Goal: Task Accomplishment & Management: Manage account settings

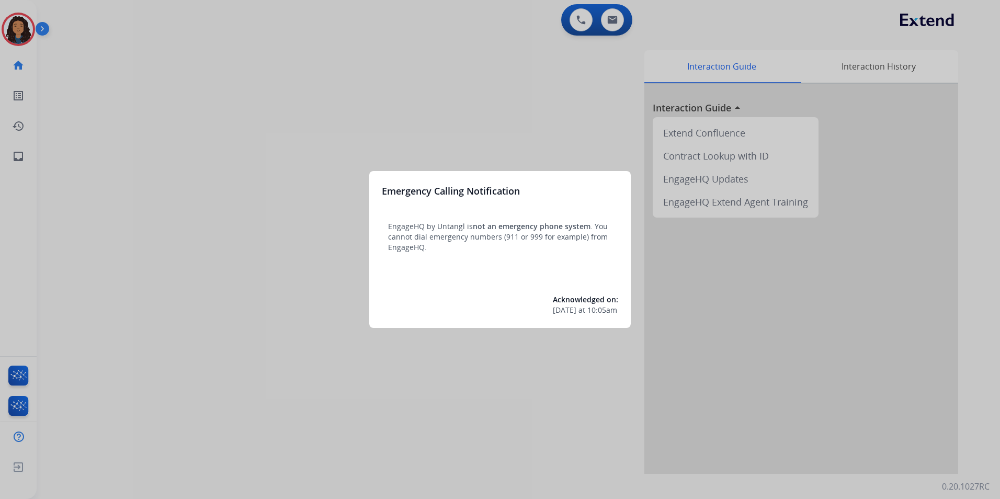
click at [393, 430] on div at bounding box center [500, 249] width 1000 height 499
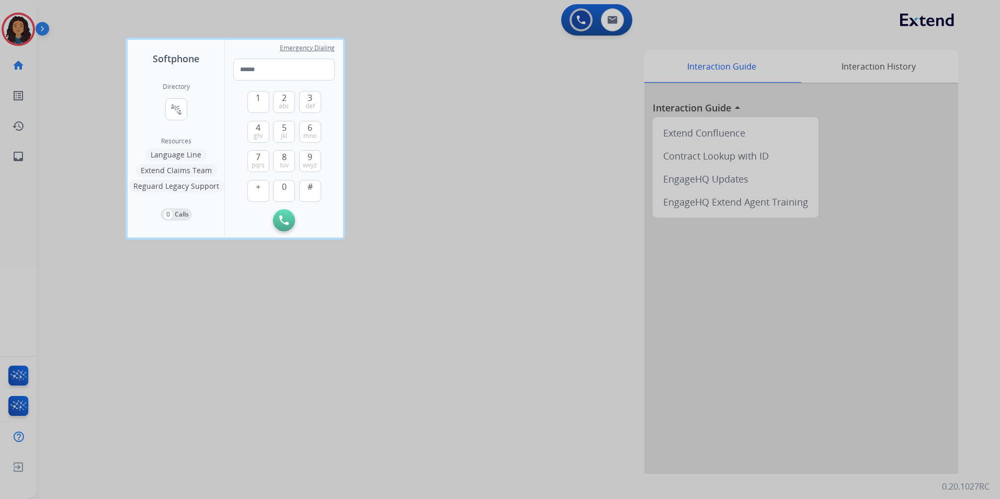
drag, startPoint x: 438, startPoint y: 146, endPoint x: 454, endPoint y: 172, distance: 30.0
click at [439, 146] on div at bounding box center [500, 249] width 1000 height 499
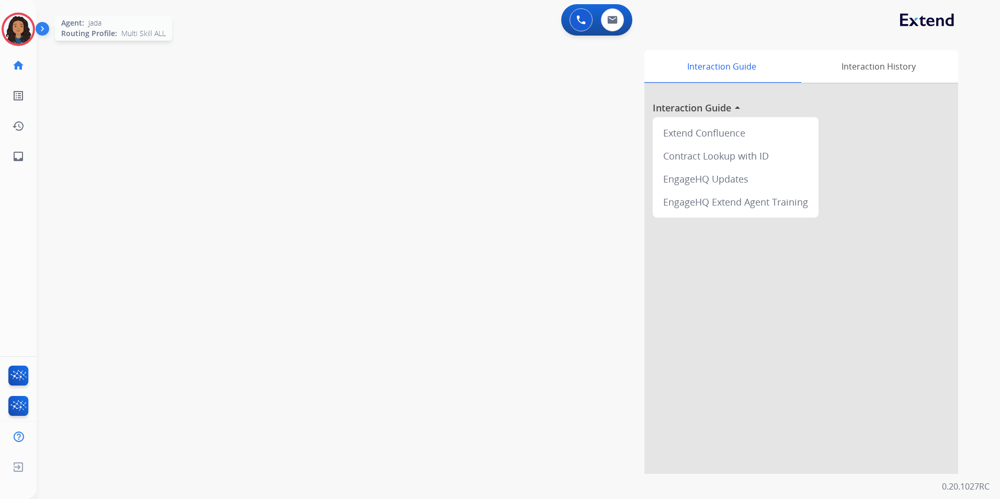
click at [11, 24] on img at bounding box center [18, 29] width 29 height 29
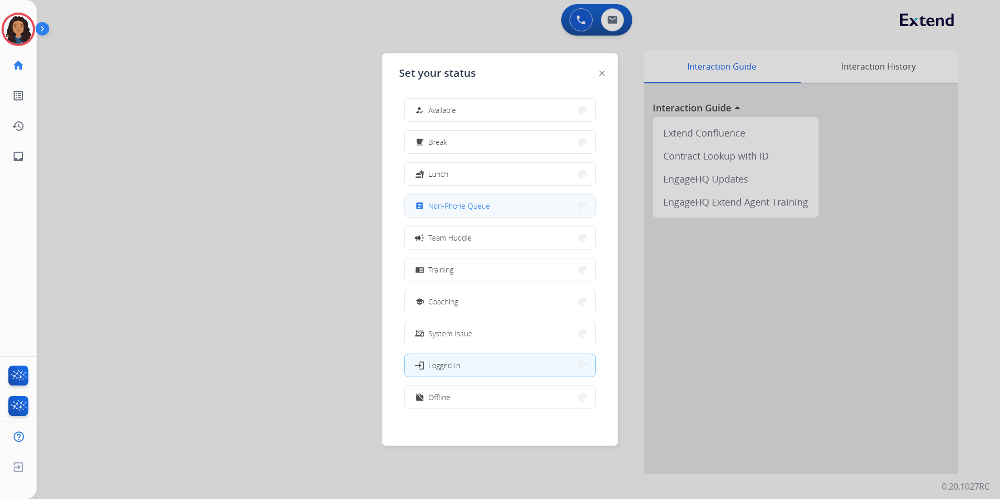
click at [481, 209] on span "Non-Phone Queue" at bounding box center [459, 205] width 62 height 11
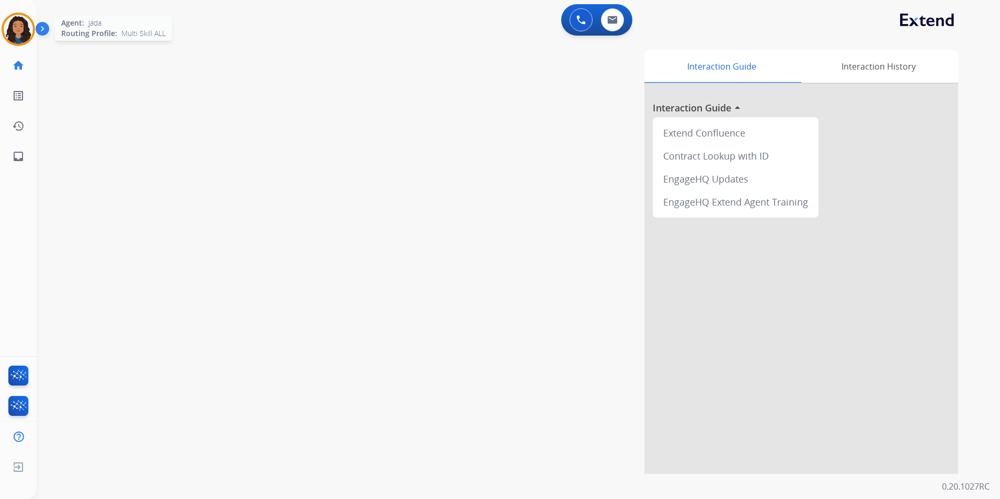
click at [24, 28] on img at bounding box center [18, 29] width 29 height 29
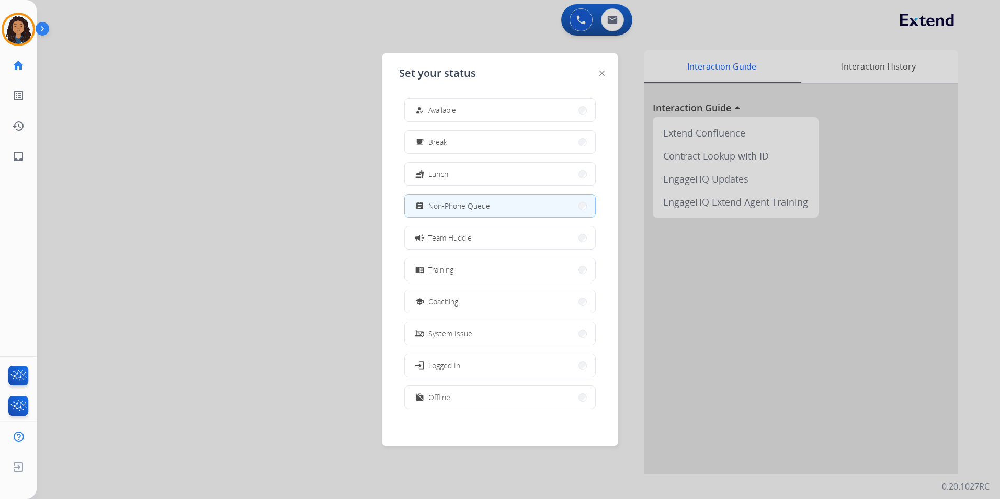
click at [515, 105] on button "how_to_reg Available" at bounding box center [500, 110] width 190 height 22
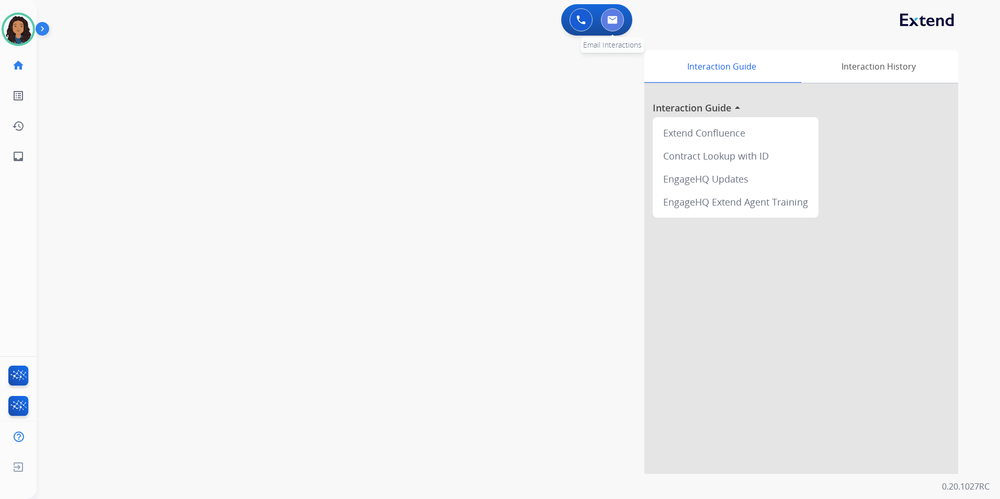
click at [618, 23] on button at bounding box center [612, 19] width 23 height 23
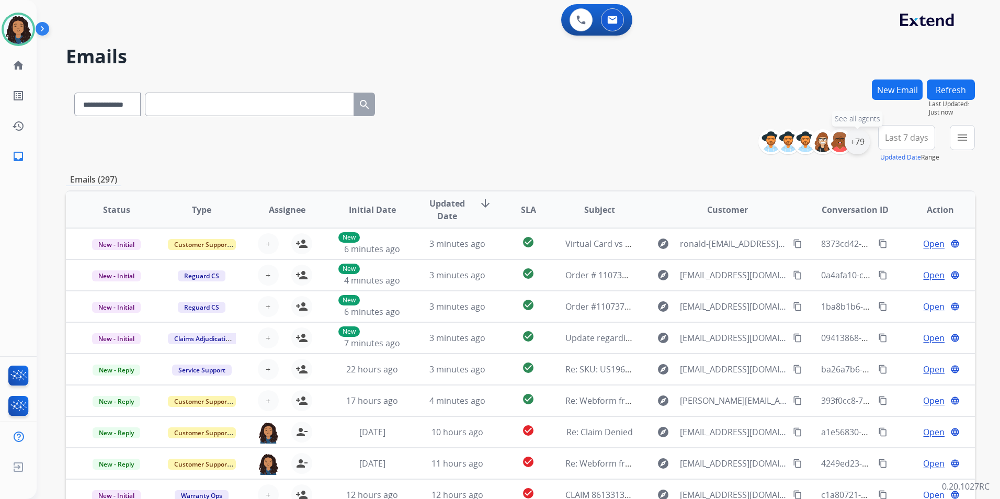
click at [860, 142] on div "+79" at bounding box center [856, 141] width 25 height 25
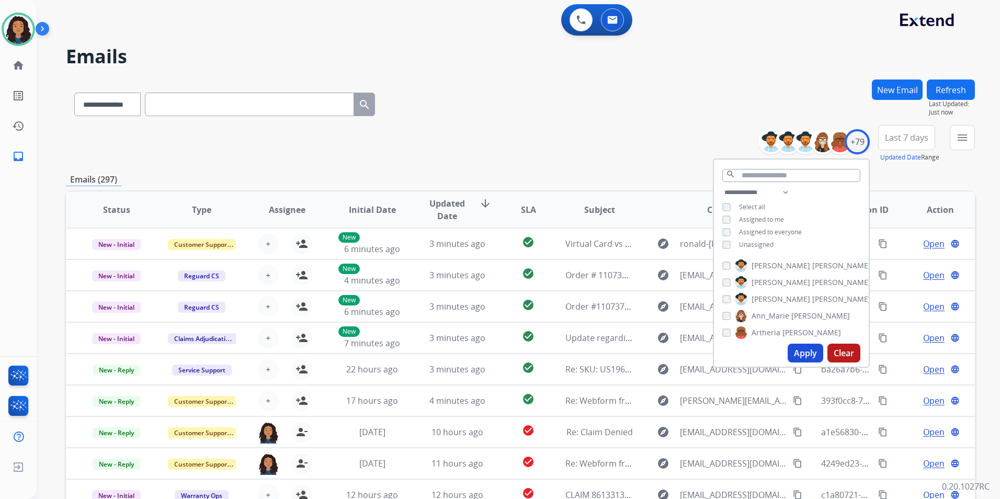
click at [760, 248] on div "**********" at bounding box center [791, 219] width 155 height 67
click at [758, 245] on span "Unassigned" at bounding box center [756, 244] width 35 height 9
click at [798, 355] on button "Apply" at bounding box center [805, 353] width 36 height 19
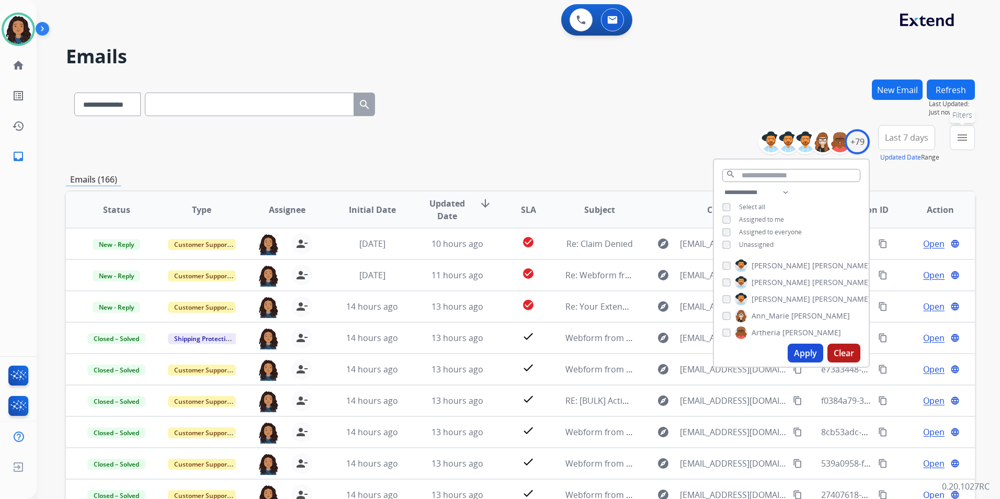
click at [956, 144] on button "menu Filters" at bounding box center [962, 137] width 25 height 25
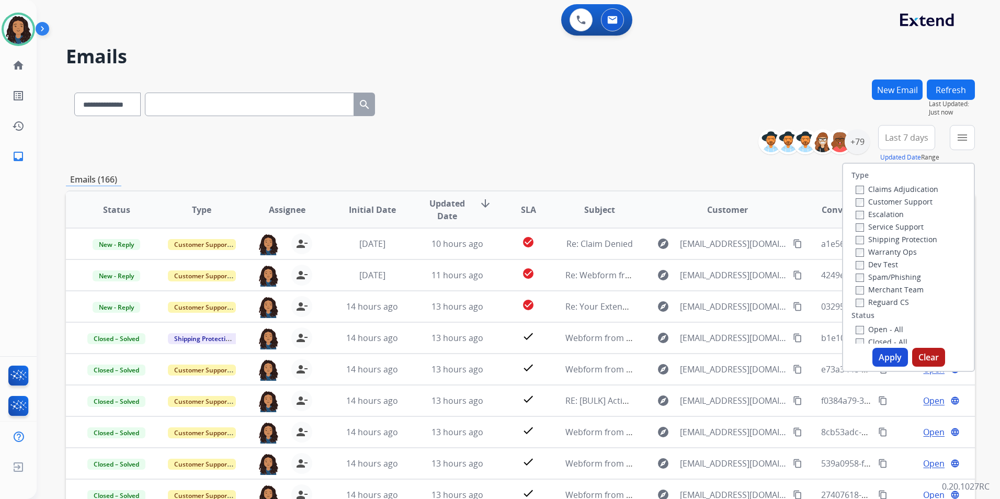
click at [916, 204] on label "Customer Support" at bounding box center [893, 202] width 77 height 10
click at [918, 244] on div "Shipping Protection" at bounding box center [896, 239] width 83 height 13
drag, startPoint x: 918, startPoint y: 244, endPoint x: 906, endPoint y: 240, distance: 12.1
click at [906, 240] on label "Shipping Protection" at bounding box center [896, 239] width 82 height 10
click at [886, 298] on label "Reguard CS" at bounding box center [881, 302] width 53 height 10
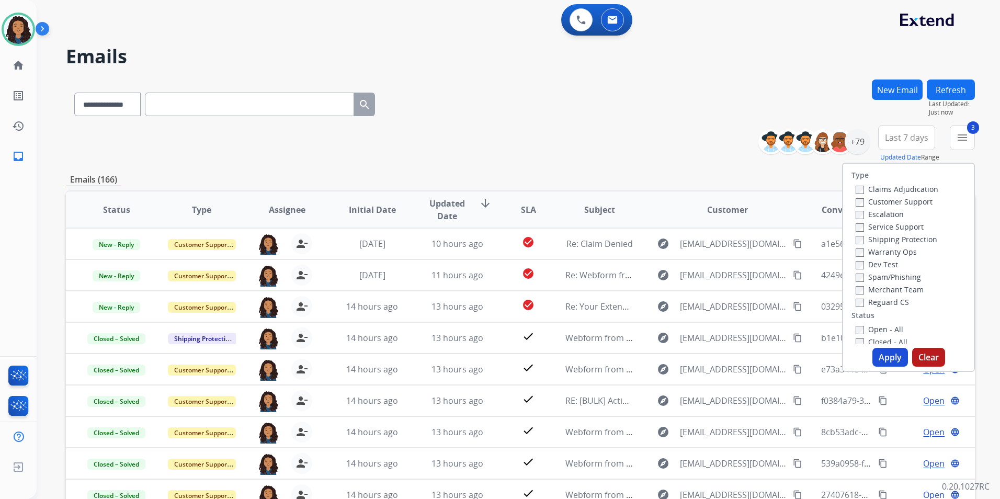
click at [881, 328] on label "Open - All" at bounding box center [879, 329] width 48 height 10
click at [879, 356] on button "Apply" at bounding box center [890, 357] width 36 height 19
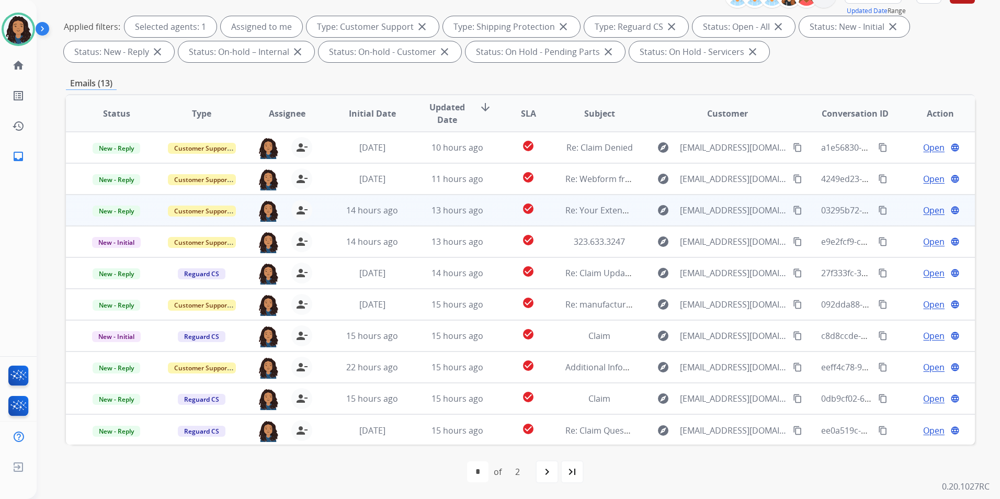
scroll to position [1, 0]
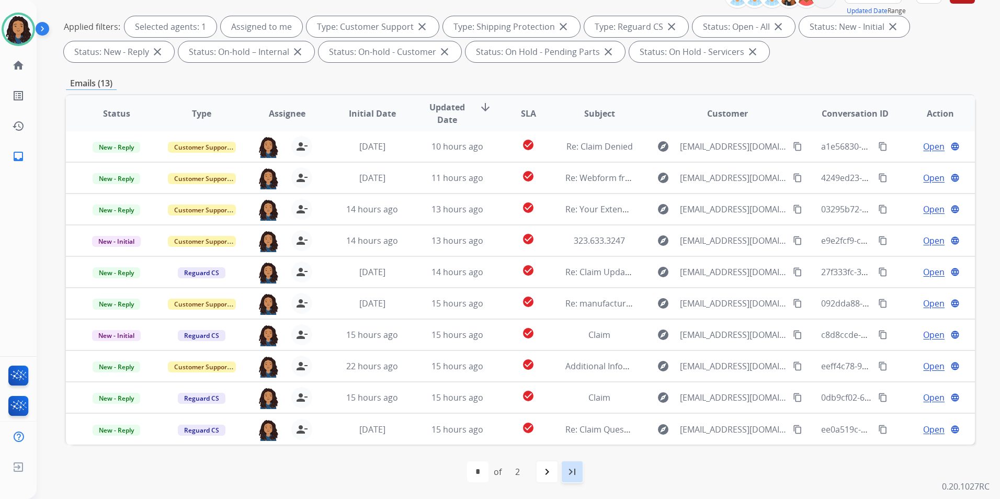
click at [568, 473] on mat-icon "last_page" at bounding box center [572, 471] width 13 height 13
select select "*"
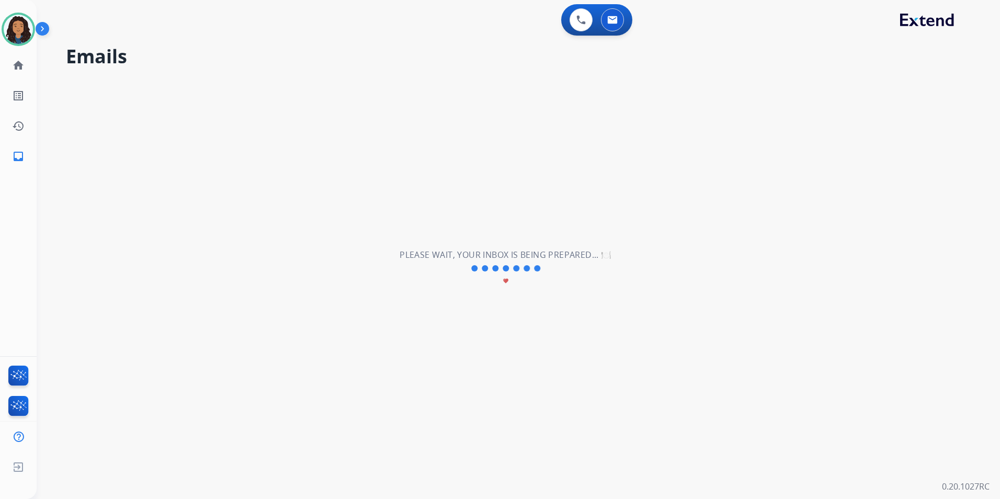
scroll to position [0, 0]
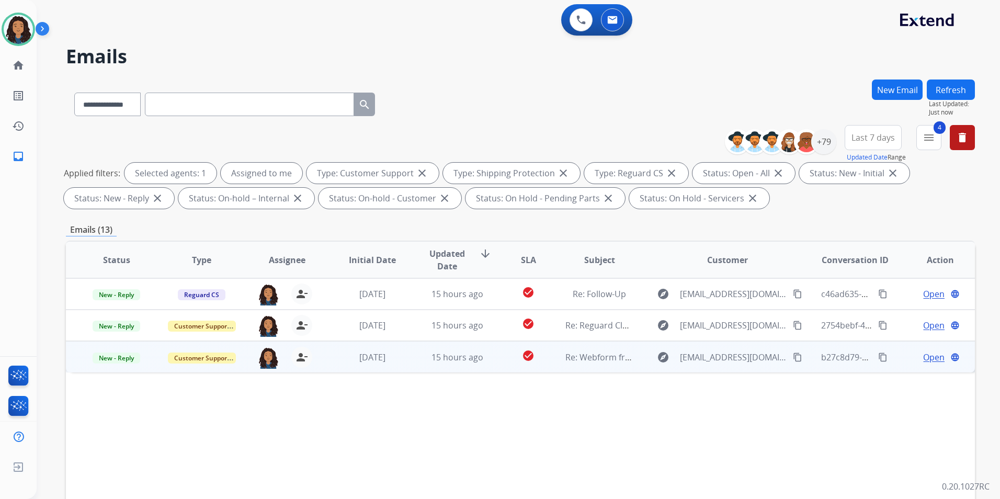
click at [924, 356] on span "Open" at bounding box center [933, 357] width 21 height 13
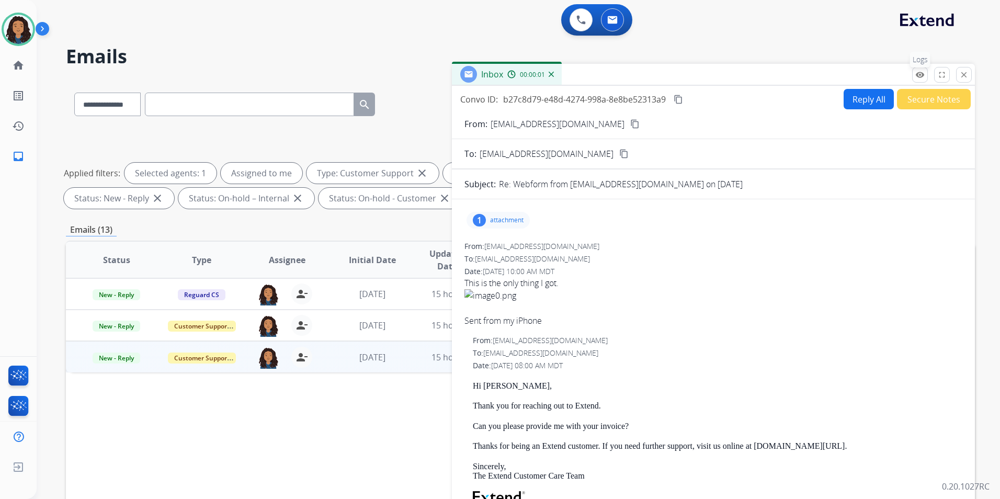
click at [918, 81] on button "remove_red_eye Logs" at bounding box center [920, 75] width 16 height 16
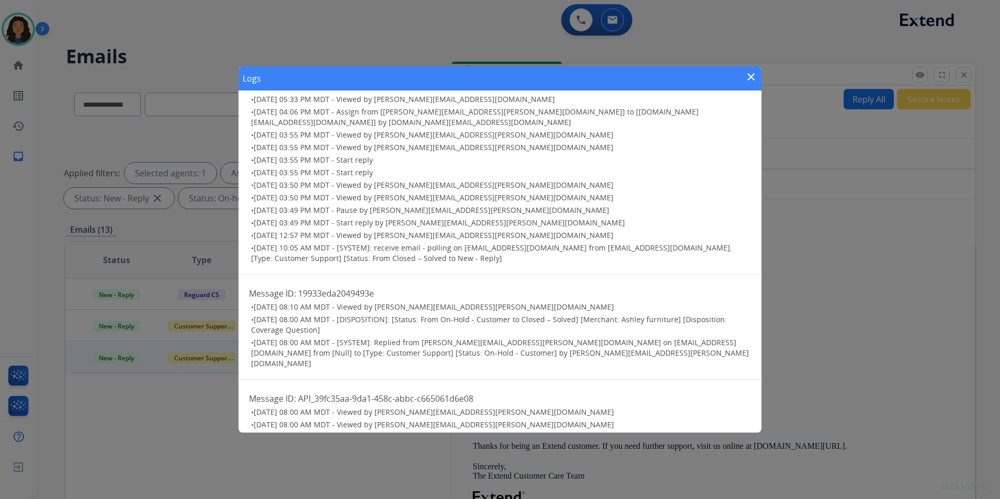
scroll to position [53, 0]
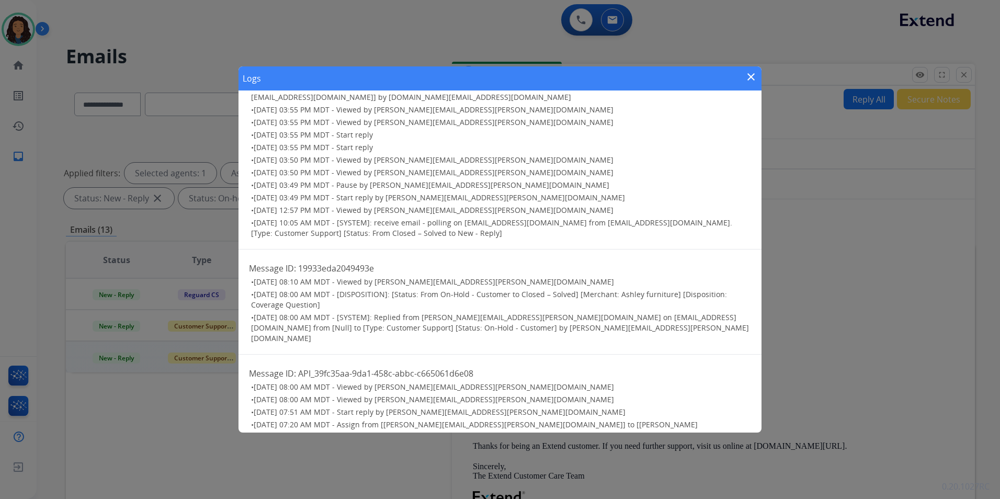
drag, startPoint x: 750, startPoint y: 81, endPoint x: 592, endPoint y: 227, distance: 215.3
click at [750, 81] on mat-icon "close" at bounding box center [751, 77] width 13 height 13
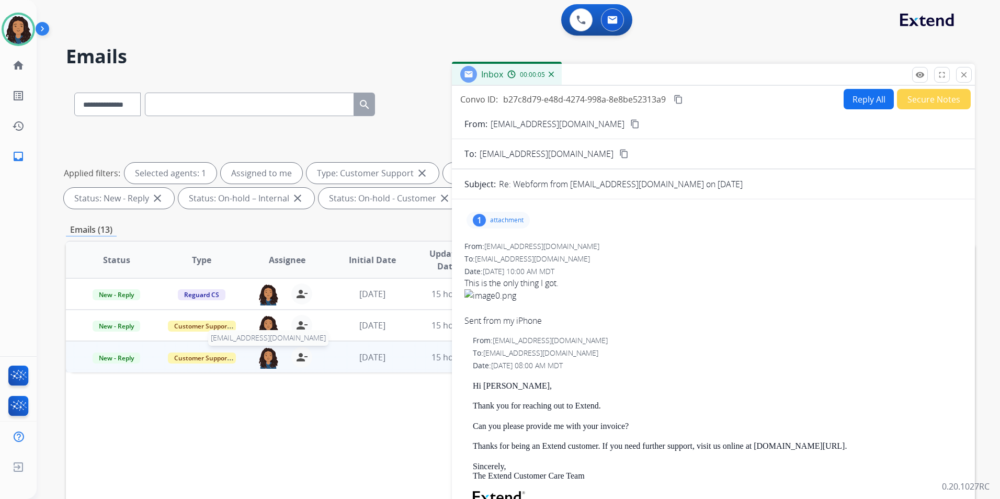
click at [270, 357] on img at bounding box center [268, 358] width 21 height 22
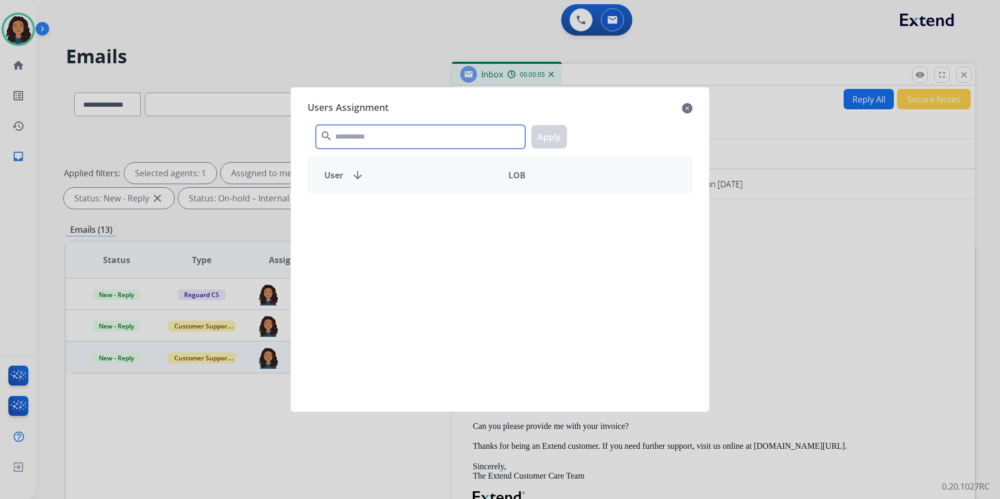
click at [391, 133] on input "text" at bounding box center [420, 137] width 209 height 24
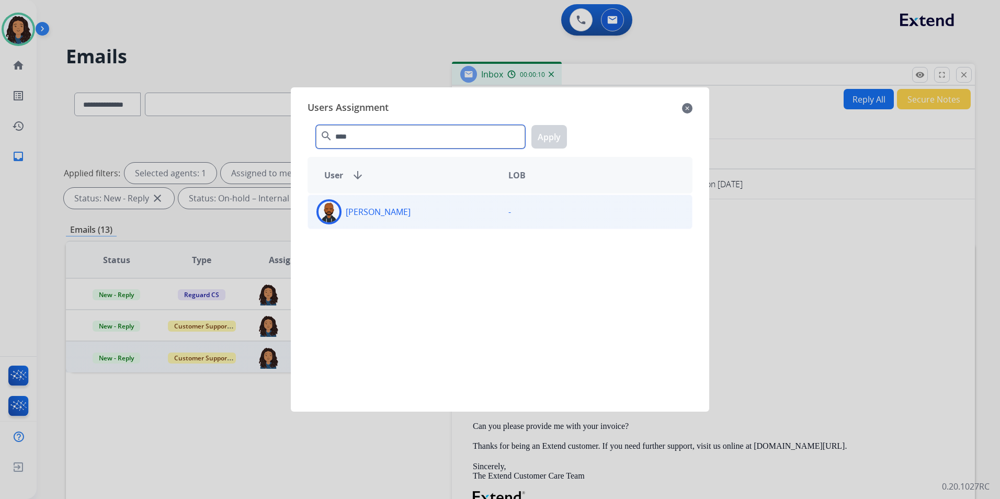
type input "****"
click at [444, 217] on div "Julius Johnson" at bounding box center [404, 211] width 192 height 25
click at [551, 141] on button "Apply" at bounding box center [549, 137] width 36 height 24
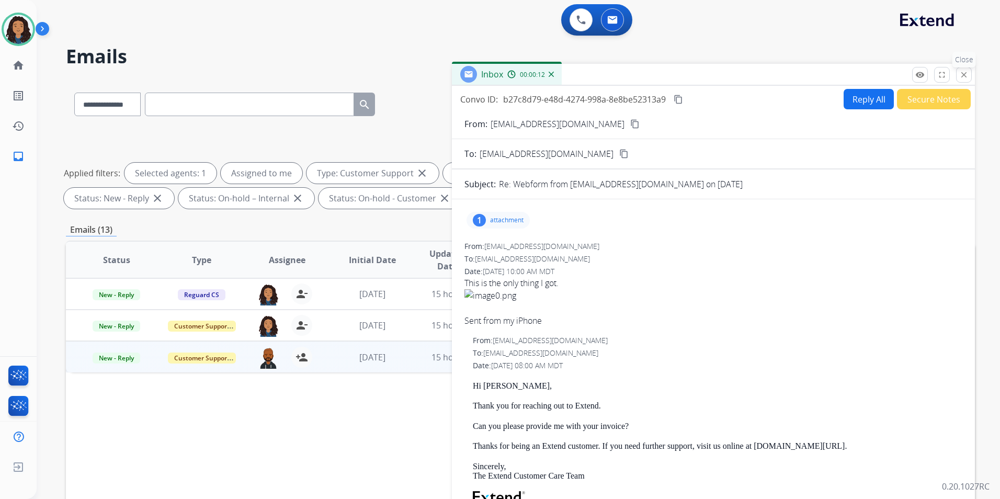
drag, startPoint x: 961, startPoint y: 71, endPoint x: 962, endPoint y: 78, distance: 6.8
click at [962, 71] on mat-icon "close" at bounding box center [963, 74] width 9 height 9
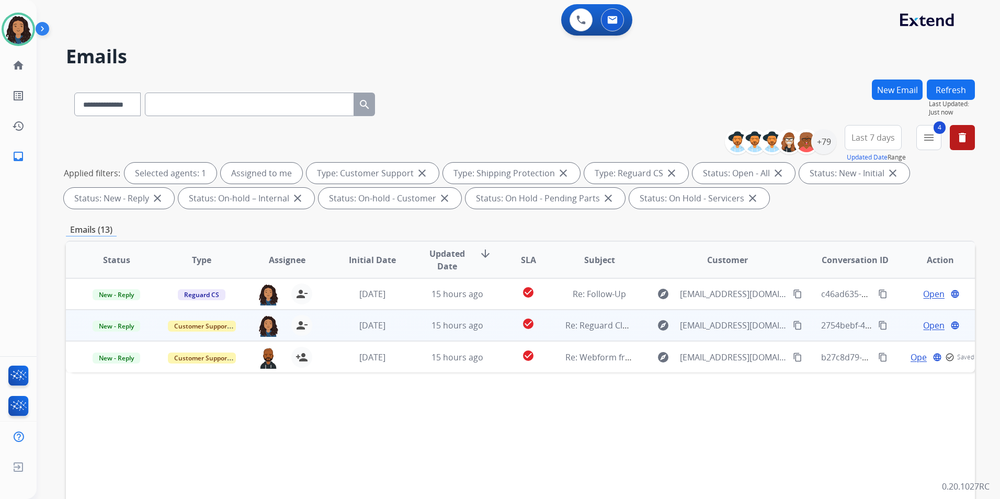
click at [924, 325] on span "Open" at bounding box center [933, 325] width 21 height 13
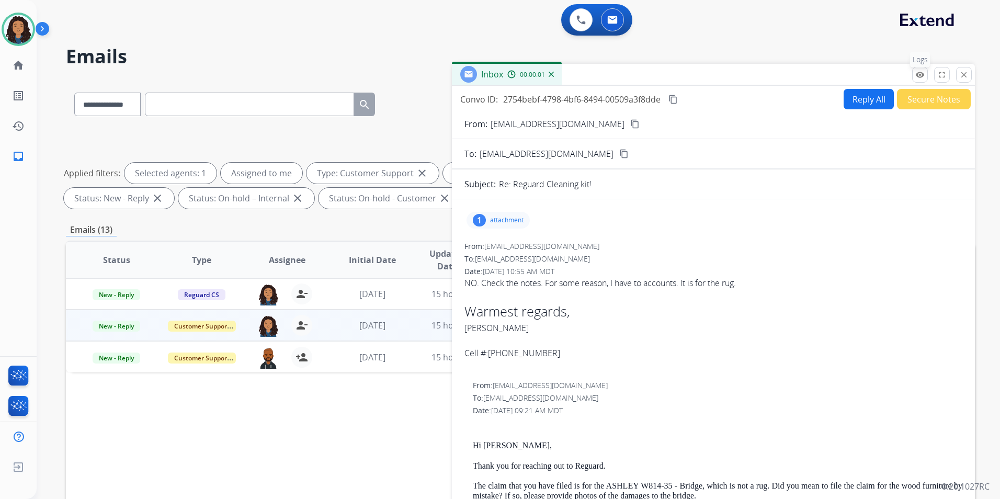
click at [913, 80] on button "remove_red_eye Logs" at bounding box center [920, 75] width 16 height 16
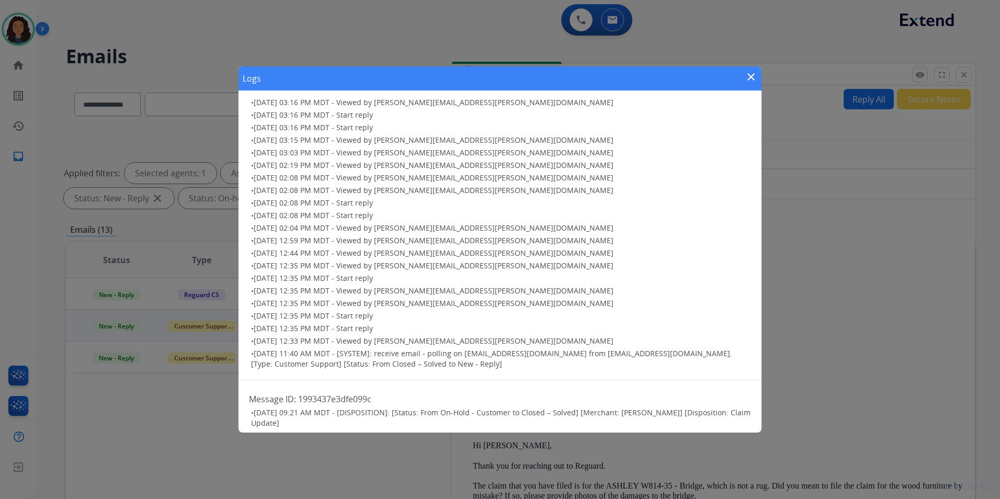
scroll to position [261, 0]
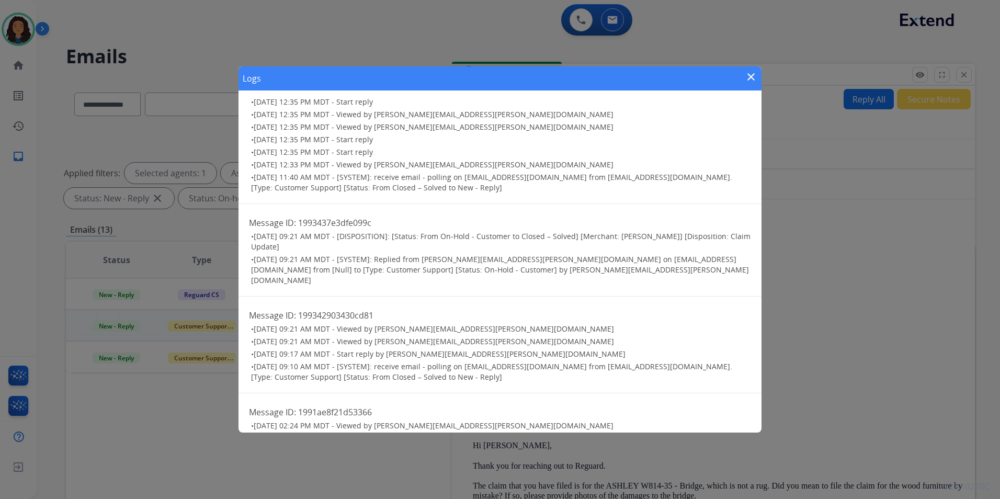
click at [750, 76] on mat-icon "close" at bounding box center [751, 77] width 13 height 13
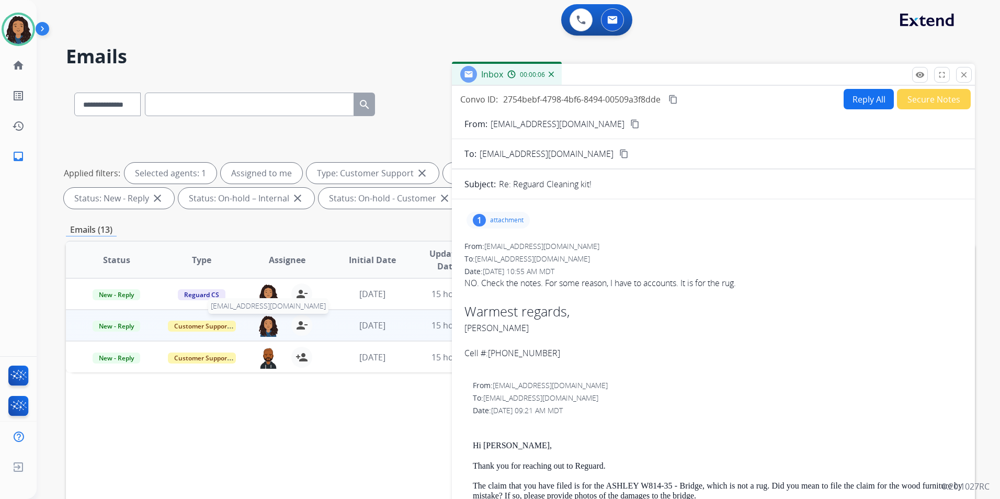
click at [264, 321] on img at bounding box center [268, 326] width 21 height 22
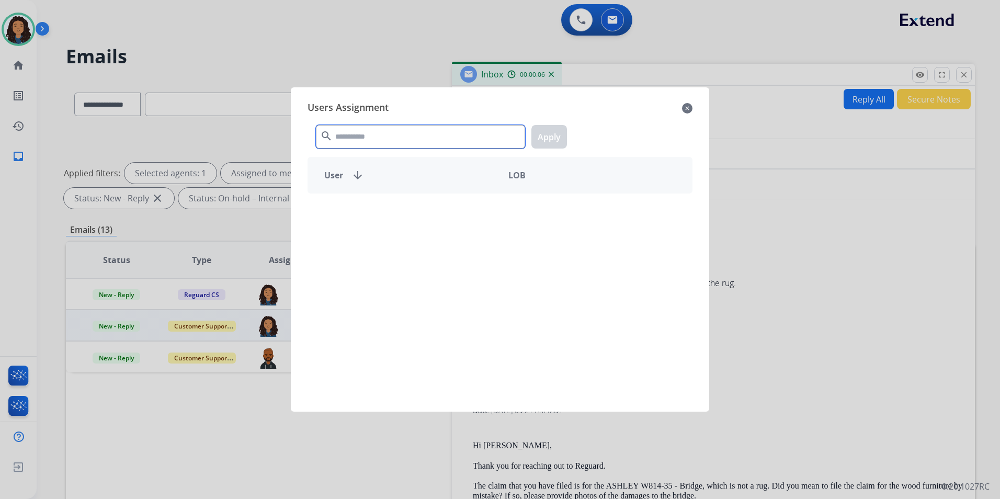
click at [370, 134] on input "text" at bounding box center [420, 137] width 209 height 24
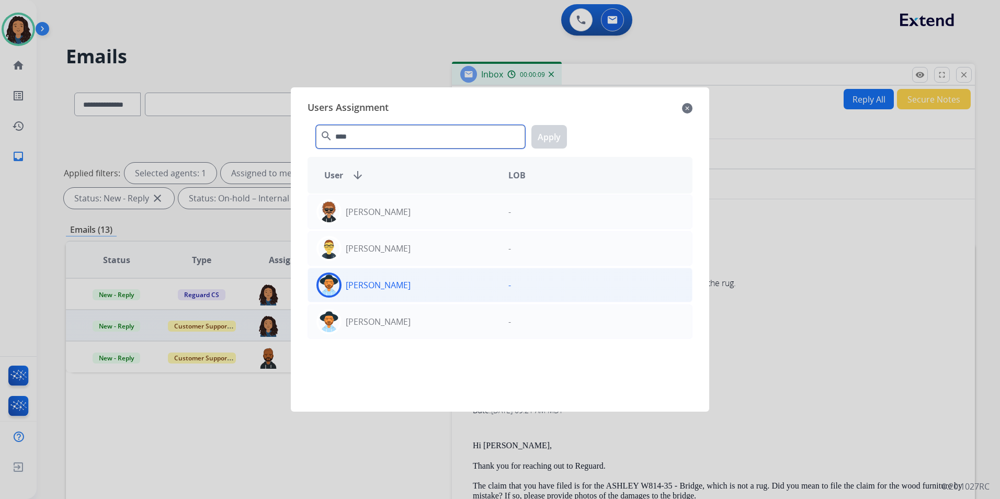
type input "****"
click at [411, 290] on div "Justin Rapstine" at bounding box center [404, 284] width 192 height 25
click at [556, 137] on button "Apply" at bounding box center [549, 137] width 36 height 24
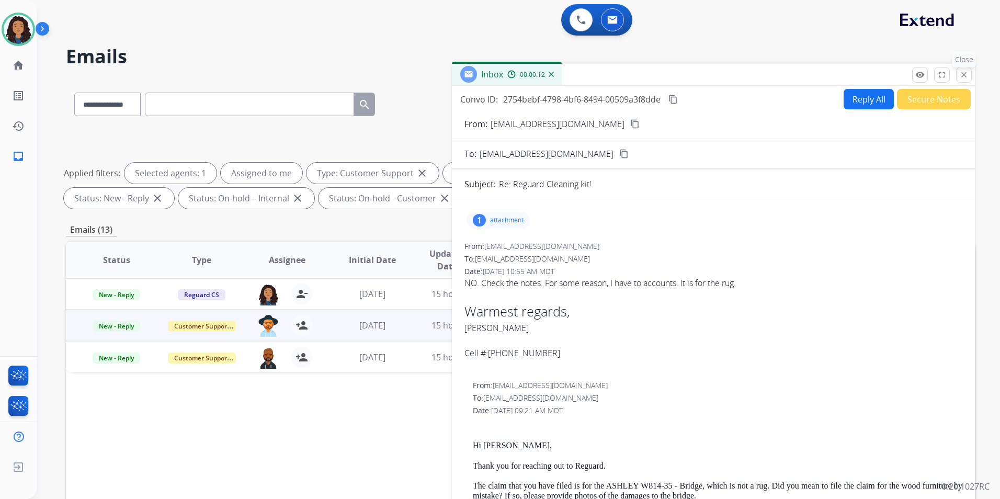
click at [971, 75] on button "close Close" at bounding box center [964, 75] width 16 height 16
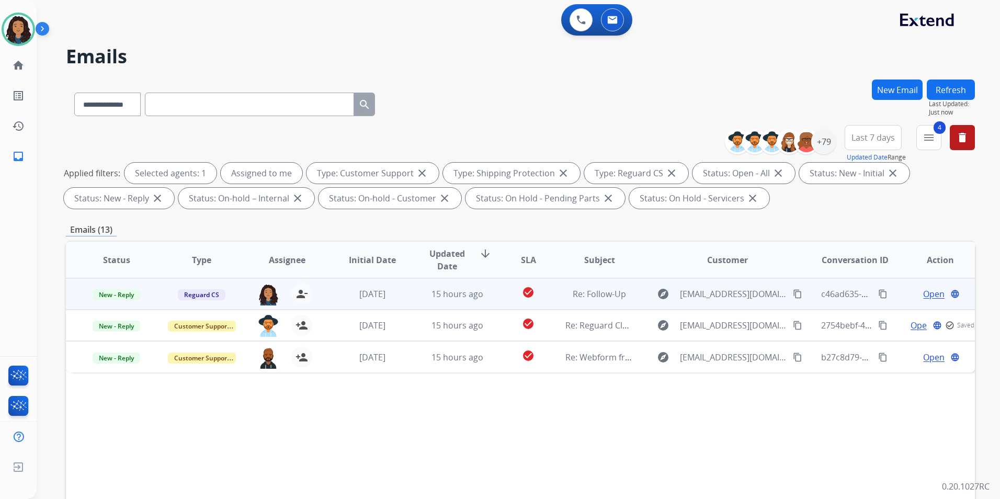
click at [930, 295] on span "Open" at bounding box center [933, 294] width 21 height 13
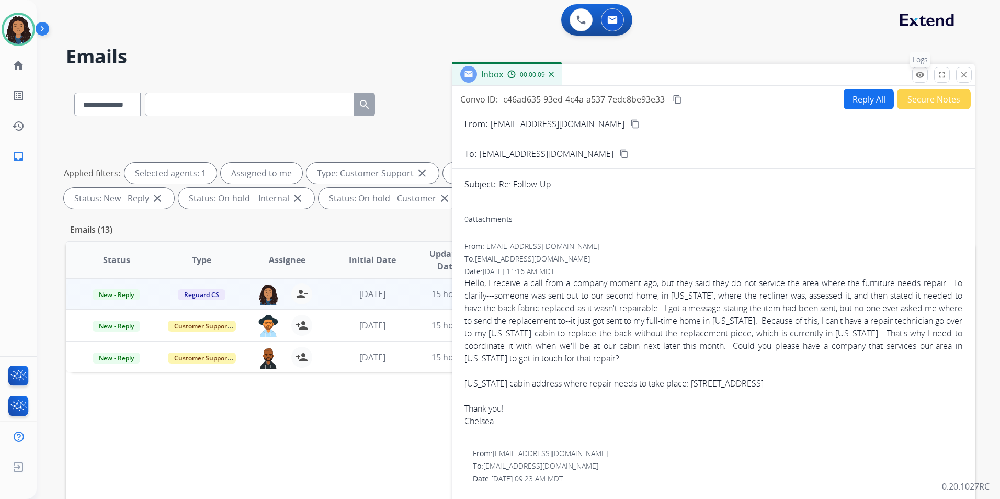
click at [922, 72] on mat-icon "remove_red_eye" at bounding box center [919, 74] width 9 height 9
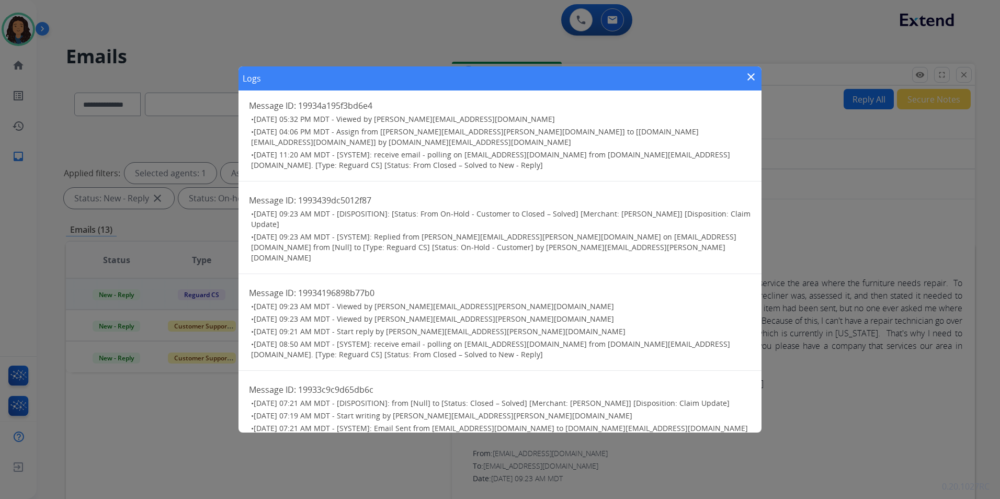
scroll to position [9, 0]
click at [749, 70] on div "Logs close" at bounding box center [499, 78] width 523 height 24
click at [751, 74] on mat-icon "close" at bounding box center [751, 77] width 13 height 13
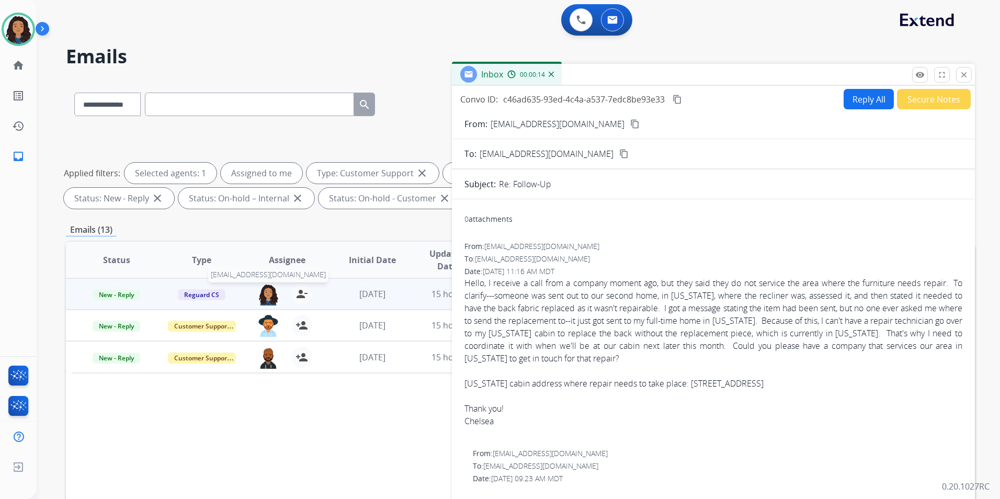
click at [260, 292] on img at bounding box center [268, 294] width 21 height 22
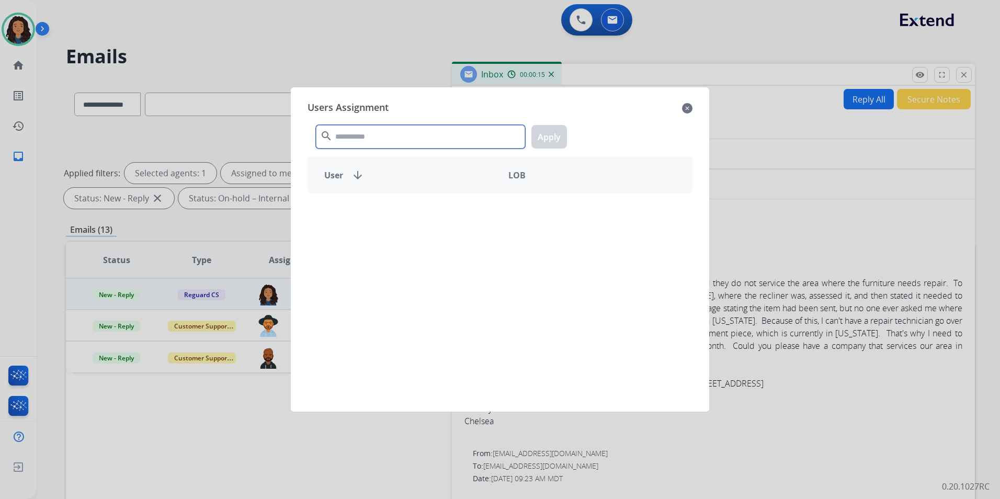
click at [391, 134] on input "text" at bounding box center [420, 137] width 209 height 24
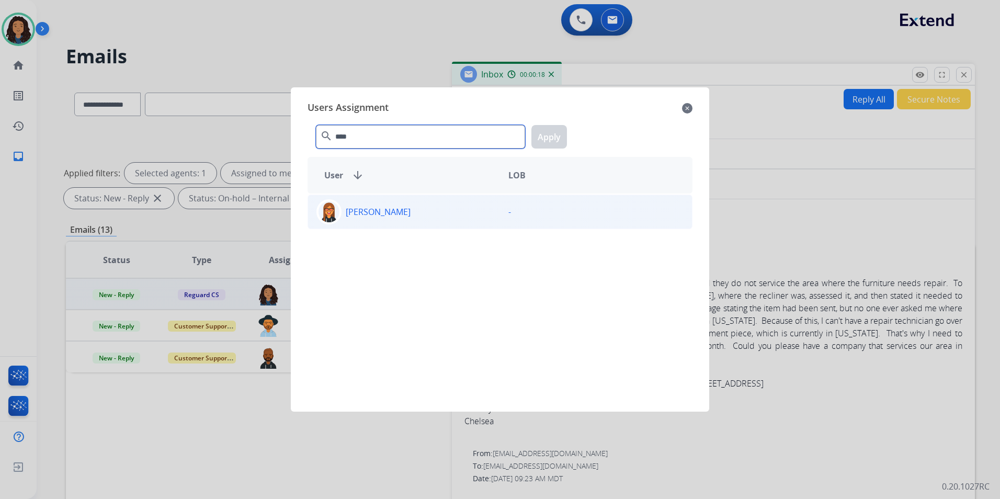
type input "****"
click at [447, 210] on div "Kaitlin Salazar" at bounding box center [404, 211] width 192 height 25
click at [538, 128] on button "Apply" at bounding box center [549, 137] width 36 height 24
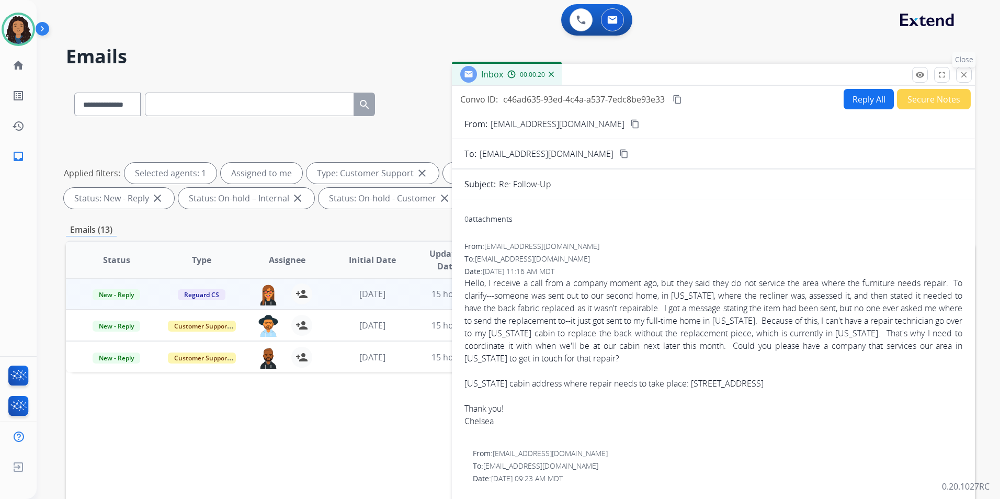
click at [964, 70] on mat-icon "close" at bounding box center [963, 74] width 9 height 9
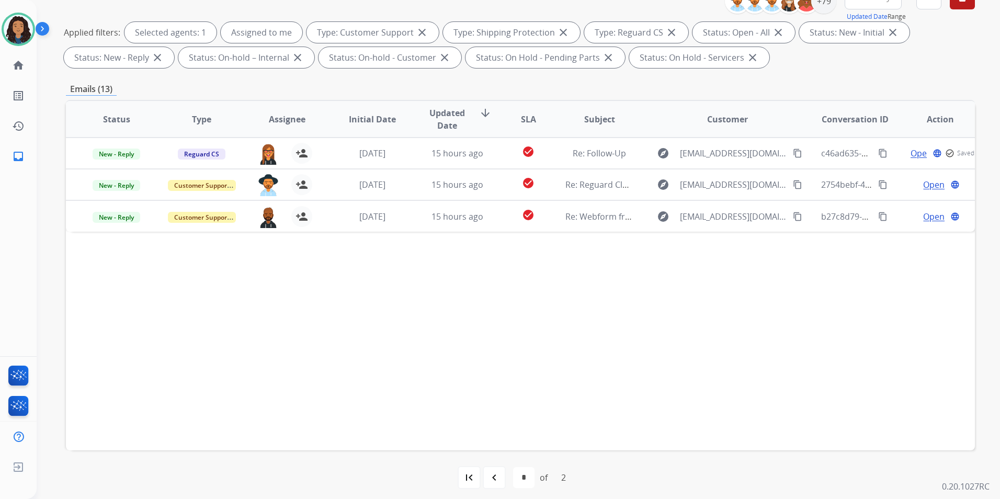
scroll to position [146, 0]
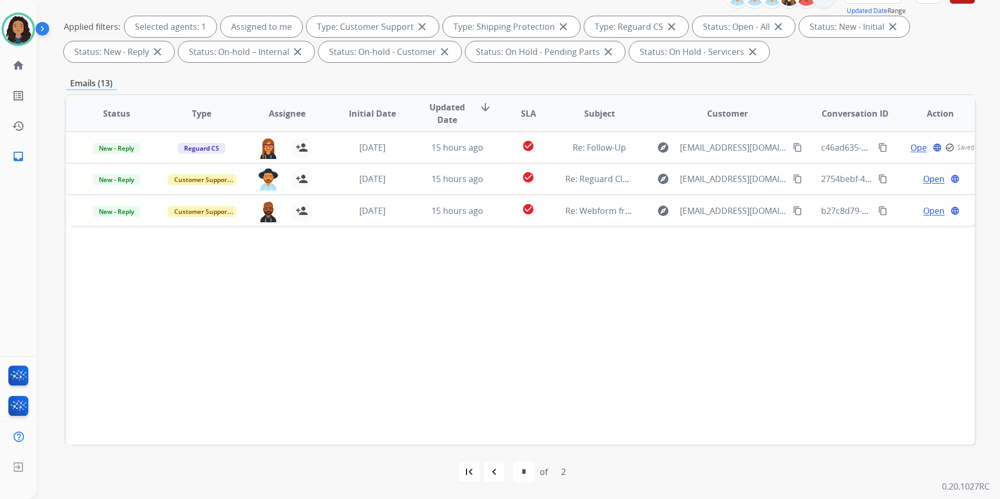
click at [473, 475] on mat-icon "first_page" at bounding box center [469, 471] width 13 height 13
select select "*"
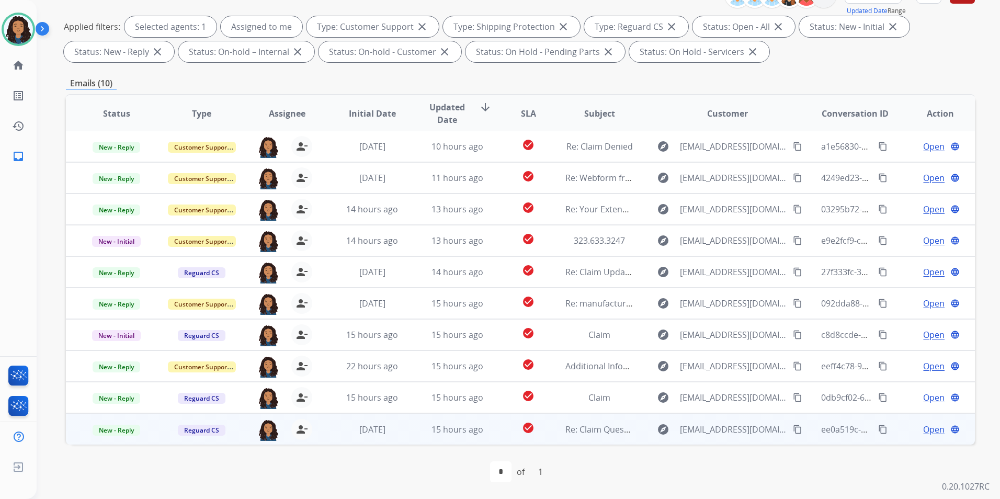
click at [933, 429] on span "Open" at bounding box center [933, 429] width 21 height 13
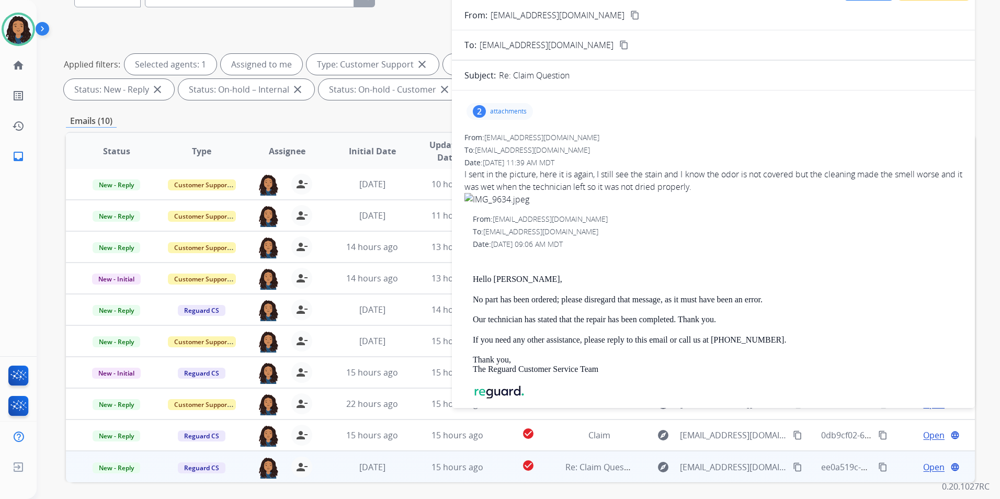
scroll to position [0, 0]
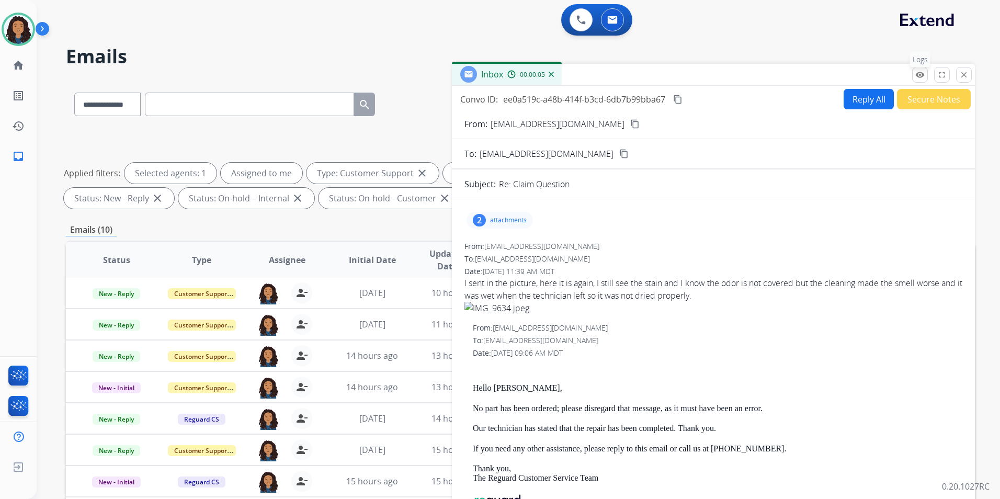
click at [926, 73] on button "remove_red_eye Logs" at bounding box center [920, 75] width 16 height 16
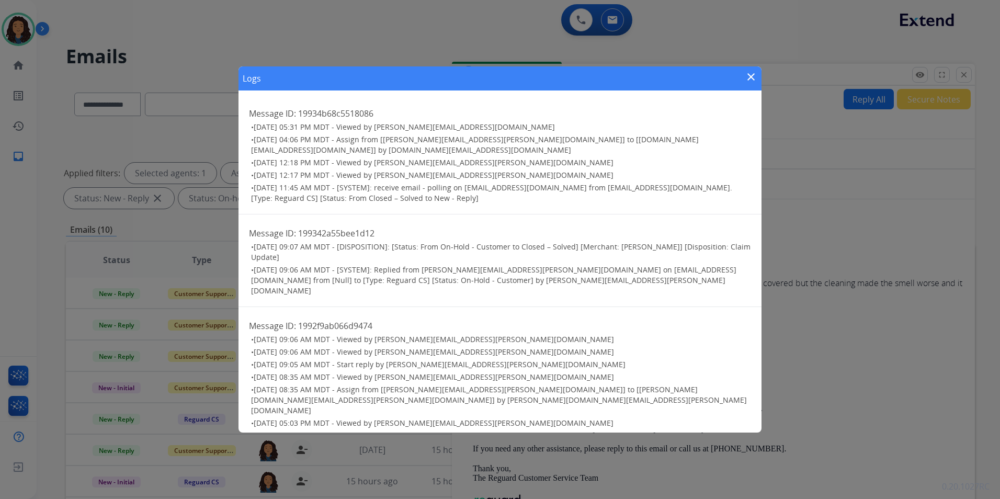
click at [753, 81] on mat-icon "close" at bounding box center [751, 77] width 13 height 13
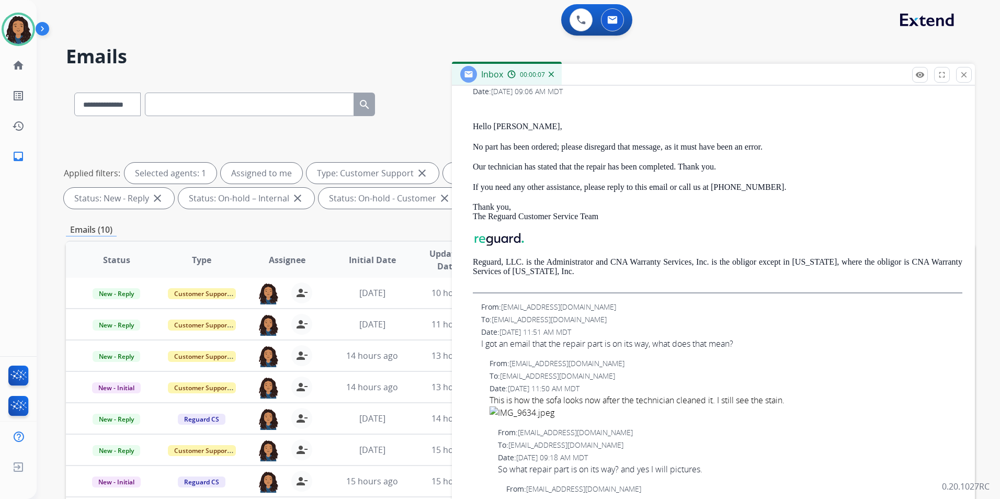
scroll to position [146, 0]
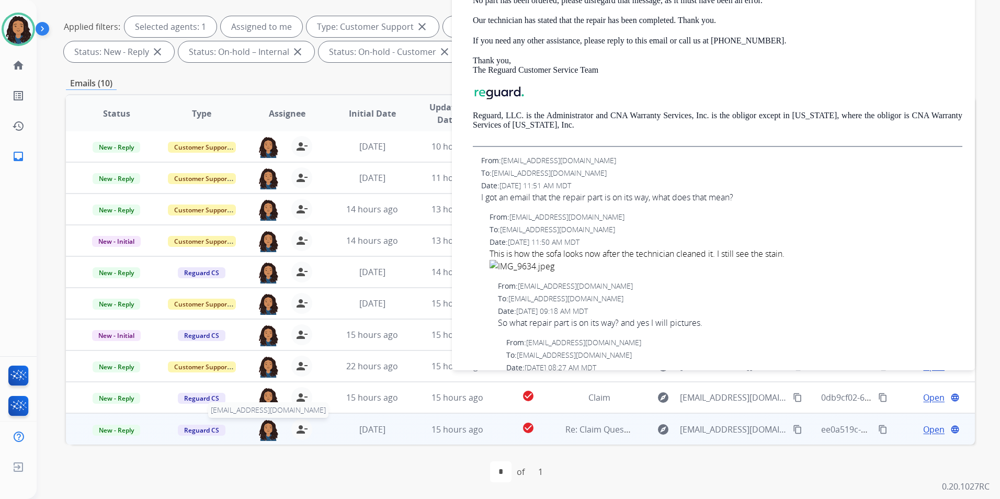
click at [269, 428] on img at bounding box center [268, 430] width 21 height 22
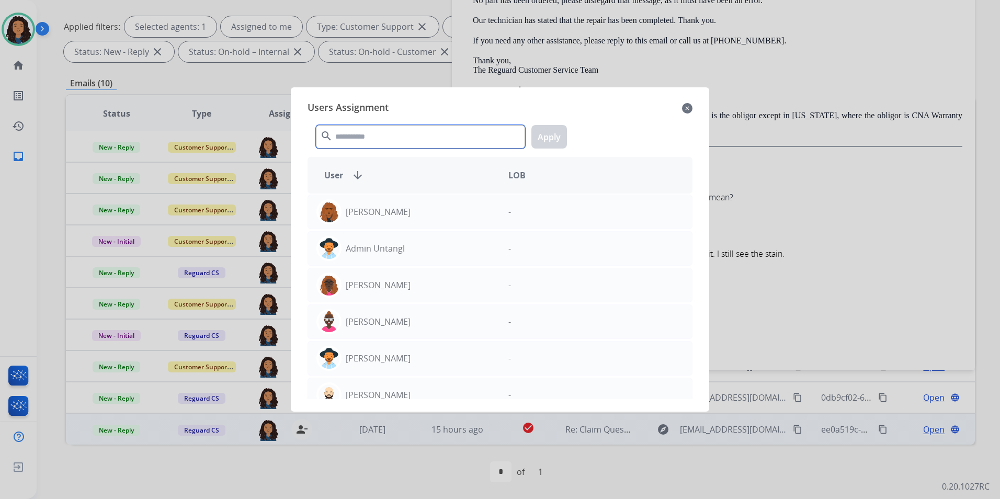
click at [368, 138] on input "text" at bounding box center [420, 137] width 209 height 24
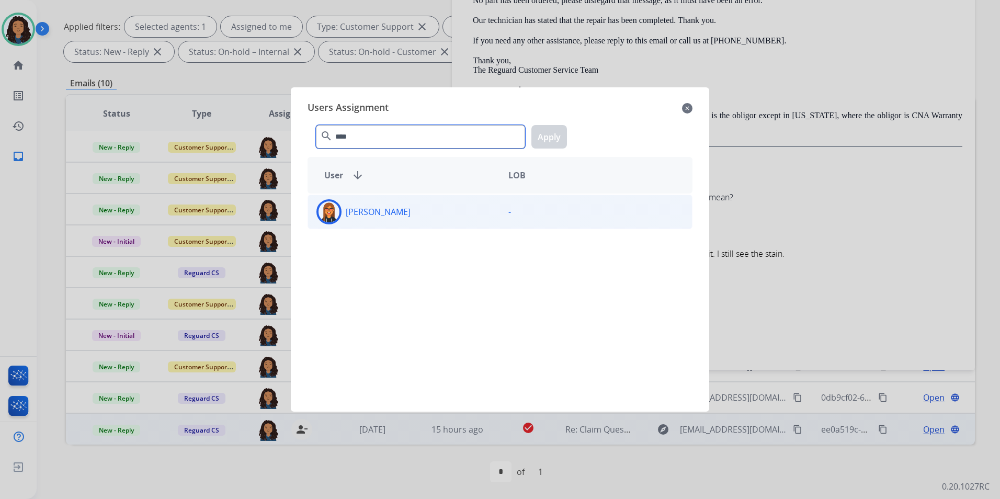
type input "****"
click at [472, 207] on div "Kaitlin Salazar" at bounding box center [404, 211] width 192 height 25
click at [561, 138] on button "Apply" at bounding box center [549, 137] width 36 height 24
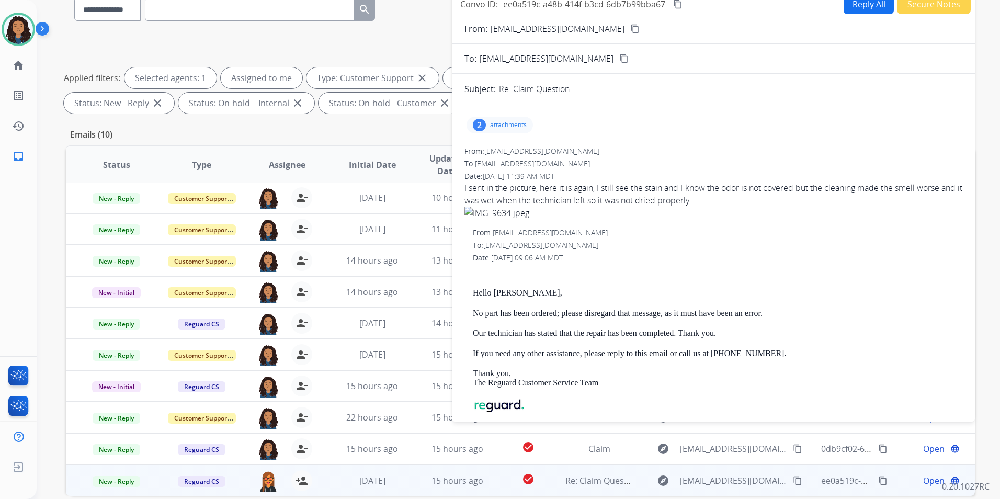
scroll to position [0, 0]
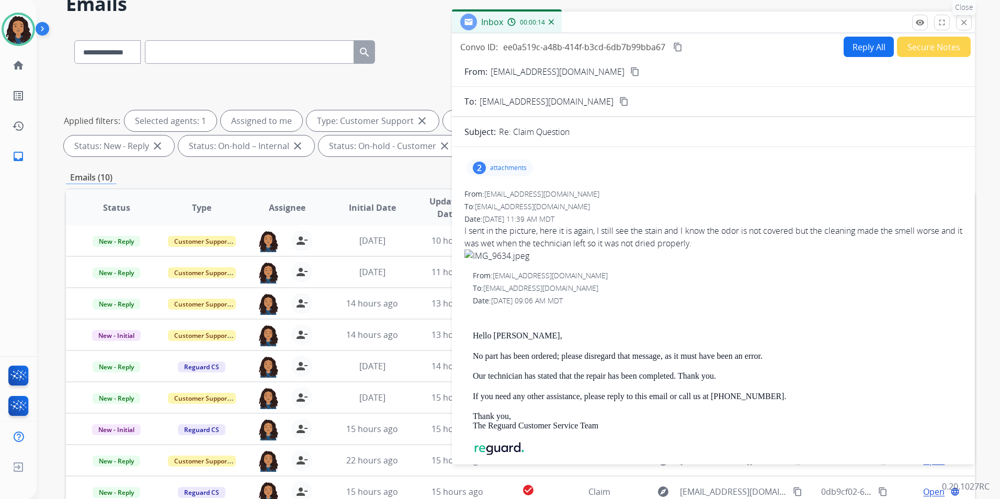
click at [967, 24] on mat-icon "close" at bounding box center [963, 22] width 9 height 9
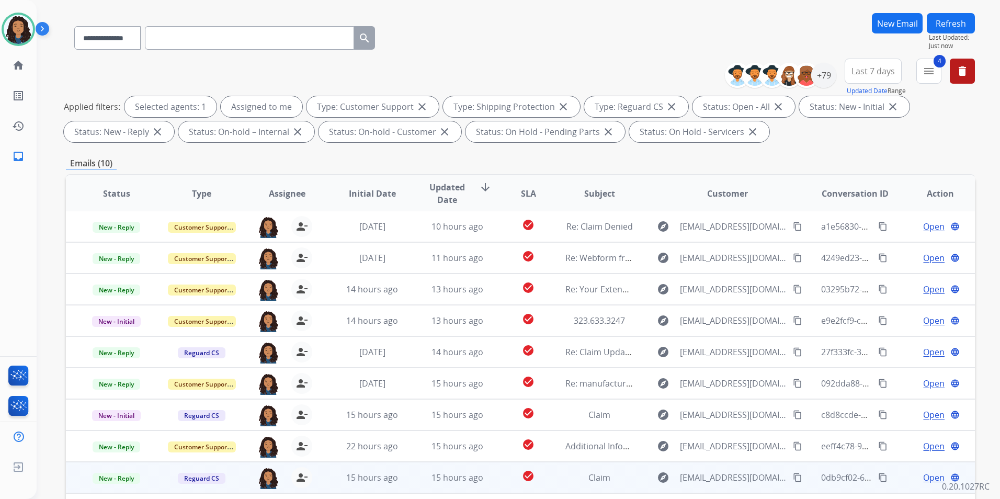
scroll to position [146, 0]
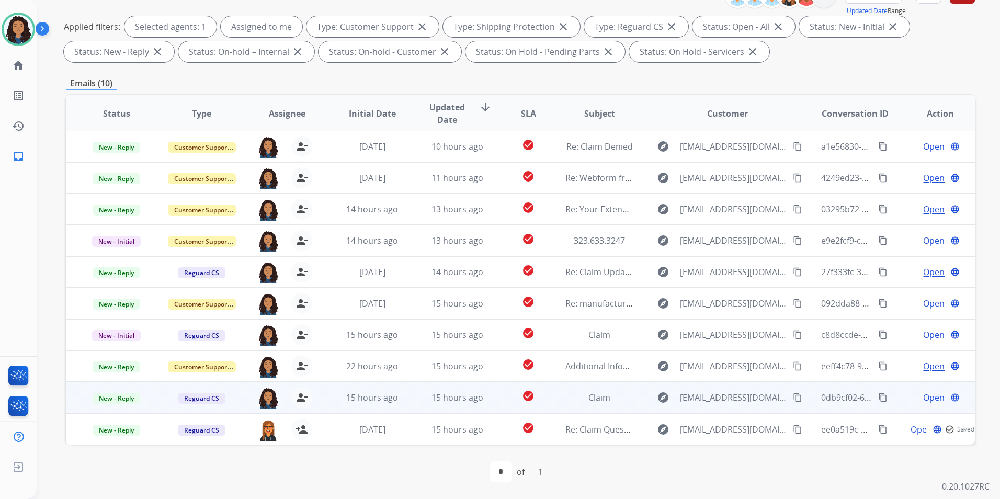
click at [923, 398] on span "Open" at bounding box center [933, 397] width 21 height 13
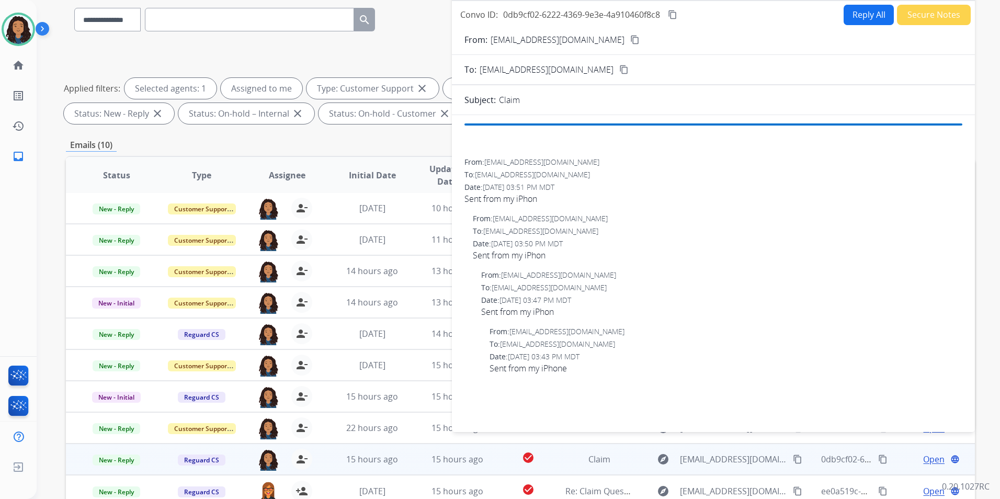
scroll to position [0, 0]
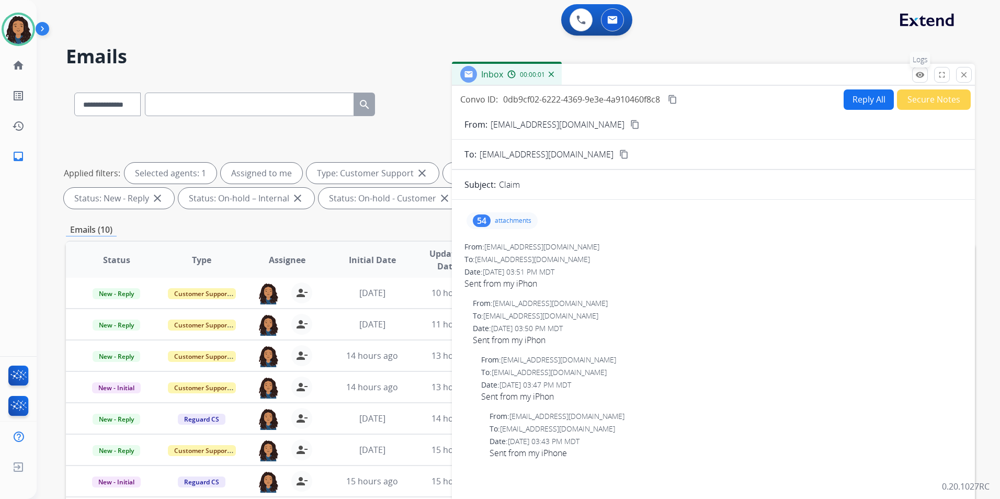
click at [917, 82] on button "remove_red_eye Logs" at bounding box center [920, 75] width 16 height 16
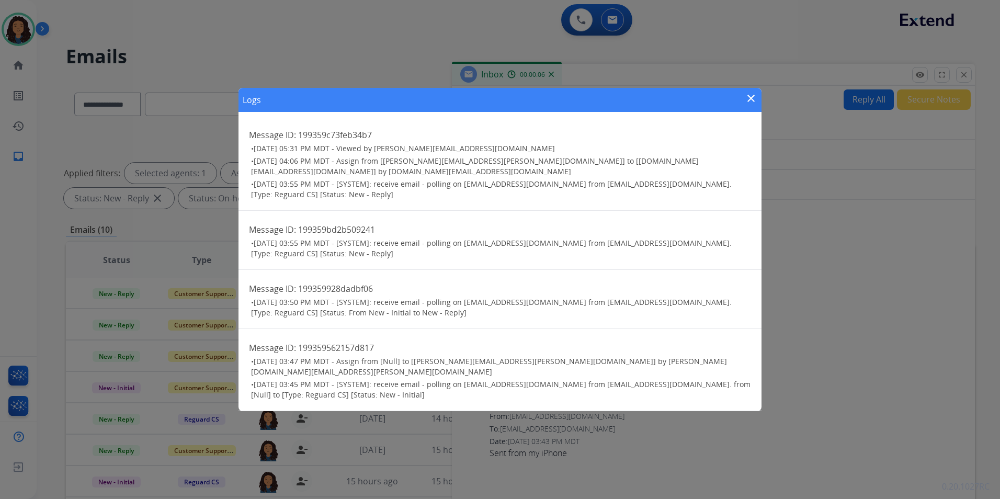
click at [744, 107] on div "Logs close" at bounding box center [499, 100] width 523 height 24
click at [752, 103] on mat-icon "close" at bounding box center [751, 98] width 13 height 13
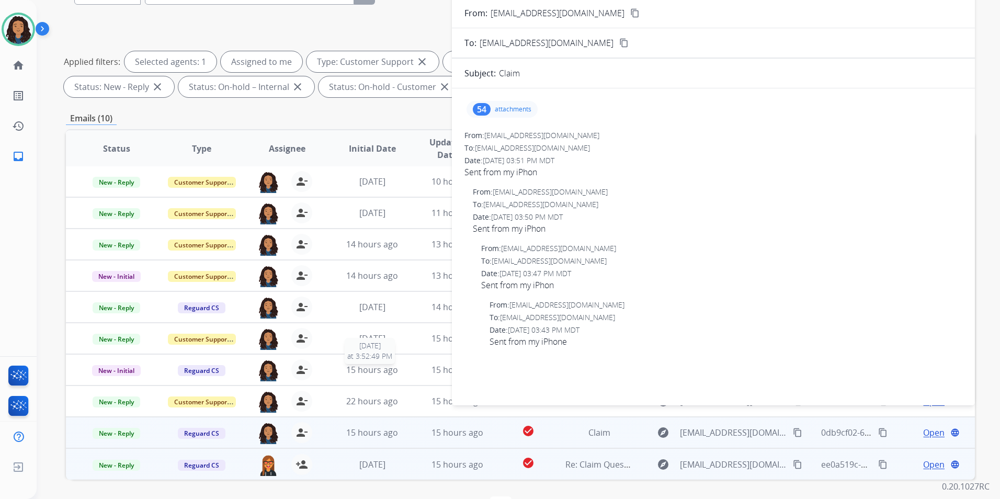
scroll to position [146, 0]
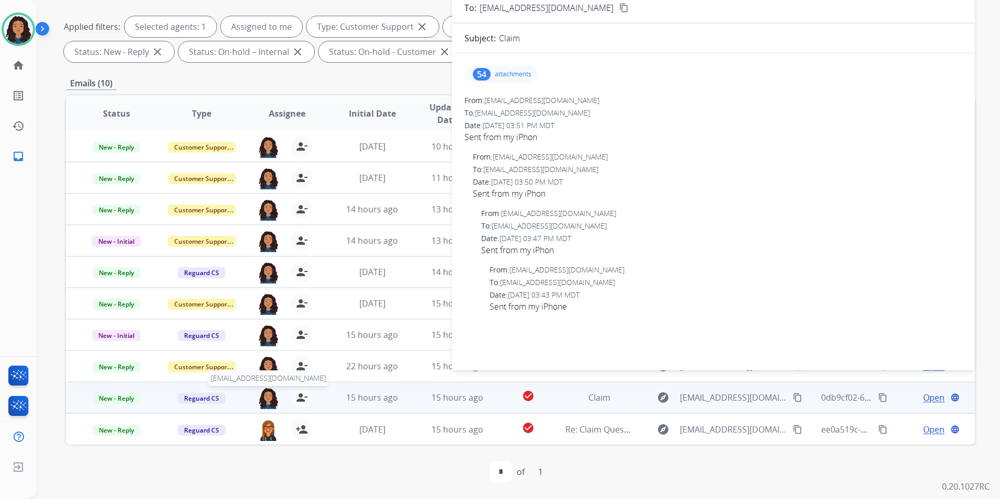
click at [260, 397] on img at bounding box center [268, 398] width 21 height 22
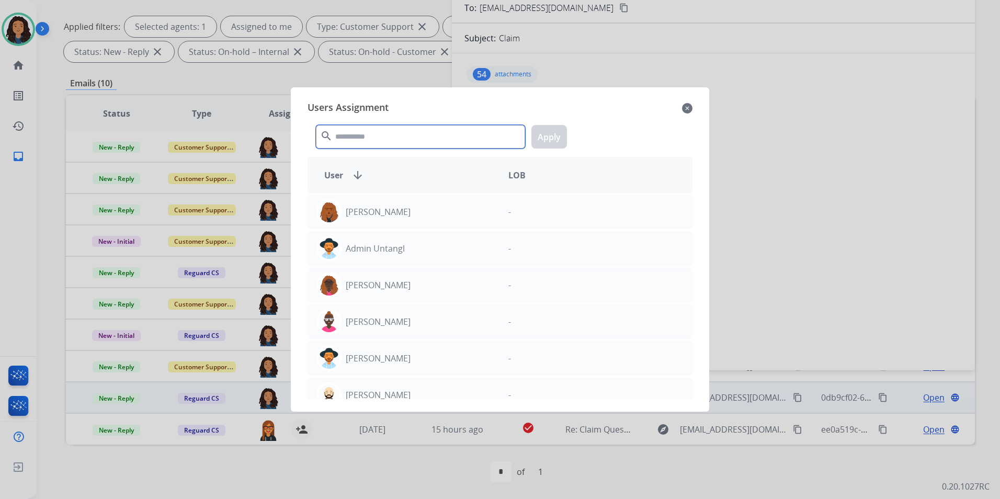
click at [368, 133] on input "text" at bounding box center [420, 137] width 209 height 24
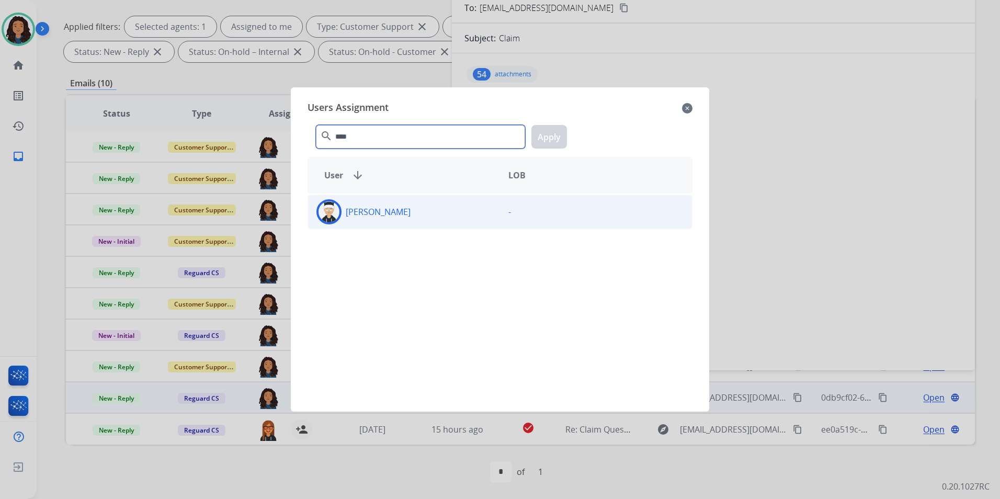
type input "****"
click at [461, 218] on div "Katherine Godley" at bounding box center [404, 211] width 192 height 25
click at [559, 134] on button "Apply" at bounding box center [549, 137] width 36 height 24
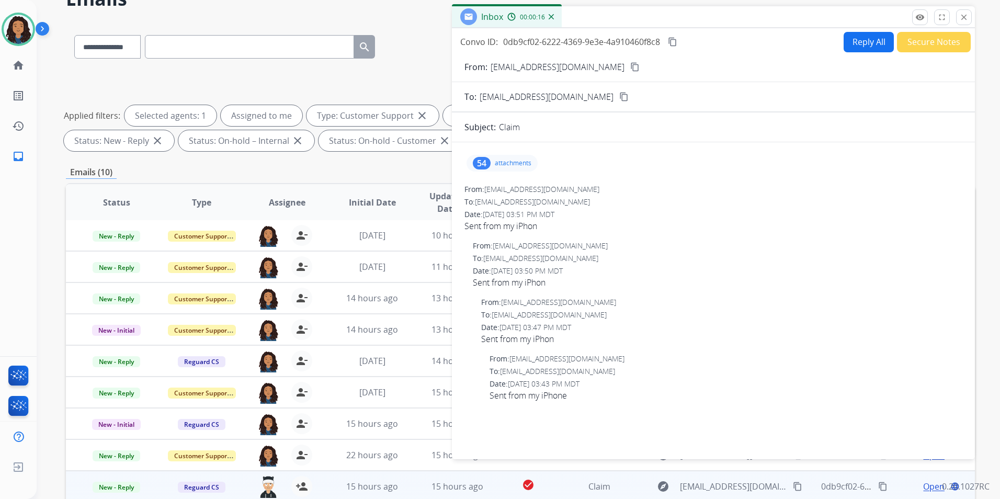
scroll to position [0, 0]
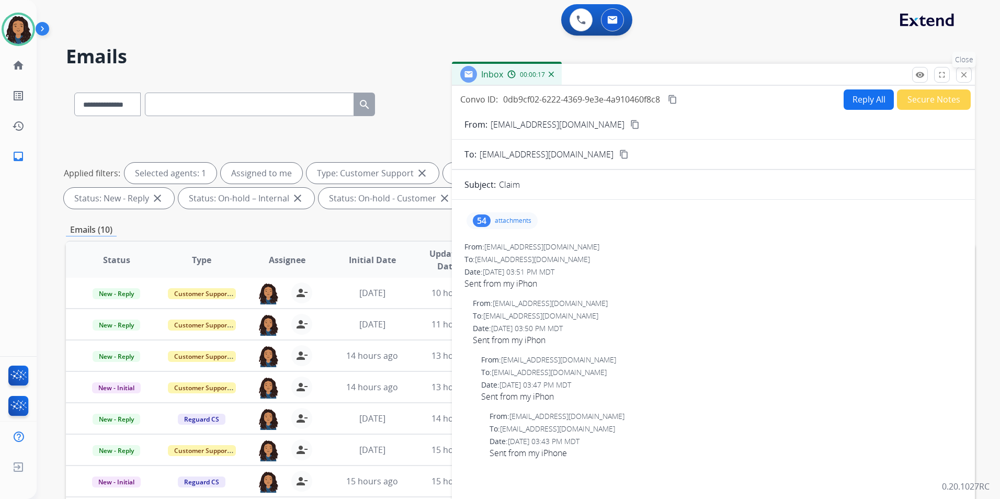
click at [962, 72] on mat-icon "close" at bounding box center [963, 74] width 9 height 9
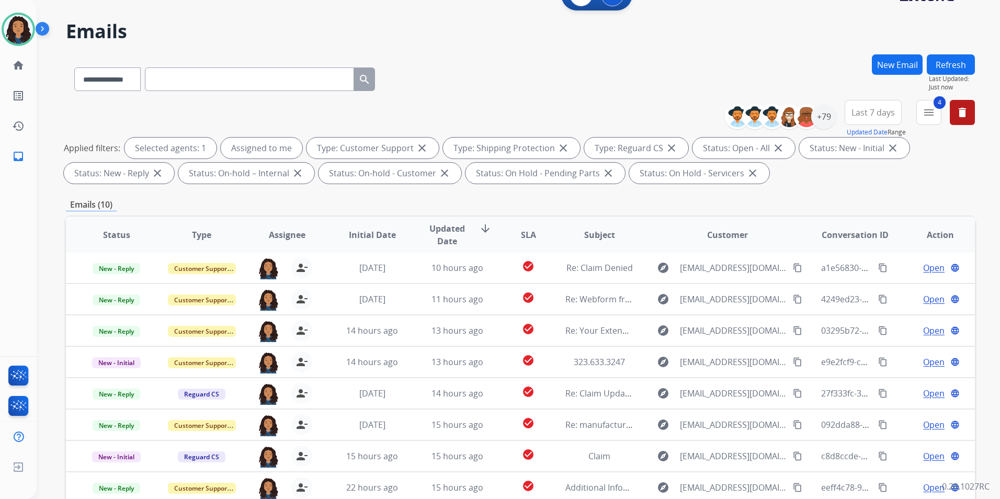
scroll to position [146, 0]
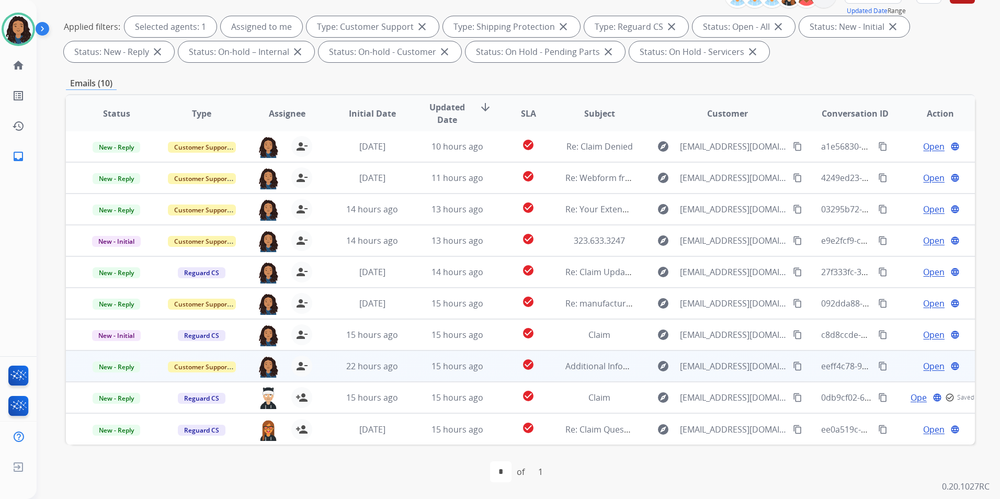
click at [923, 367] on span "Open" at bounding box center [933, 366] width 21 height 13
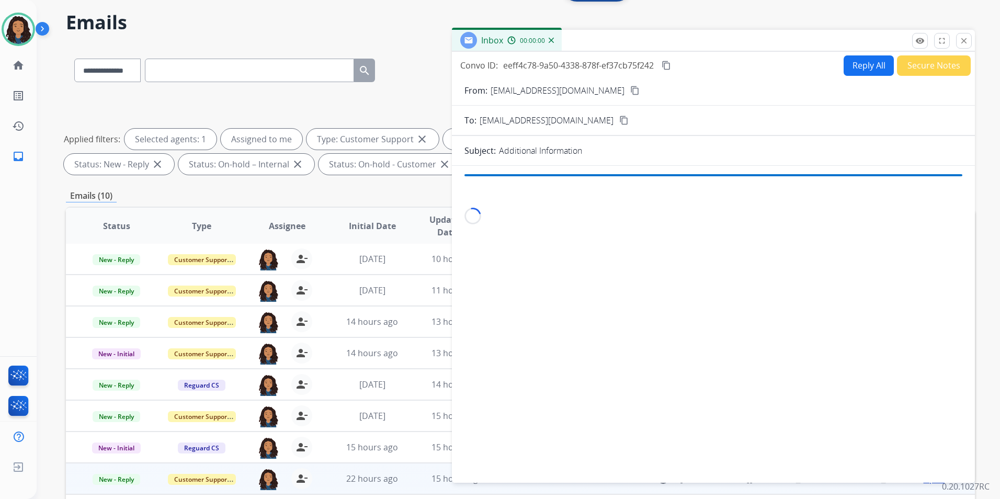
scroll to position [0, 0]
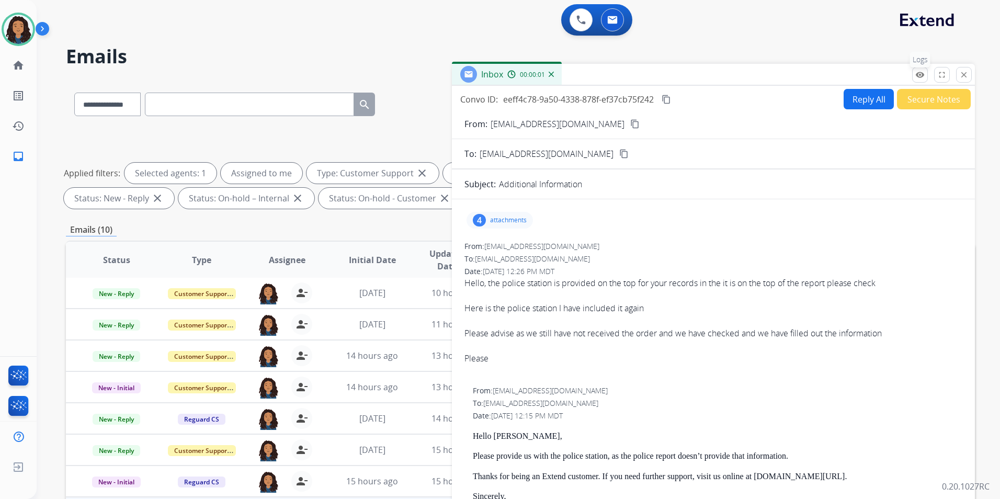
click at [923, 80] on button "remove_red_eye Logs" at bounding box center [920, 75] width 16 height 16
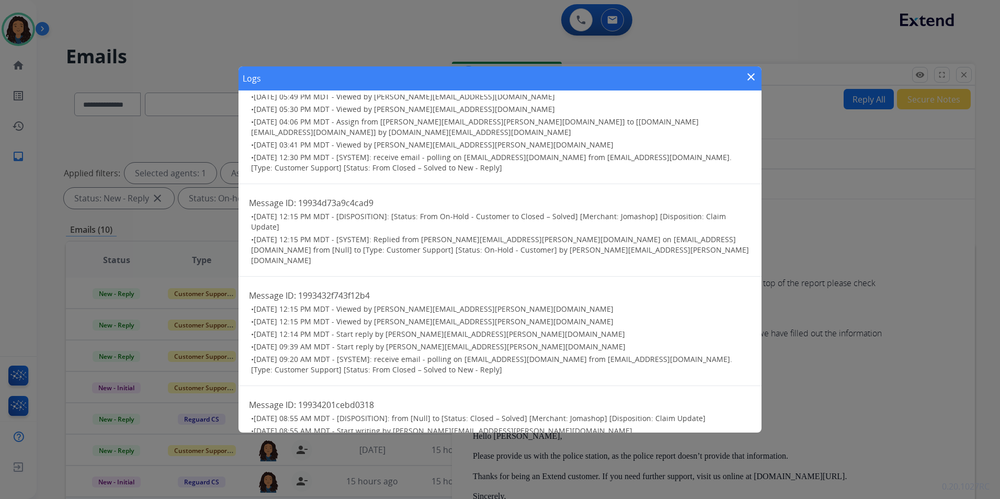
scroll to position [47, 0]
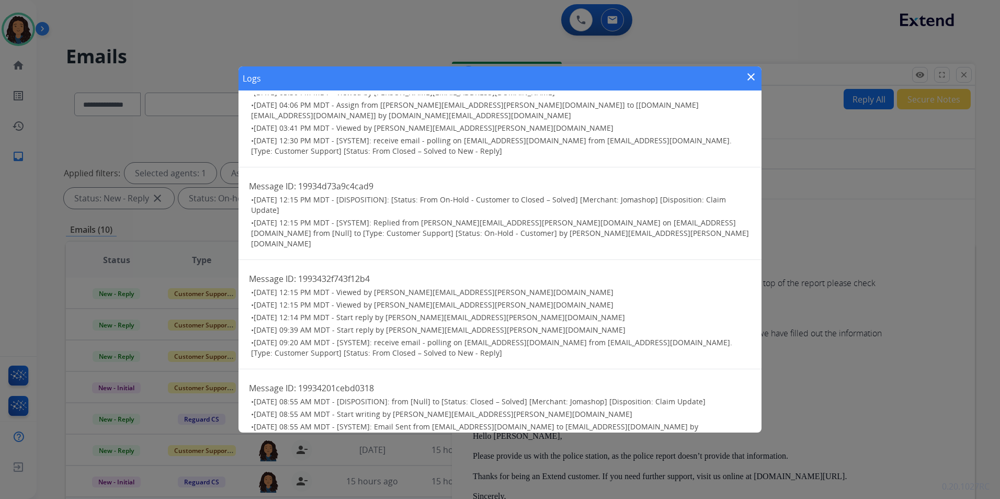
click at [751, 76] on mat-icon "close" at bounding box center [751, 77] width 13 height 13
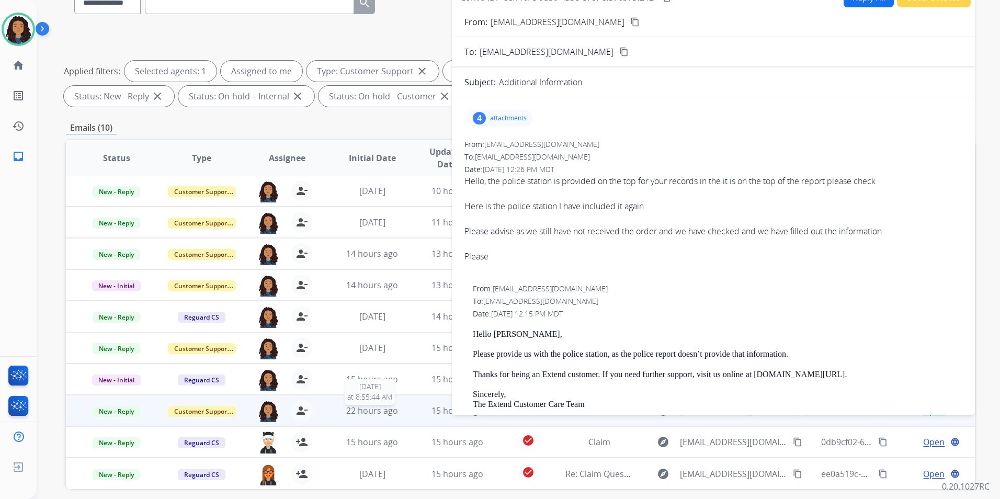
scroll to position [146, 0]
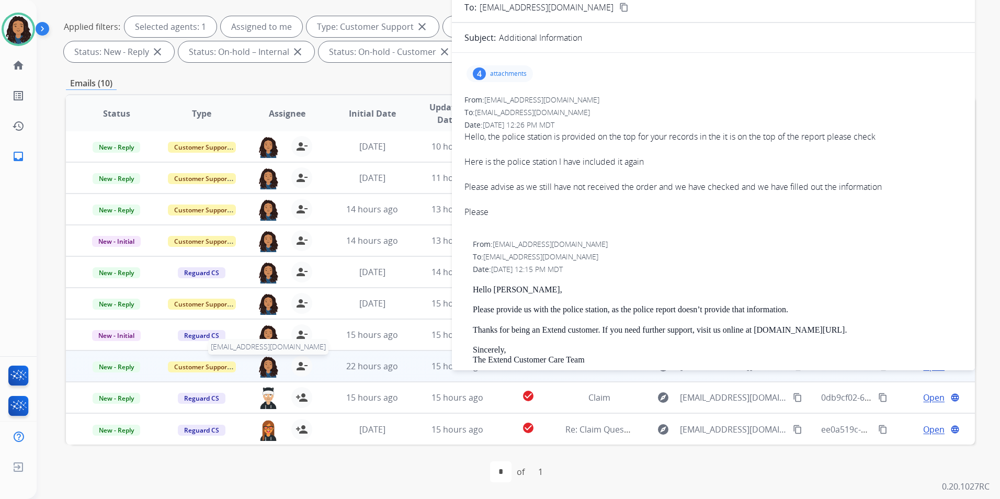
click at [269, 364] on img at bounding box center [268, 367] width 21 height 22
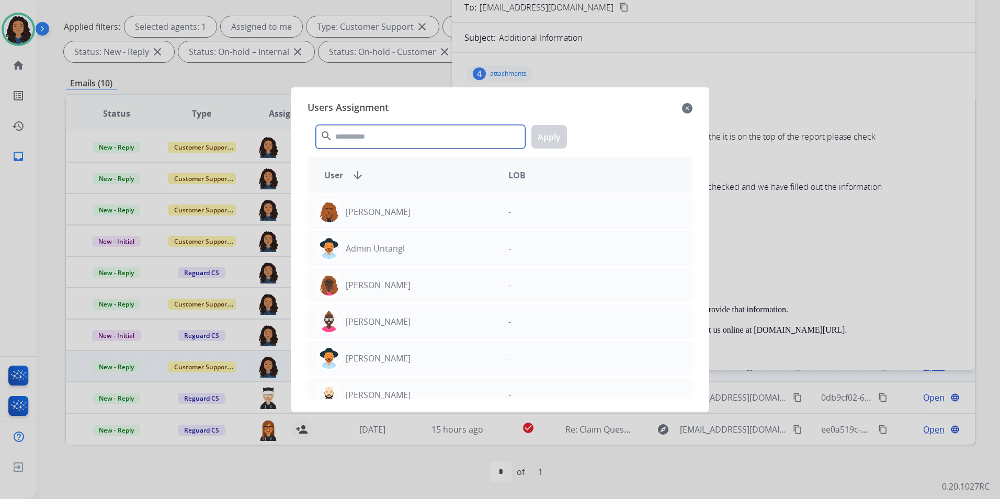
click at [376, 135] on input "text" at bounding box center [420, 137] width 209 height 24
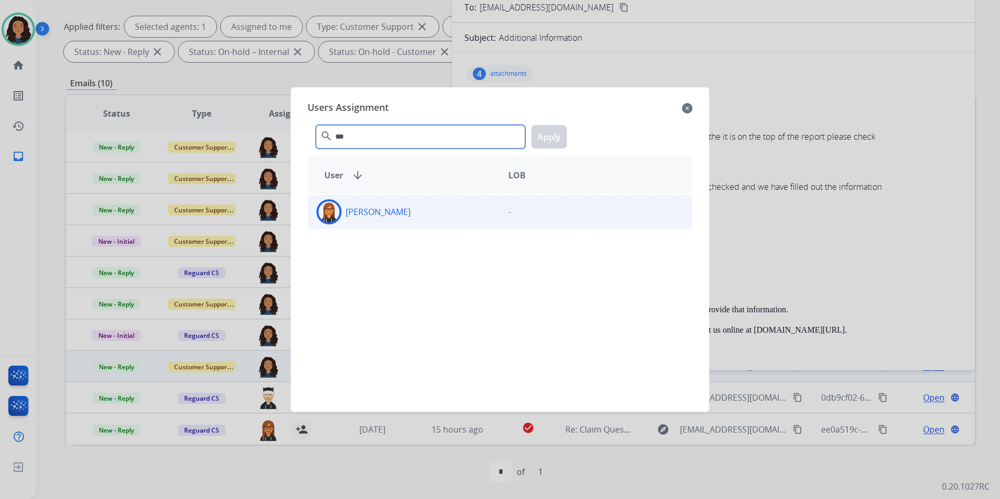
type input "***"
click at [512, 203] on div "-" at bounding box center [596, 211] width 192 height 25
click at [550, 133] on button "Apply" at bounding box center [549, 137] width 36 height 24
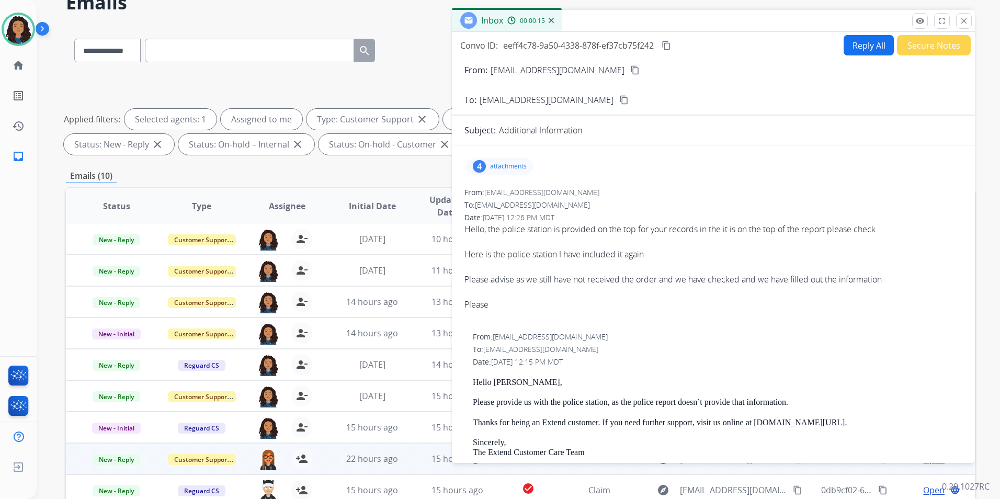
scroll to position [0, 0]
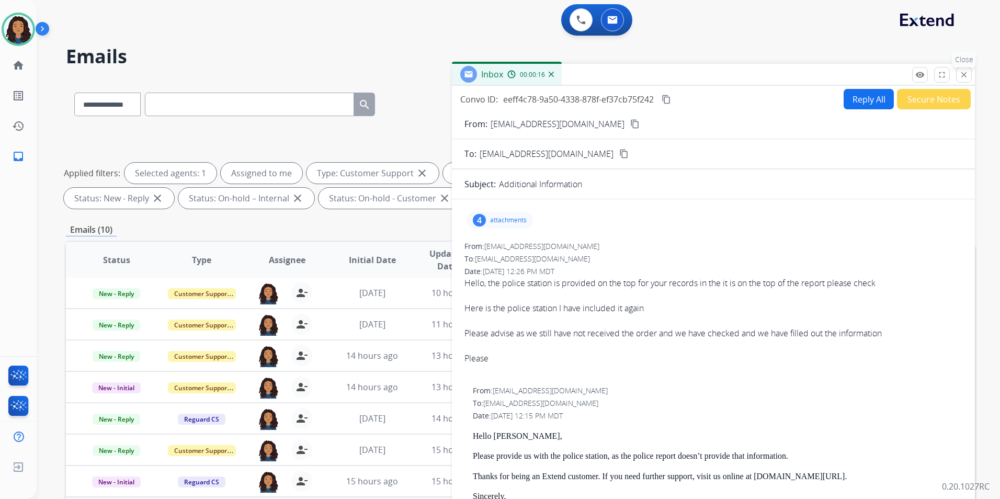
click at [958, 68] on button "close Close" at bounding box center [964, 75] width 16 height 16
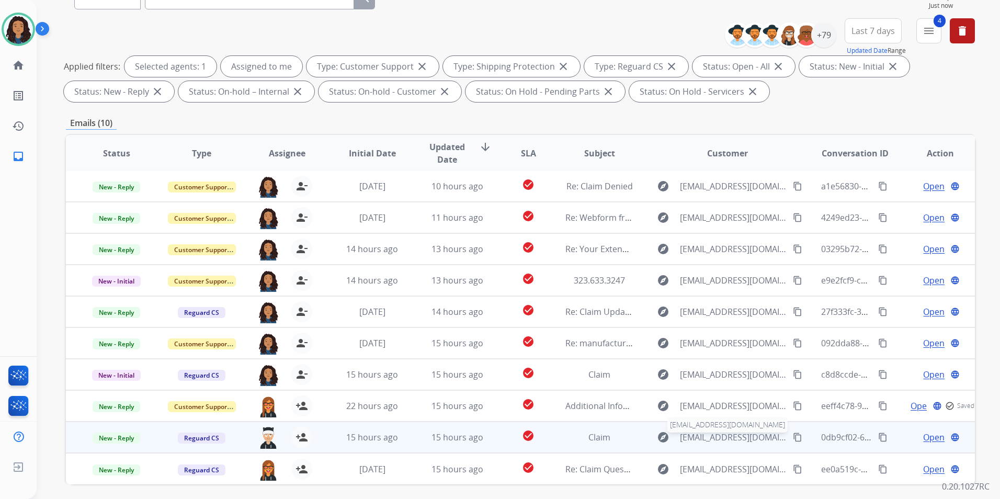
scroll to position [146, 0]
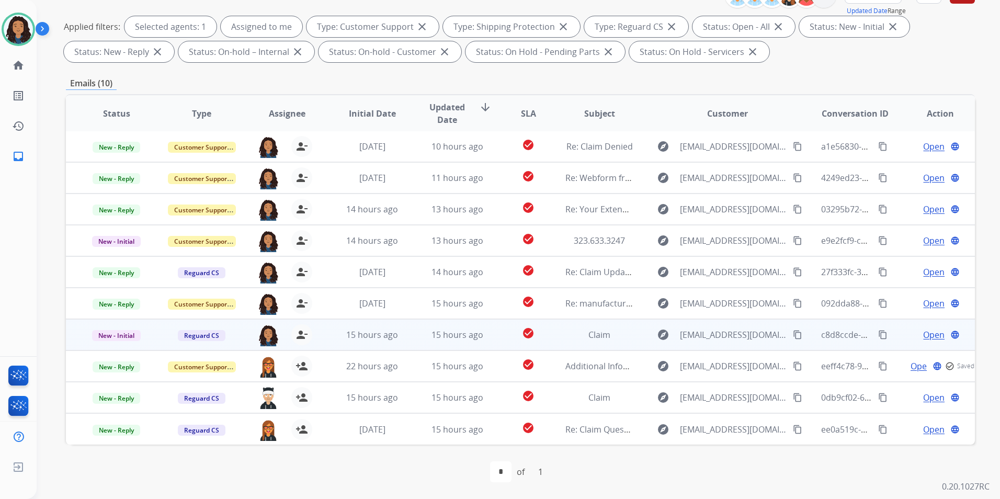
click at [923, 333] on span "Open" at bounding box center [933, 334] width 21 height 13
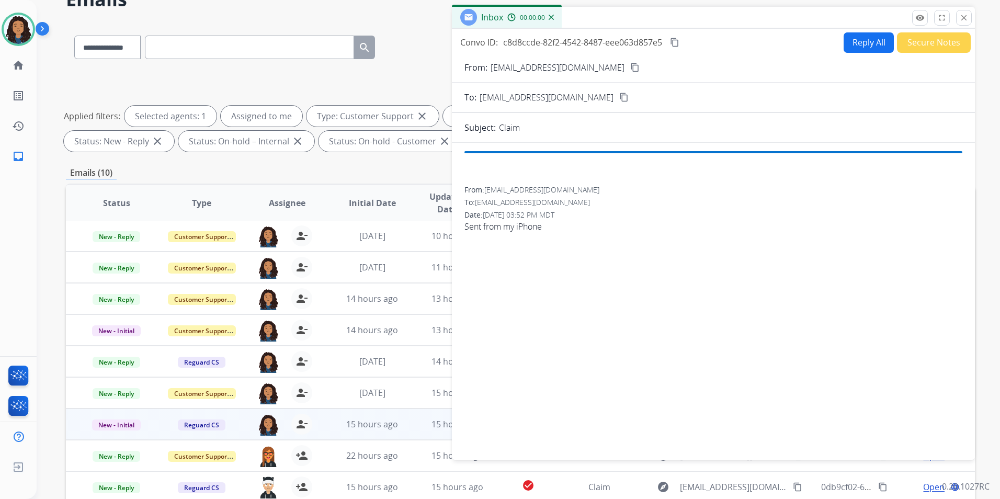
scroll to position [0, 0]
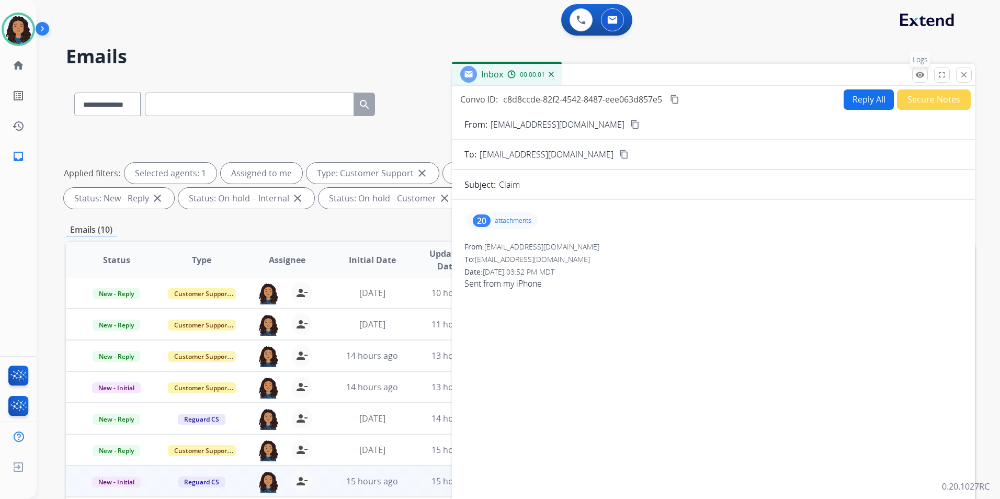
click at [918, 72] on mat-icon "remove_red_eye" at bounding box center [919, 74] width 9 height 9
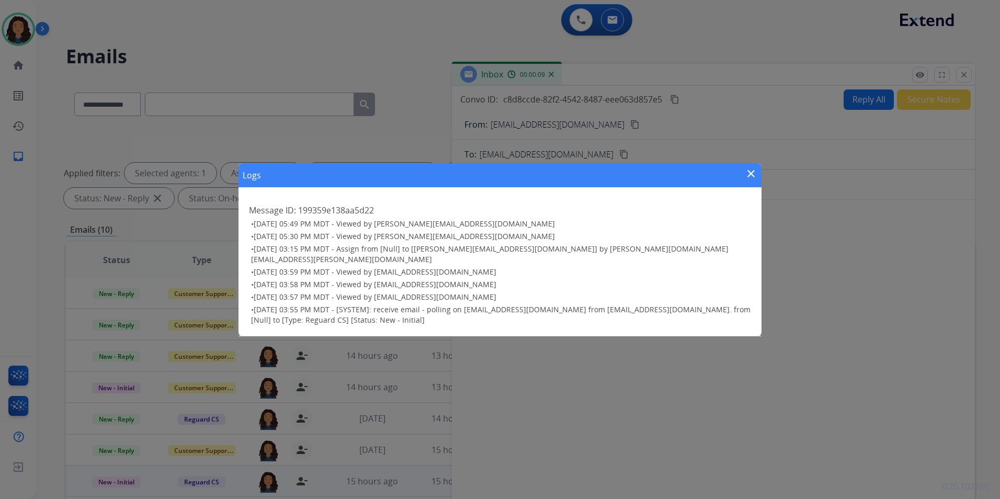
click at [748, 180] on mat-icon "close" at bounding box center [751, 173] width 13 height 13
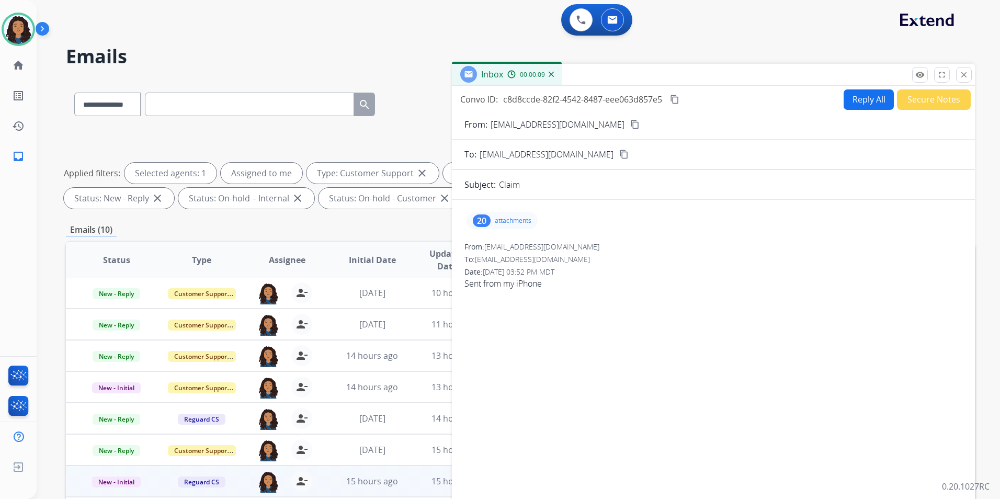
click at [630, 127] on mat-icon "content_copy" at bounding box center [634, 124] width 9 height 9
click at [872, 101] on button "Reply All" at bounding box center [868, 99] width 50 height 20
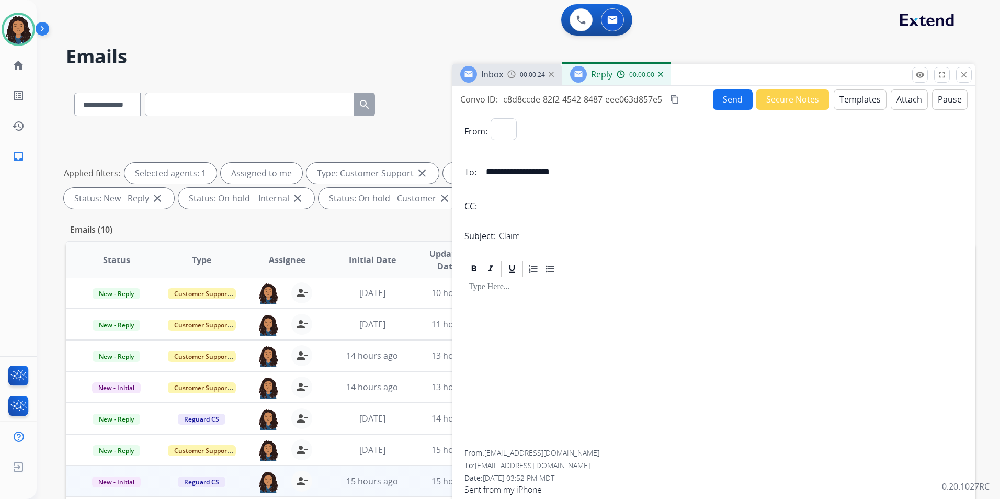
click at [872, 101] on button "Templates" at bounding box center [859, 99] width 53 height 20
select select "**********"
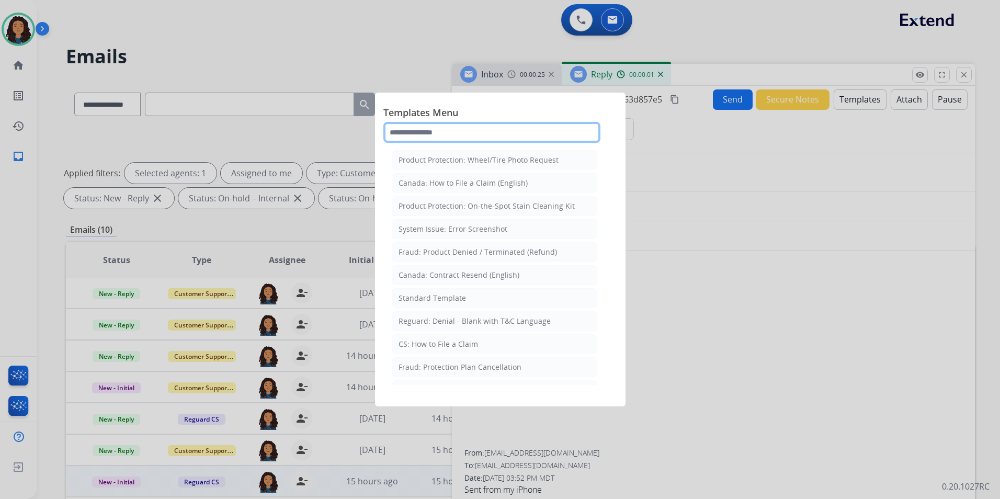
click at [549, 128] on input "text" at bounding box center [491, 132] width 217 height 21
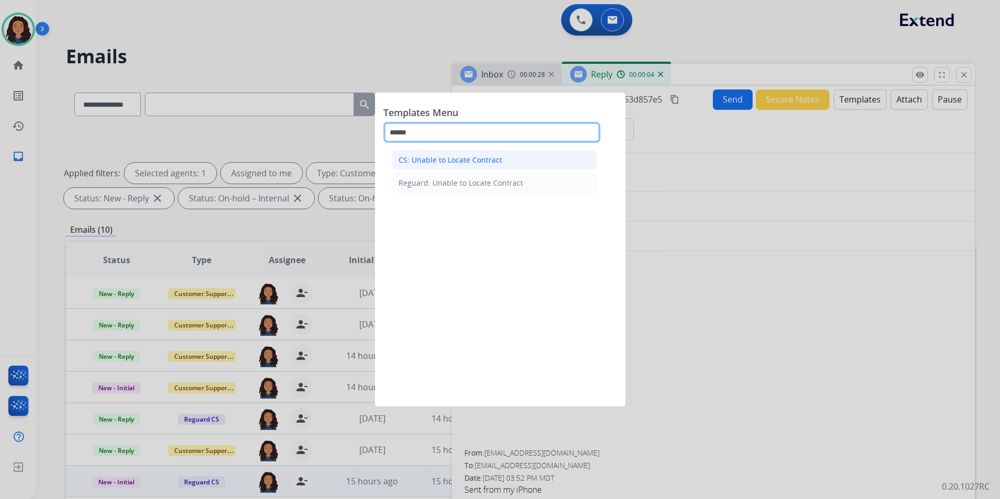
type input "******"
click at [525, 157] on li "CS: Unable to Locate Contract" at bounding box center [494, 160] width 205 height 20
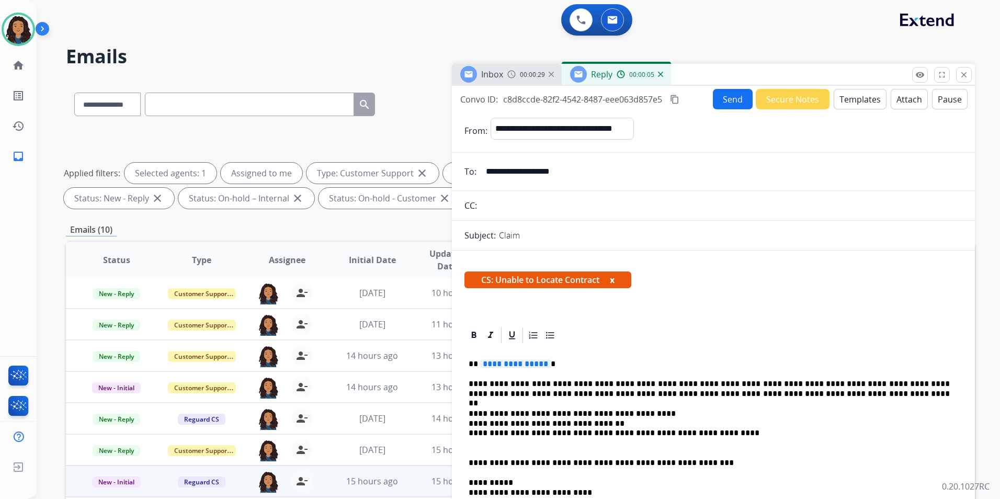
click at [525, 361] on span "**********" at bounding box center [515, 363] width 71 height 9
click at [519, 71] on div "00:00:31" at bounding box center [530, 74] width 46 height 9
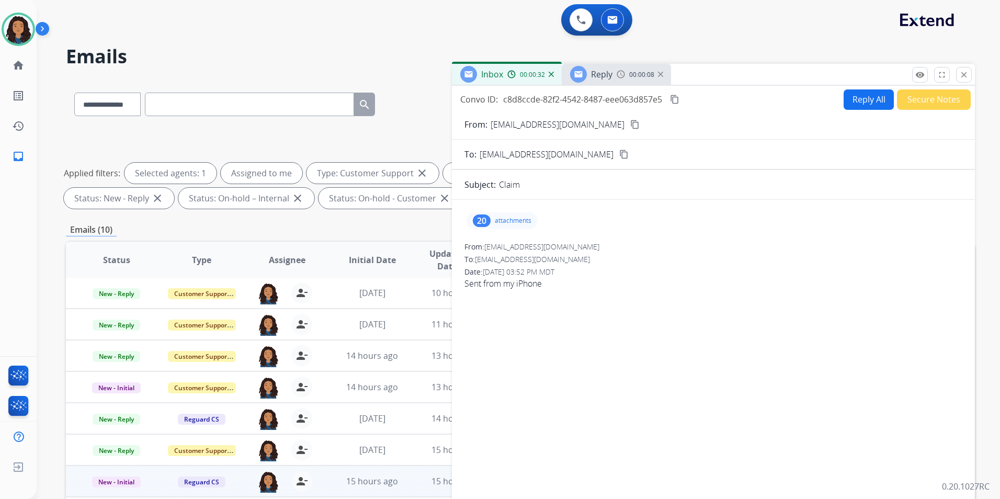
click at [504, 223] on p "attachments" at bounding box center [513, 220] width 37 height 8
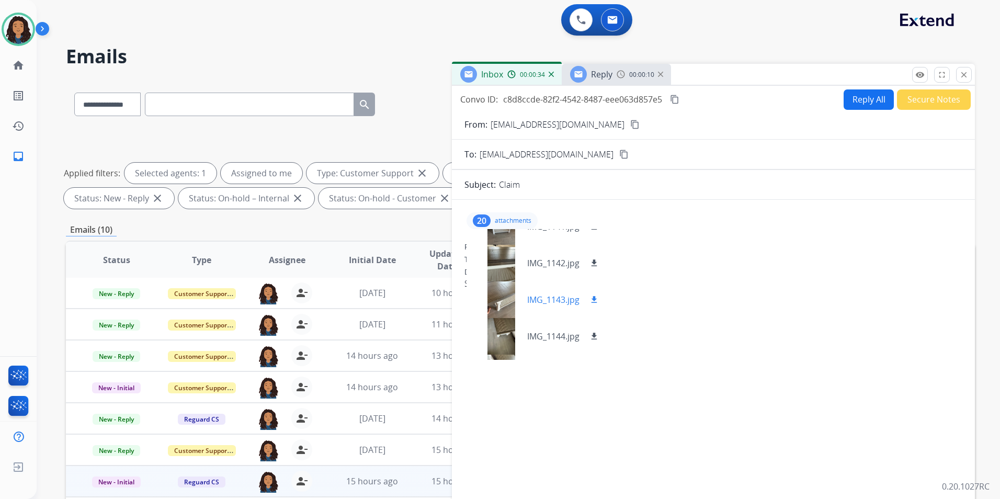
scroll to position [366, 0]
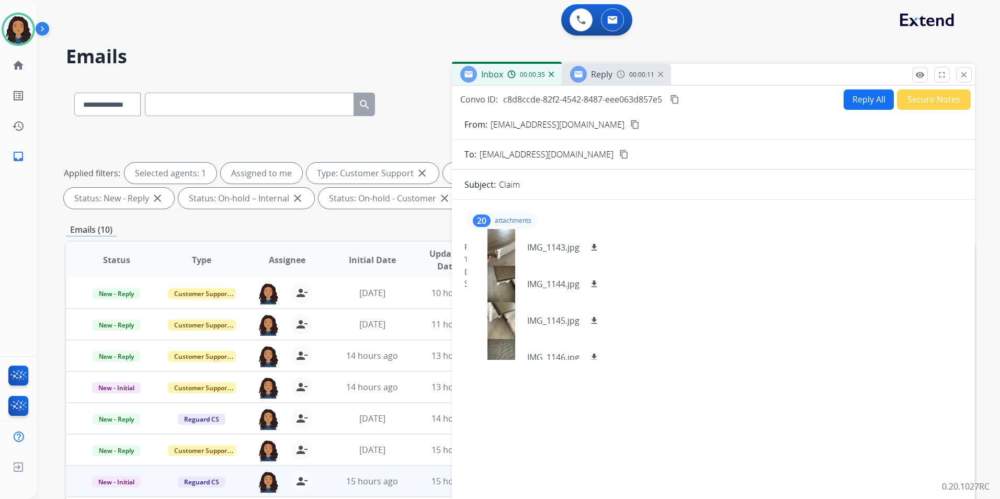
click at [633, 72] on span "00:00:11" at bounding box center [641, 75] width 25 height 8
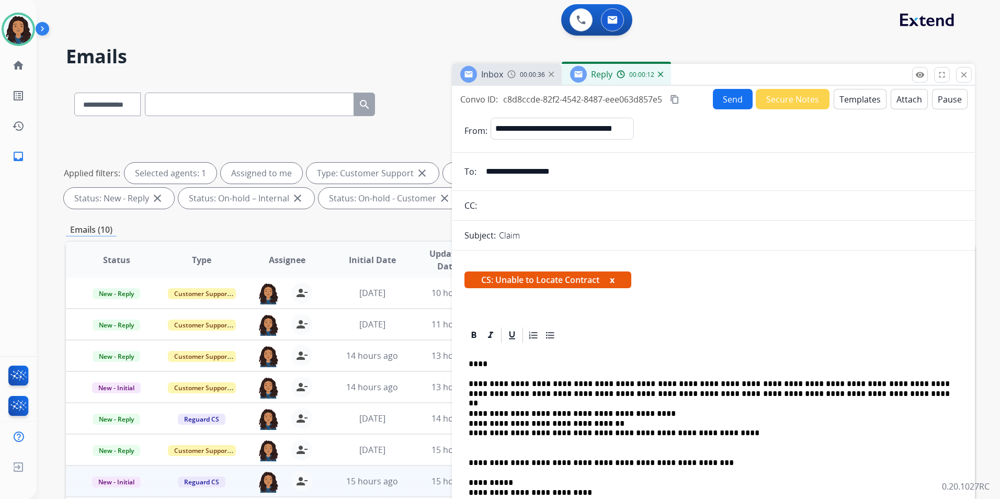
click at [719, 97] on button "Send" at bounding box center [733, 99] width 40 height 20
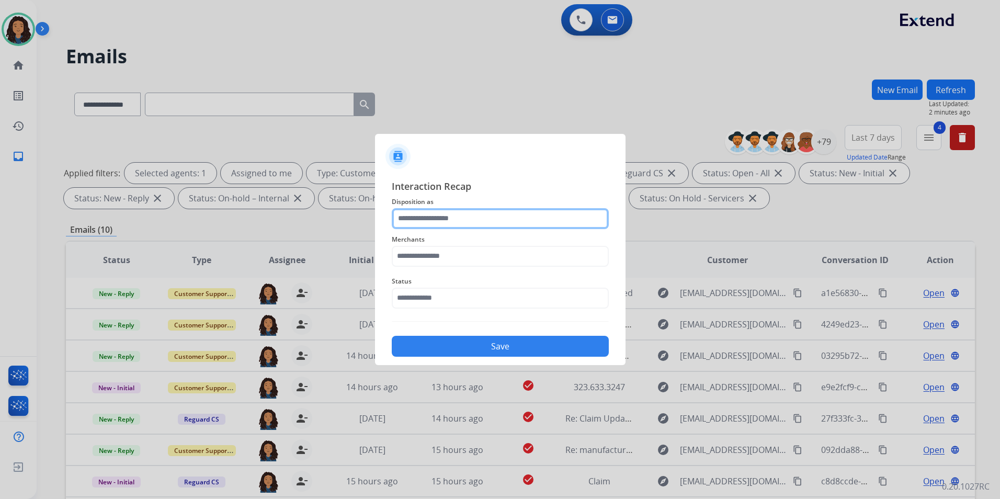
click at [541, 224] on input "text" at bounding box center [500, 218] width 217 height 21
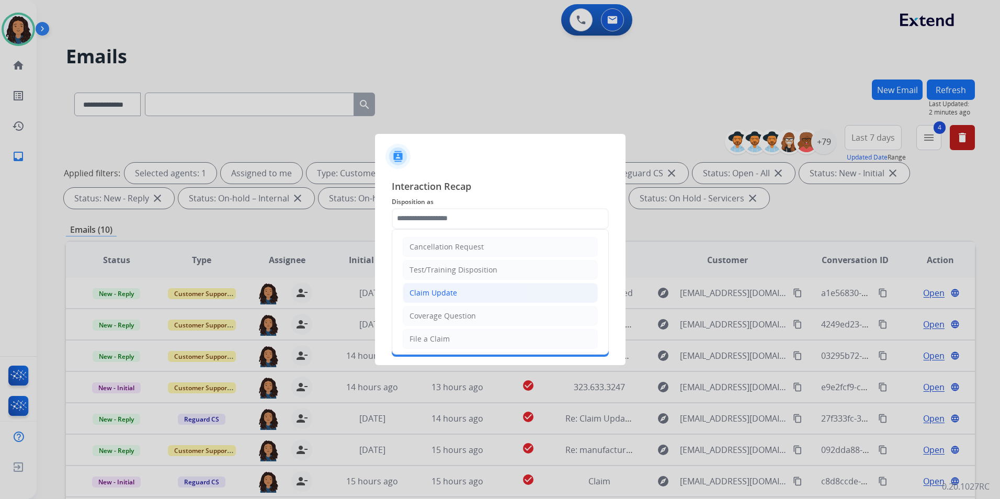
click at [483, 292] on li "Claim Update" at bounding box center [500, 293] width 195 height 20
type input "**********"
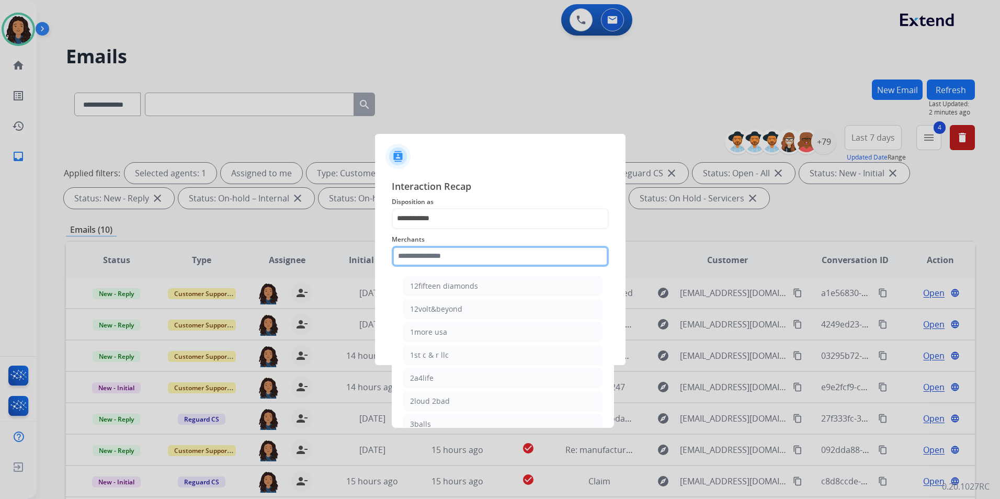
click at [473, 261] on input "text" at bounding box center [500, 256] width 217 height 21
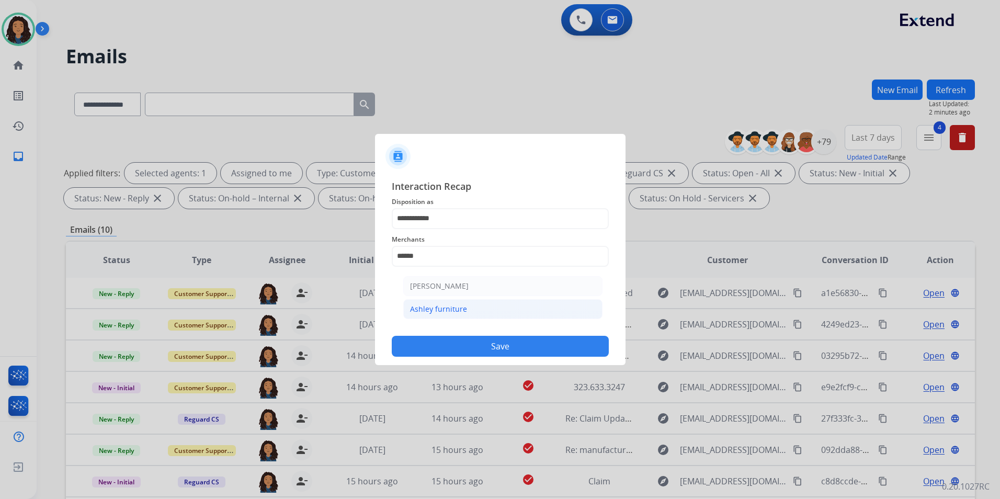
click at [442, 314] on div "Ashley furniture" at bounding box center [438, 309] width 57 height 10
type input "**********"
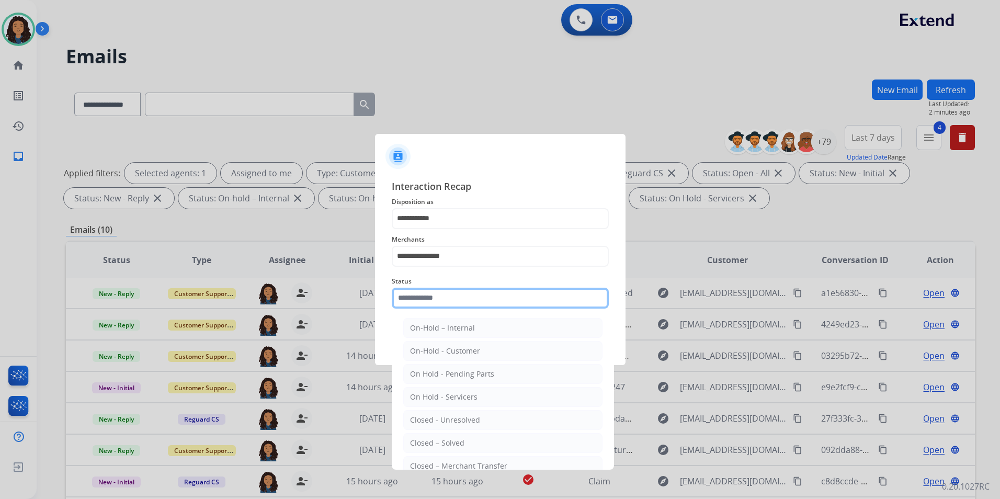
click at [439, 295] on input "text" at bounding box center [500, 298] width 217 height 21
drag, startPoint x: 426, startPoint y: 444, endPoint x: 459, endPoint y: 352, distance: 98.4
click at [426, 439] on div "Closed – Solved" at bounding box center [437, 443] width 54 height 10
type input "**********"
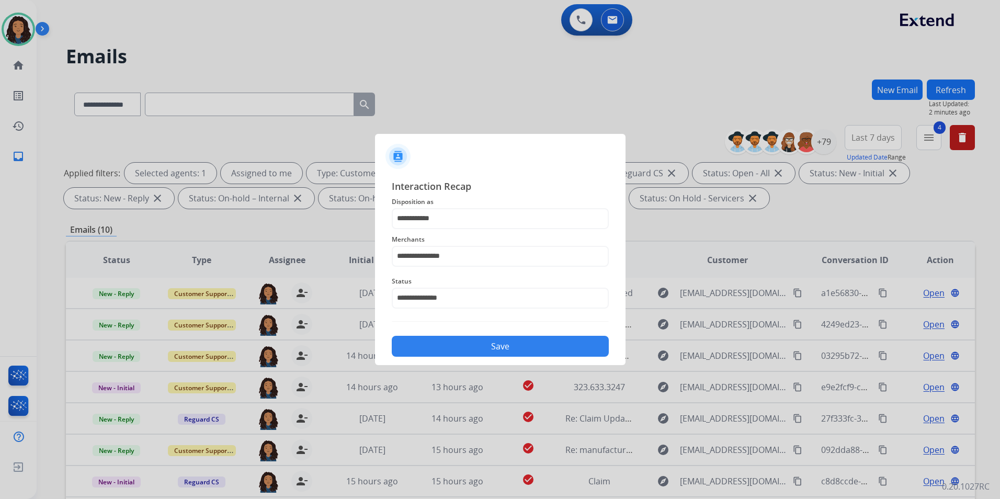
click at [460, 352] on button "Save" at bounding box center [500, 346] width 217 height 21
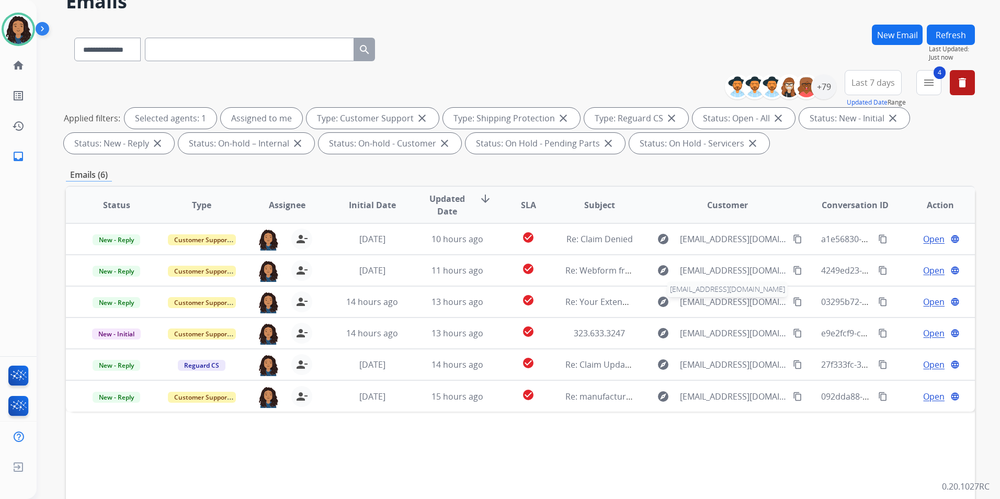
scroll to position [105, 0]
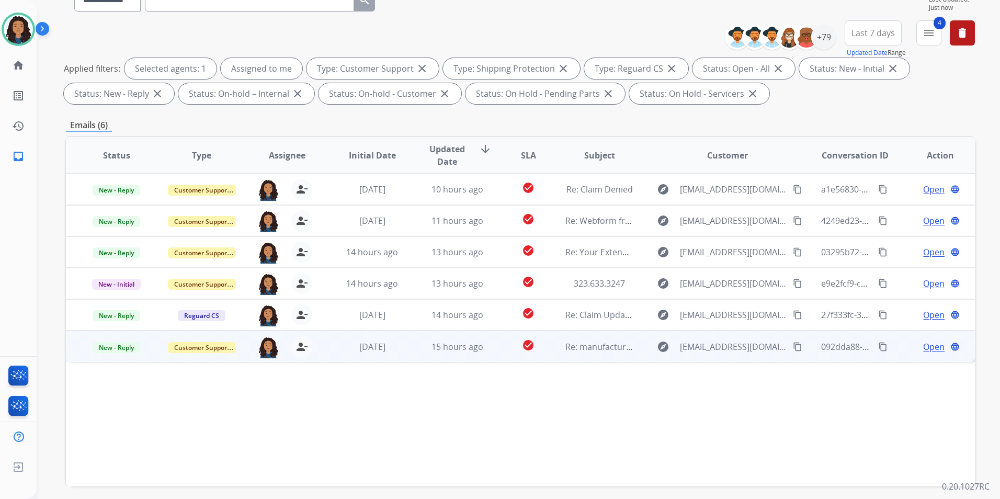
click at [923, 346] on span "Open" at bounding box center [933, 346] width 21 height 13
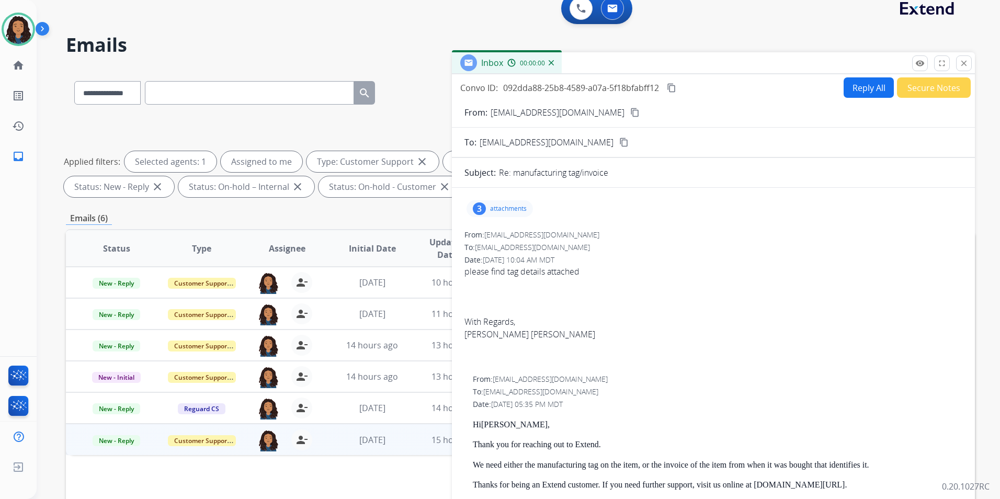
scroll to position [0, 0]
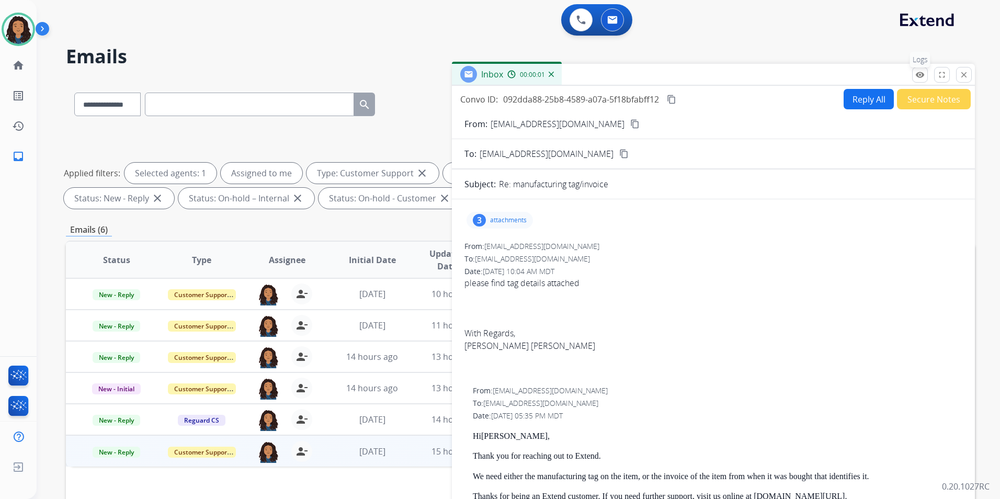
click at [927, 72] on button "remove_red_eye Logs" at bounding box center [920, 75] width 16 height 16
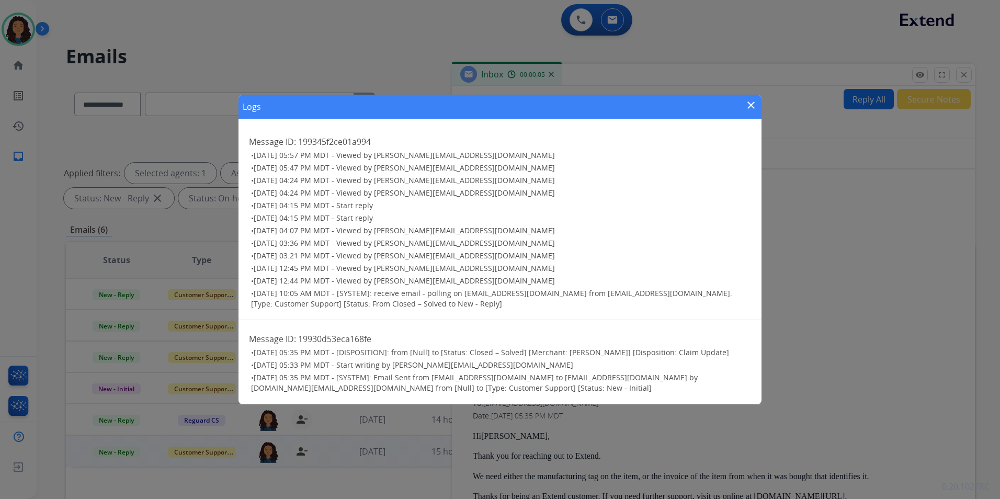
click at [748, 99] on mat-icon "close" at bounding box center [751, 105] width 13 height 13
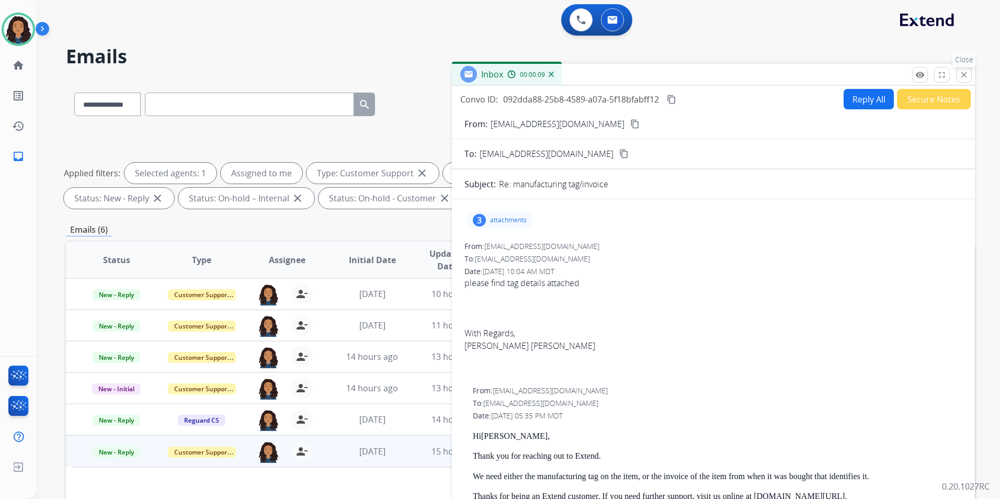
drag, startPoint x: 975, startPoint y: 70, endPoint x: 964, endPoint y: 74, distance: 11.9
click at [974, 70] on div "**********" at bounding box center [518, 249] width 963 height 499
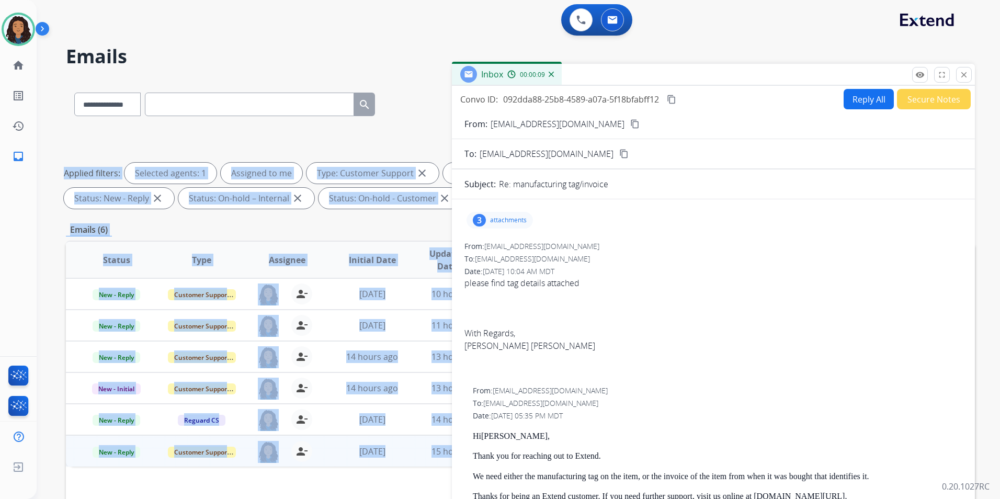
drag, startPoint x: 964, startPoint y: 74, endPoint x: 963, endPoint y: 86, distance: 12.1
click at [963, 74] on mat-icon "close" at bounding box center [963, 74] width 9 height 9
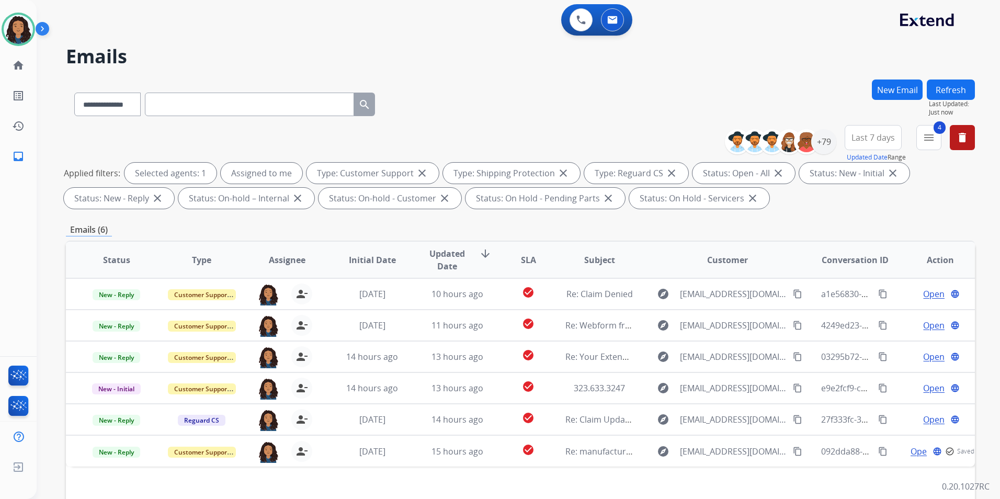
click at [742, 83] on div "**********" at bounding box center [520, 101] width 909 height 45
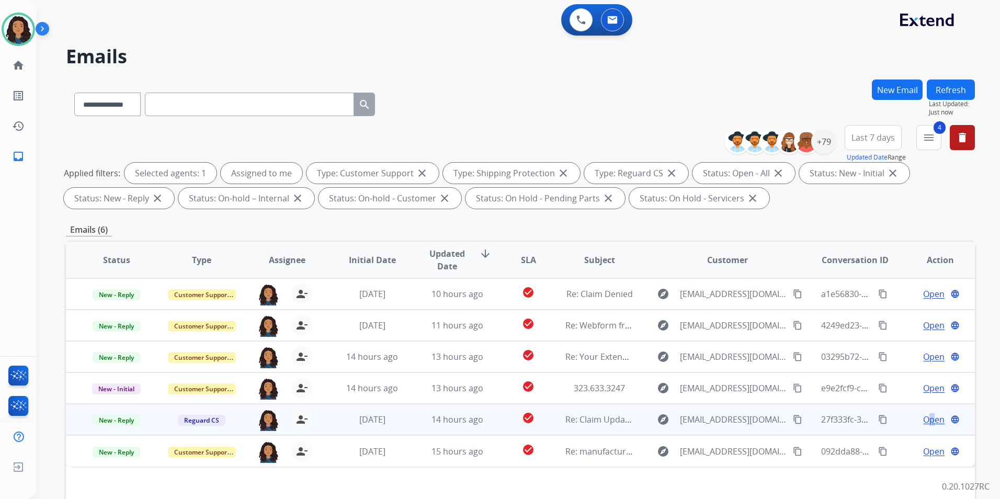
click at [923, 418] on span "Open" at bounding box center [933, 419] width 21 height 13
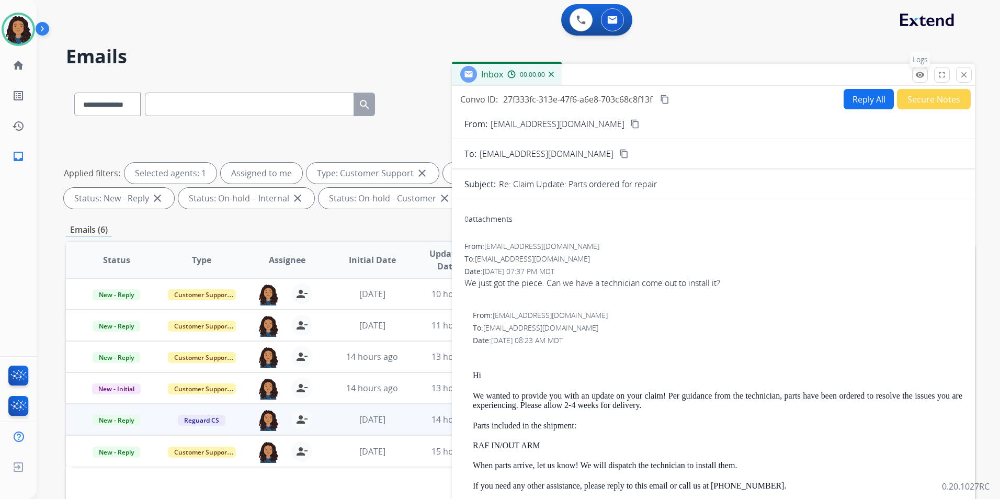
click at [925, 81] on button "remove_red_eye Logs" at bounding box center [920, 75] width 16 height 16
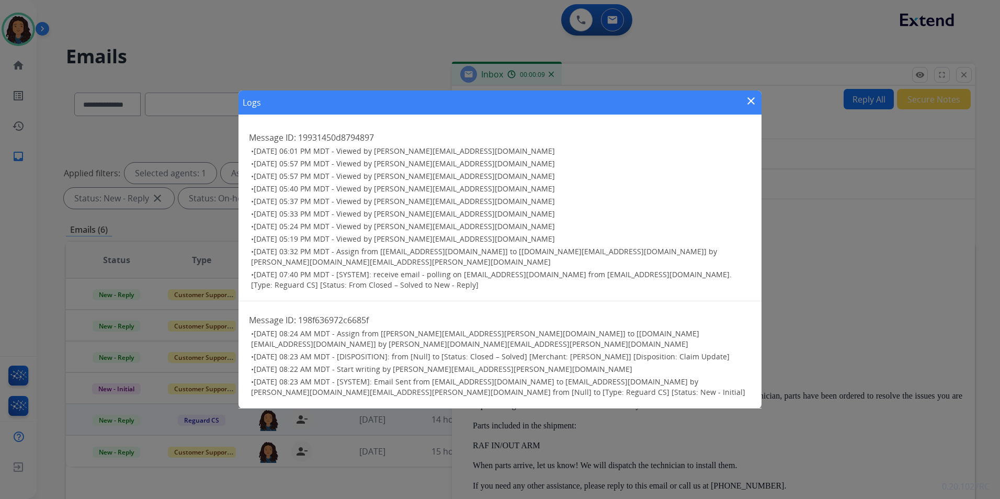
click at [753, 107] on mat-icon "close" at bounding box center [751, 101] width 13 height 13
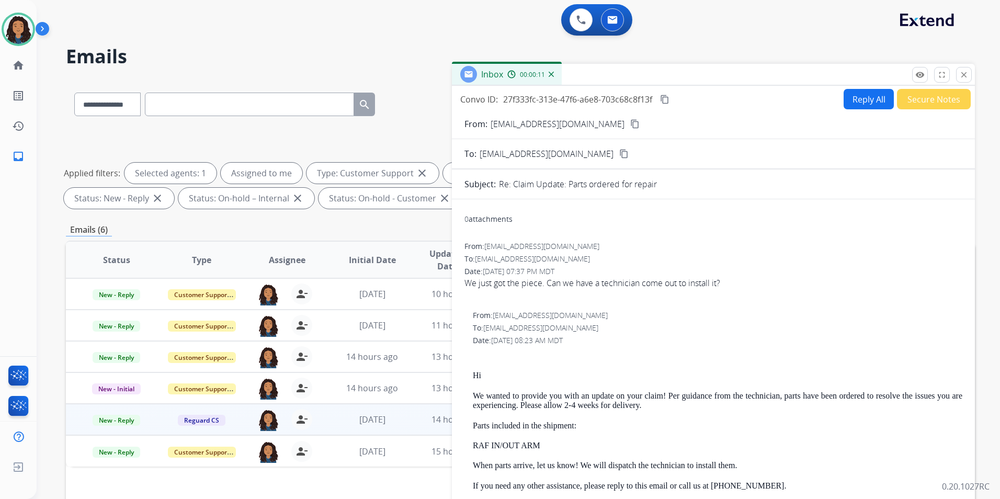
click at [629, 125] on button "content_copy" at bounding box center [635, 124] width 13 height 13
click at [964, 78] on mat-icon "close" at bounding box center [963, 74] width 9 height 9
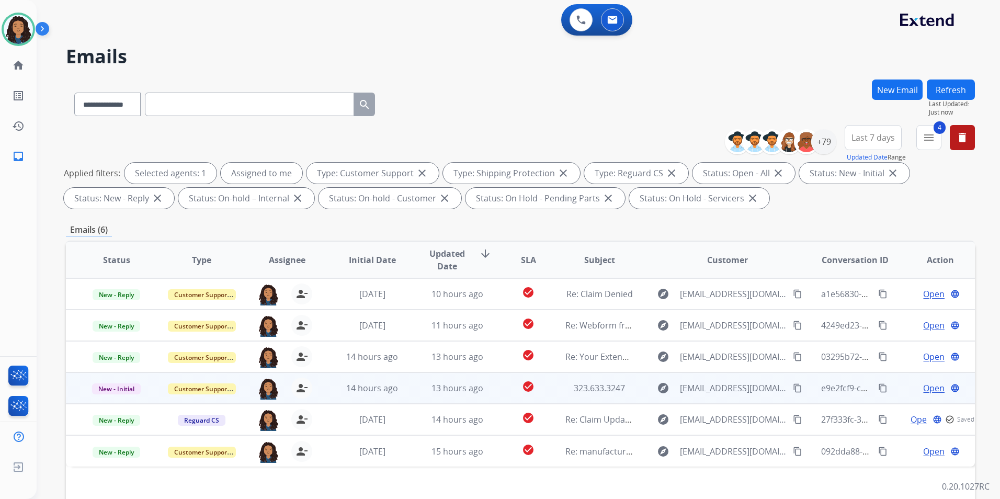
click at [923, 390] on span "Open" at bounding box center [933, 388] width 21 height 13
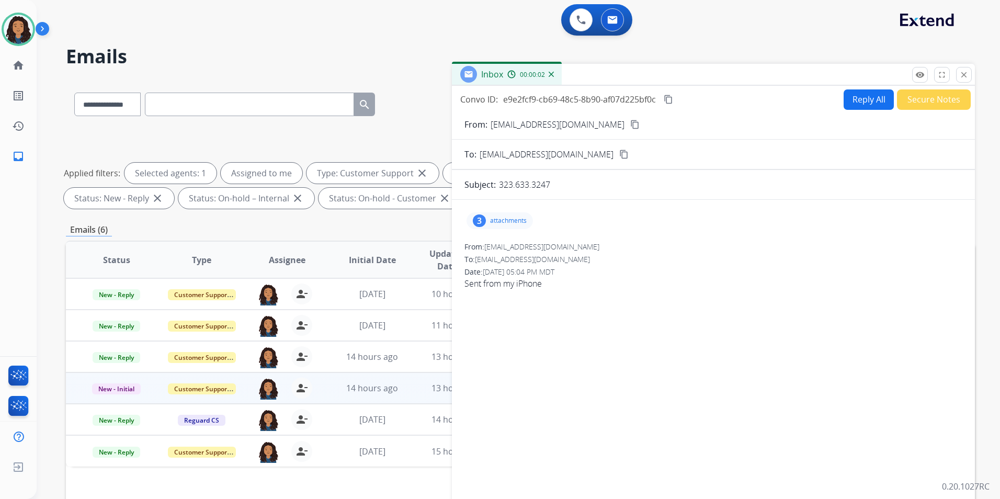
click at [630, 121] on mat-icon "content_copy" at bounding box center [634, 124] width 9 height 9
click at [919, 76] on mat-icon "remove_red_eye" at bounding box center [919, 74] width 9 height 9
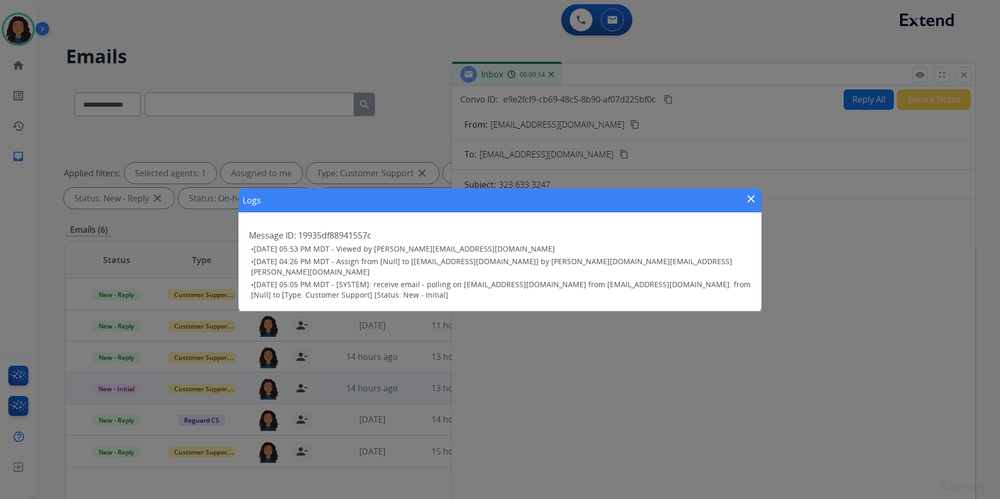
click at [750, 205] on mat-icon "close" at bounding box center [751, 198] width 13 height 13
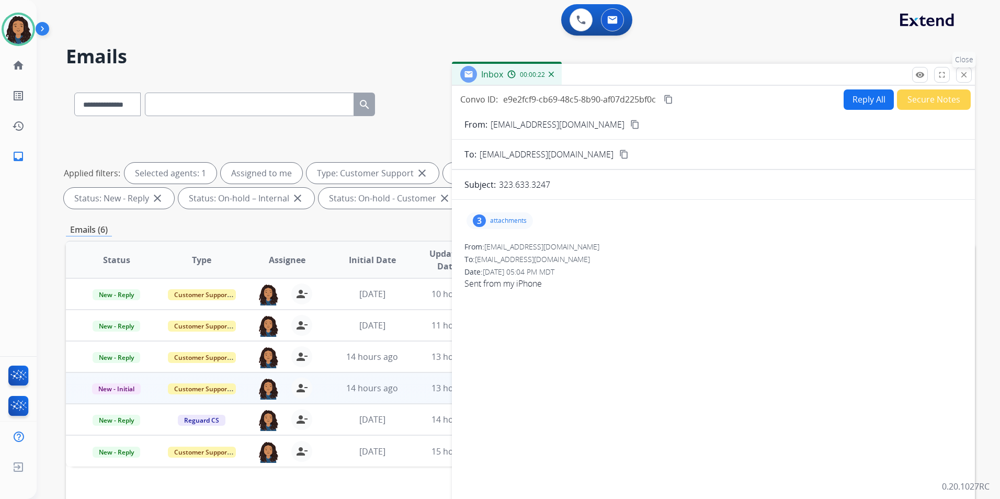
click at [964, 76] on mat-icon "close" at bounding box center [963, 74] width 9 height 9
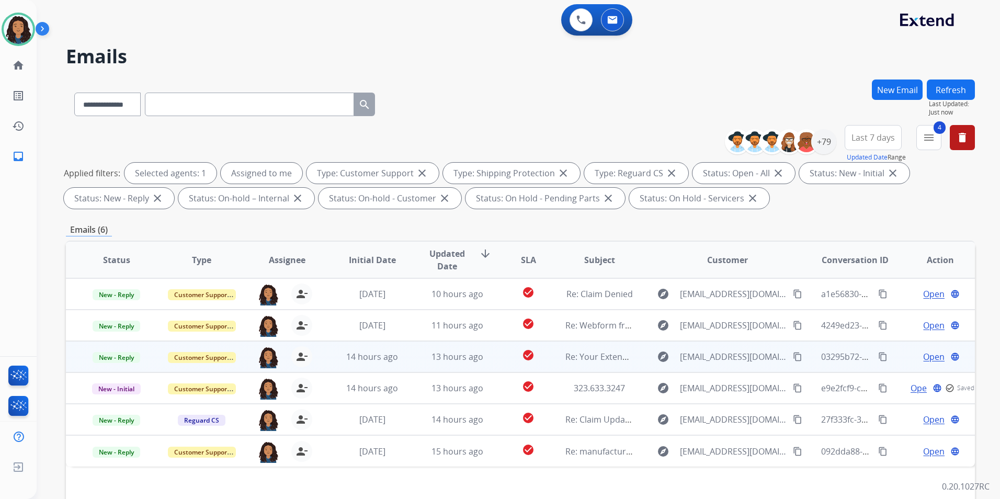
click at [927, 357] on span "Open" at bounding box center [933, 356] width 21 height 13
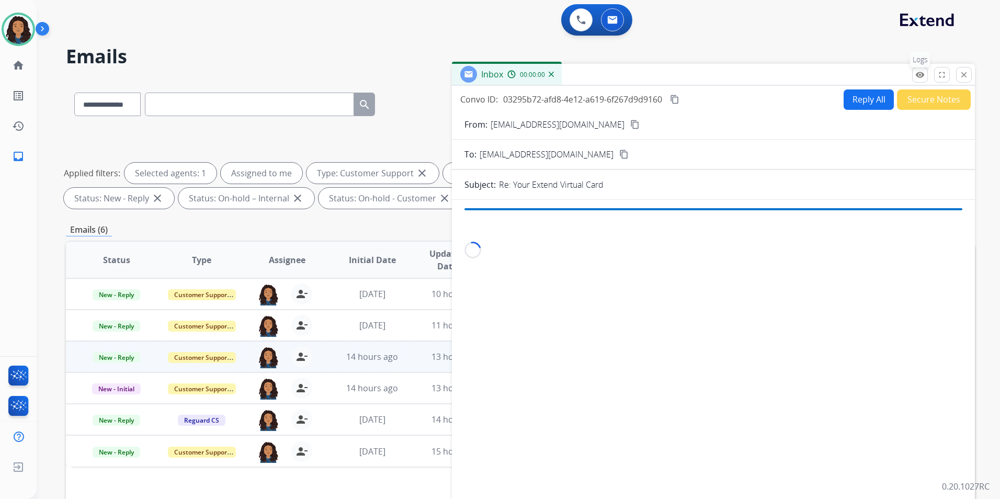
click at [924, 77] on mat-icon "remove_red_eye" at bounding box center [919, 74] width 9 height 9
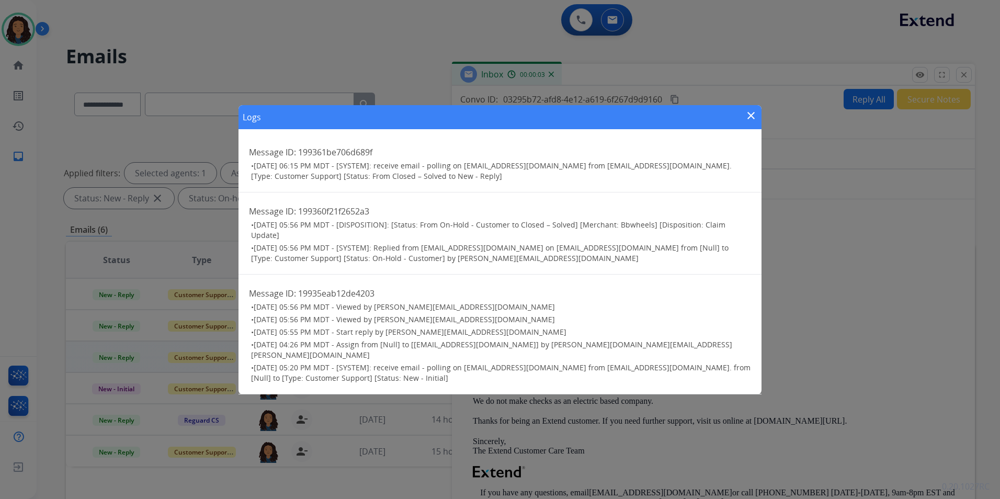
click at [747, 120] on mat-icon "close" at bounding box center [751, 115] width 13 height 13
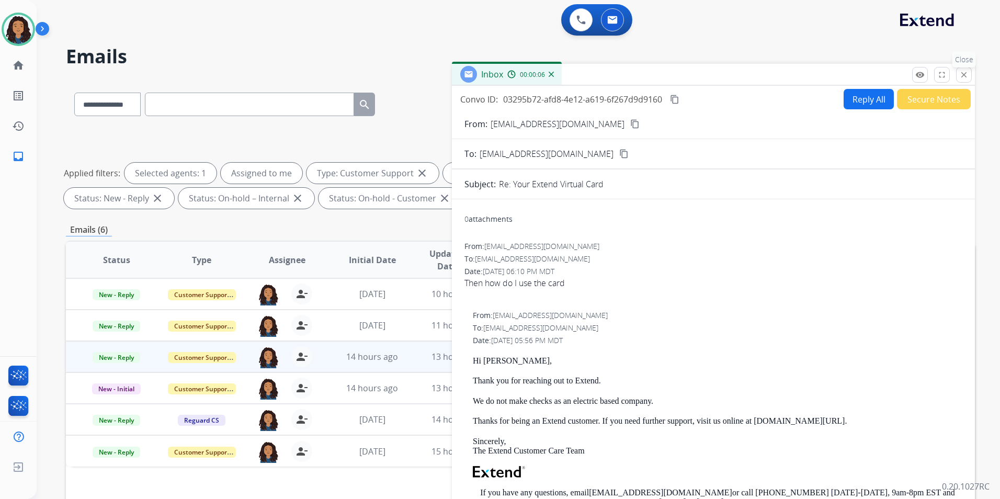
click at [958, 72] on button "close Close" at bounding box center [964, 75] width 16 height 16
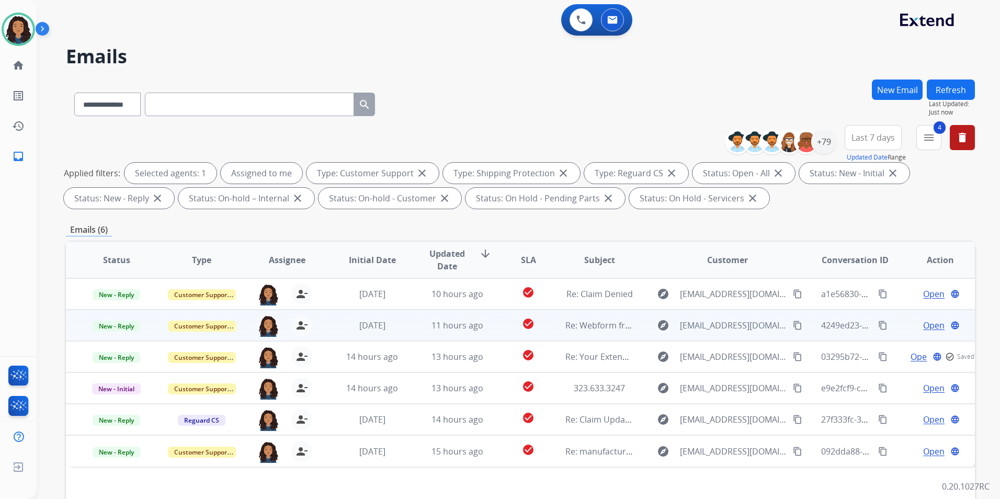
click at [923, 324] on span "Open" at bounding box center [933, 325] width 21 height 13
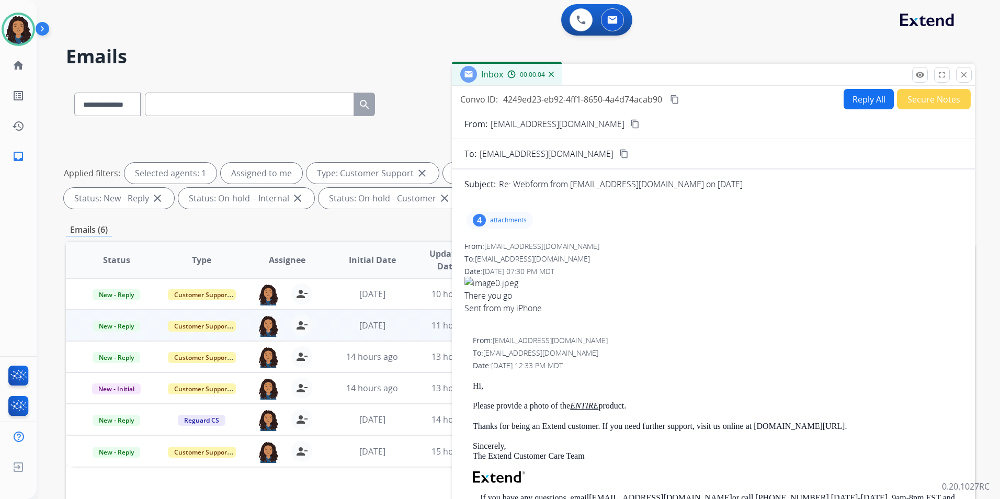
click at [513, 218] on p "attachments" at bounding box center [508, 220] width 37 height 8
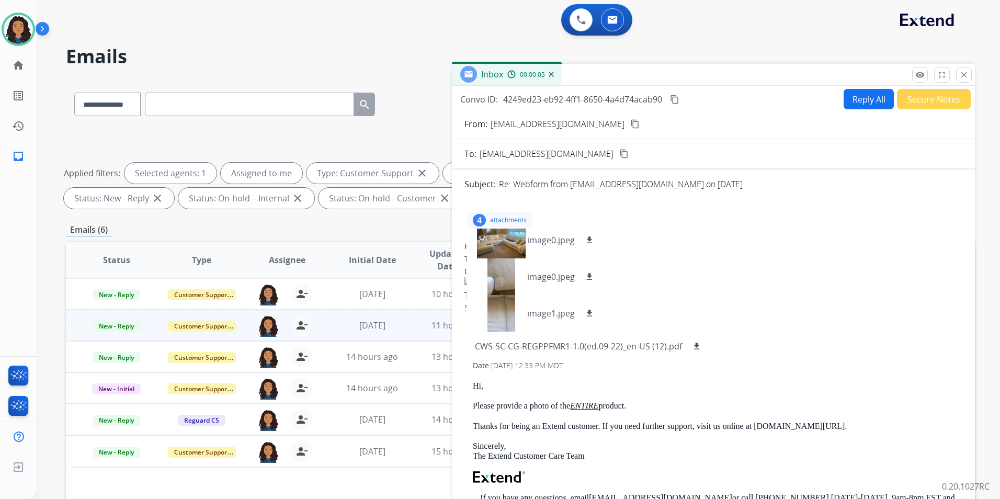
scroll to position [8, 0]
click at [919, 75] on mat-icon "remove_red_eye" at bounding box center [919, 74] width 9 height 9
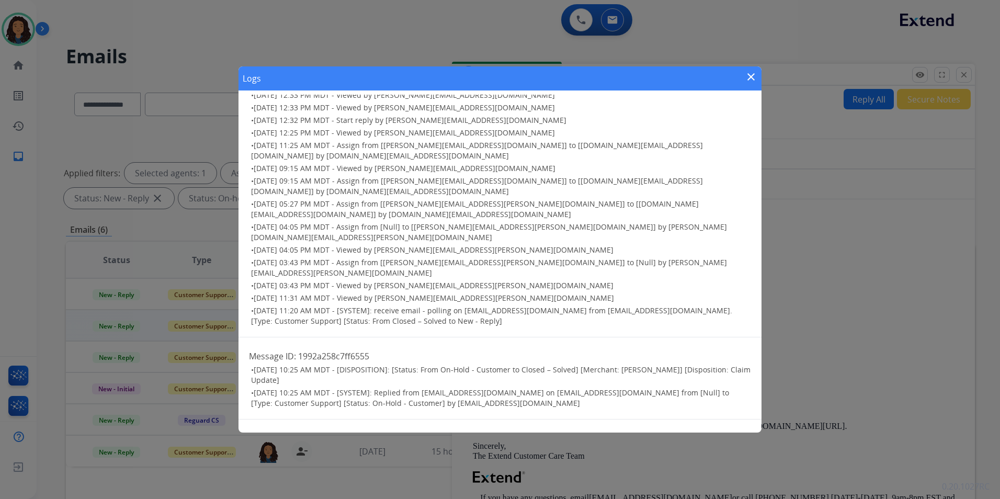
scroll to position [0, 0]
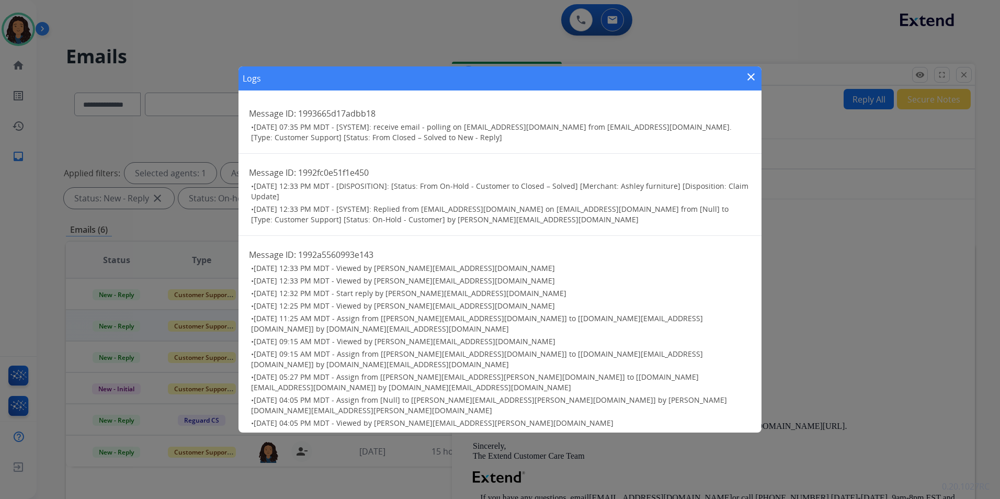
click at [752, 79] on mat-icon "close" at bounding box center [751, 77] width 13 height 13
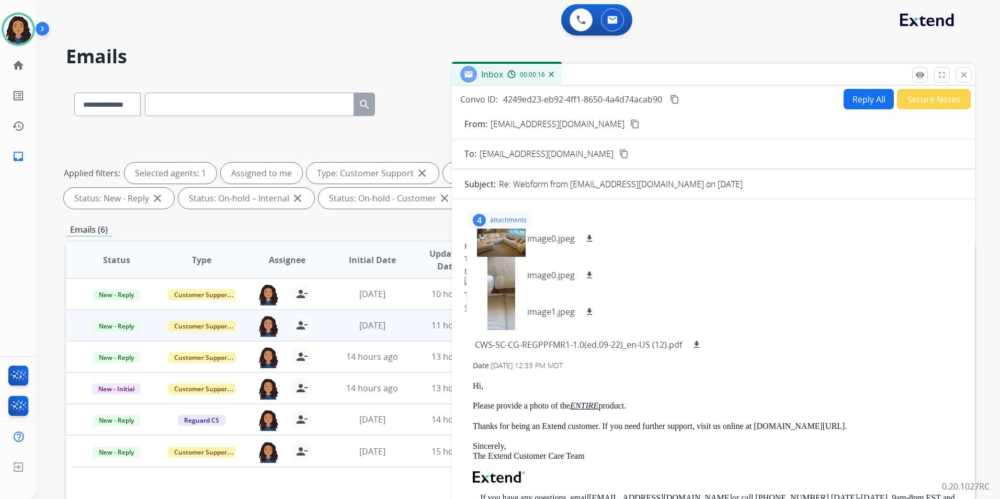
click at [630, 124] on mat-icon "content_copy" at bounding box center [634, 123] width 9 height 9
click at [927, 76] on button "remove_red_eye Logs" at bounding box center [920, 75] width 16 height 16
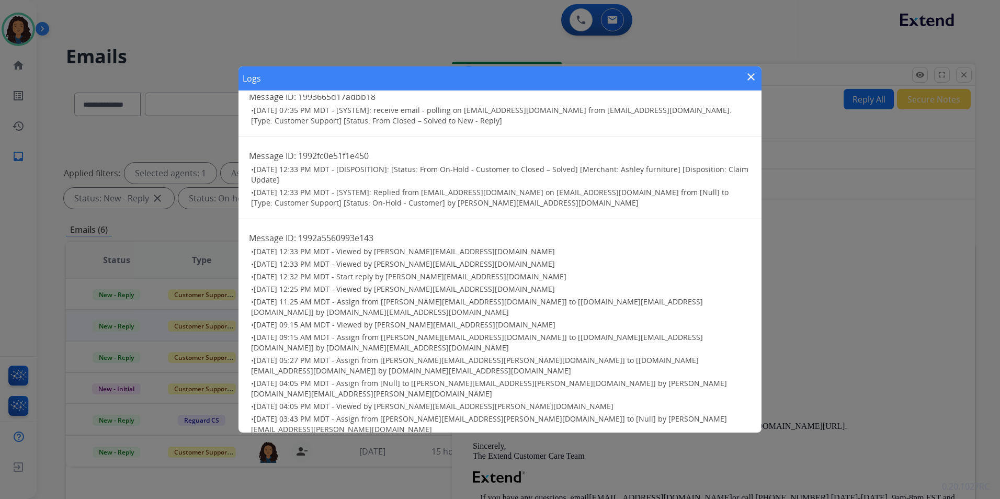
scroll to position [16, 0]
click at [750, 75] on mat-icon "close" at bounding box center [751, 77] width 13 height 13
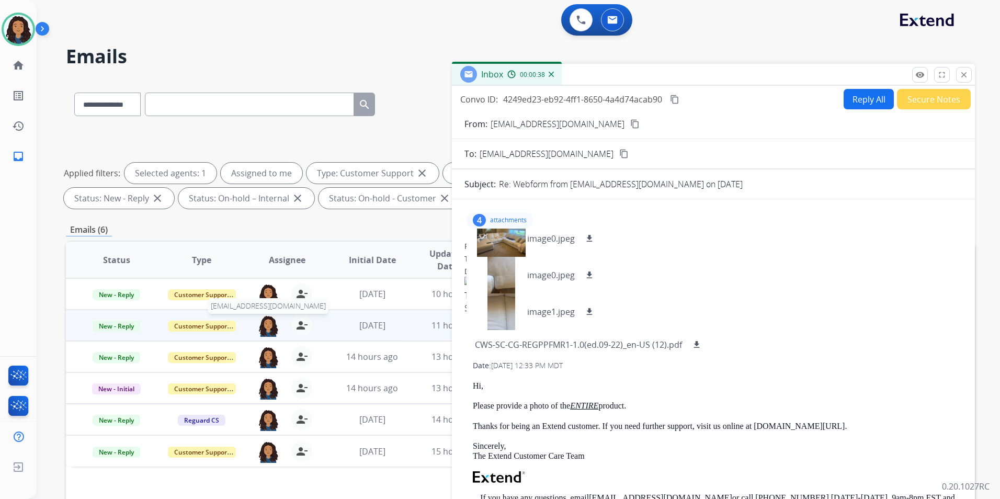
click at [272, 326] on img at bounding box center [268, 326] width 21 height 22
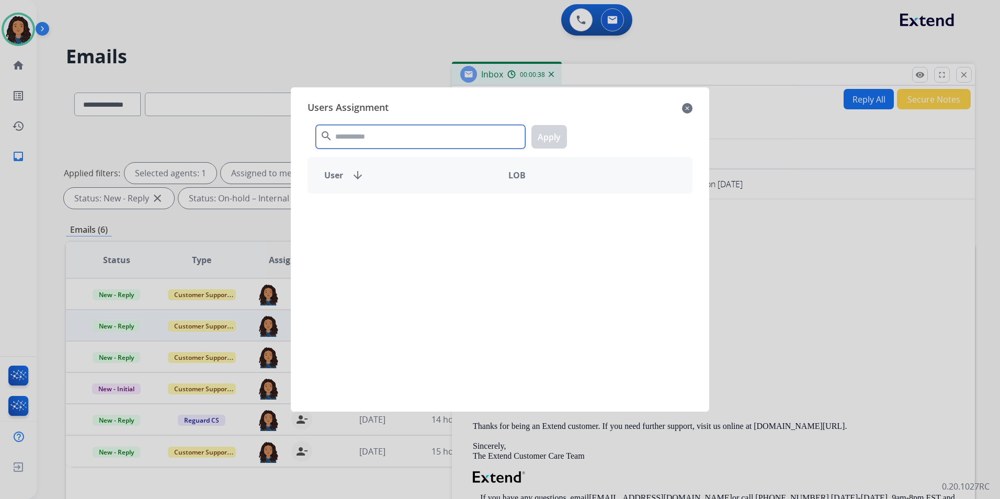
click at [390, 136] on input "text" at bounding box center [420, 137] width 209 height 24
type input "****"
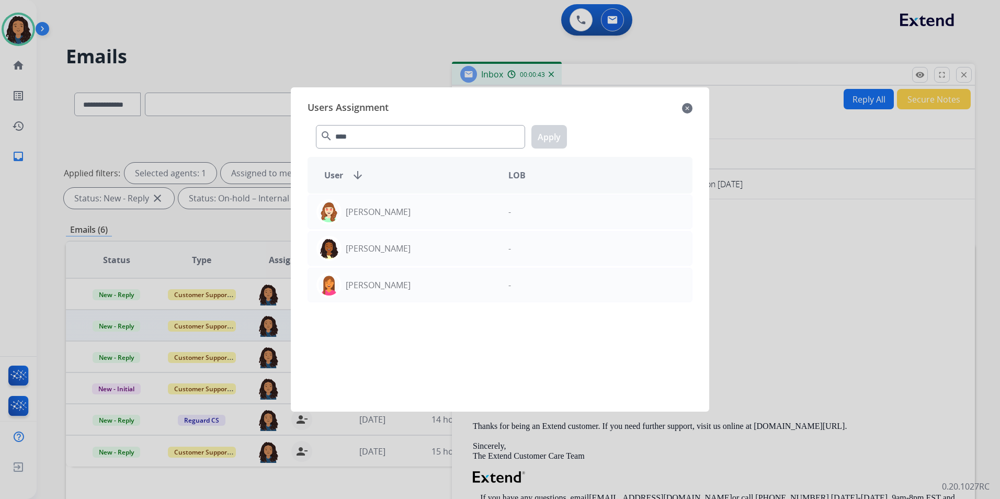
click at [684, 108] on mat-icon "close" at bounding box center [687, 108] width 10 height 13
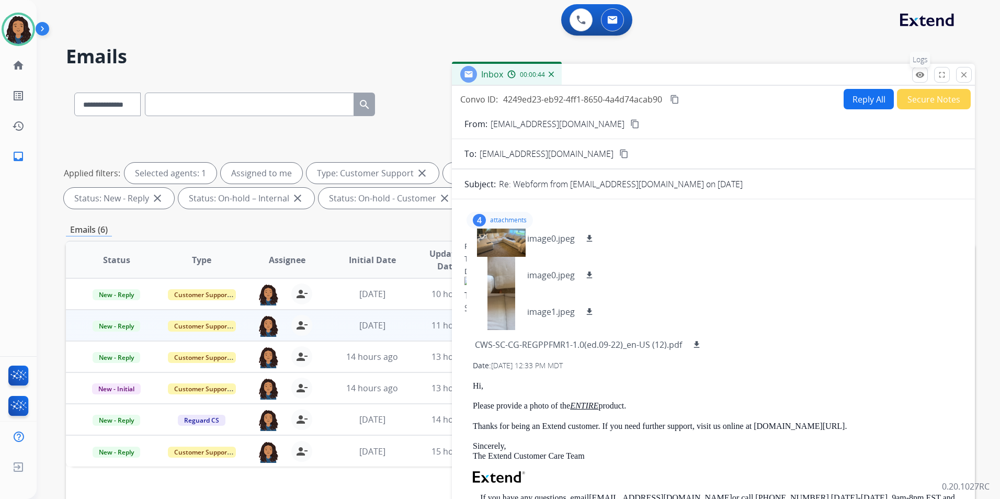
click at [922, 75] on mat-icon "remove_red_eye" at bounding box center [919, 74] width 9 height 9
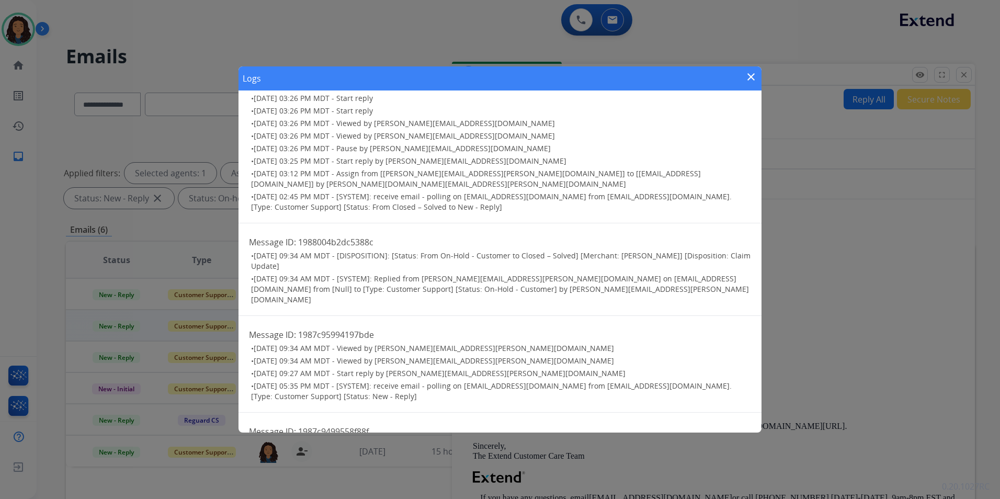
scroll to position [1062, 0]
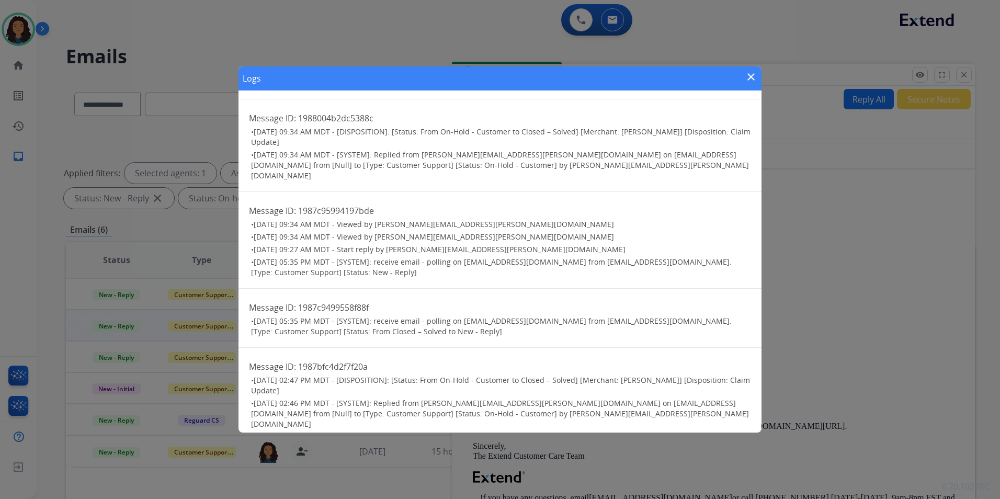
click at [751, 77] on mat-icon "close" at bounding box center [751, 77] width 13 height 13
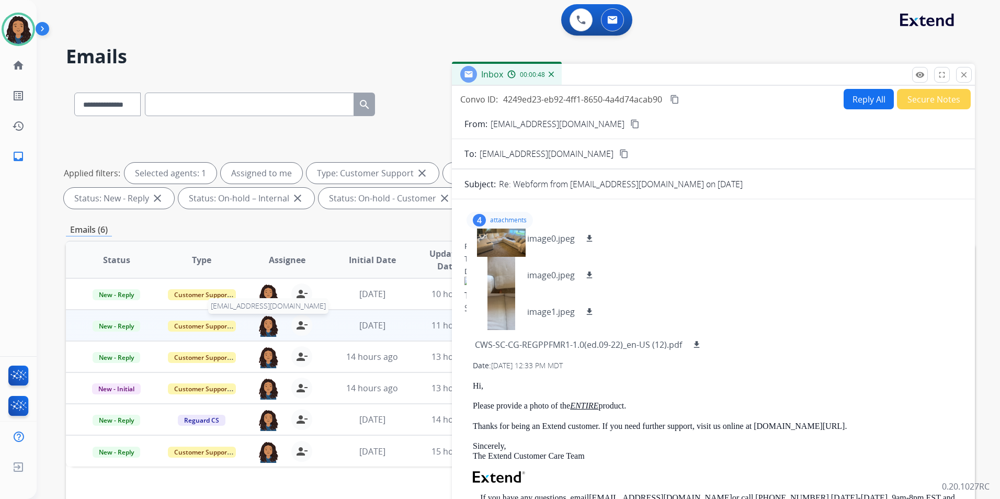
click at [262, 328] on img at bounding box center [268, 326] width 21 height 22
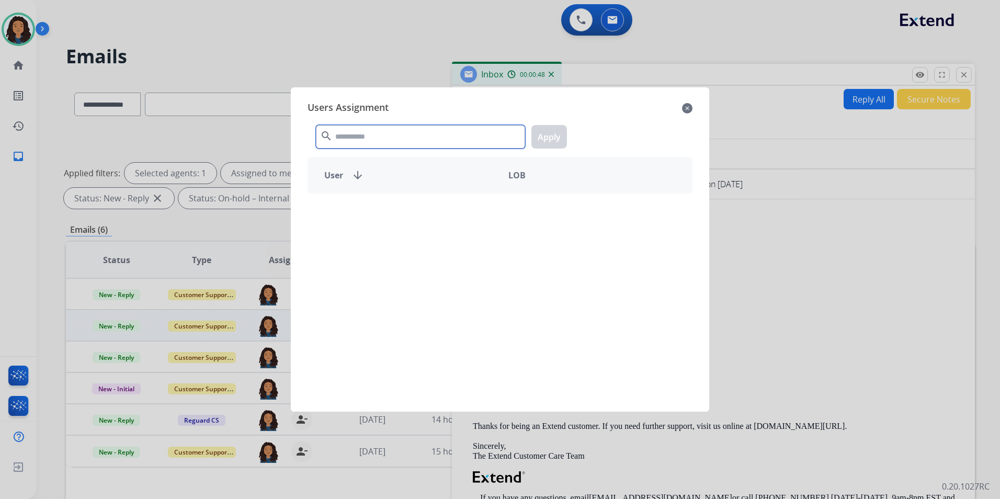
click at [372, 138] on input "text" at bounding box center [420, 137] width 209 height 24
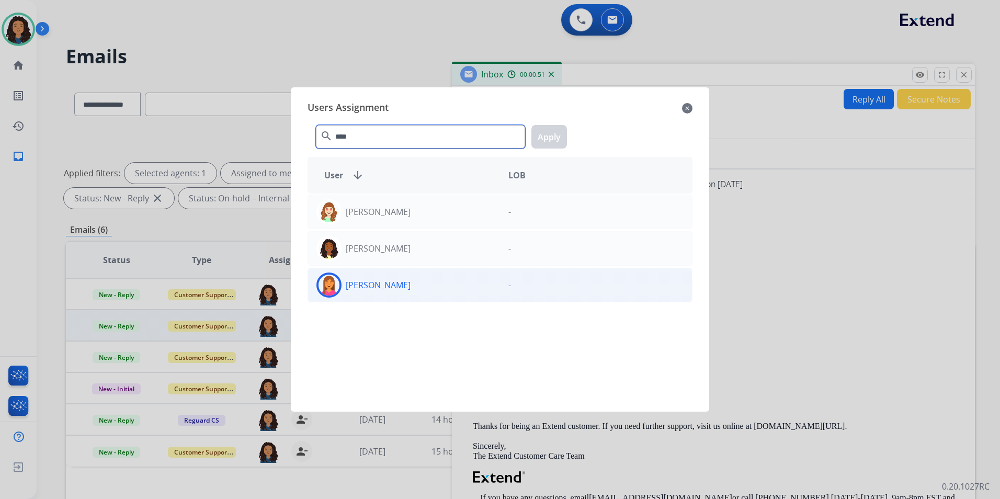
type input "****"
click at [363, 287] on p "Nataya Kelly" at bounding box center [378, 285] width 65 height 13
click at [552, 133] on button "Apply" at bounding box center [549, 137] width 36 height 24
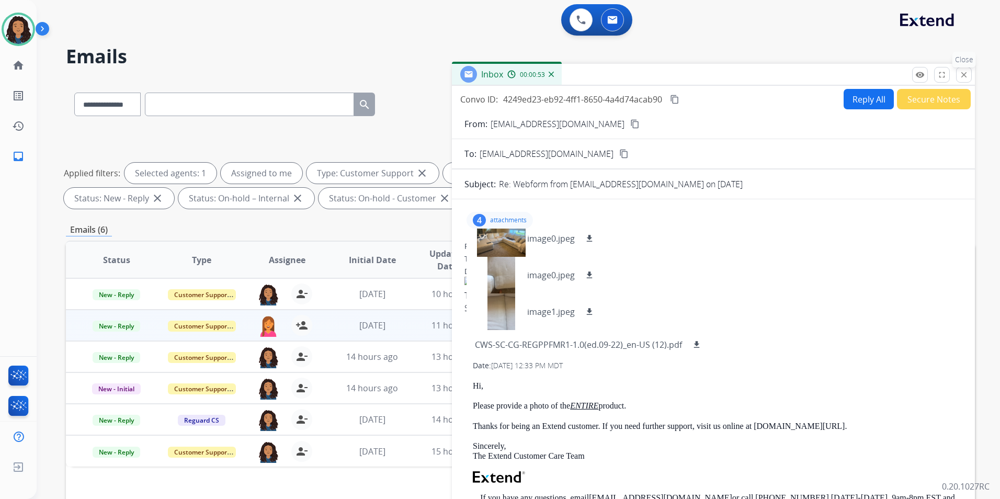
click at [965, 72] on mat-icon "close" at bounding box center [963, 74] width 9 height 9
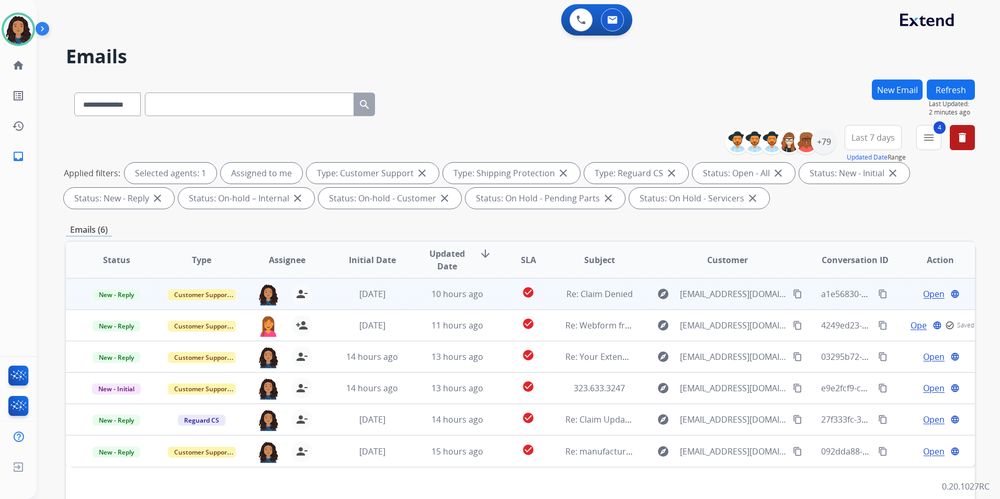
click at [929, 295] on span "Open" at bounding box center [933, 294] width 21 height 13
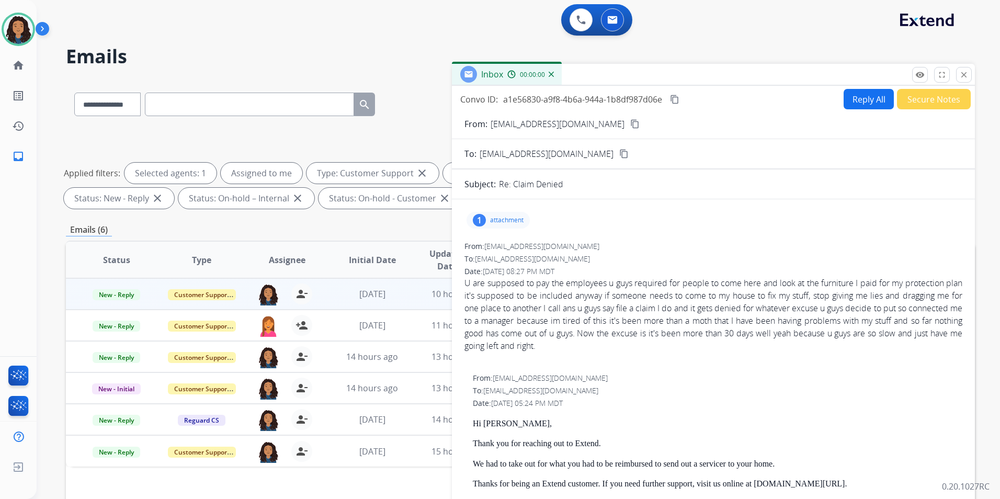
click at [924, 84] on div "Inbox 00:00:00" at bounding box center [713, 75] width 523 height 22
click at [923, 80] on button "remove_red_eye Logs" at bounding box center [920, 75] width 16 height 16
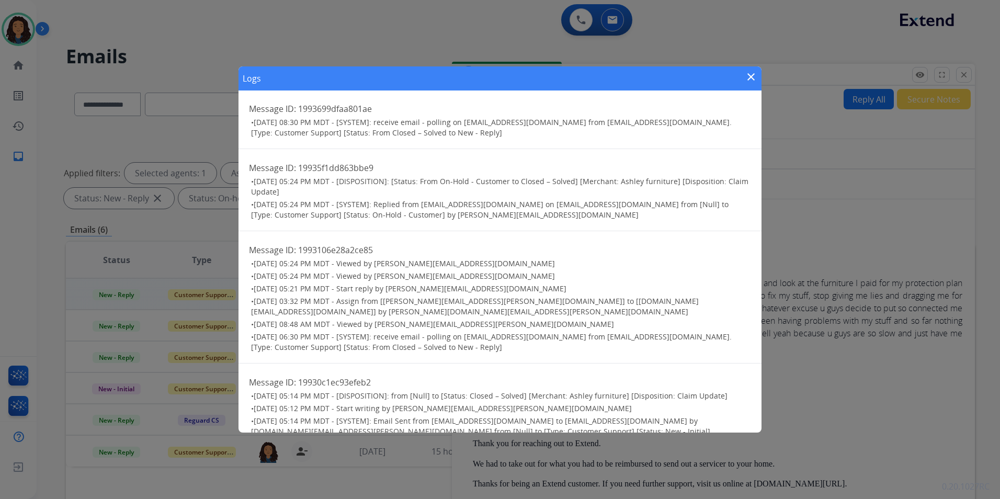
scroll to position [9, 0]
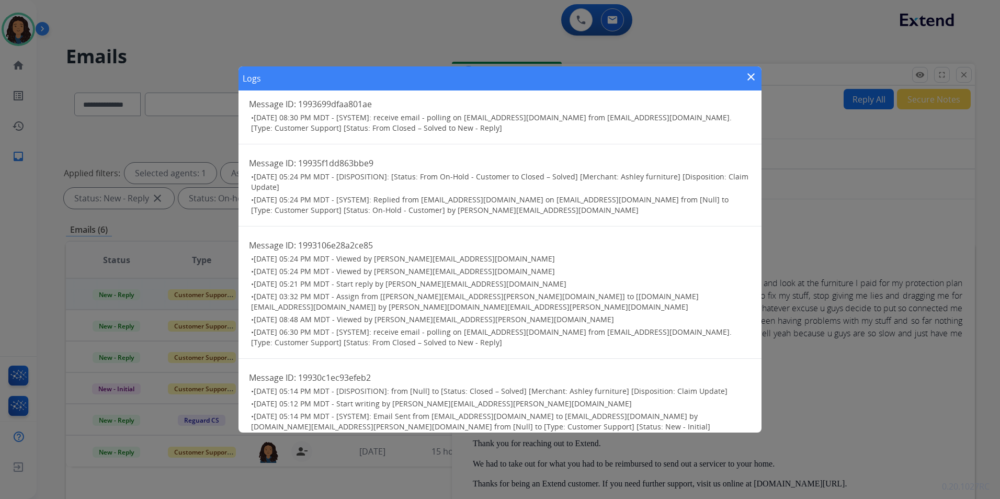
click at [752, 72] on mat-icon "close" at bounding box center [751, 77] width 13 height 13
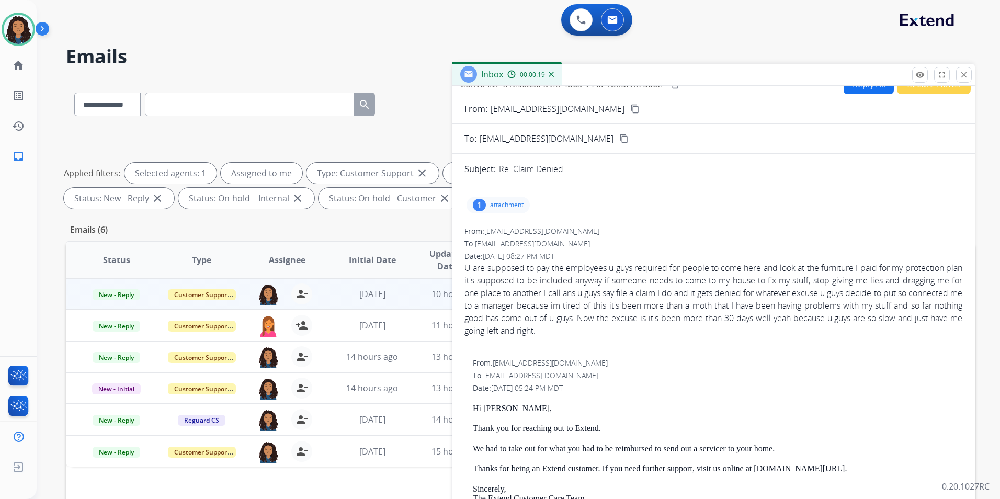
scroll to position [0, 0]
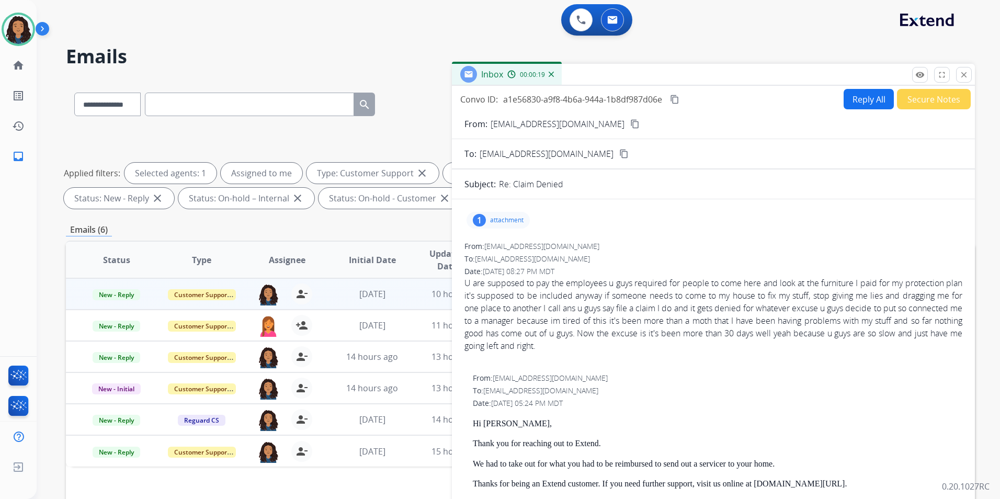
click at [855, 101] on button "Reply All" at bounding box center [868, 99] width 50 height 20
select select "**********"
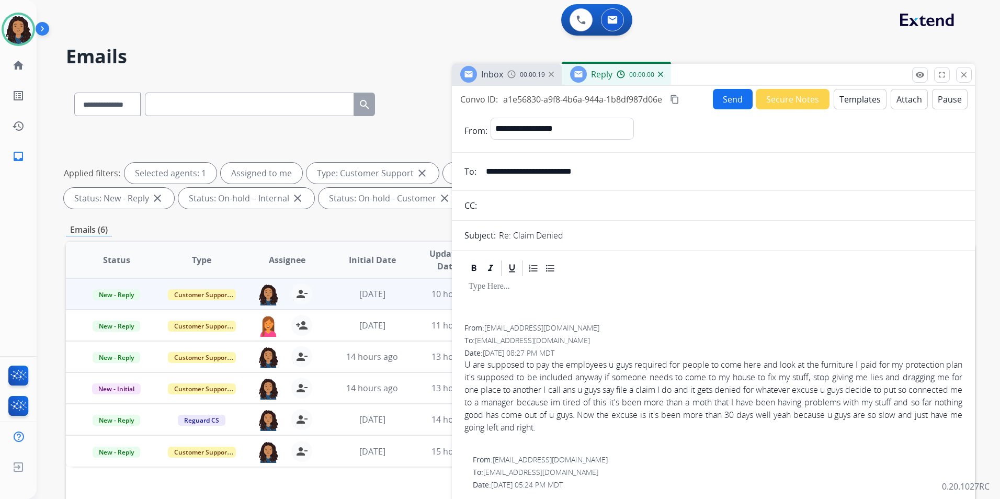
click at [855, 101] on button "Templates" at bounding box center [859, 99] width 53 height 20
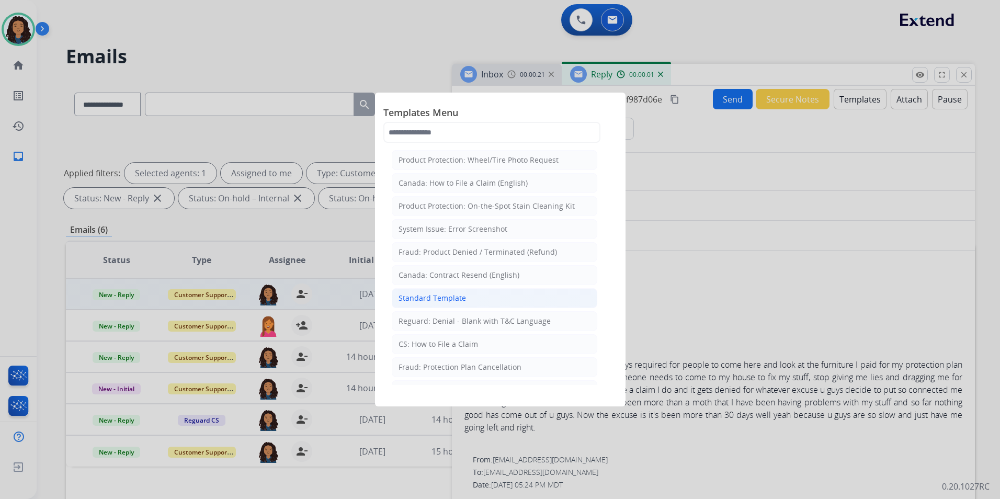
click at [483, 296] on li "Standard Template" at bounding box center [494, 298] width 205 height 20
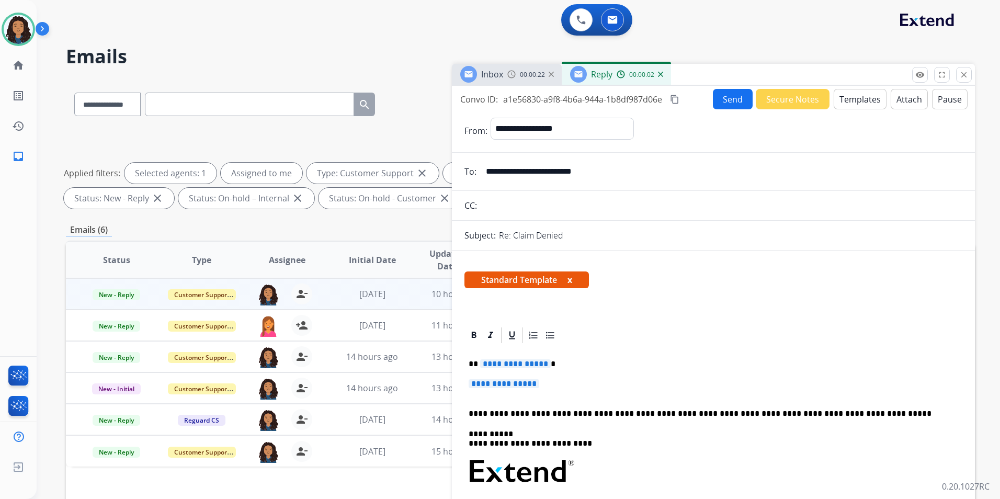
click at [493, 74] on span "Inbox" at bounding box center [492, 74] width 22 height 12
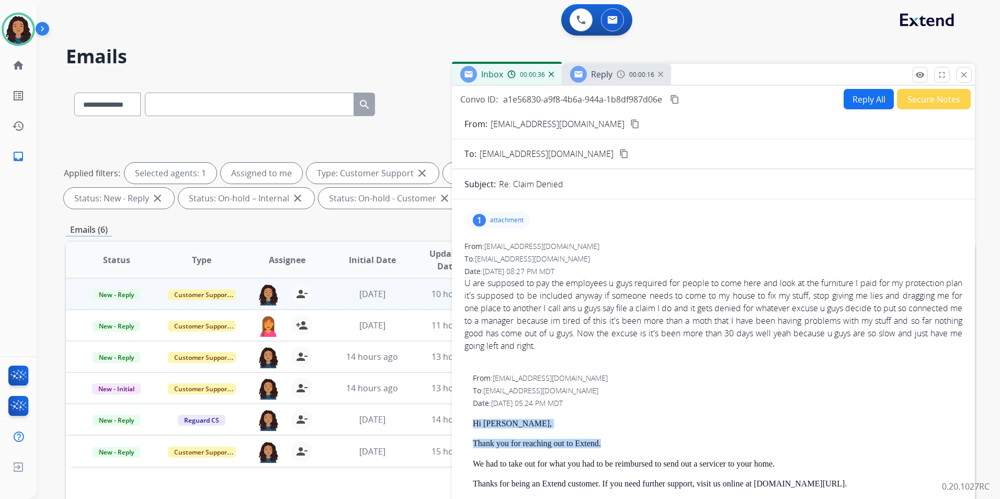
drag, startPoint x: 473, startPoint y: 420, endPoint x: 602, endPoint y: 442, distance: 131.1
drag, startPoint x: 602, startPoint y: 442, endPoint x: 590, endPoint y: 443, distance: 12.1
copy div "Hi Felix, Thank you for reaching out to Extend."
click at [604, 72] on span "Reply" at bounding box center [601, 74] width 21 height 12
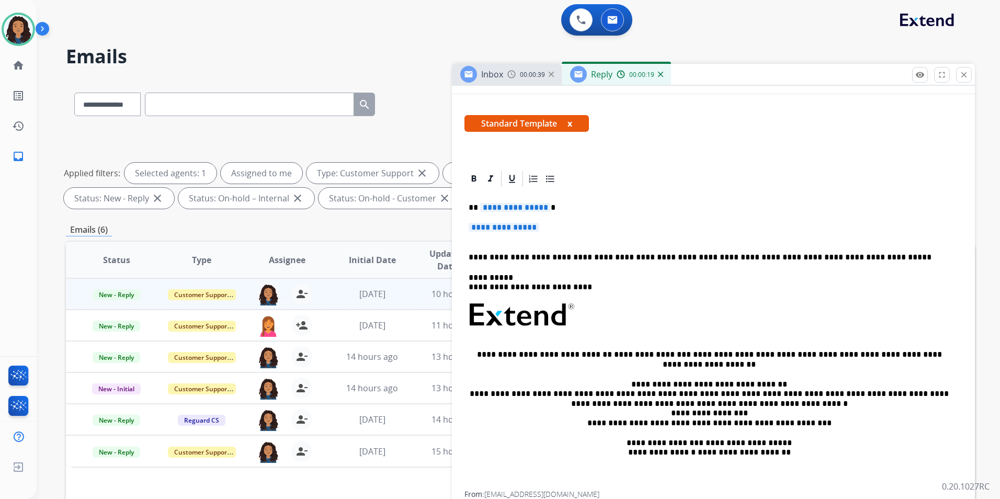
scroll to position [157, 0]
drag, startPoint x: 465, startPoint y: 204, endPoint x: 581, endPoint y: 227, distance: 118.4
click at [581, 227] on div "**********" at bounding box center [713, 339] width 498 height 303
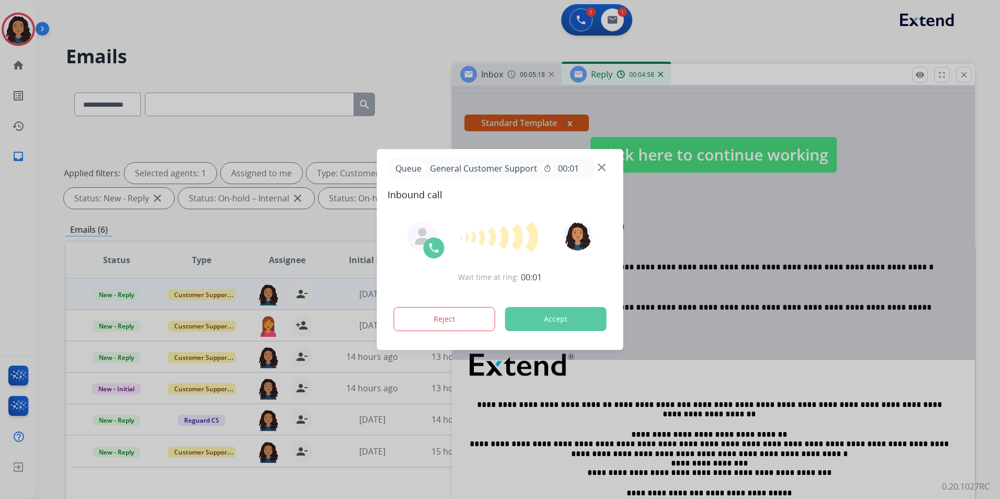
click at [601, 169] on img at bounding box center [602, 168] width 8 height 8
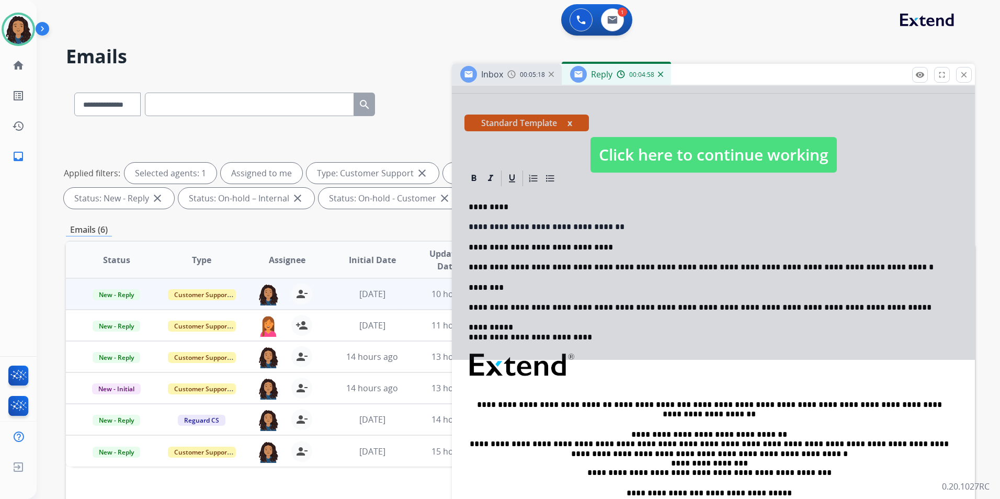
click at [529, 284] on div at bounding box center [713, 144] width 523 height 431
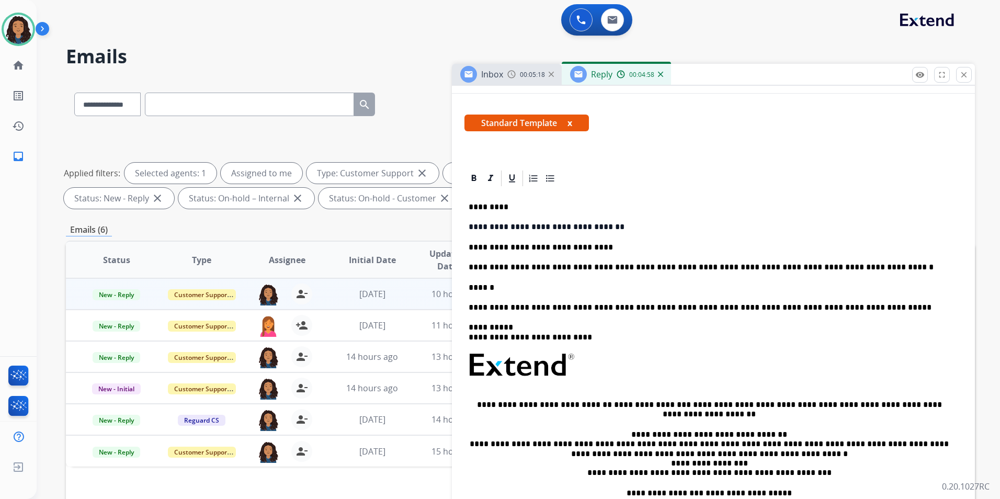
click at [525, 283] on p "******" at bounding box center [709, 287] width 481 height 9
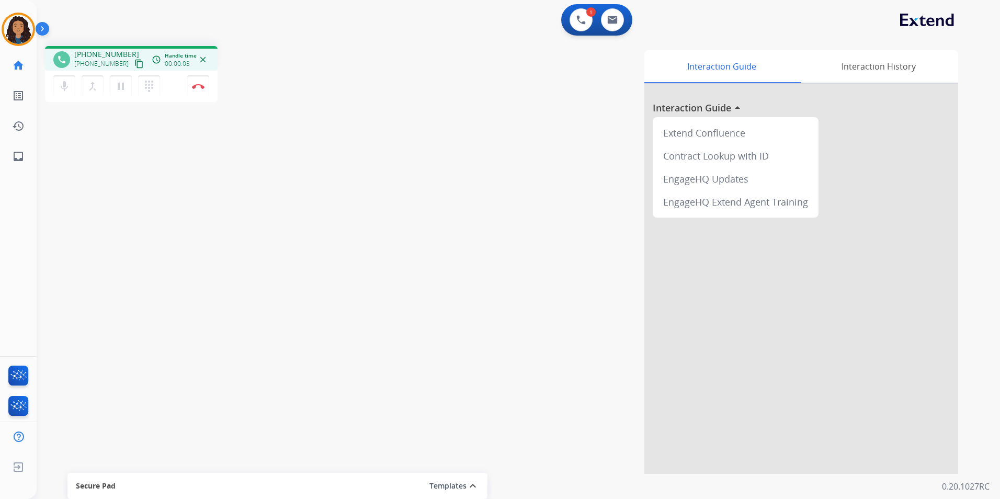
click at [134, 66] on mat-icon "content_copy" at bounding box center [138, 63] width 9 height 9
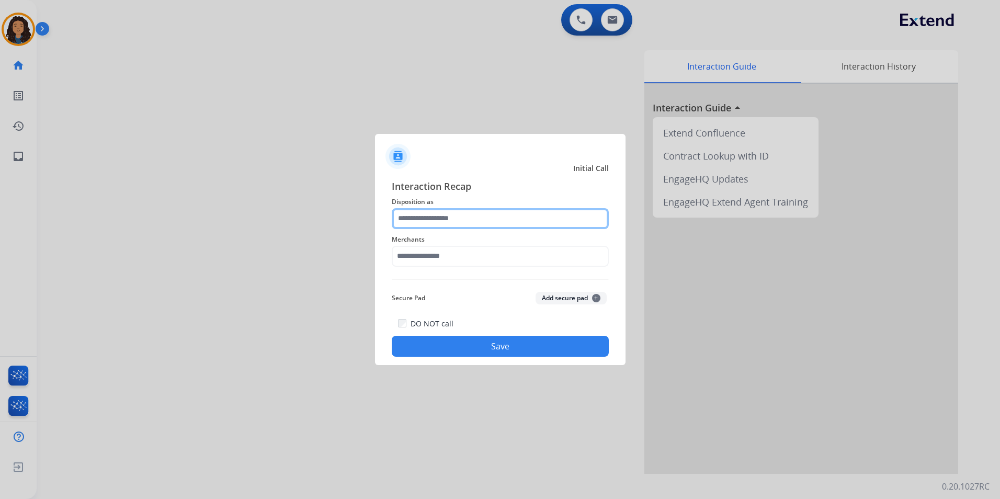
click at [482, 219] on input "text" at bounding box center [500, 218] width 217 height 21
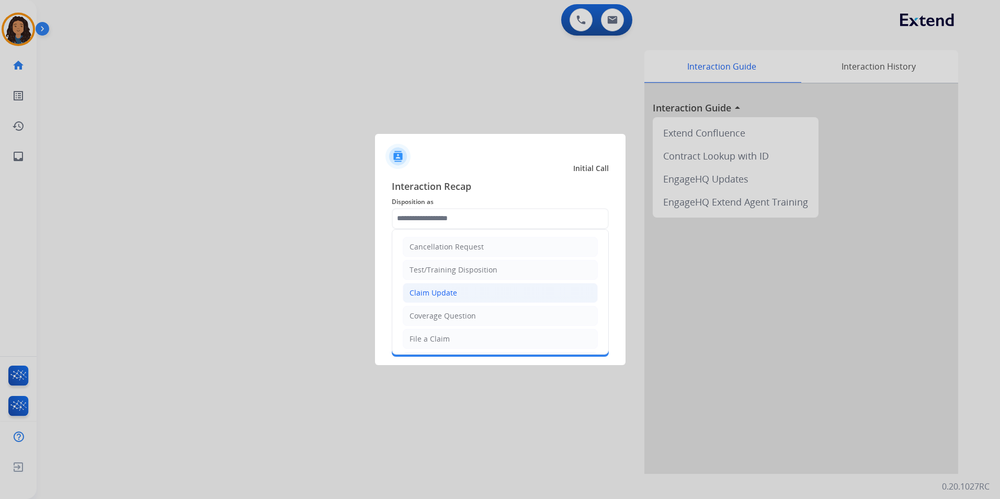
click at [461, 290] on li "Claim Update" at bounding box center [500, 293] width 195 height 20
type input "**********"
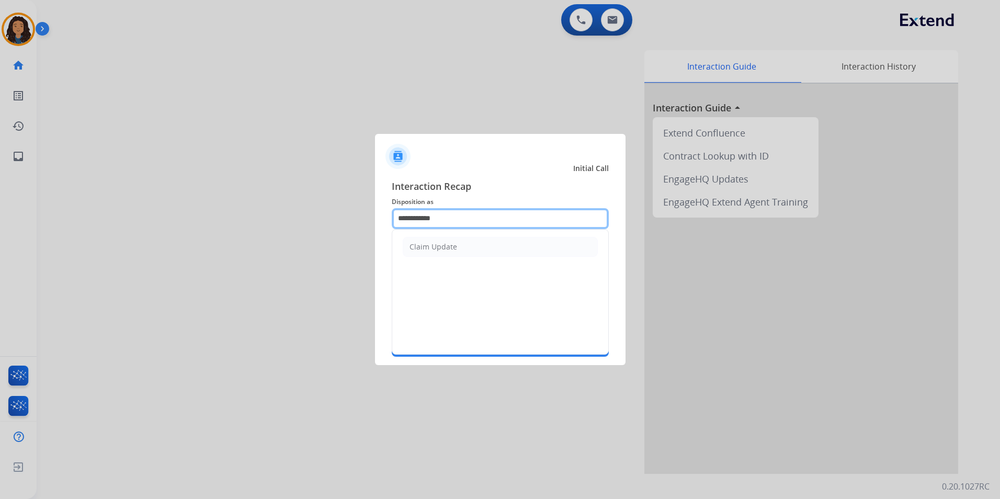
drag, startPoint x: 438, startPoint y: 216, endPoint x: 211, endPoint y: 238, distance: 228.0
click at [0, 242] on app-contact-recap-modal "**********" at bounding box center [0, 249] width 0 height 499
click at [502, 246] on li "Coverage Question" at bounding box center [500, 247] width 195 height 20
type input "**********"
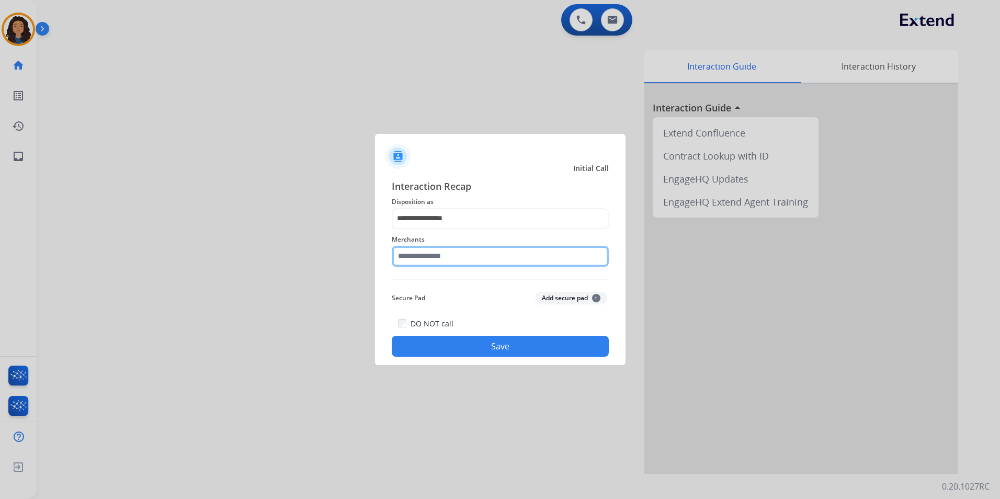
click at [486, 259] on input "text" at bounding box center [500, 256] width 217 height 21
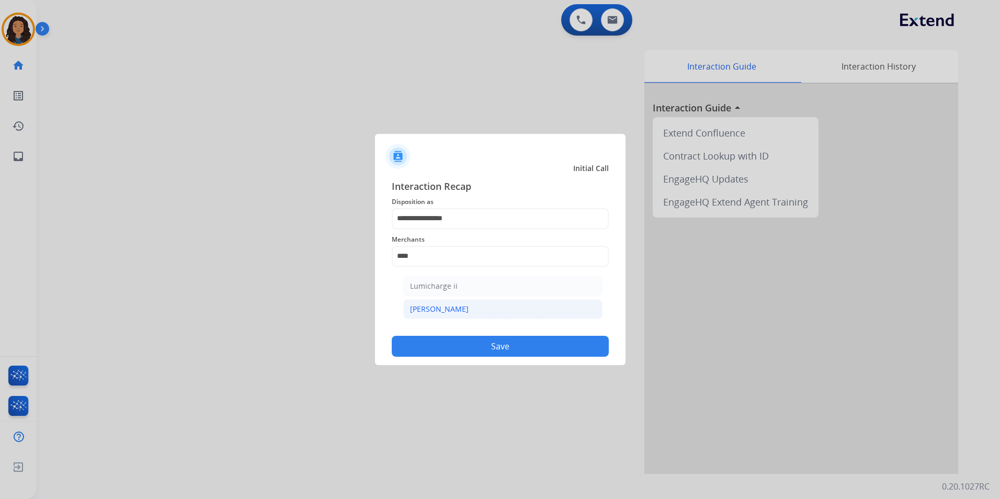
click at [452, 311] on li "Michaels" at bounding box center [502, 309] width 199 height 20
type input "********"
click at [460, 347] on button "Save" at bounding box center [500, 346] width 217 height 21
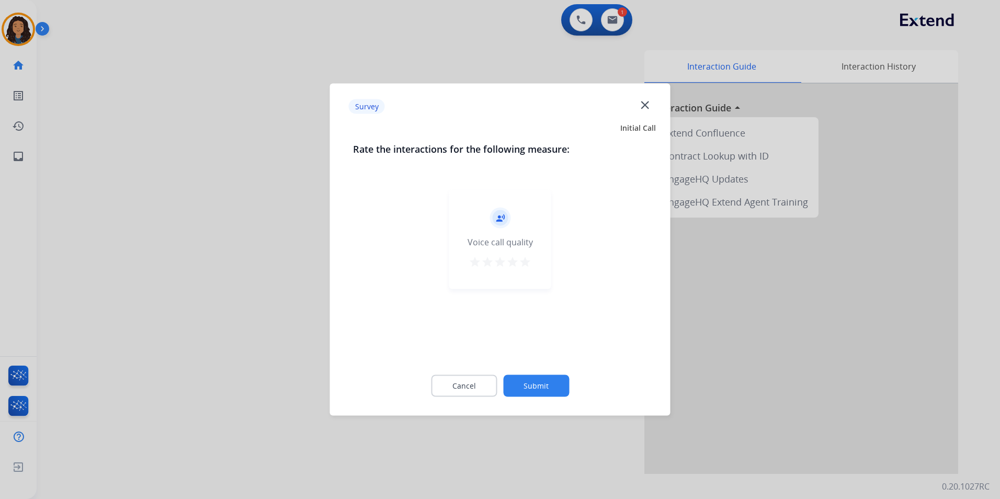
click at [238, 297] on div at bounding box center [500, 249] width 1000 height 499
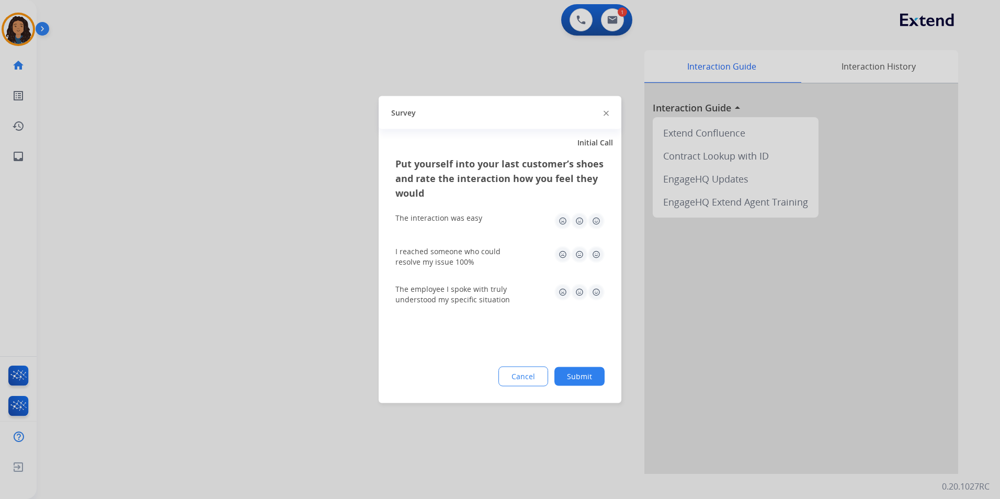
click at [245, 296] on div at bounding box center [500, 249] width 1000 height 499
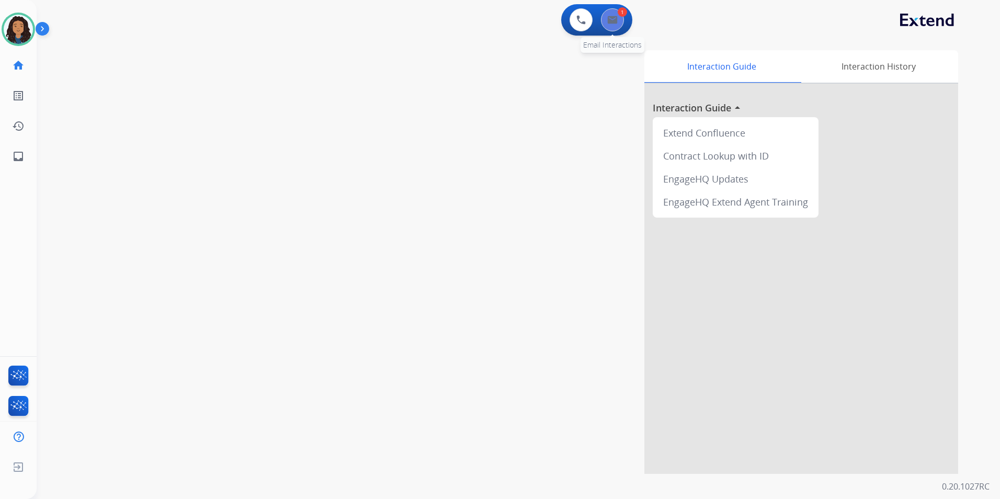
click at [613, 16] on img at bounding box center [612, 20] width 10 height 8
select select "**********"
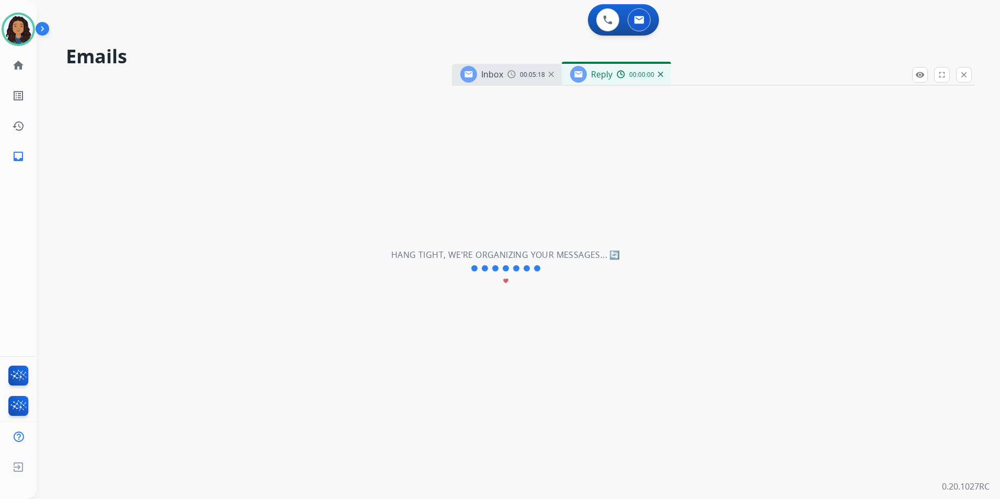
select select "**********"
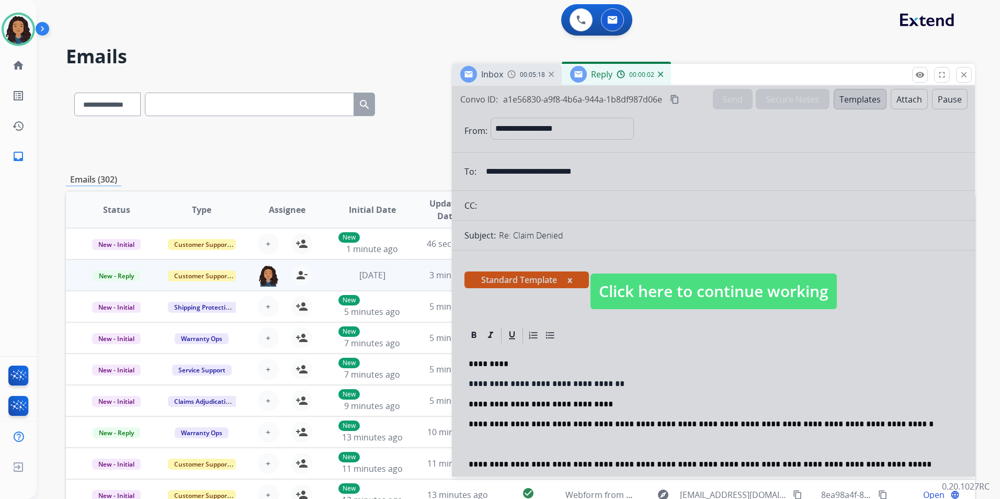
drag, startPoint x: 721, startPoint y: 294, endPoint x: 652, endPoint y: 241, distance: 87.2
click at [719, 294] on span "Click here to continue working" at bounding box center [713, 291] width 246 height 36
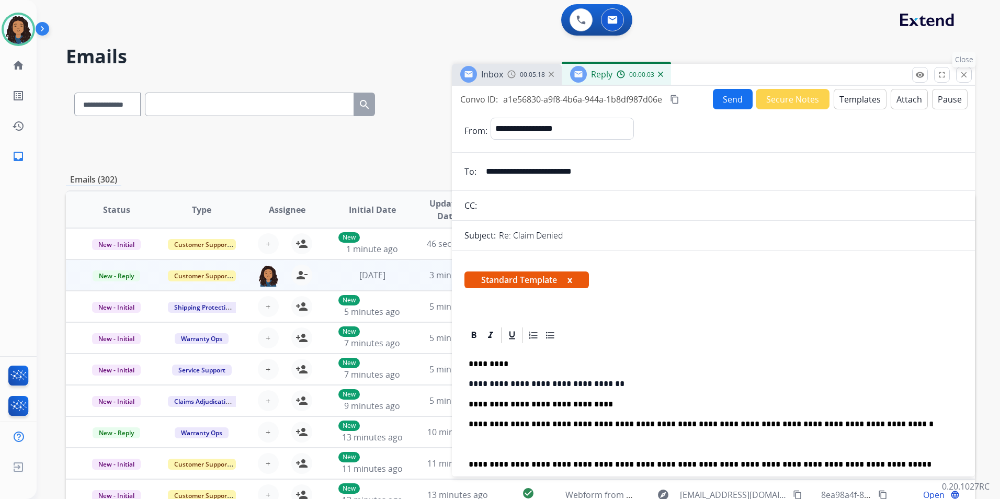
click at [958, 77] on button "close Close" at bounding box center [964, 75] width 16 height 16
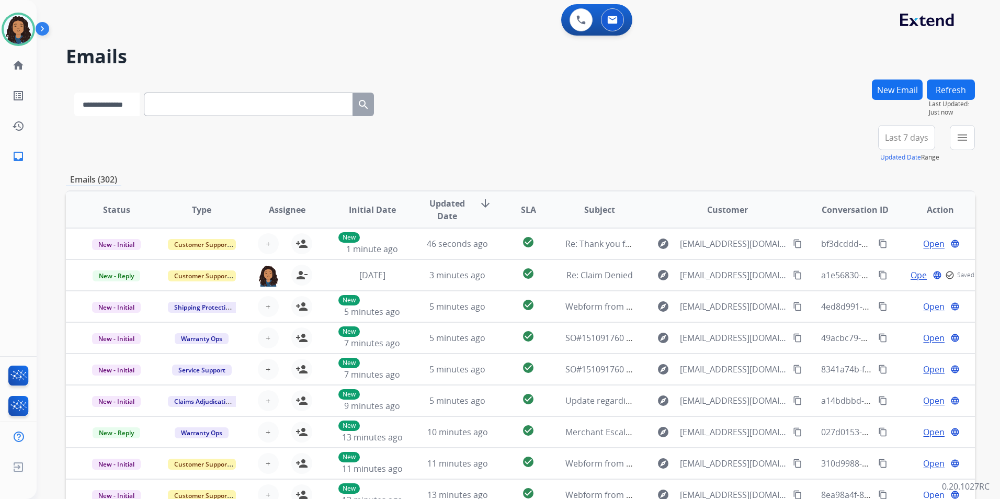
drag, startPoint x: 202, startPoint y: 106, endPoint x: 102, endPoint y: 96, distance: 100.4
click at [102, 96] on select "**********" at bounding box center [106, 105] width 65 height 24
drag, startPoint x: 102, startPoint y: 96, endPoint x: 102, endPoint y: 102, distance: 6.3
click at [102, 96] on select "**********" at bounding box center [106, 105] width 65 height 24
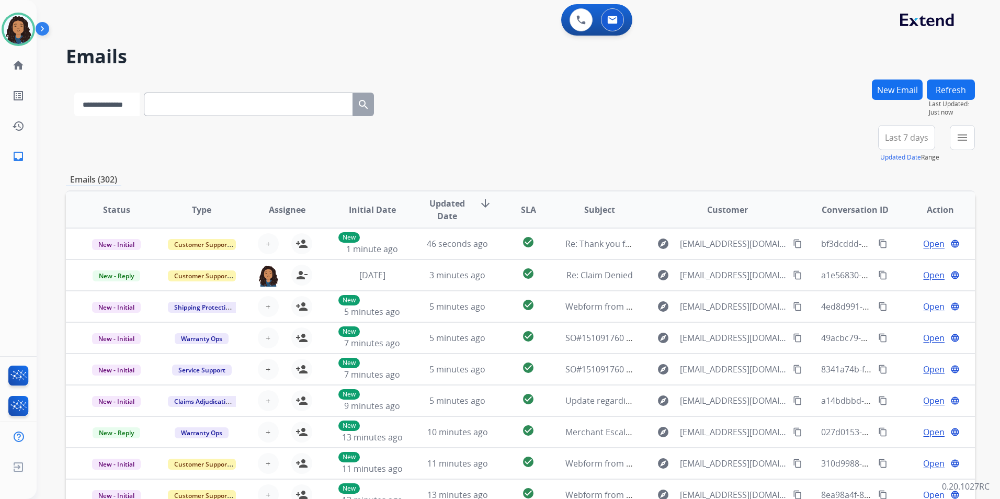
select select "**********"
click at [74, 93] on select "**********" at bounding box center [106, 105] width 65 height 24
paste input "**********"
type input "**********"
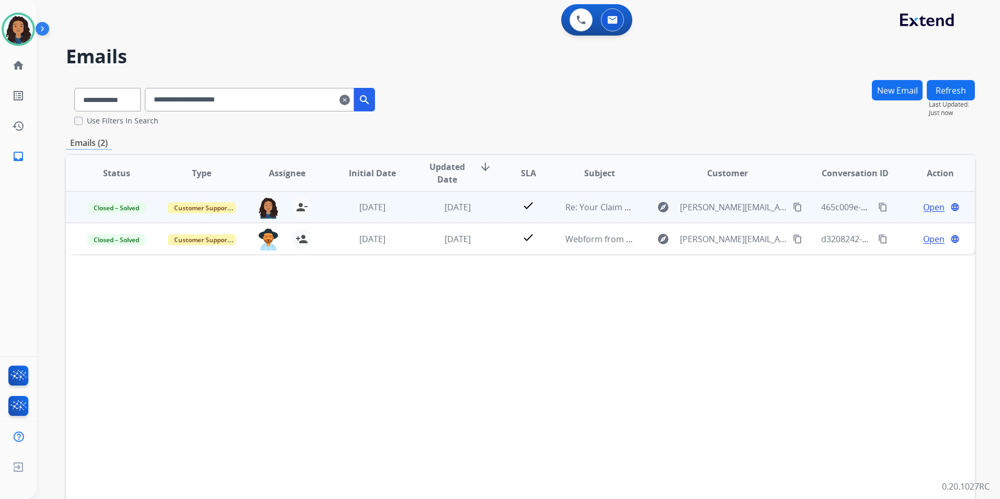
click at [932, 208] on span "Open" at bounding box center [933, 207] width 21 height 13
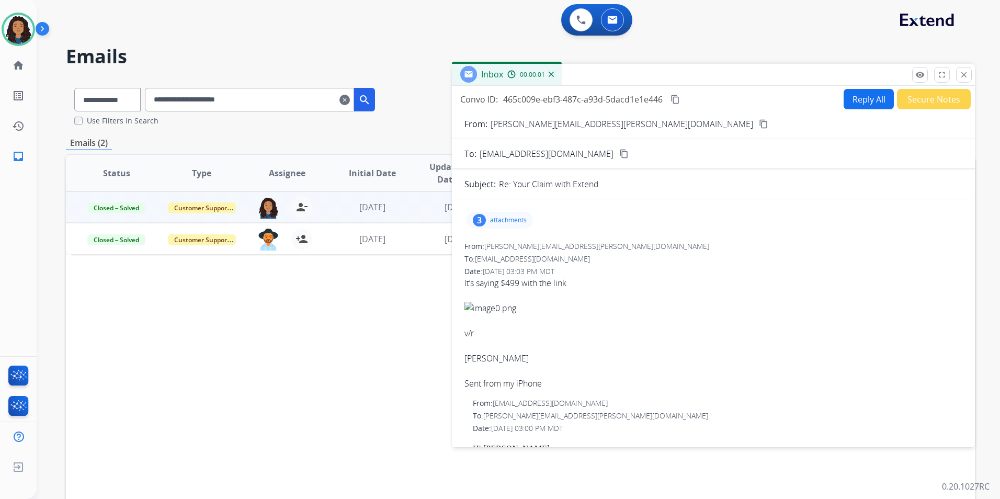
click at [499, 216] on p "attachments" at bounding box center [508, 220] width 37 height 8
click at [501, 285] on div at bounding box center [501, 283] width 52 height 37
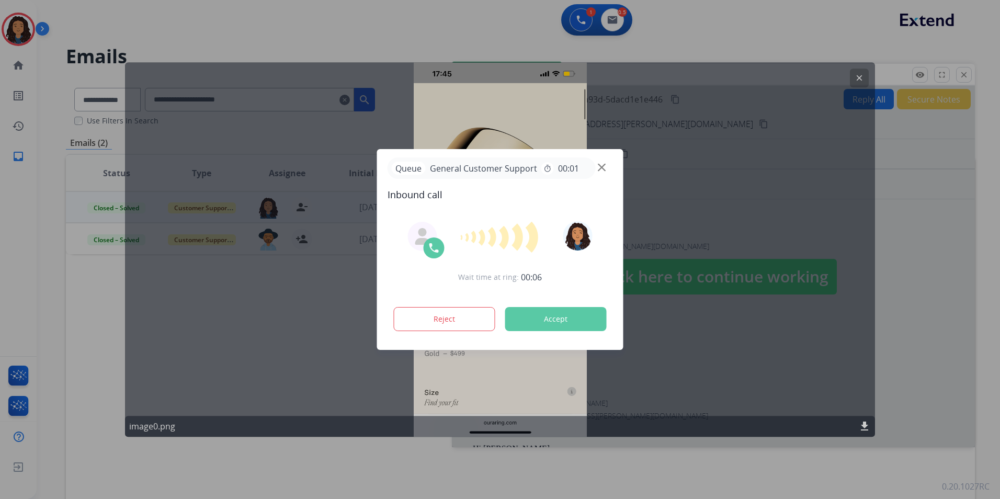
click at [605, 164] on img at bounding box center [602, 168] width 8 height 8
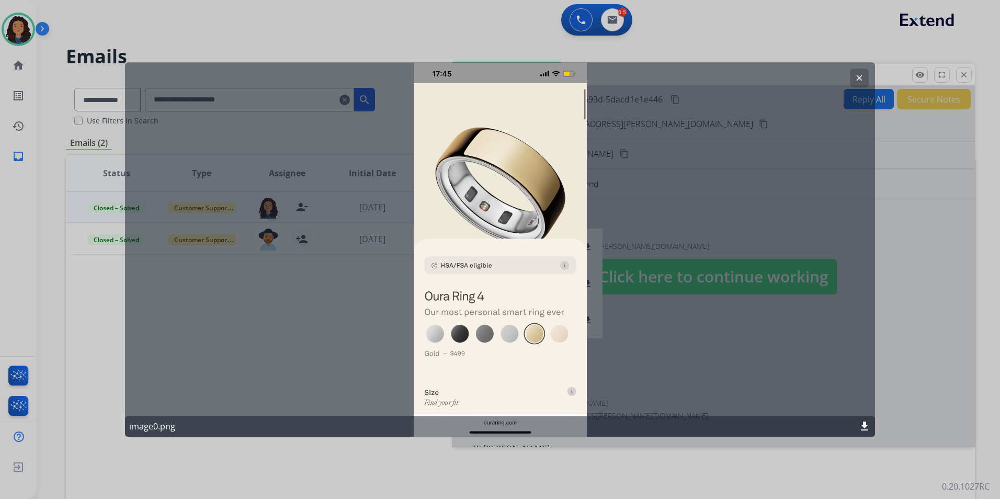
click at [860, 74] on mat-icon "clear" at bounding box center [858, 77] width 9 height 9
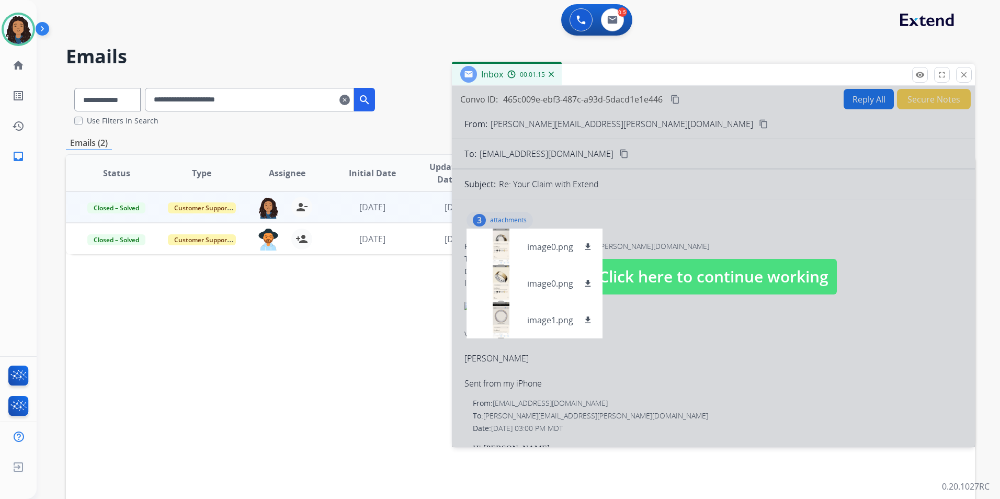
click at [200, 67] on div "**********" at bounding box center [506, 287] width 938 height 499
click at [967, 75] on mat-icon "close" at bounding box center [963, 74] width 9 height 9
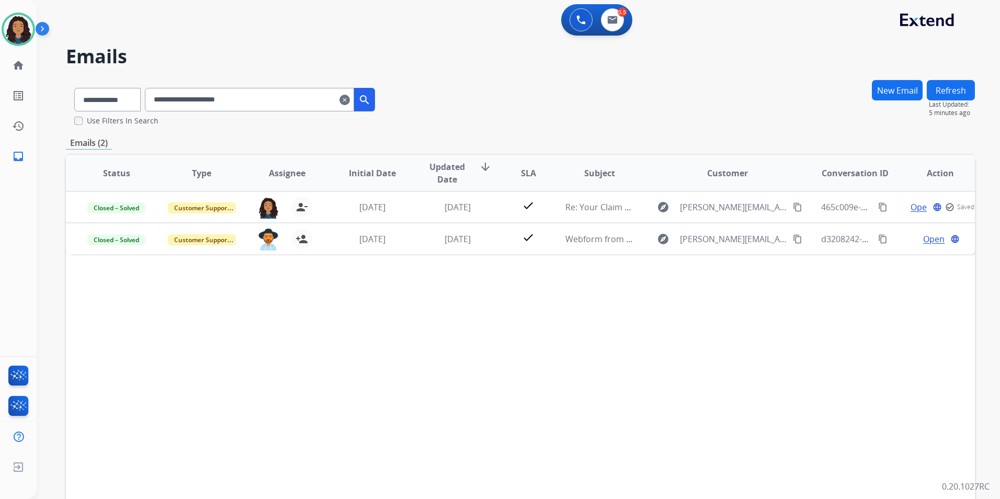
click at [350, 96] on input "**********" at bounding box center [249, 100] width 209 height 24
click at [350, 96] on mat-icon "clear" at bounding box center [344, 100] width 10 height 13
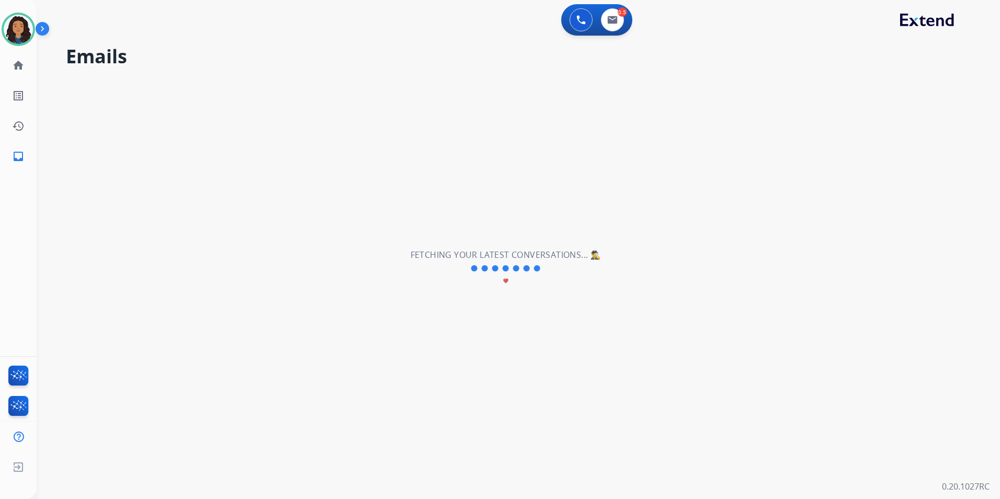
select select "**********"
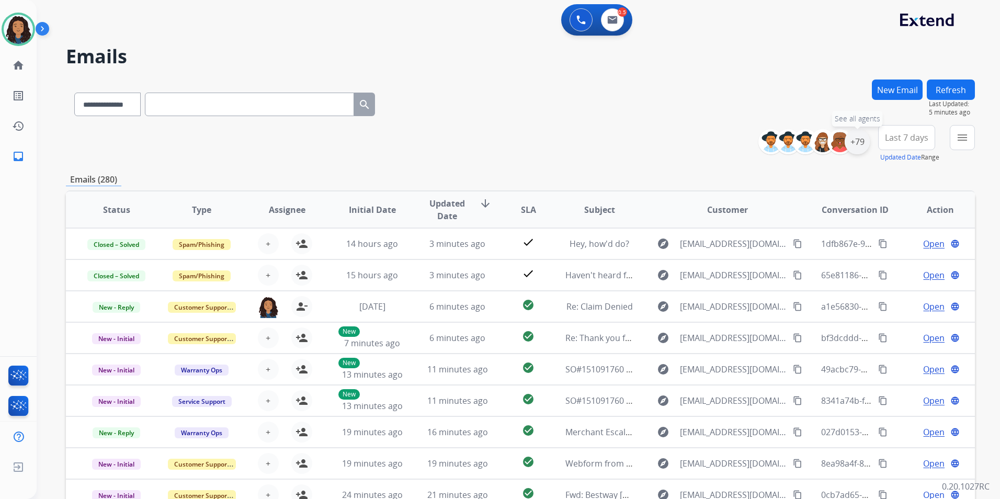
click at [862, 145] on div "+79" at bounding box center [856, 141] width 25 height 25
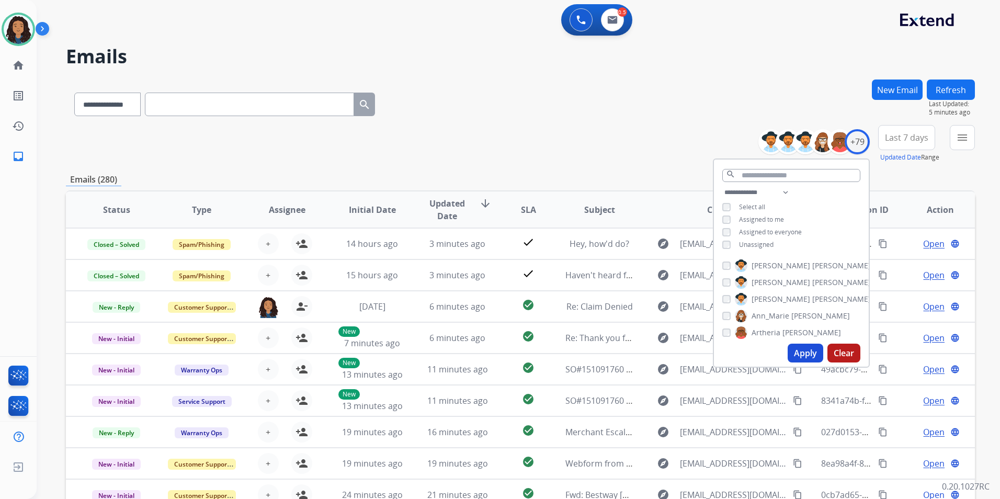
click at [749, 241] on span "Unassigned" at bounding box center [756, 244] width 35 height 9
click at [805, 355] on button "Apply" at bounding box center [805, 353] width 36 height 19
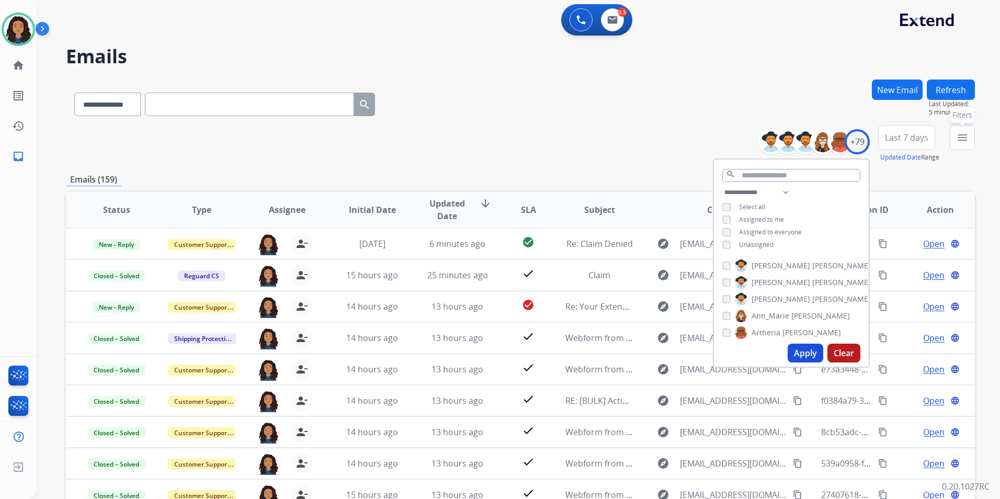
click at [965, 147] on button "menu Filters" at bounding box center [962, 137] width 25 height 25
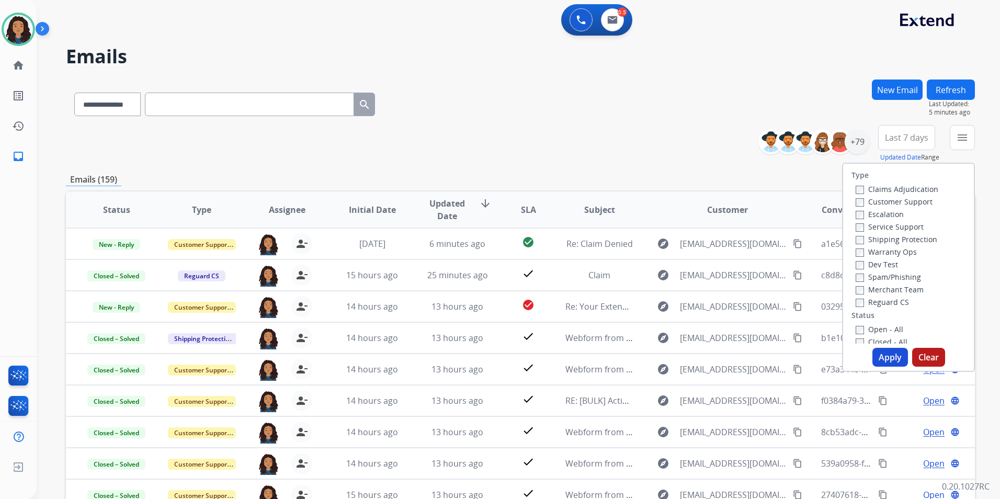
click at [906, 200] on label "Customer Support" at bounding box center [893, 202] width 77 height 10
click at [917, 242] on label "Shipping Protection" at bounding box center [896, 239] width 82 height 10
click at [886, 299] on label "Reguard CS" at bounding box center [881, 302] width 53 height 10
click at [878, 327] on label "Open - All" at bounding box center [879, 329] width 48 height 10
click at [875, 356] on button "Apply" at bounding box center [890, 357] width 36 height 19
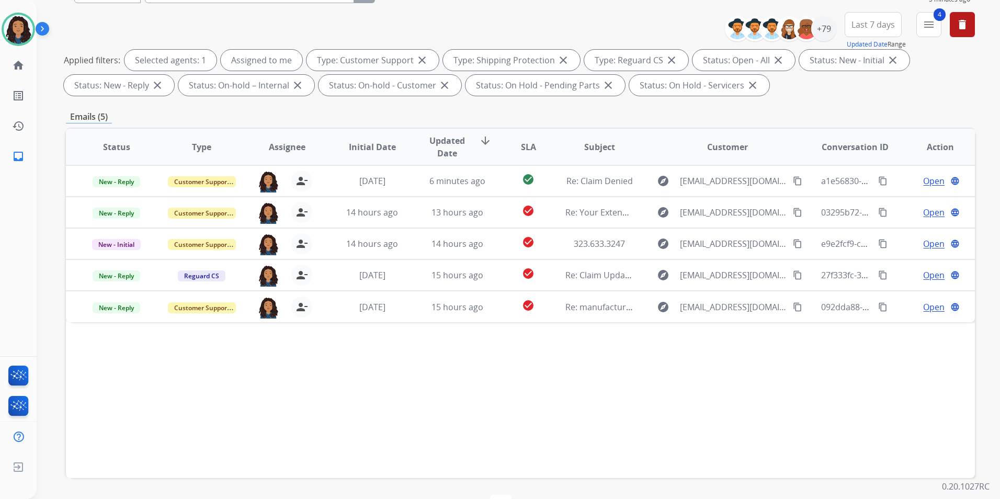
scroll to position [146, 0]
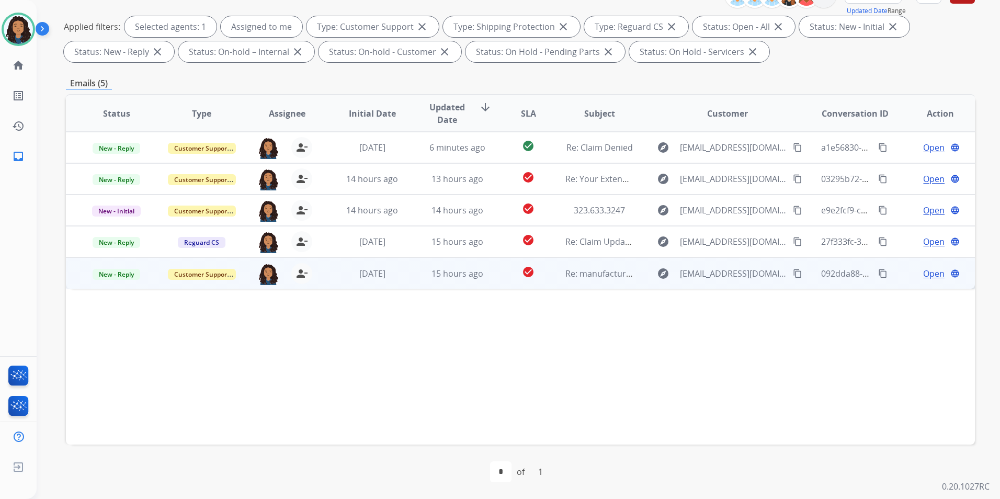
click at [930, 274] on span "Open" at bounding box center [933, 273] width 21 height 13
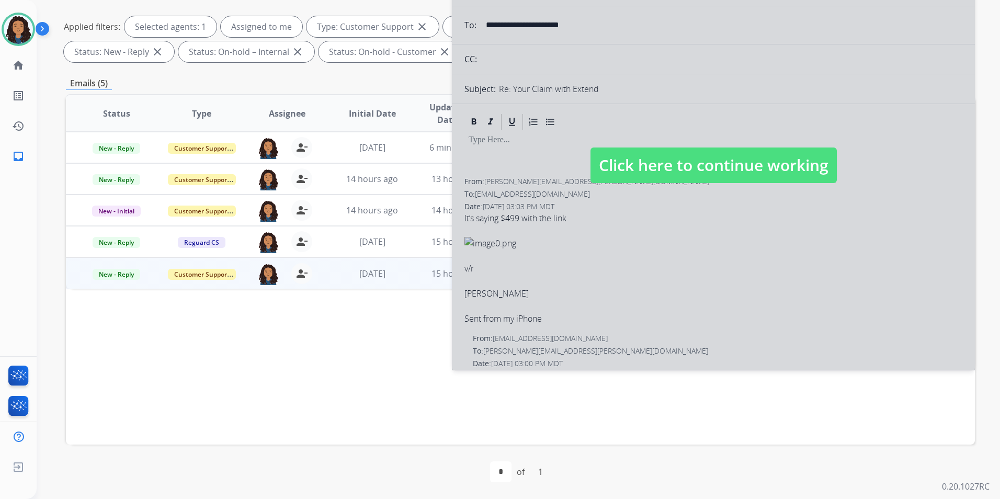
select select "**********"
click at [740, 159] on span "Click here to continue working" at bounding box center [713, 165] width 246 height 36
select select
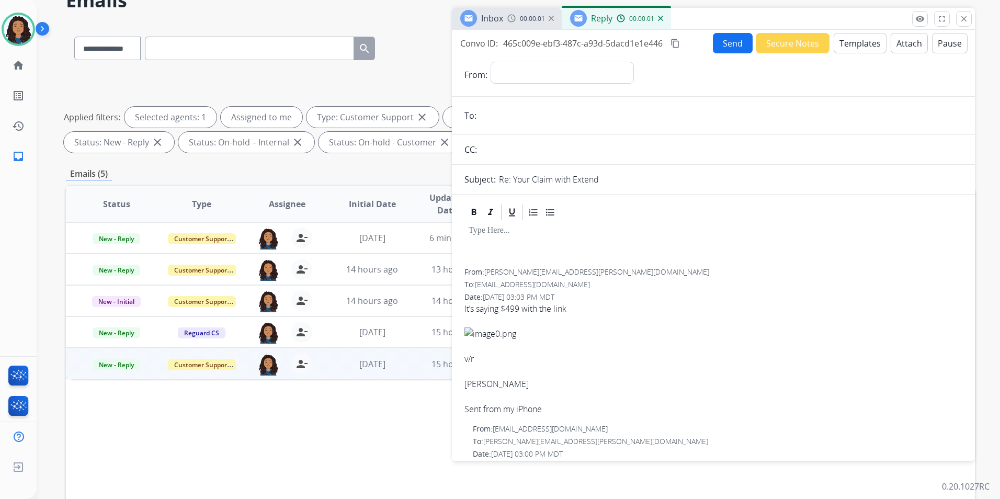
scroll to position [0, 0]
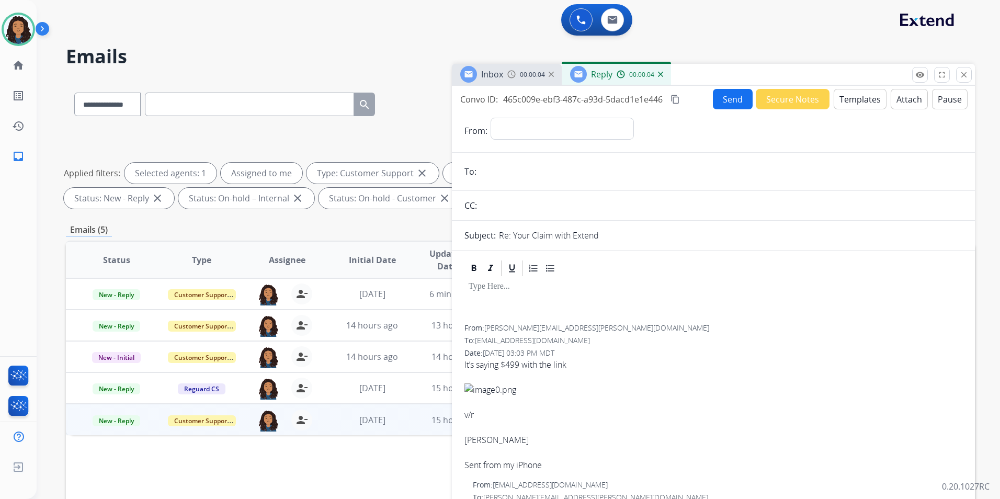
click at [660, 76] on img at bounding box center [660, 74] width 5 height 5
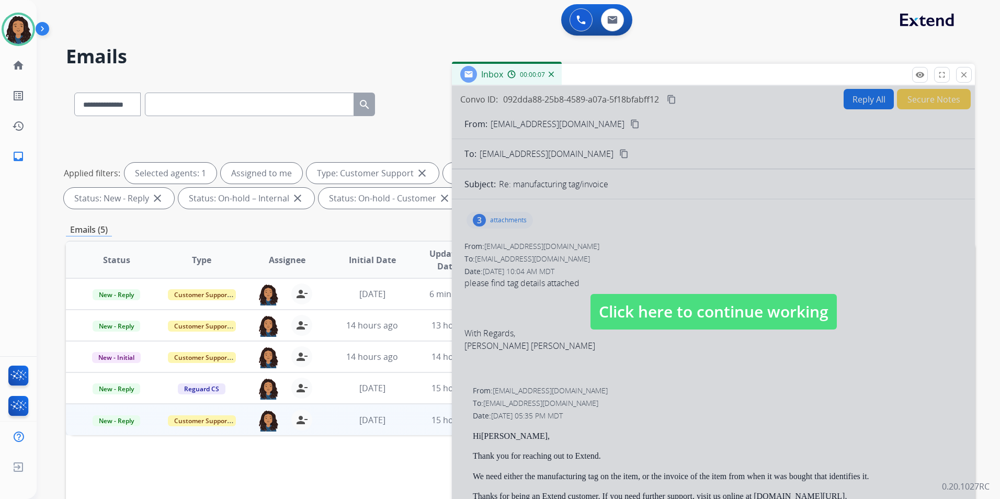
click at [669, 308] on span "Click here to continue working" at bounding box center [713, 312] width 246 height 36
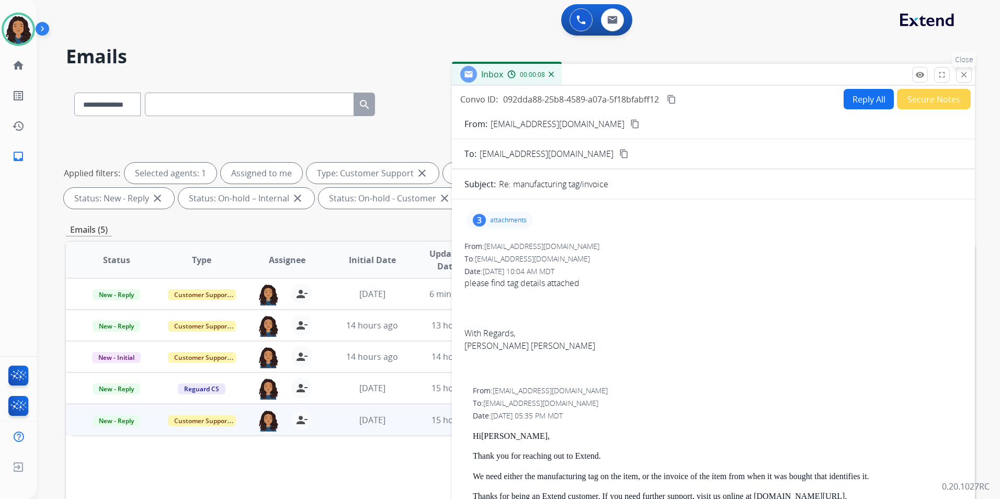
click at [964, 73] on mat-icon "close" at bounding box center [963, 74] width 9 height 9
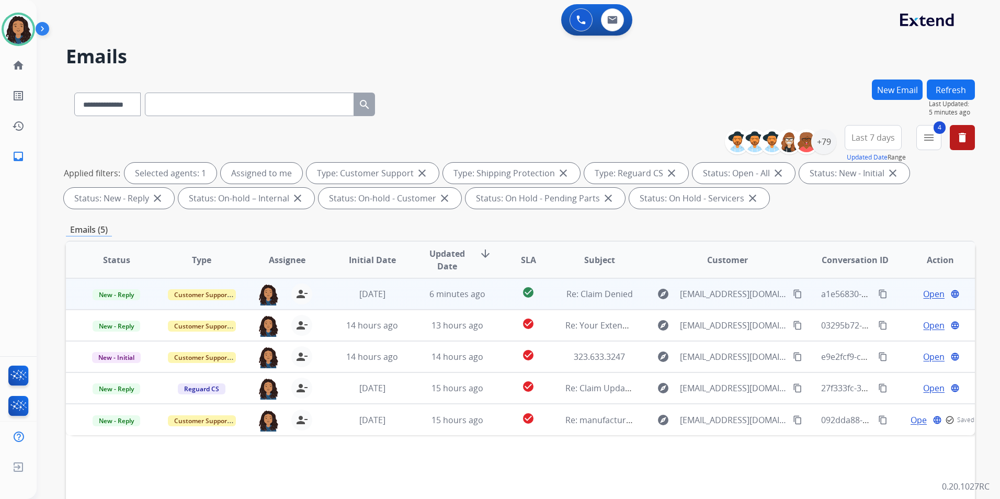
click at [923, 294] on span "Open" at bounding box center [933, 294] width 21 height 13
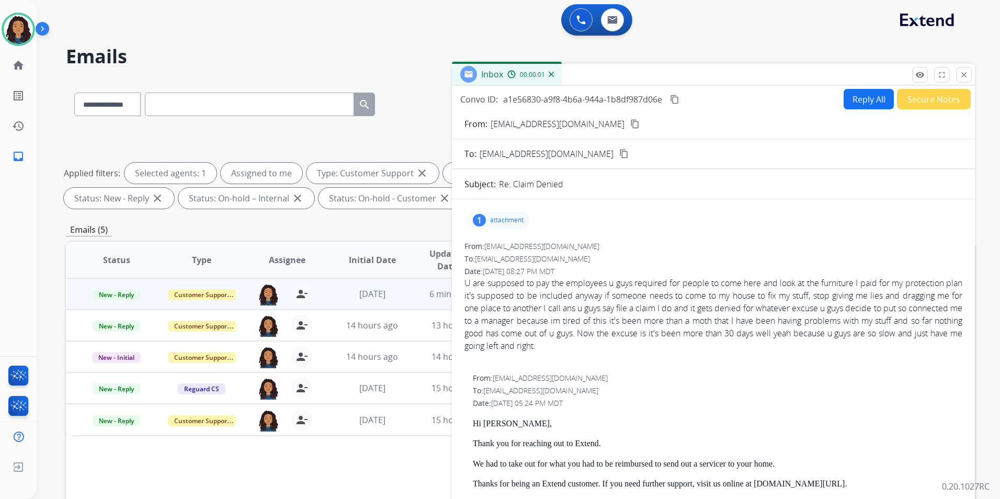
click at [847, 101] on button "Reply All" at bounding box center [868, 99] width 50 height 20
select select "**********"
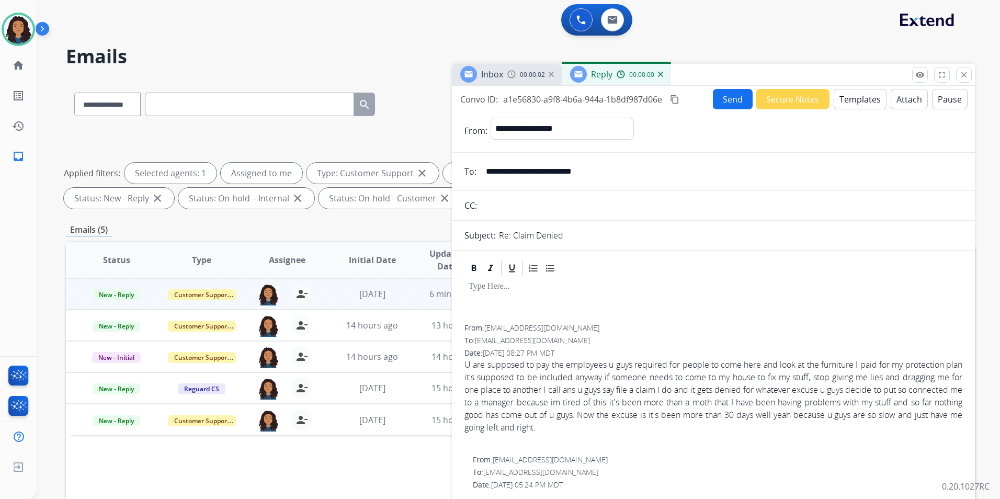
click at [847, 101] on button "Templates" at bounding box center [859, 99] width 53 height 20
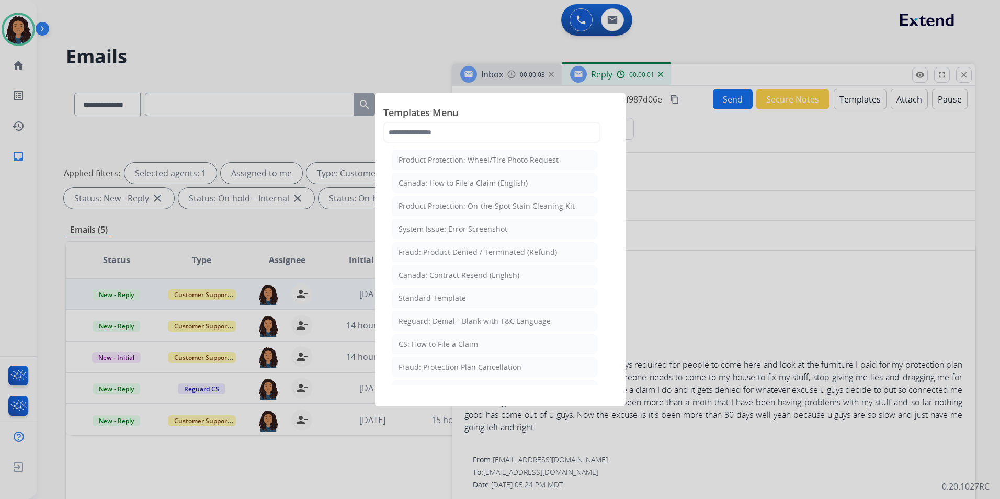
click at [448, 295] on div "Standard Template" at bounding box center [431, 298] width 67 height 10
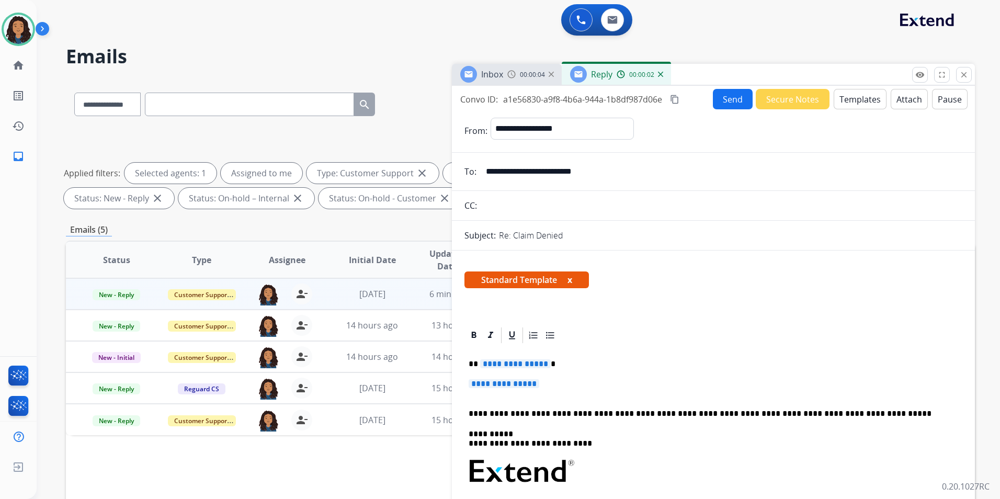
click at [494, 70] on span "Inbox" at bounding box center [492, 74] width 22 height 12
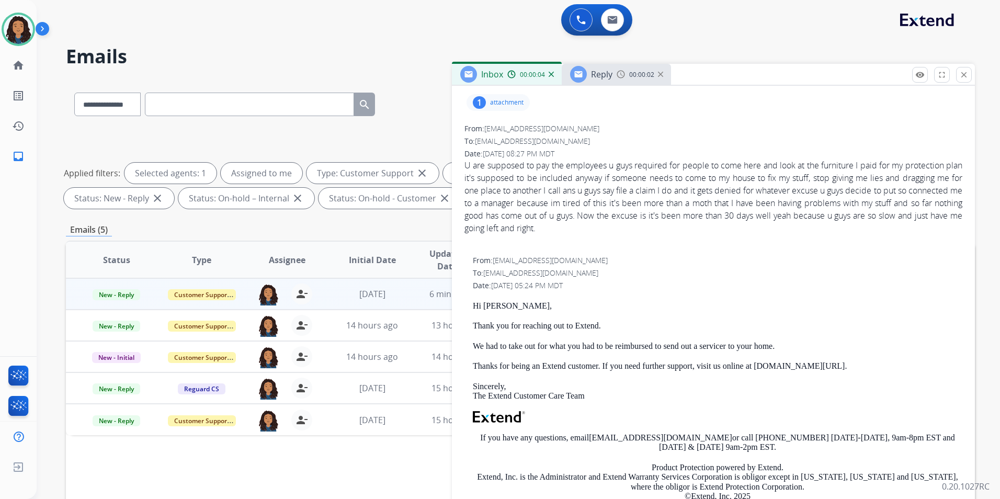
scroll to position [157, 0]
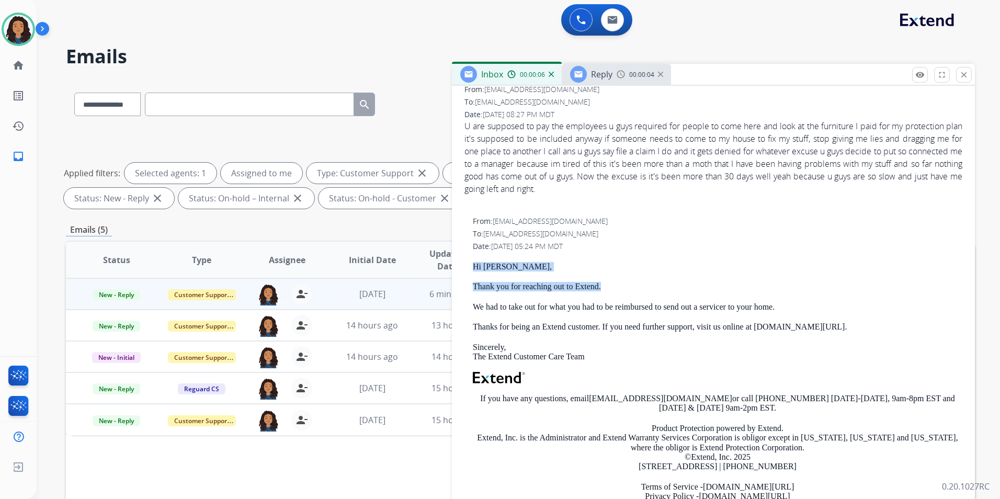
drag, startPoint x: 469, startPoint y: 263, endPoint x: 611, endPoint y: 291, distance: 144.4
click at [611, 291] on div "From: support@extend.com To: perlavelizsergio7@gmail.com Date: 09/10/2025 - 05:…" at bounding box center [713, 367] width 498 height 302
drag, startPoint x: 611, startPoint y: 291, endPoint x: 590, endPoint y: 289, distance: 20.5
copy div "Hi Felix, Thank you for reaching out to Extend."
click at [596, 83] on div "Reply 00:00:05" at bounding box center [616, 74] width 109 height 21
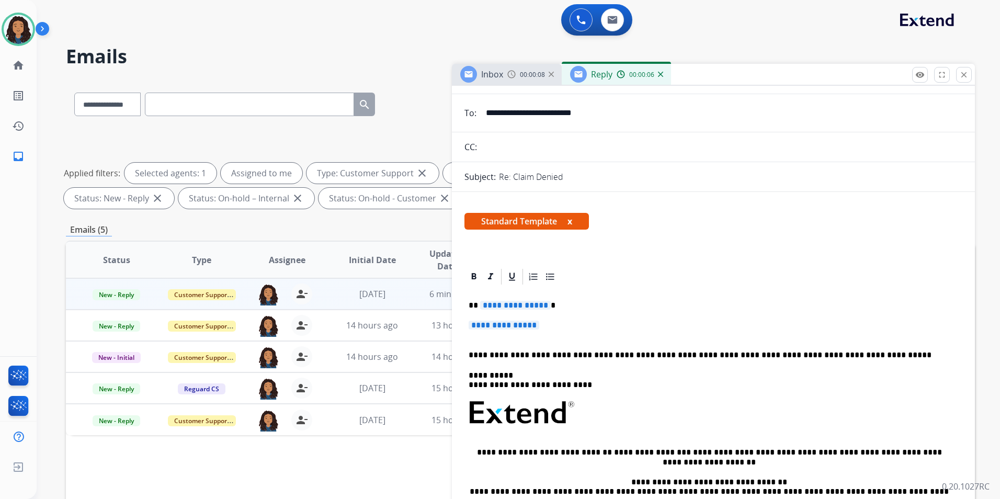
scroll to position [105, 0]
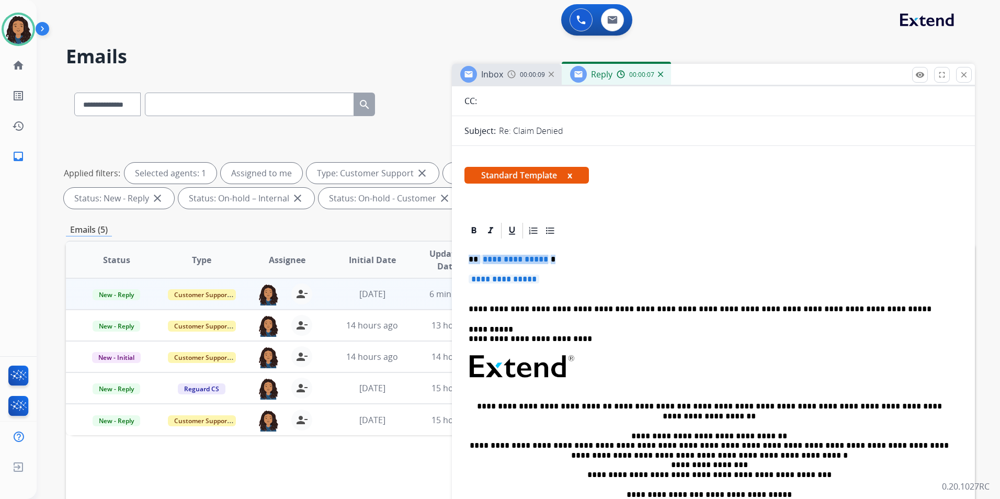
drag, startPoint x: 465, startPoint y: 257, endPoint x: 561, endPoint y: 283, distance: 99.2
click at [561, 283] on div "**********" at bounding box center [713, 391] width 498 height 303
paste div
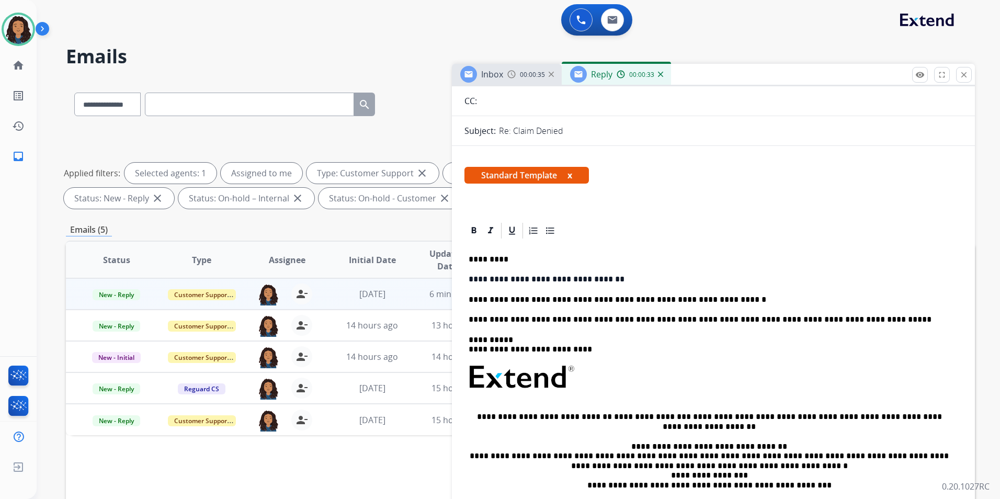
click at [727, 294] on div "**********" at bounding box center [713, 396] width 498 height 313
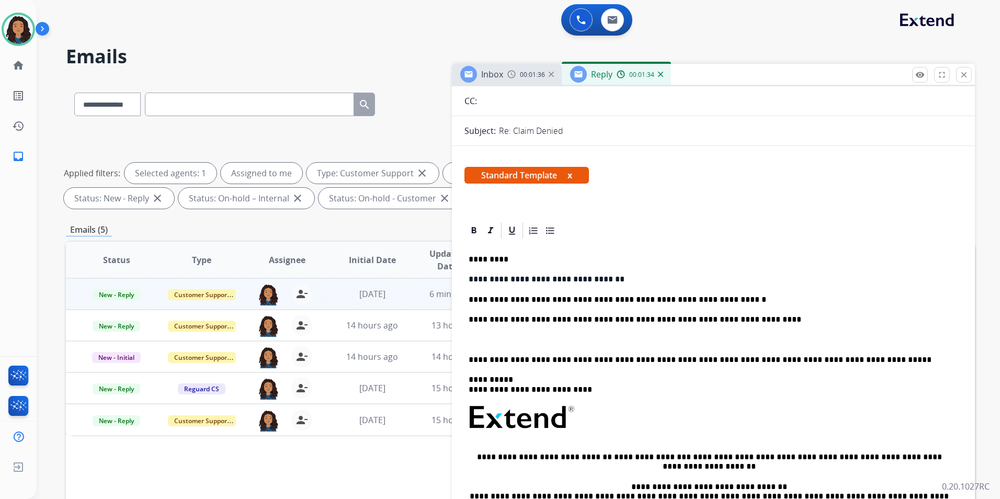
click at [559, 335] on p at bounding box center [713, 339] width 489 height 9
click at [488, 75] on span "Inbox" at bounding box center [492, 74] width 22 height 12
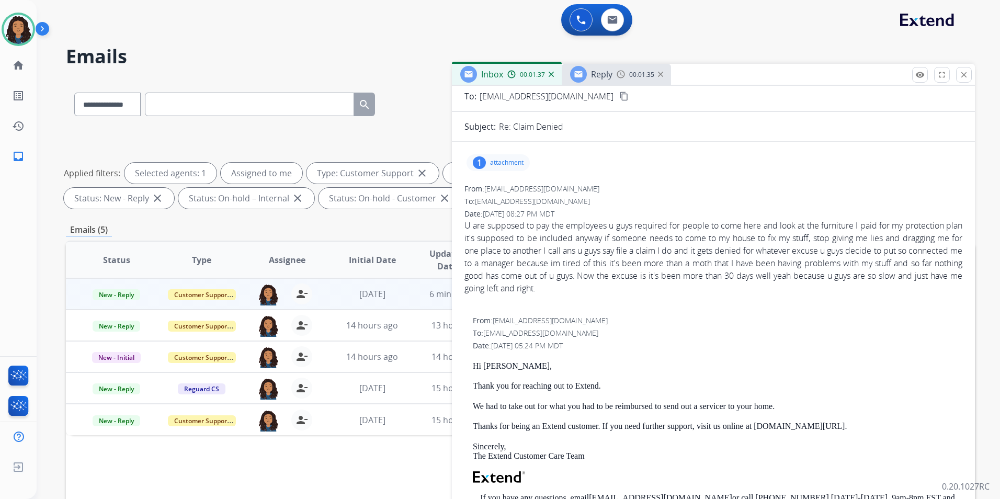
scroll to position [0, 0]
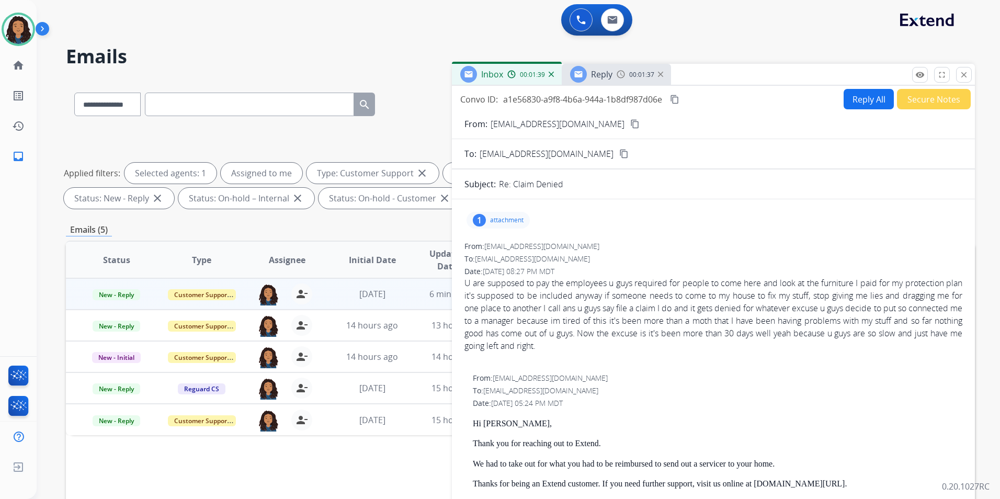
click at [630, 123] on mat-icon "content_copy" at bounding box center [634, 123] width 9 height 9
click at [619, 75] on img at bounding box center [620, 74] width 8 height 8
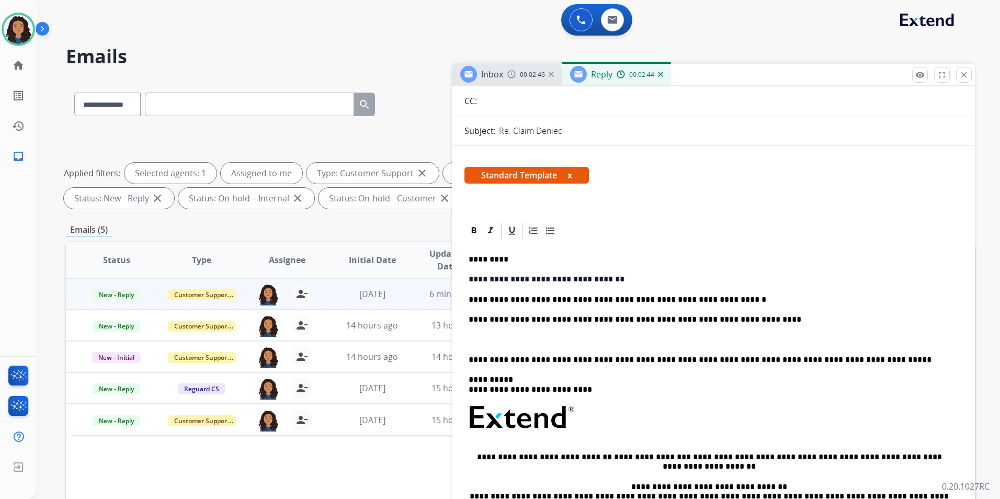
click at [741, 319] on p "**********" at bounding box center [709, 319] width 481 height 9
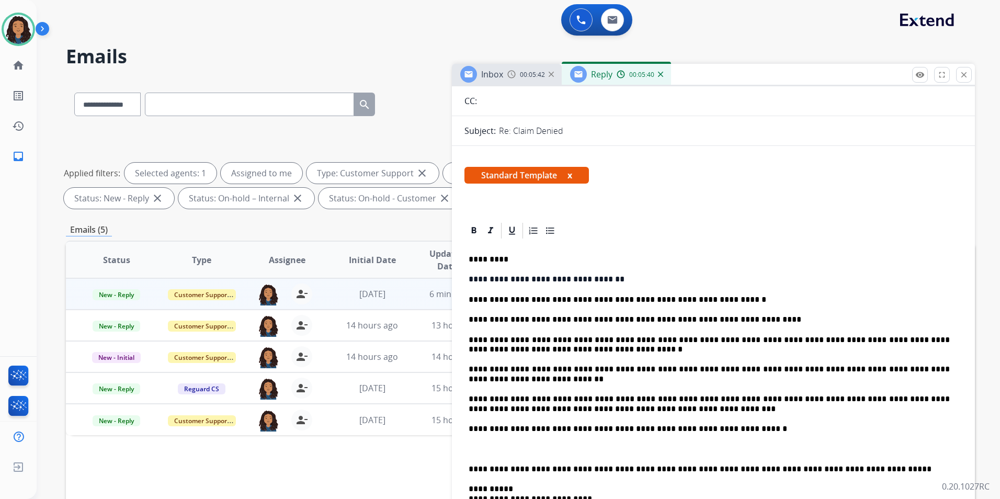
click at [509, 72] on img at bounding box center [511, 74] width 8 height 8
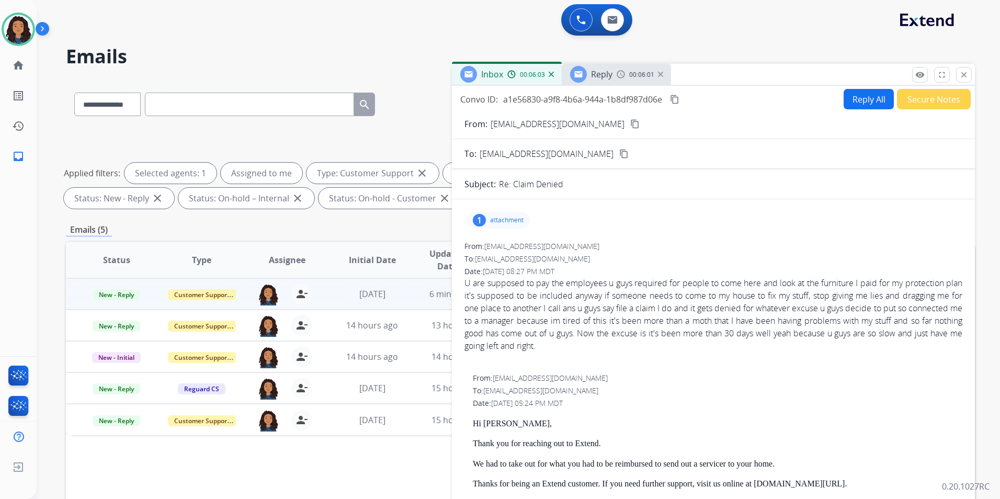
click at [608, 66] on div "Reply" at bounding box center [591, 74] width 42 height 17
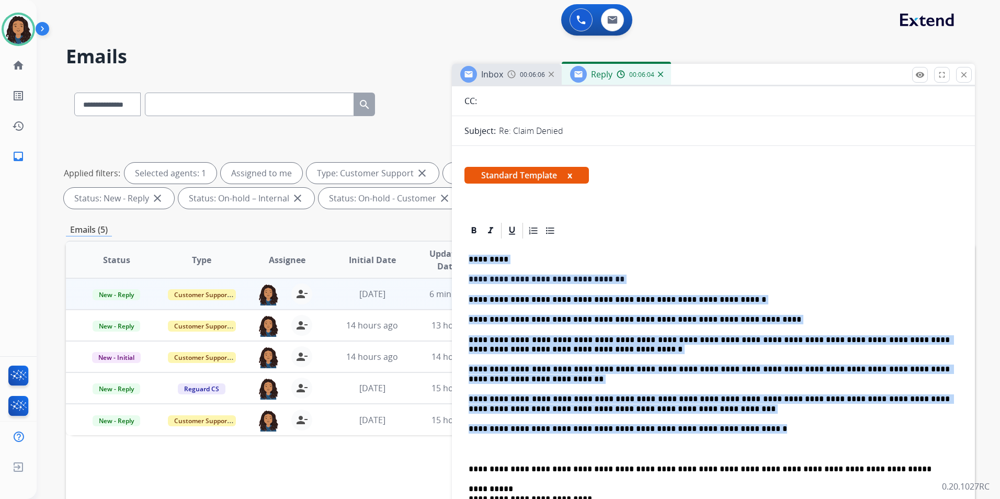
drag, startPoint x: 465, startPoint y: 258, endPoint x: 729, endPoint y: 422, distance: 311.2
click at [729, 422] on div "**********" at bounding box center [713, 471] width 498 height 462
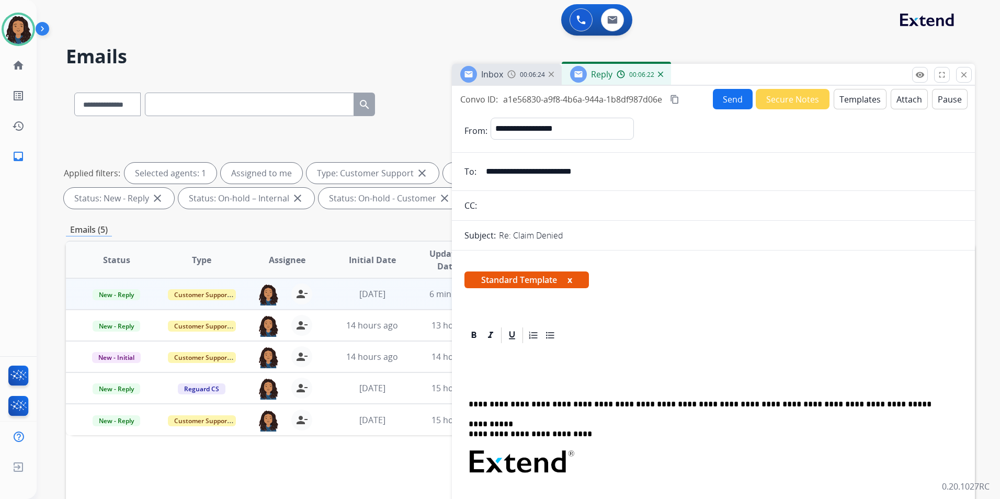
click at [530, 73] on span "00:06:24" at bounding box center [532, 75] width 25 height 8
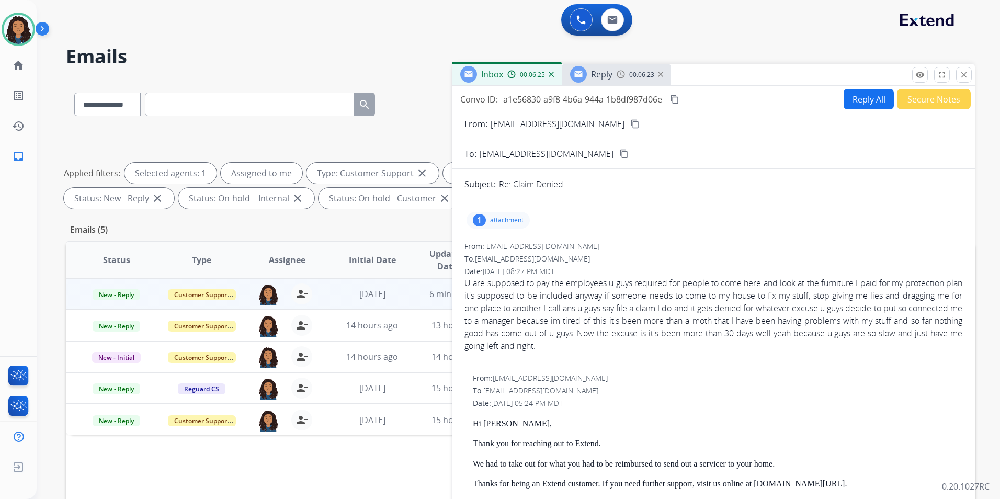
click at [630, 124] on mat-icon "content_copy" at bounding box center [634, 123] width 9 height 9
click at [957, 74] on button "close Close" at bounding box center [964, 75] width 16 height 16
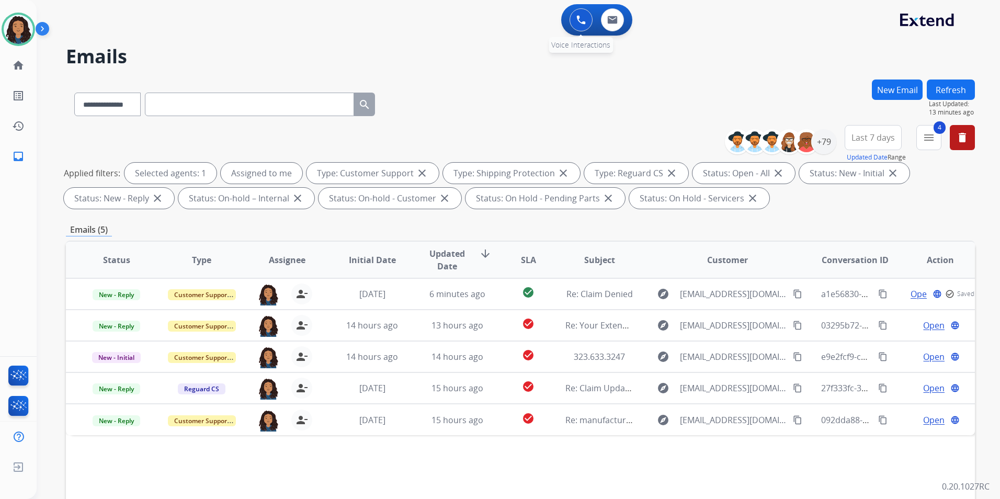
click at [570, 21] on button at bounding box center [580, 19] width 23 height 23
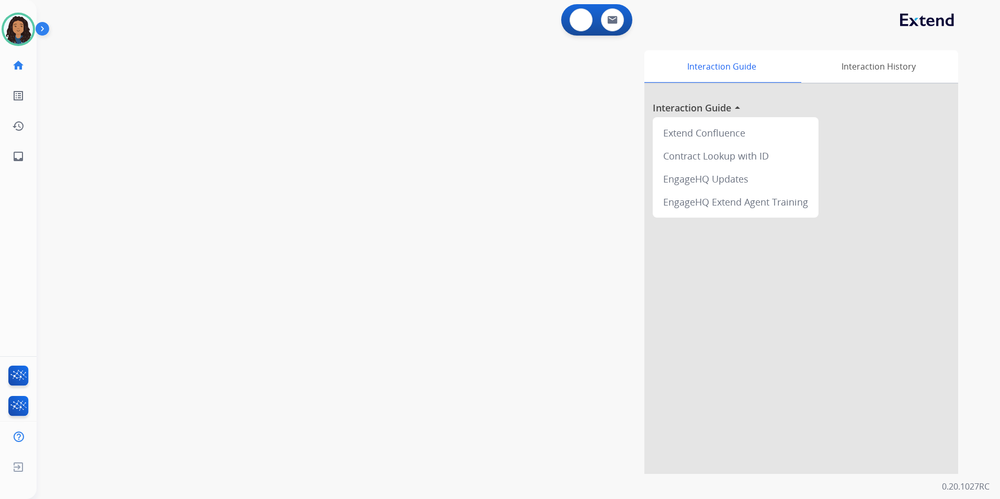
click at [570, 21] on button at bounding box center [580, 19] width 23 height 23
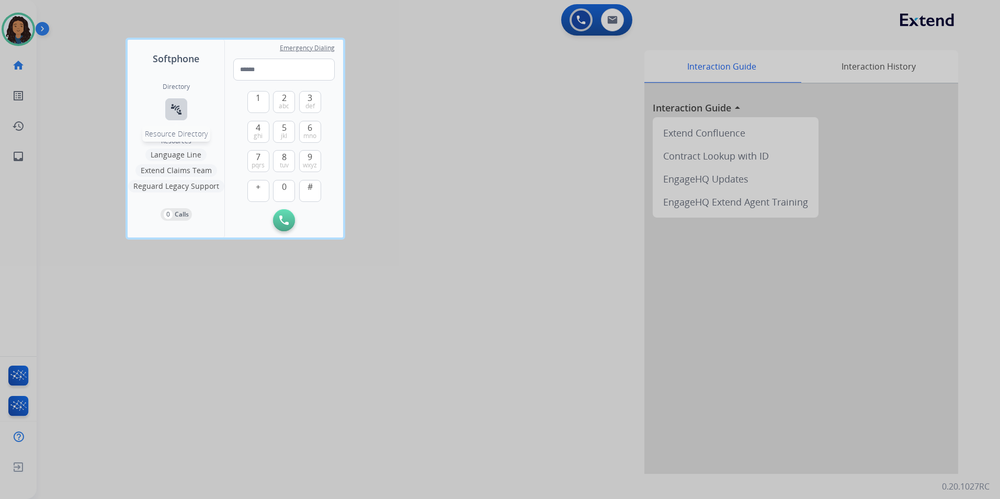
click at [173, 102] on button "connect_without_contact Resource Directory" at bounding box center [176, 109] width 22 height 22
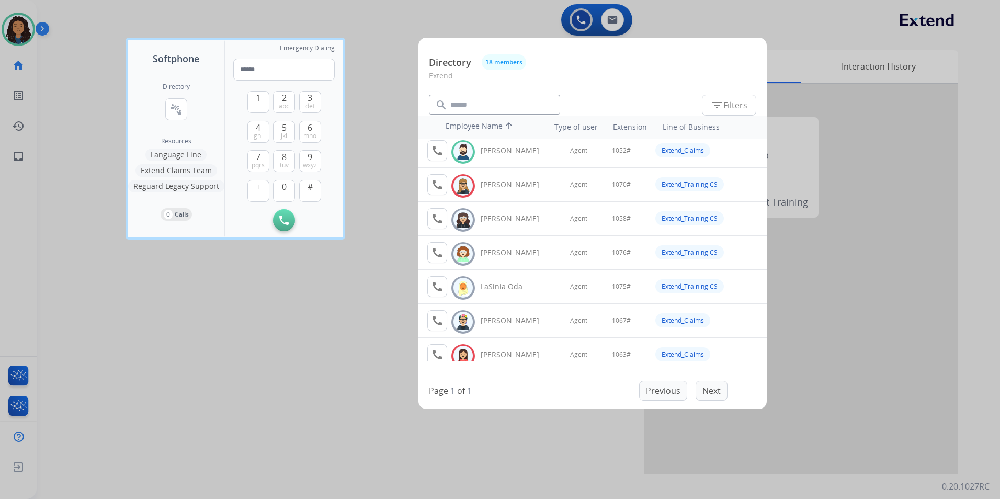
scroll to position [105, 0]
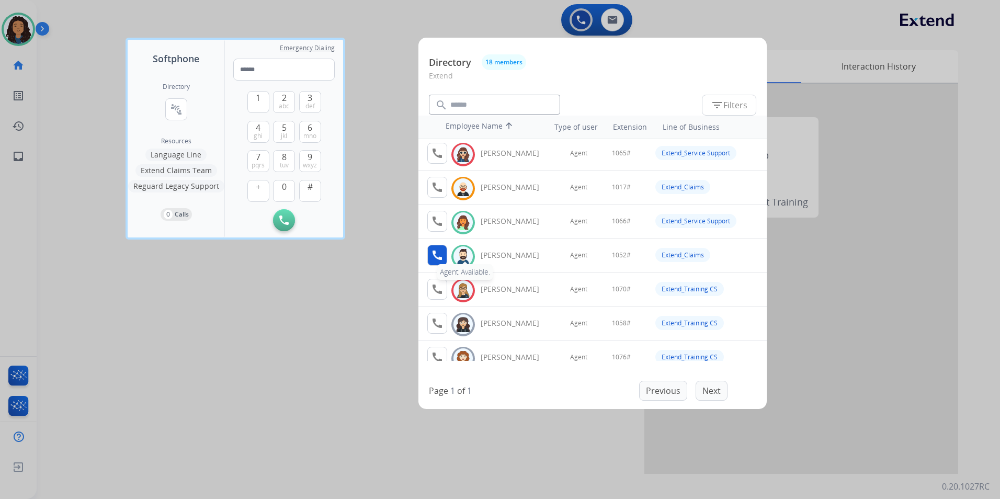
click at [437, 255] on mat-icon "call" at bounding box center [437, 255] width 13 height 13
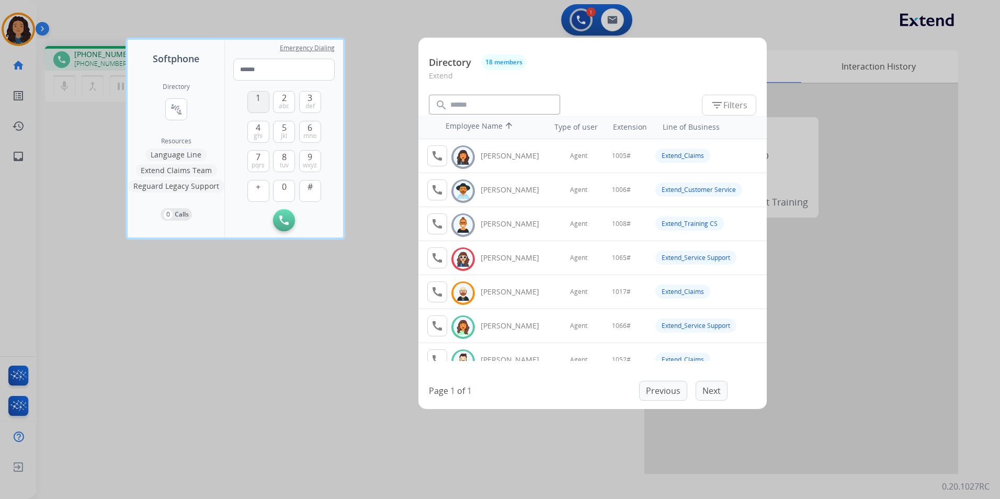
click at [257, 98] on span "1" at bounding box center [258, 98] width 5 height 13
drag, startPoint x: 283, startPoint y: 186, endPoint x: 283, endPoint y: 146, distance: 39.7
click at [283, 184] on span "0" at bounding box center [284, 186] width 5 height 13
drag, startPoint x: 282, startPoint y: 133, endPoint x: 285, endPoint y: 106, distance: 27.9
click at [282, 133] on span "jkl" at bounding box center [284, 136] width 6 height 8
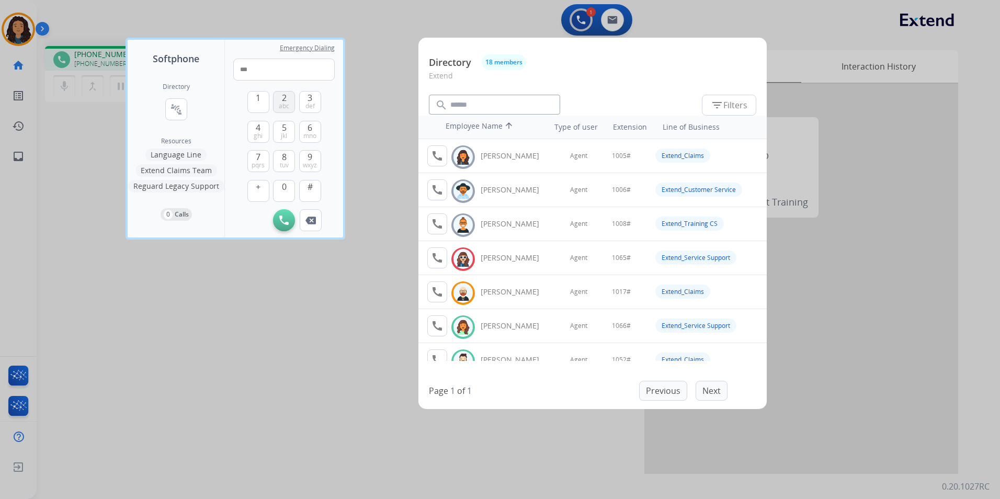
click at [285, 100] on span "2" at bounding box center [284, 98] width 5 height 13
click at [315, 198] on button "#" at bounding box center [310, 191] width 22 height 22
type input "*****"
click at [375, 130] on div at bounding box center [500, 249] width 1000 height 499
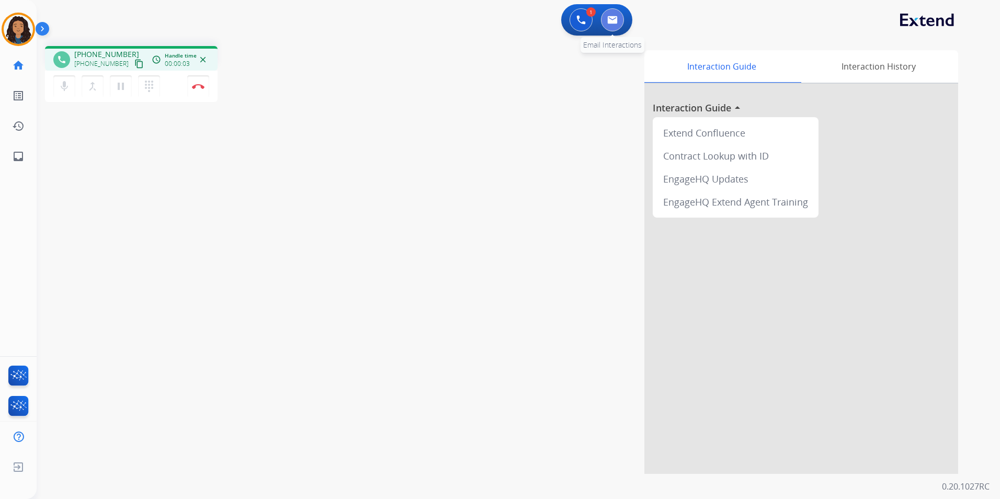
click at [606, 20] on button at bounding box center [612, 19] width 23 height 23
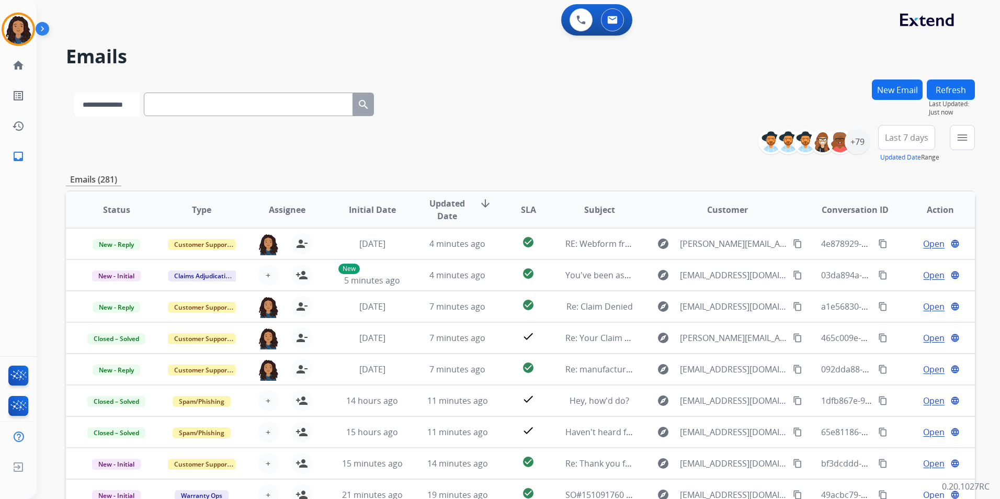
click at [116, 112] on select "**********" at bounding box center [106, 105] width 65 height 24
select select "**********"
click at [74, 93] on select "**********" at bounding box center [106, 105] width 65 height 24
paste input "**********"
type input "**********"
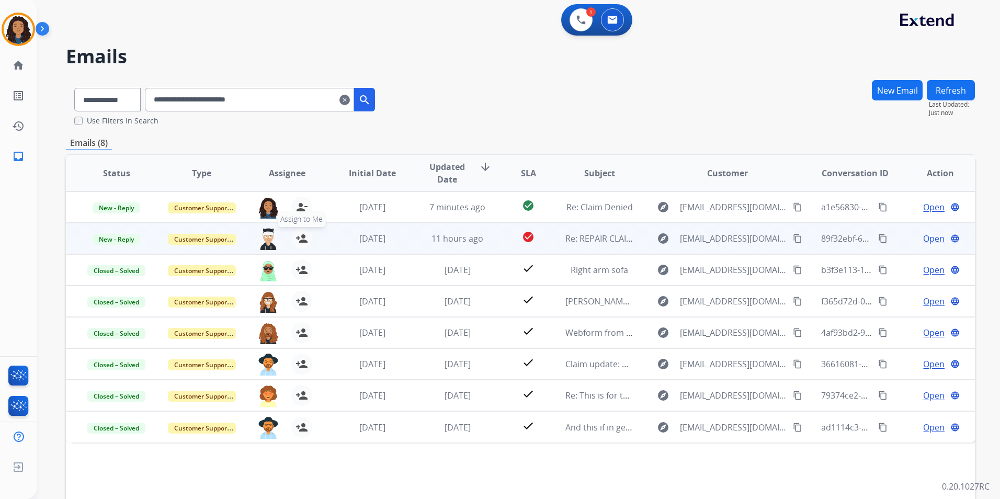
click at [296, 233] on mat-icon "person_add" at bounding box center [301, 238] width 13 height 13
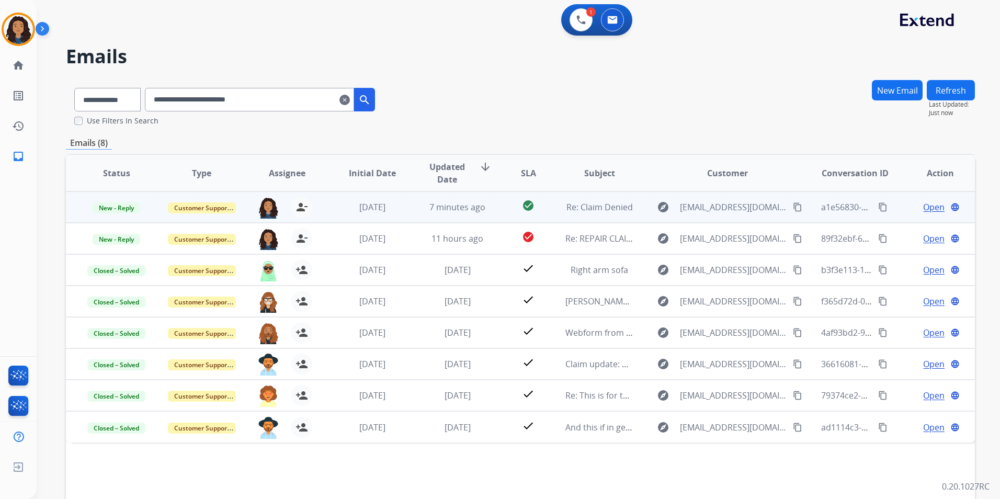
click at [933, 208] on span "Open" at bounding box center [933, 207] width 21 height 13
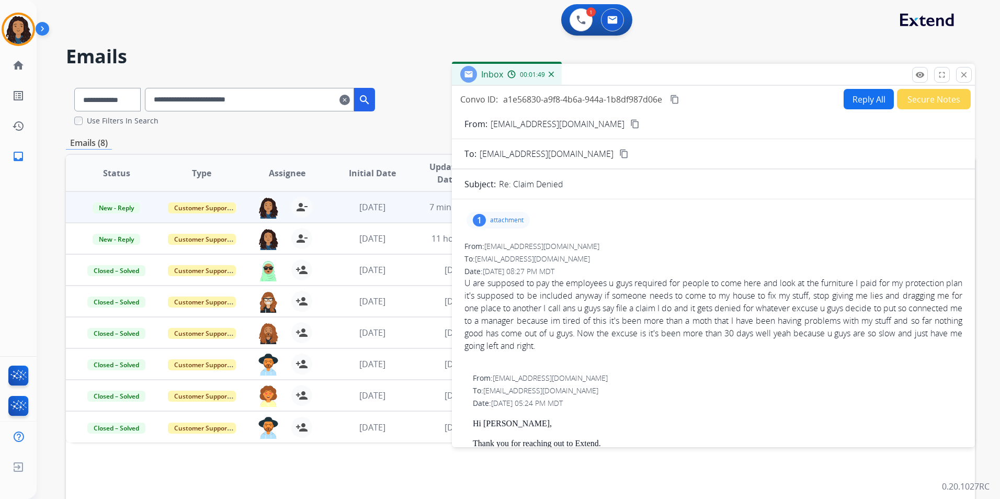
click at [854, 102] on button "Reply All" at bounding box center [868, 99] width 50 height 20
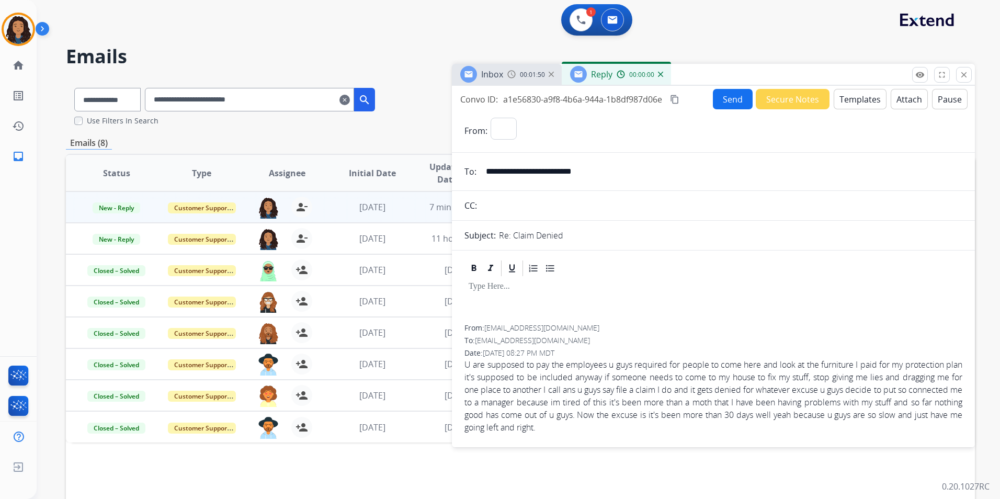
select select "**********"
click at [578, 17] on img at bounding box center [580, 19] width 9 height 9
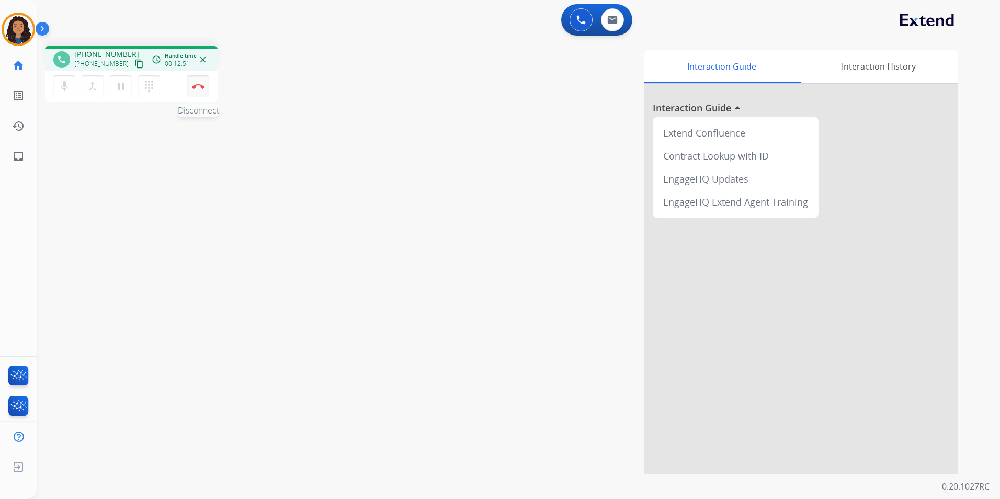
click at [200, 85] on img at bounding box center [198, 86] width 13 height 5
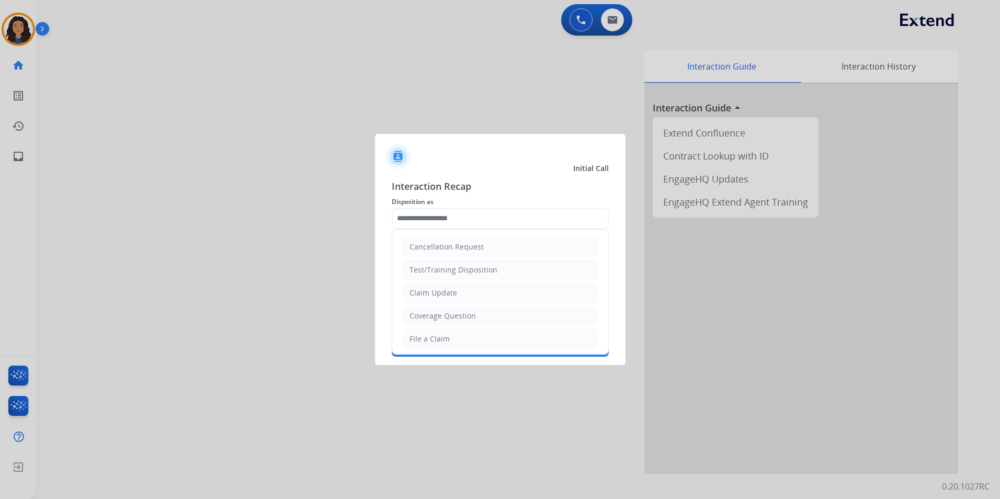
click at [544, 216] on input "text" at bounding box center [500, 218] width 217 height 21
click at [472, 295] on li "Claim Update" at bounding box center [500, 293] width 195 height 20
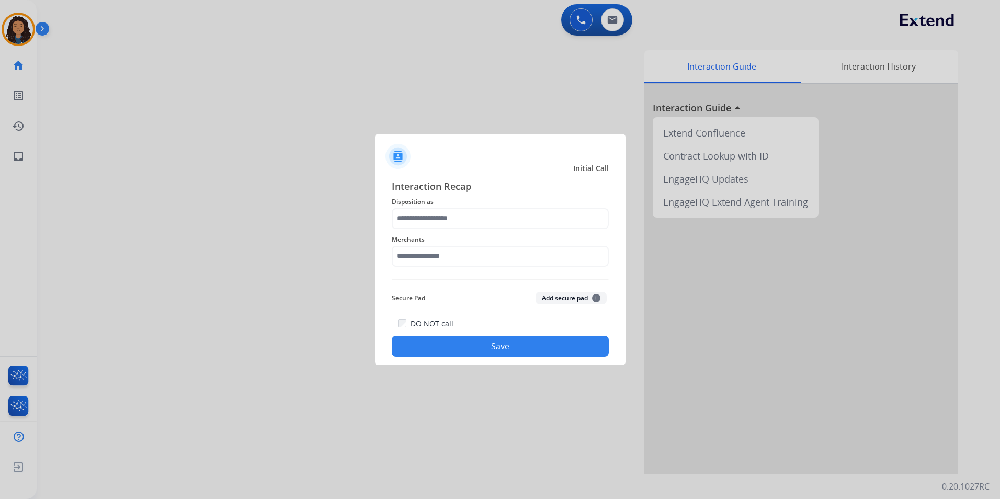
type input "**********"
click at [465, 258] on input "text" at bounding box center [500, 256] width 217 height 21
click at [449, 311] on div "Ashley furniture" at bounding box center [438, 309] width 57 height 10
type input "**********"
click at [418, 346] on button "Save" at bounding box center [500, 346] width 217 height 21
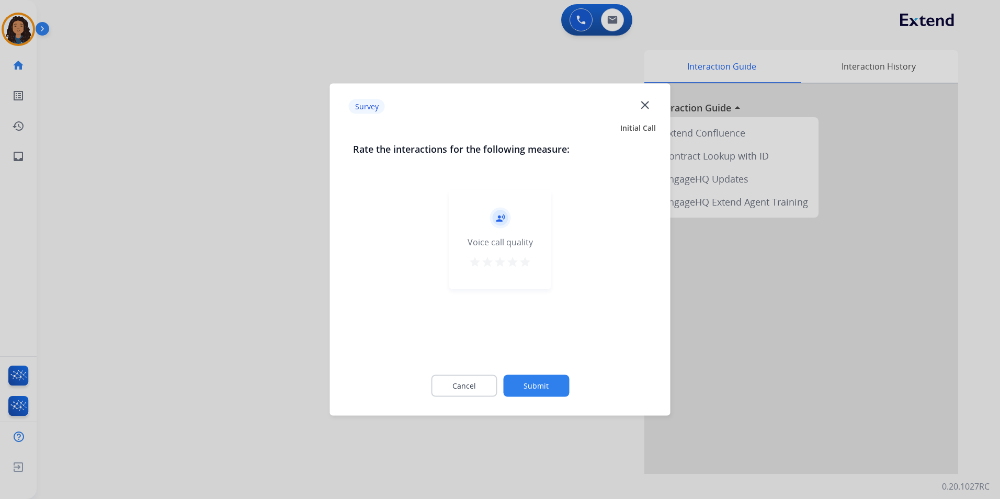
click at [208, 218] on div at bounding box center [500, 249] width 1000 height 499
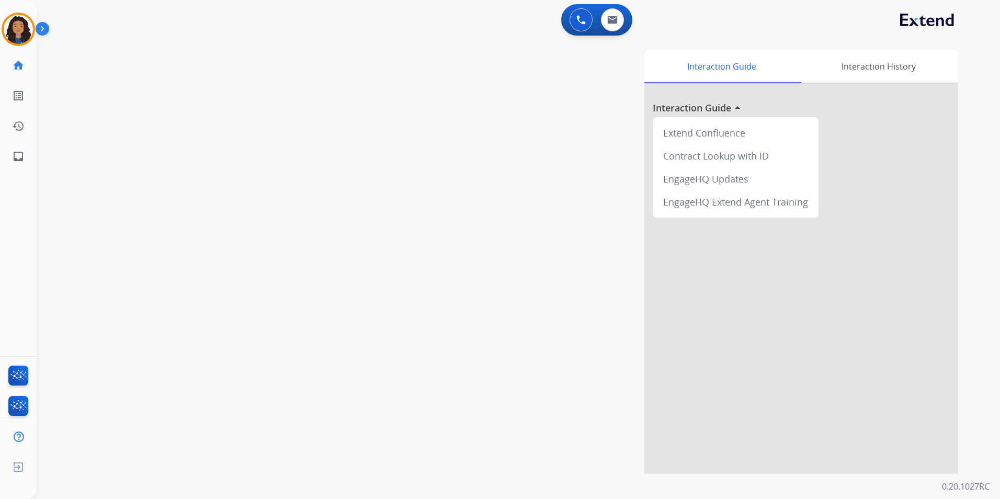
drag, startPoint x: 208, startPoint y: 217, endPoint x: 484, endPoint y: 80, distance: 308.2
click at [216, 211] on div "swap_horiz Break voice bridge close_fullscreen Connect 3-Way Call merge_type Se…" at bounding box center [506, 256] width 938 height 436
click at [618, 21] on button at bounding box center [612, 19] width 23 height 23
select select "**********"
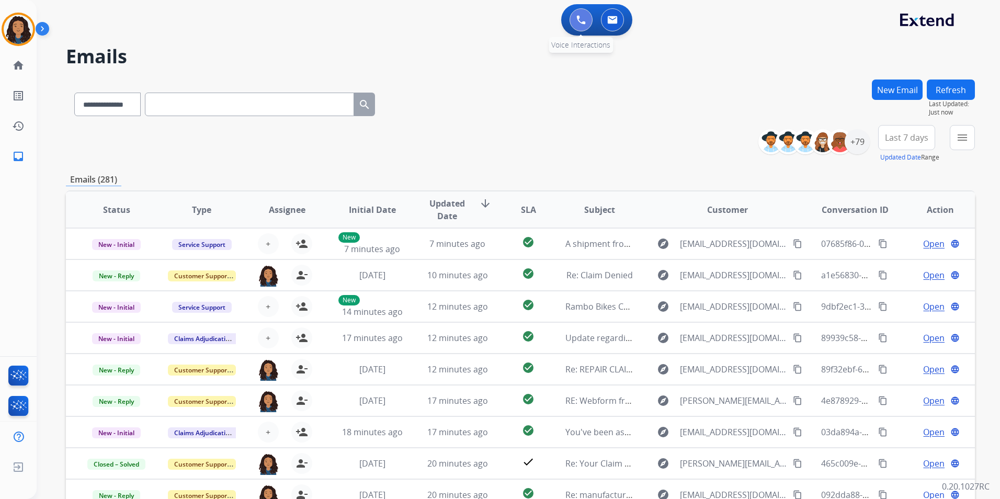
click at [572, 18] on button at bounding box center [580, 19] width 23 height 23
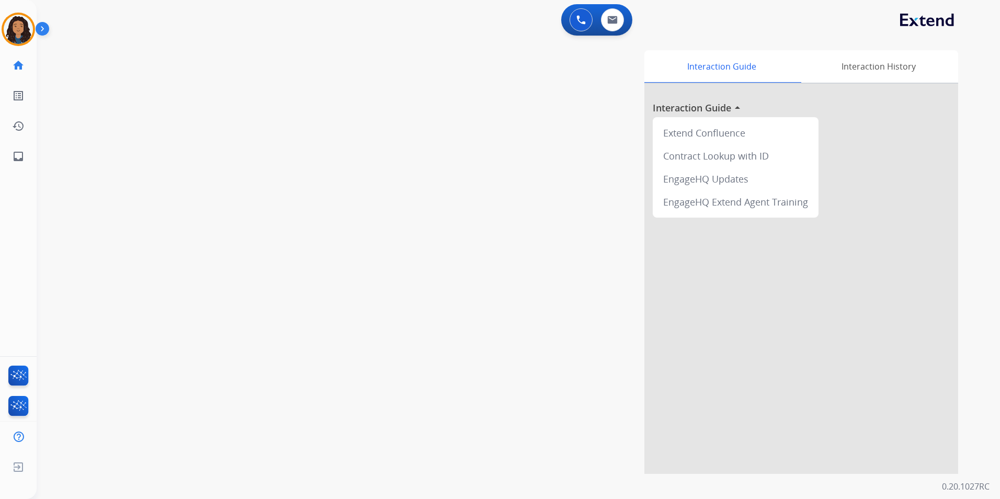
click at [572, 18] on button at bounding box center [580, 19] width 23 height 23
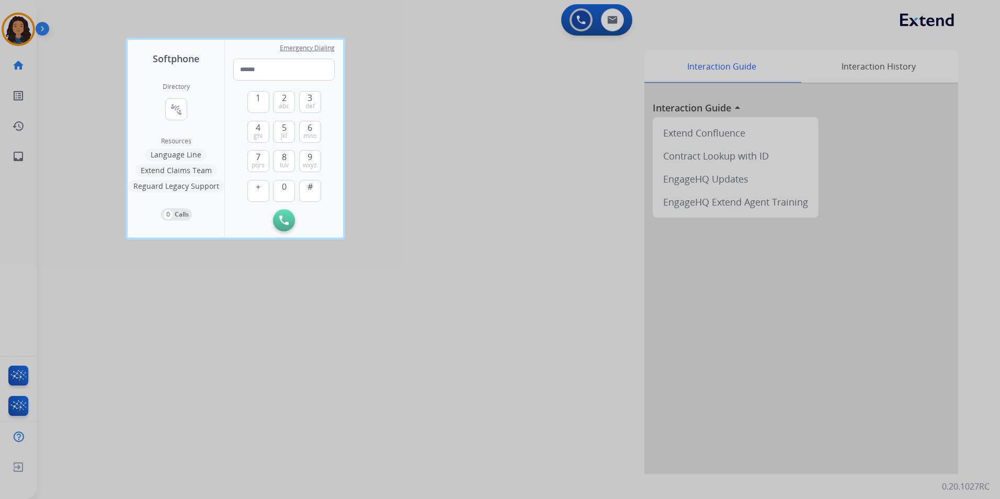
click at [576, 18] on div at bounding box center [500, 249] width 1000 height 499
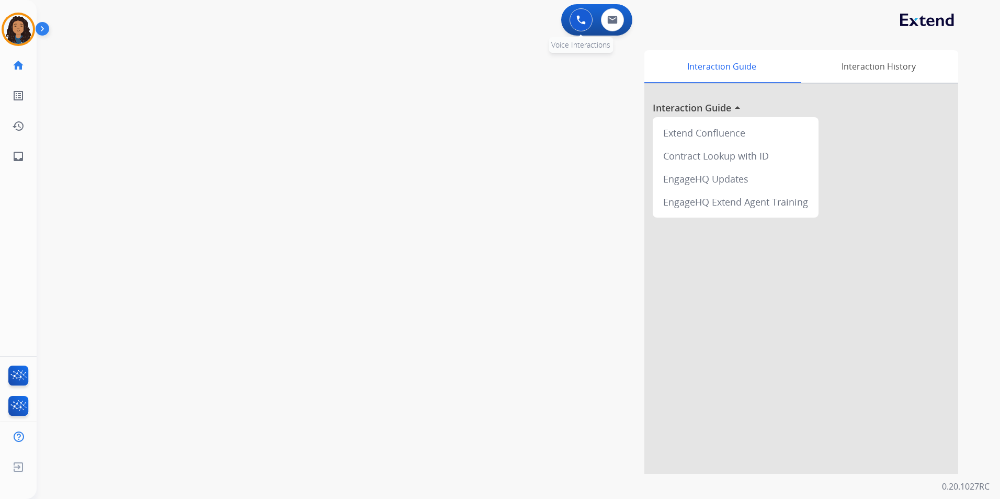
click at [577, 21] on img at bounding box center [580, 19] width 9 height 9
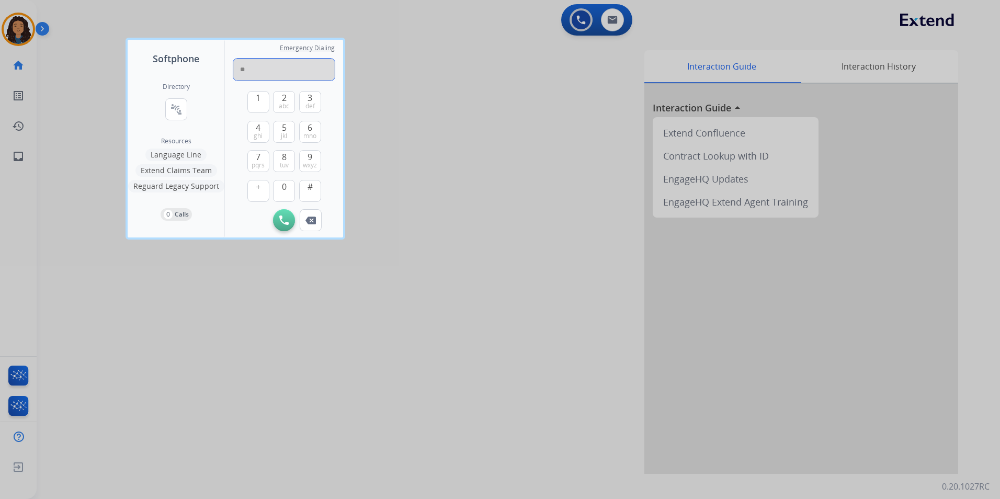
type input "*"
paste input "**********"
type input "**********"
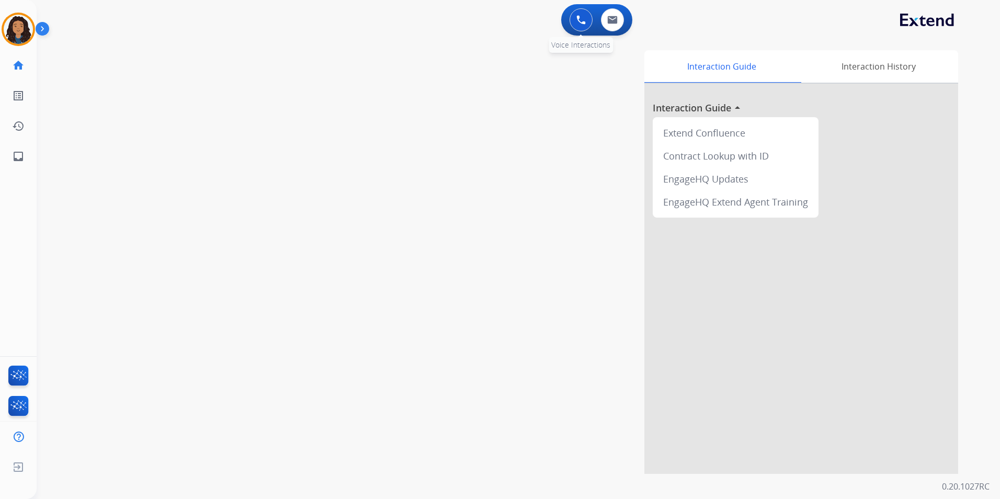
click at [582, 20] on img at bounding box center [580, 19] width 9 height 9
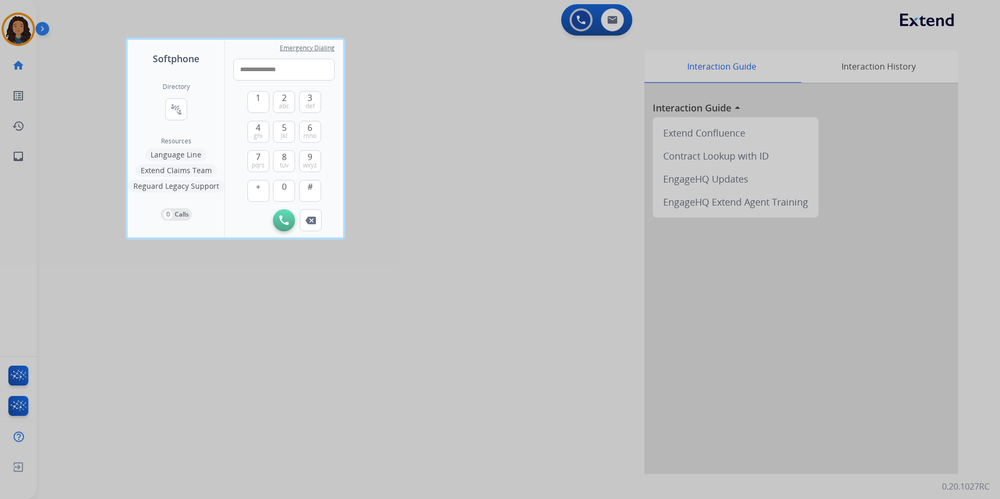
type input "**********"
click at [513, 120] on div at bounding box center [500, 249] width 1000 height 499
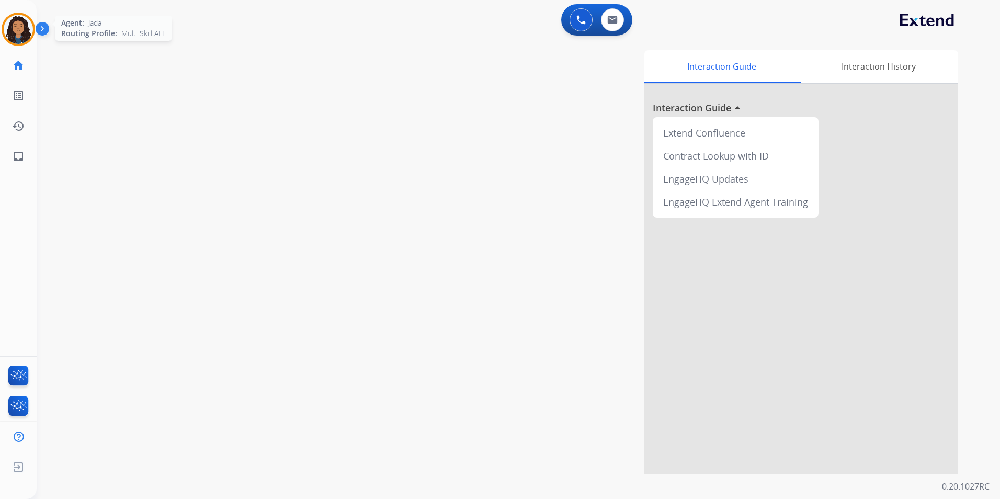
click at [34, 33] on div at bounding box center [18, 29] width 33 height 33
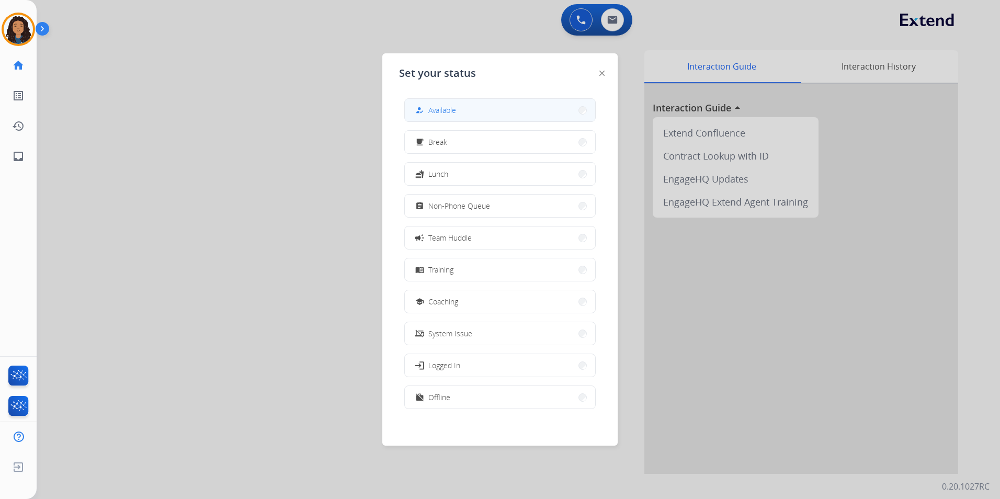
click at [477, 113] on button "how_to_reg Available" at bounding box center [500, 110] width 190 height 22
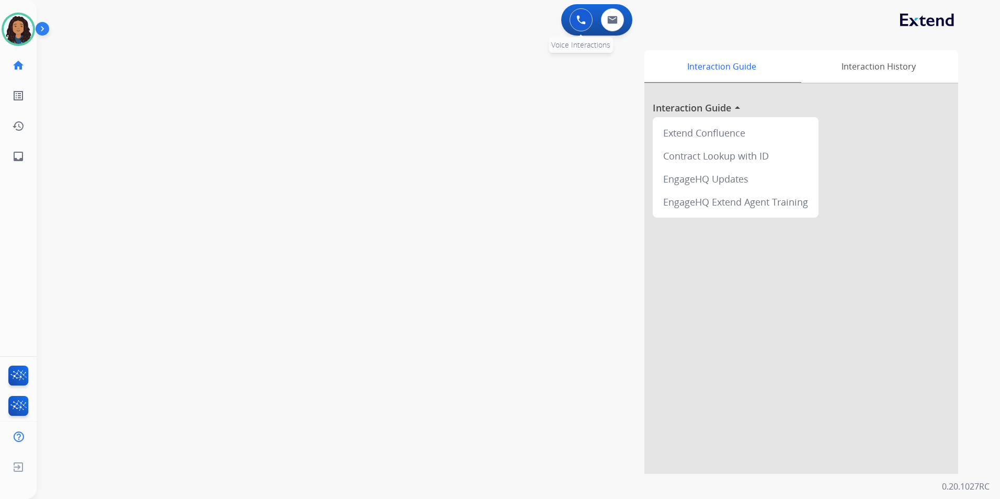
click at [590, 23] on button at bounding box center [580, 19] width 23 height 23
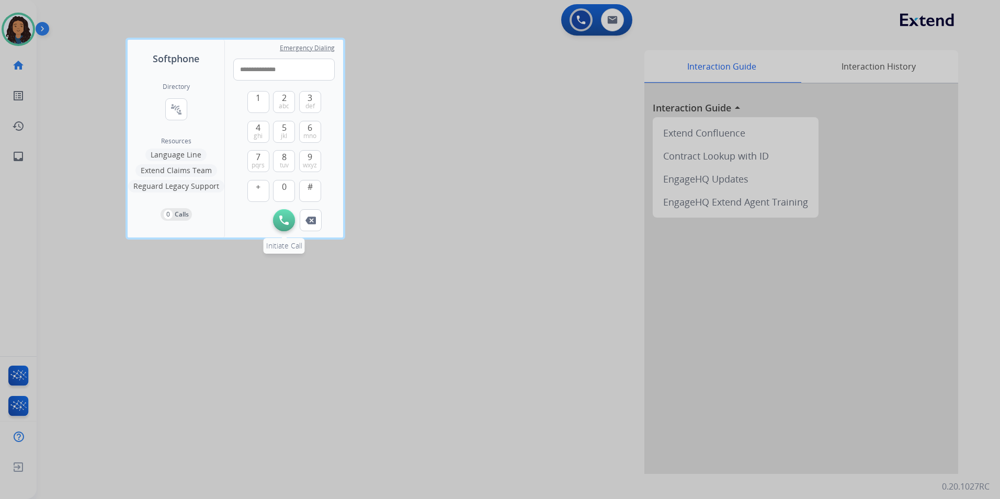
type input "**********"
click at [280, 213] on button "Initiate Call" at bounding box center [284, 220] width 22 height 22
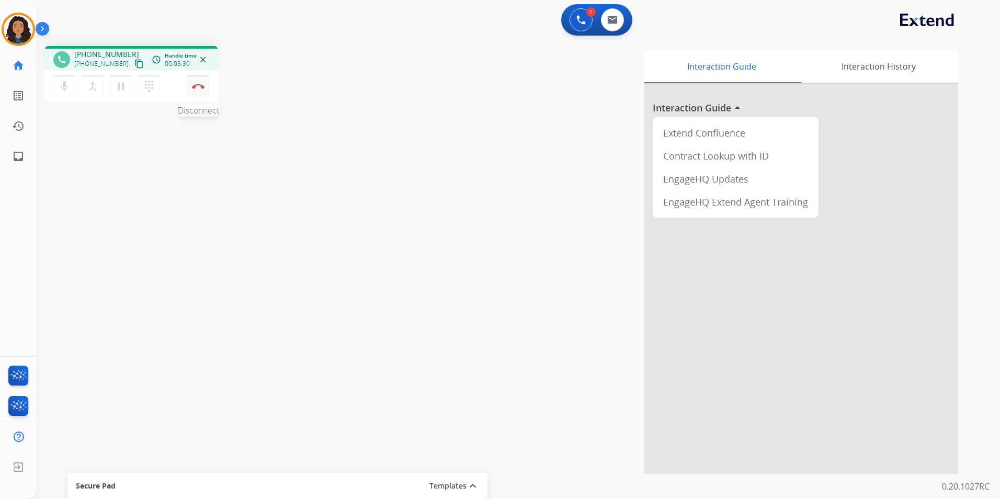
click at [193, 88] on img at bounding box center [198, 86] width 13 height 5
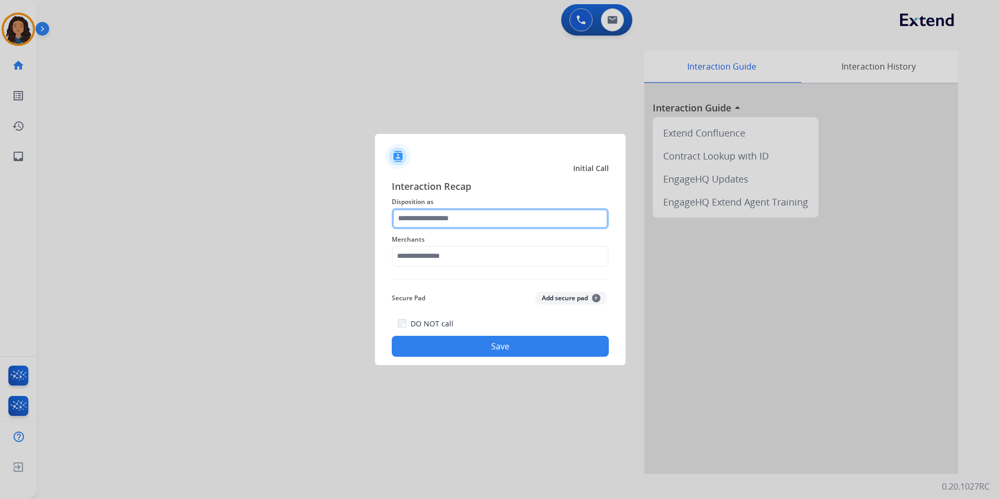
click at [510, 213] on input "text" at bounding box center [500, 218] width 217 height 21
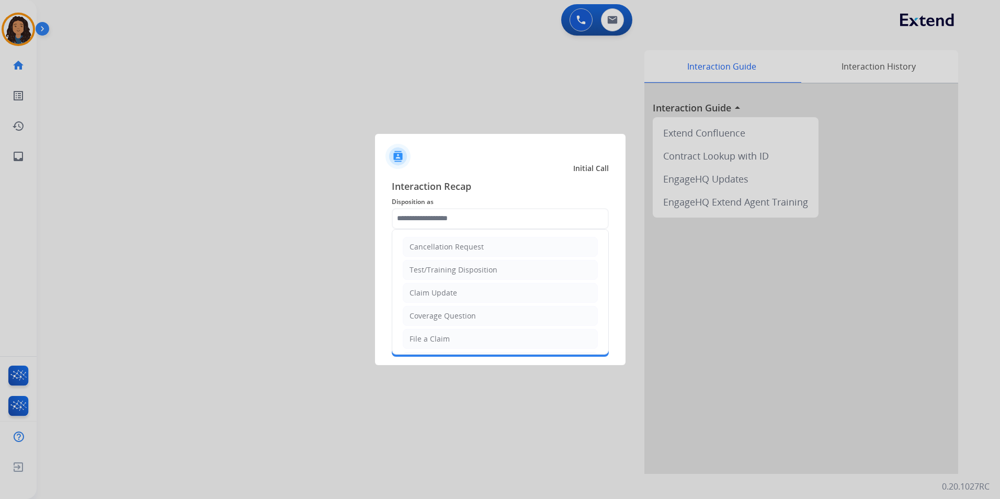
click at [480, 294] on li "Claim Update" at bounding box center [500, 293] width 195 height 20
type input "**********"
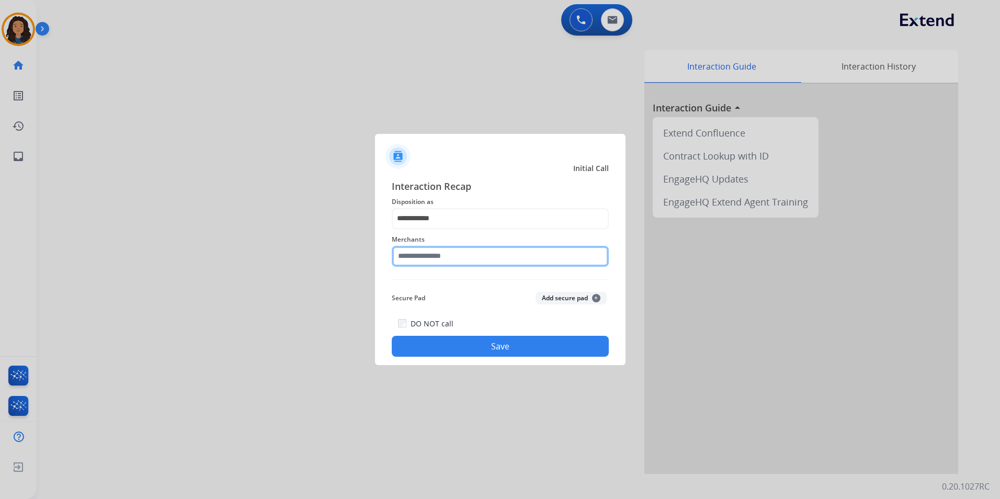
click at [458, 259] on input "text" at bounding box center [500, 256] width 217 height 21
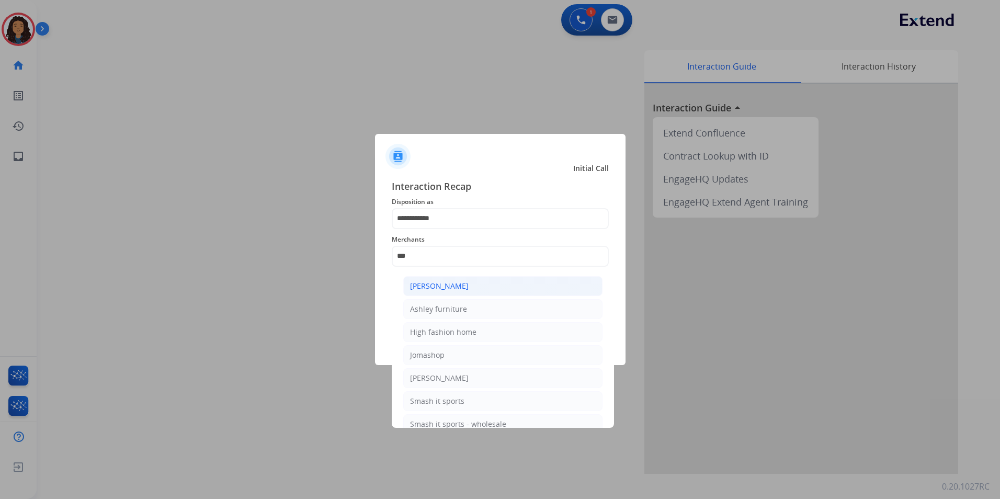
click at [482, 280] on li "Ashley - Reguard" at bounding box center [502, 286] width 199 height 20
type input "**********"
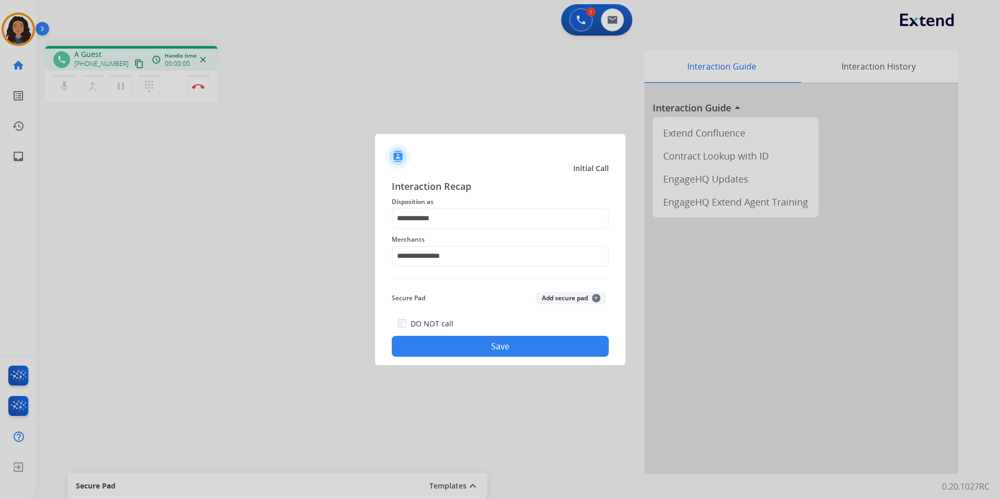
click at [450, 348] on button "Save" at bounding box center [500, 346] width 217 height 21
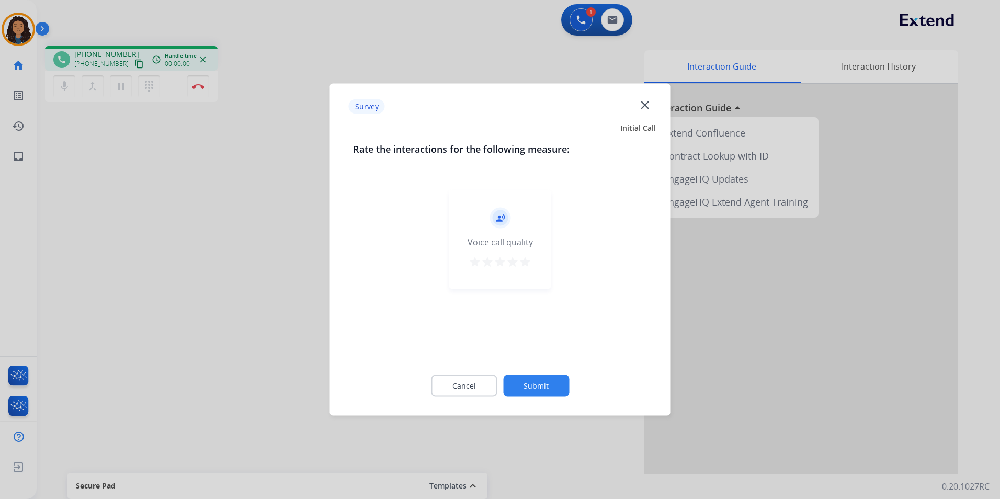
click at [244, 269] on div at bounding box center [500, 249] width 1000 height 499
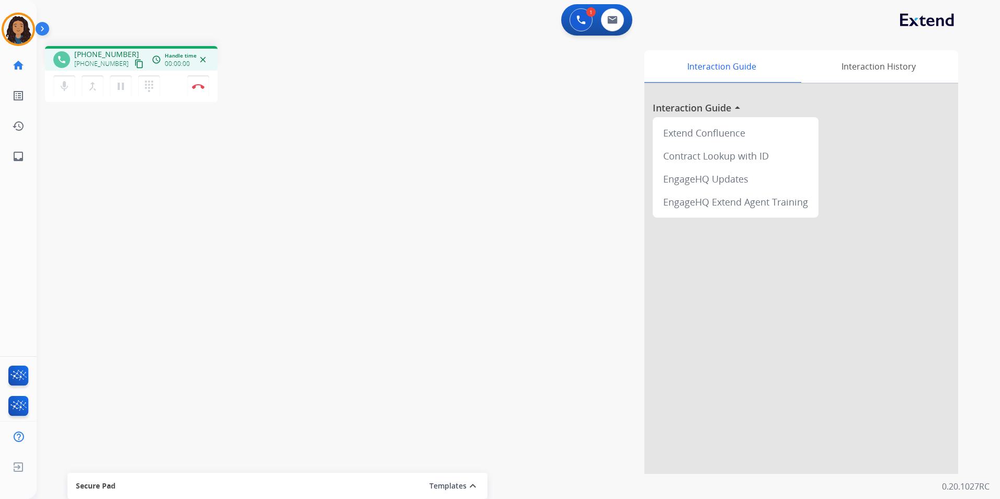
drag, startPoint x: 239, startPoint y: 266, endPoint x: 214, endPoint y: 219, distance: 53.6
click at [239, 262] on div "phone +19064505006 +19064505006 content_copy access_time Call metrics Queue 00:…" at bounding box center [506, 256] width 938 height 436
click at [134, 64] on mat-icon "content_copy" at bounding box center [138, 63] width 9 height 9
click at [200, 84] on img at bounding box center [198, 86] width 13 height 5
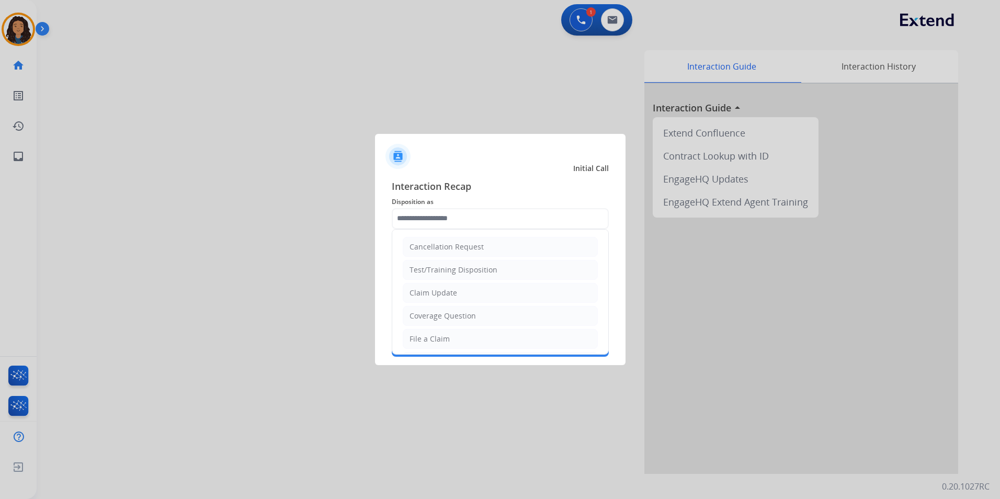
click at [516, 219] on input "text" at bounding box center [500, 218] width 217 height 21
drag, startPoint x: 432, startPoint y: 288, endPoint x: 424, endPoint y: 268, distance: 21.6
click at [432, 288] on div "Claim Update" at bounding box center [433, 293] width 48 height 10
type input "**********"
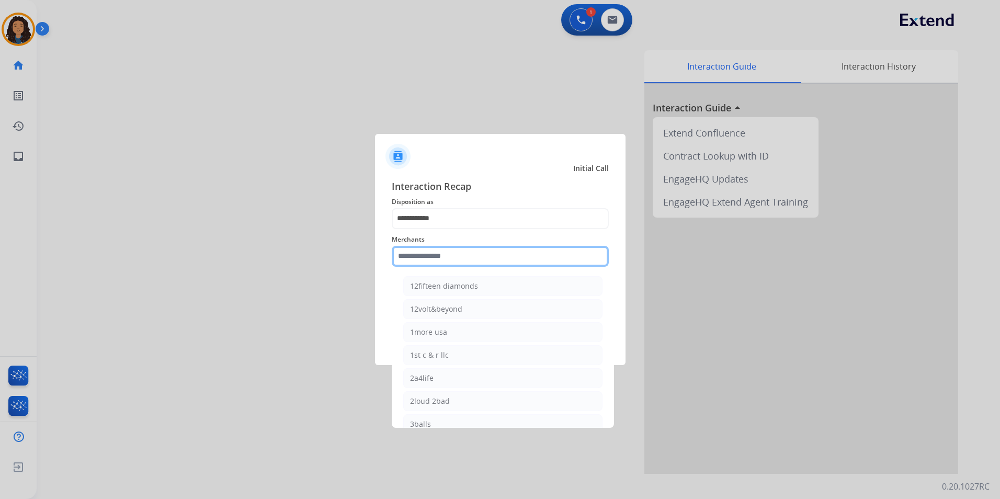
click at [420, 248] on input "text" at bounding box center [500, 256] width 217 height 21
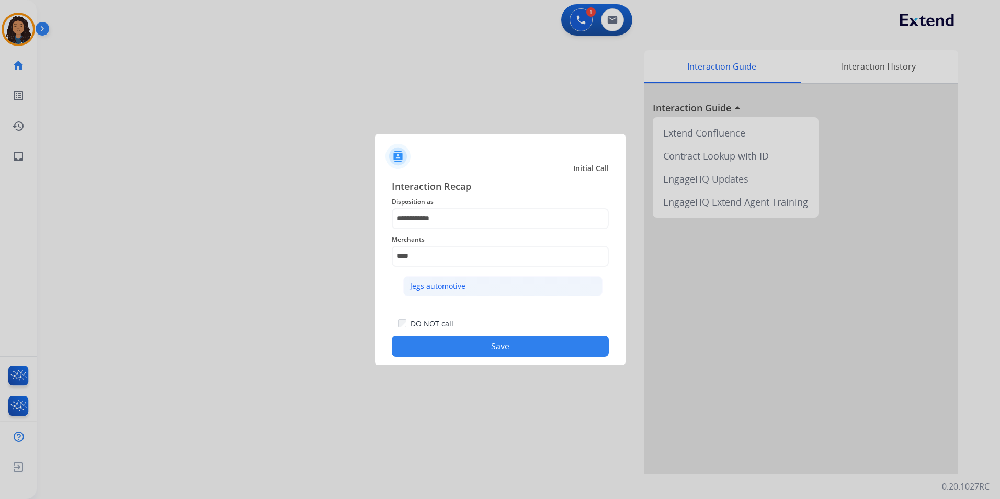
click at [473, 291] on li "Jegs automotive" at bounding box center [502, 286] width 199 height 20
type input "**********"
click at [472, 344] on button "Save" at bounding box center [500, 346] width 217 height 21
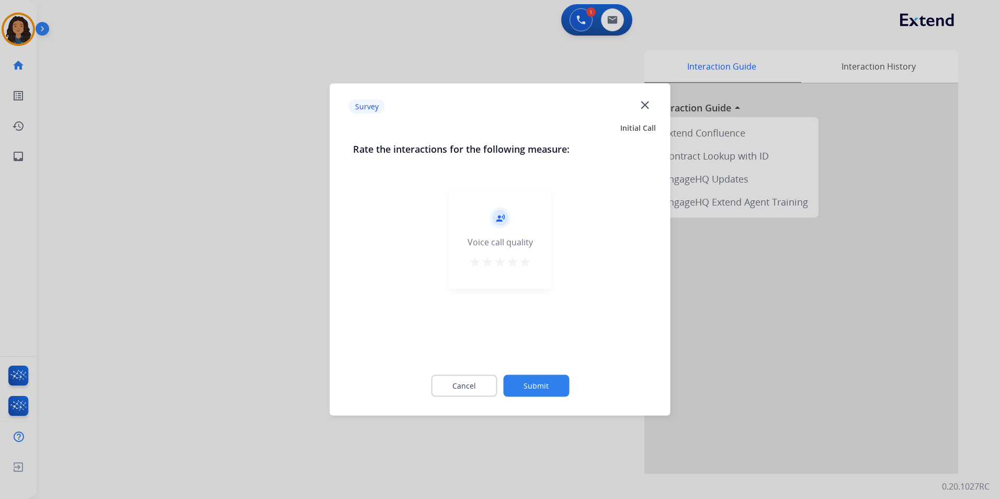
click at [180, 268] on div at bounding box center [500, 249] width 1000 height 499
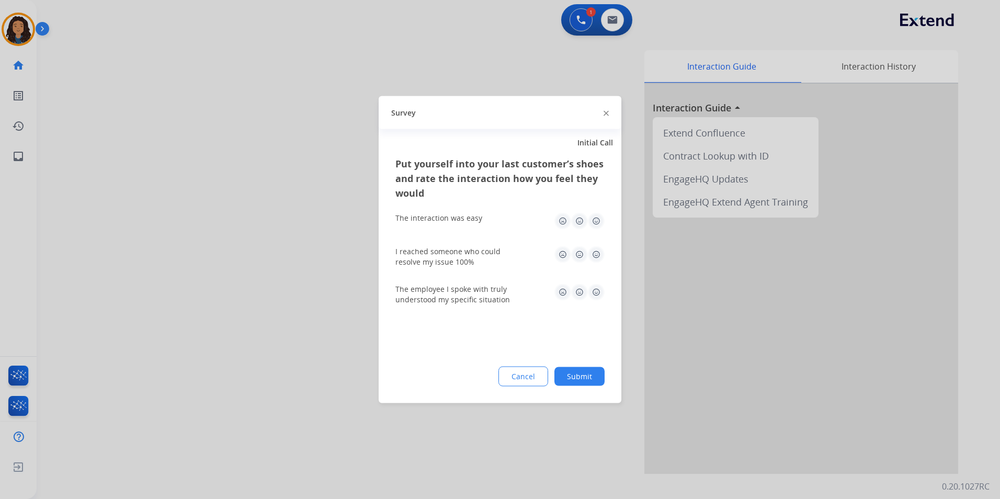
click at [180, 266] on div at bounding box center [500, 249] width 1000 height 499
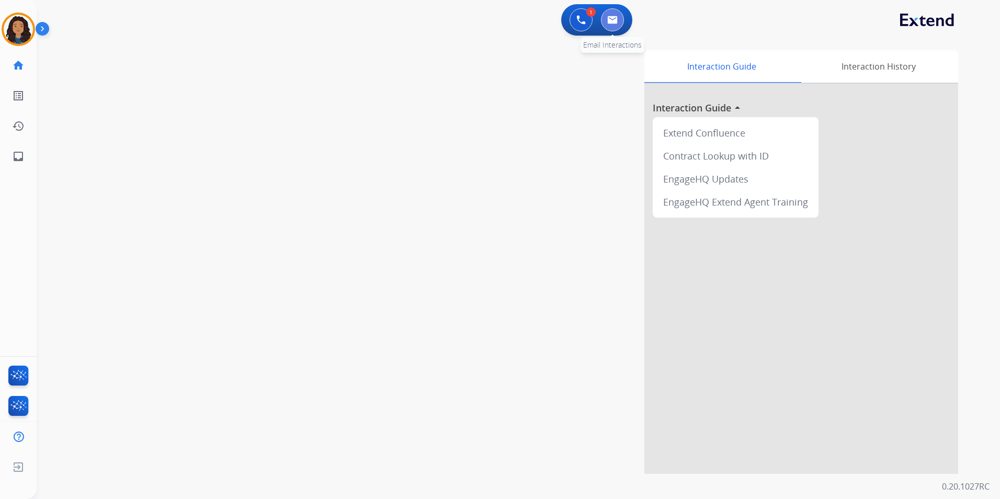
click at [616, 24] on button at bounding box center [612, 19] width 23 height 23
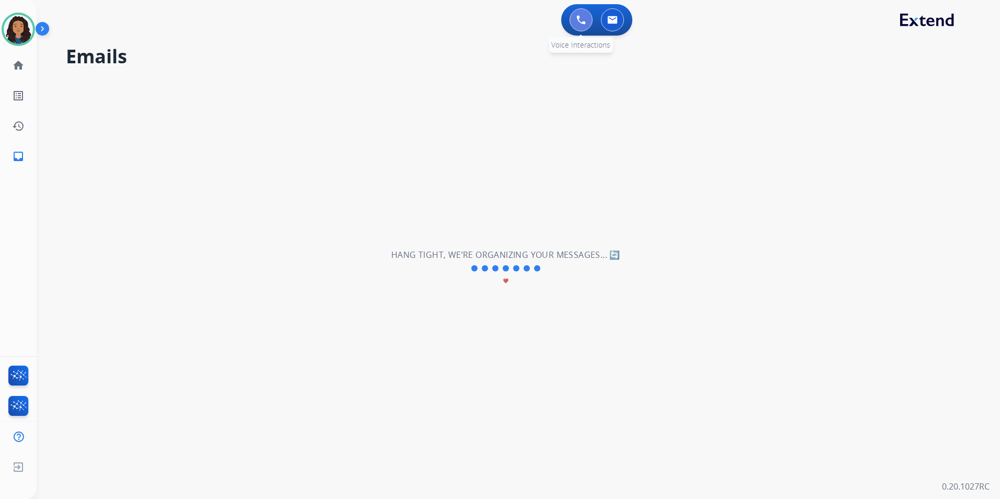
click at [572, 17] on button at bounding box center [580, 19] width 23 height 23
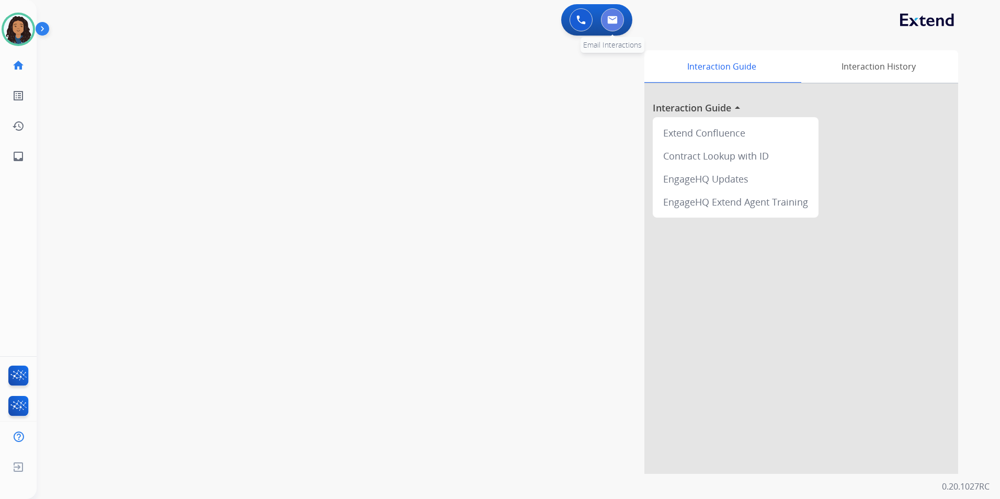
click at [603, 24] on button at bounding box center [612, 19] width 23 height 23
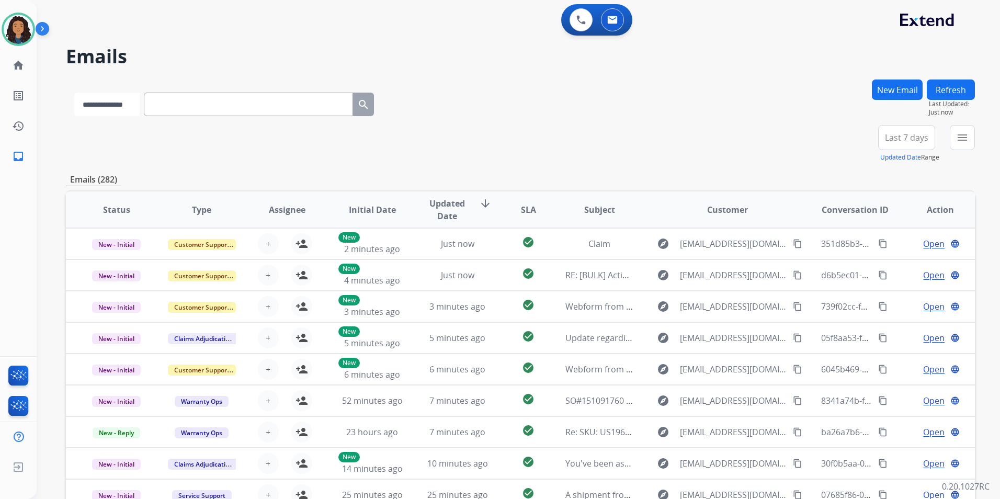
click at [127, 110] on select "**********" at bounding box center [106, 105] width 65 height 24
select select "**********"
click at [74, 93] on select "**********" at bounding box center [106, 105] width 65 height 24
paste input "**********"
type input "**********"
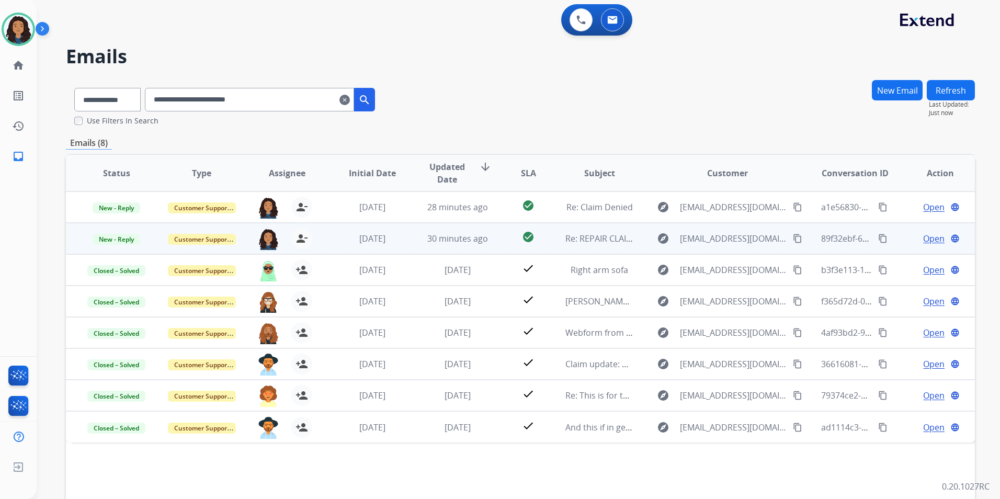
click at [924, 241] on span "Open" at bounding box center [933, 238] width 21 height 13
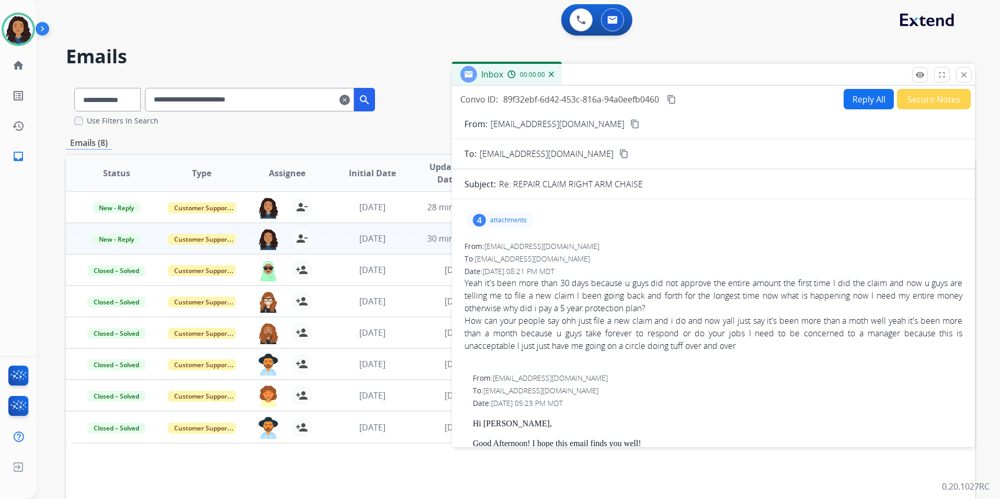
click at [922, 98] on button "Secure Notes" at bounding box center [934, 99] width 74 height 20
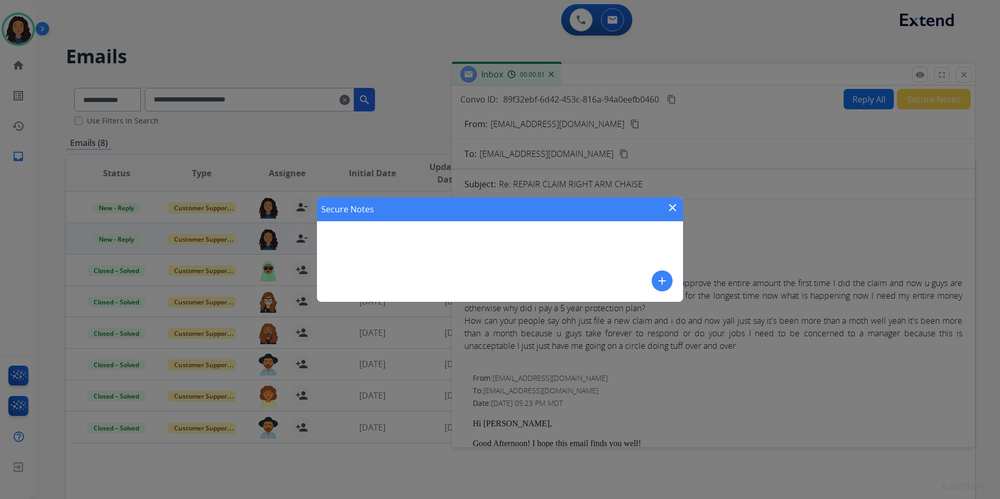
click at [675, 275] on div "Secure Notes close add" at bounding box center [500, 249] width 366 height 105
click at [636, 287] on div "Secure Notes close add" at bounding box center [500, 249] width 366 height 105
click at [655, 278] on button "add" at bounding box center [662, 280] width 21 height 21
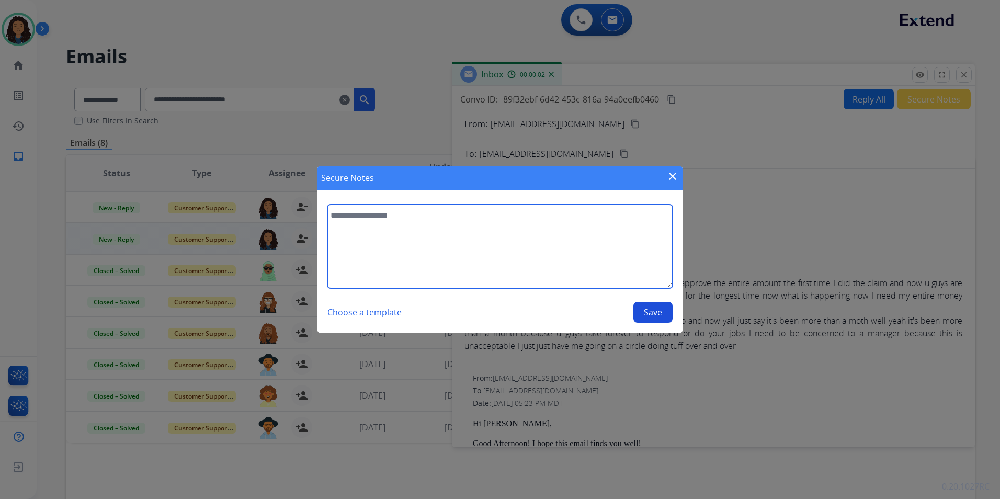
click at [582, 269] on textarea at bounding box center [499, 246] width 345 height 84
type textarea "*********"
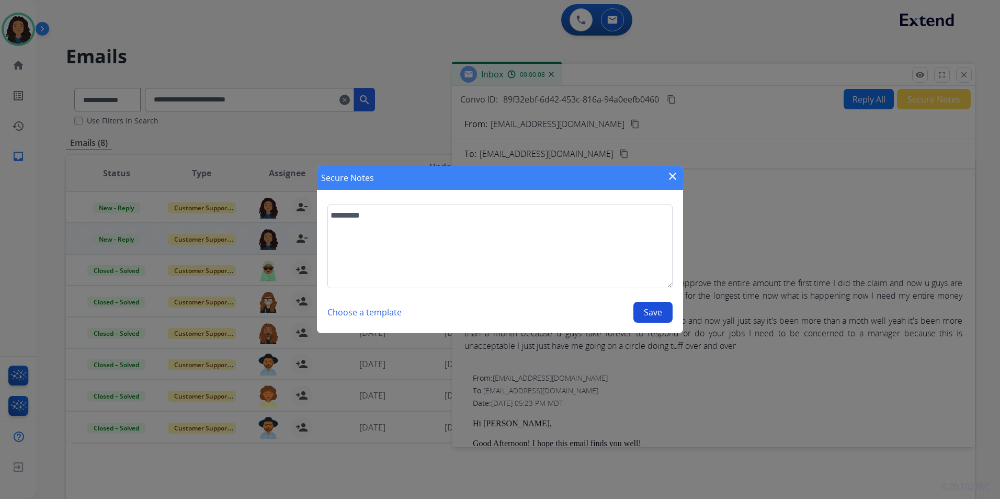
click at [653, 311] on button "Save" at bounding box center [652, 312] width 39 height 21
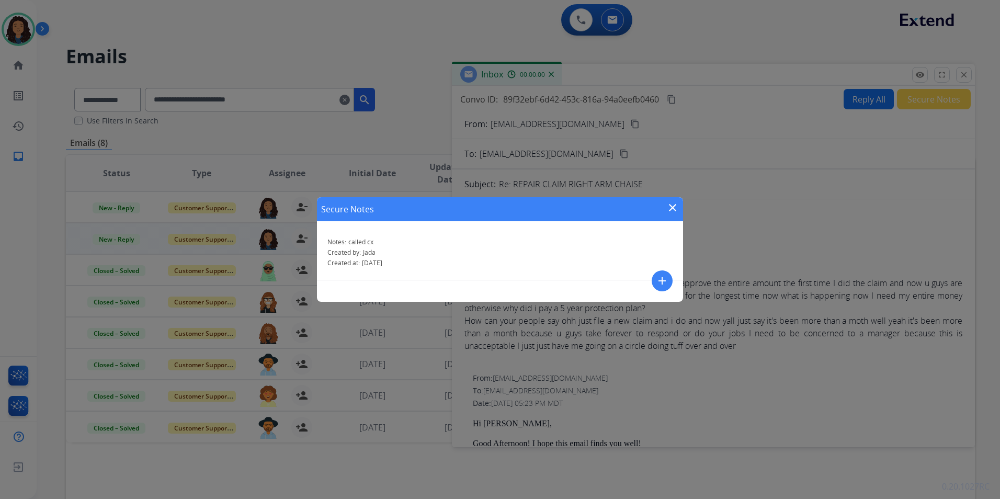
click at [671, 208] on mat-icon "close" at bounding box center [672, 207] width 13 height 13
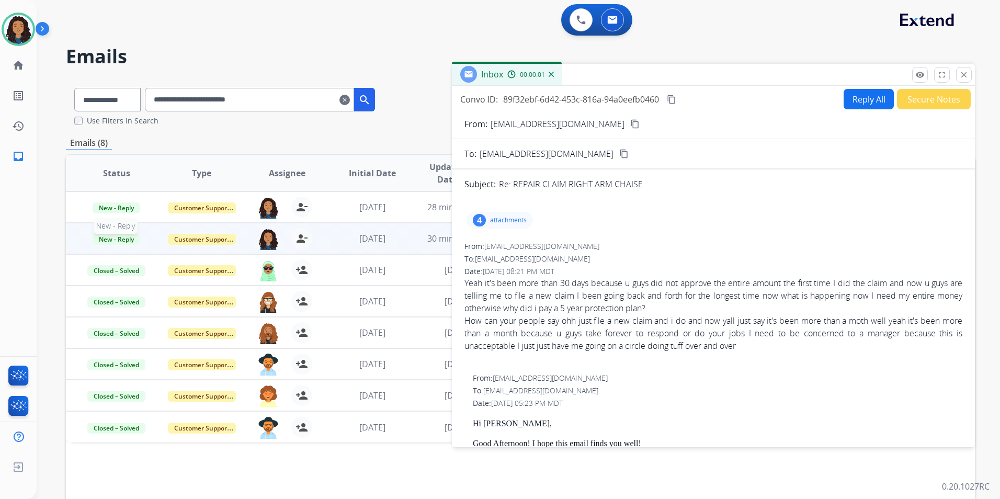
click at [111, 238] on span "New - Reply" at bounding box center [117, 239] width 48 height 11
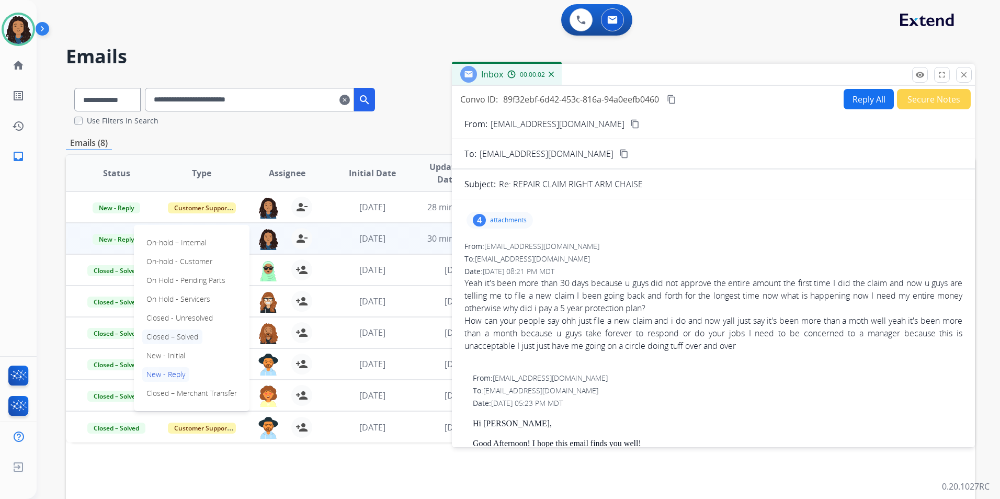
drag, startPoint x: 185, startPoint y: 340, endPoint x: 146, endPoint y: 253, distance: 96.0
click at [185, 340] on p "Closed – Solved" at bounding box center [172, 336] width 60 height 15
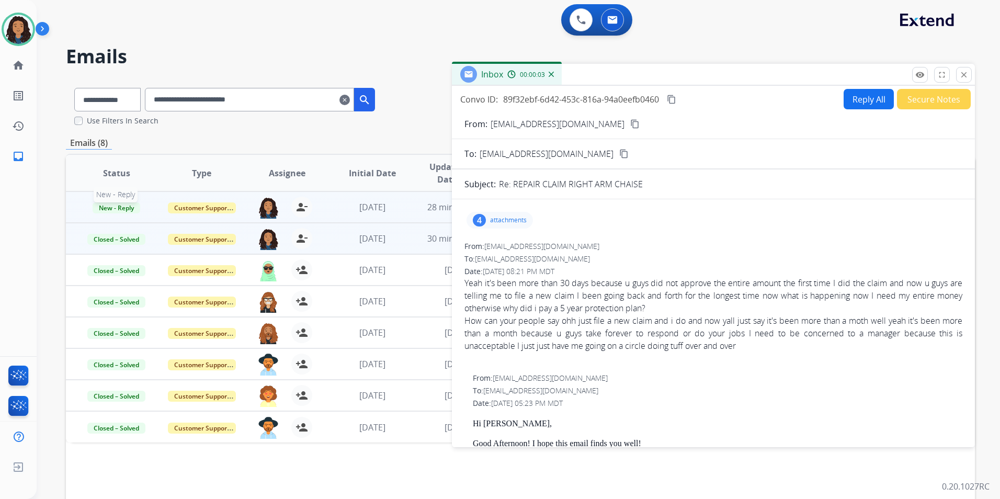
click at [121, 205] on span "New - Reply" at bounding box center [117, 207] width 48 height 11
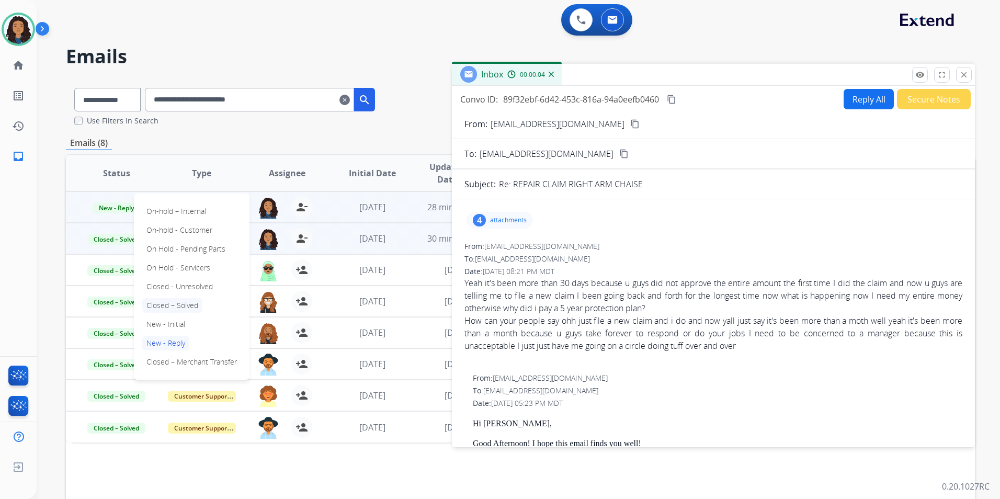
click at [197, 304] on p "Closed – Solved" at bounding box center [172, 305] width 60 height 15
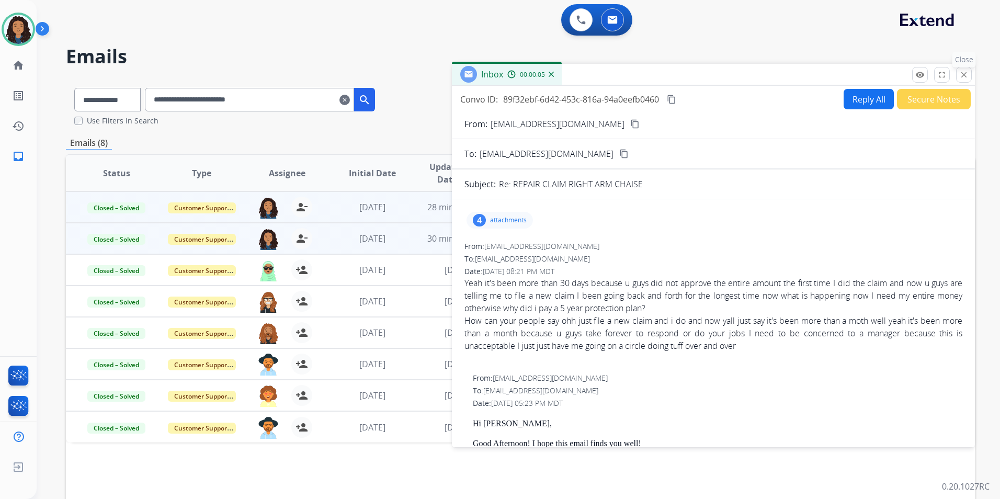
click at [967, 78] on mat-icon "close" at bounding box center [963, 74] width 9 height 9
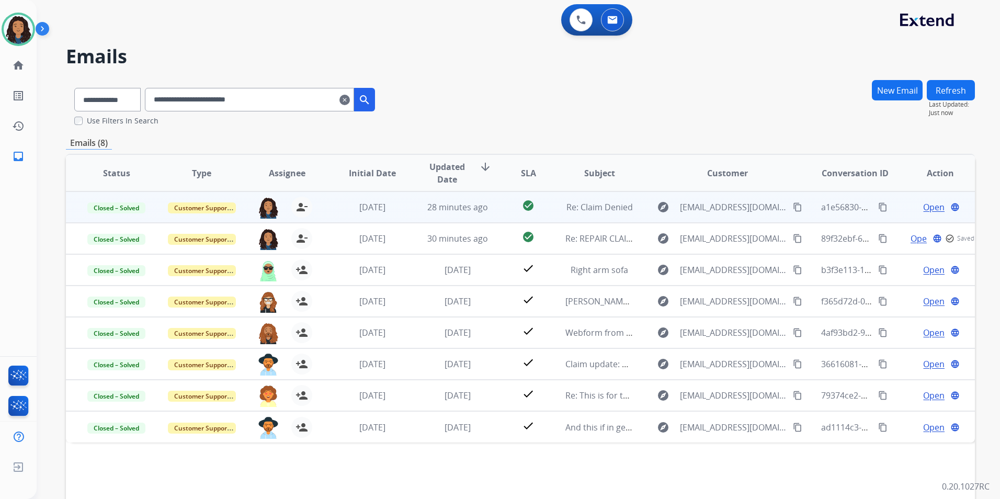
click at [923, 205] on span "Open" at bounding box center [933, 207] width 21 height 13
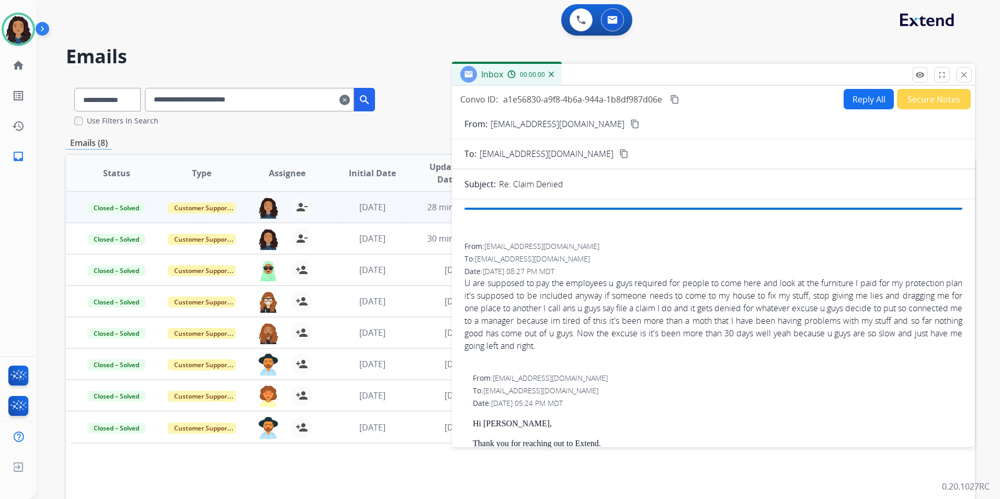
click at [927, 98] on button "Secure Notes" at bounding box center [934, 99] width 74 height 20
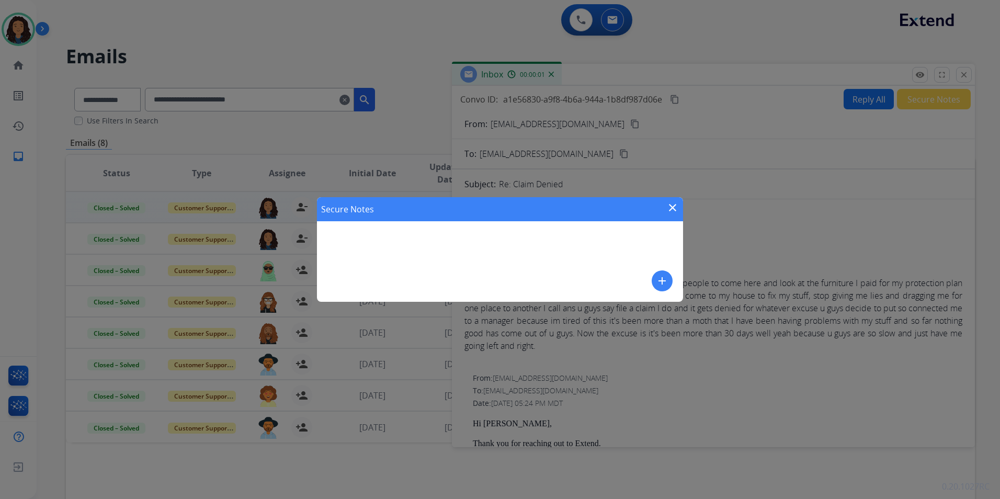
click at [655, 279] on button "add" at bounding box center [662, 280] width 21 height 21
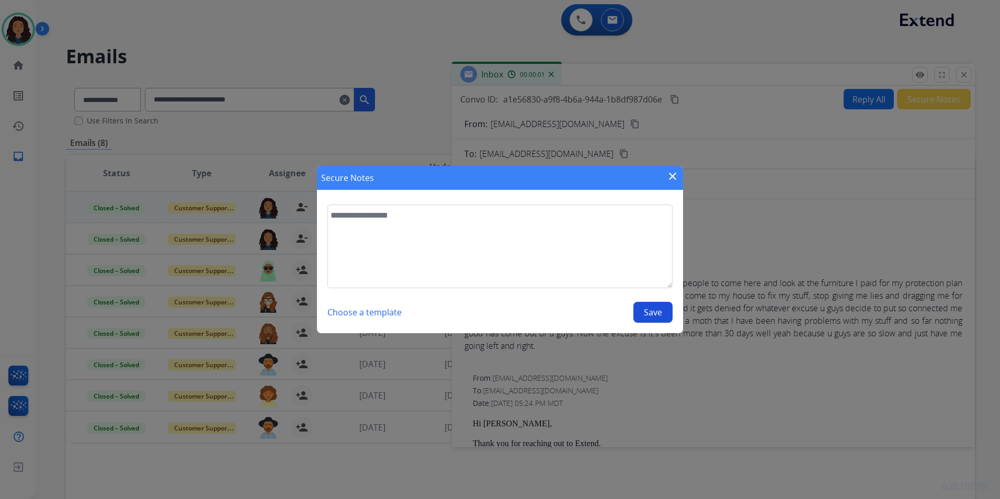
click at [599, 277] on textarea at bounding box center [499, 246] width 345 height 84
type textarea "*********"
click at [649, 314] on button "Save" at bounding box center [652, 312] width 39 height 21
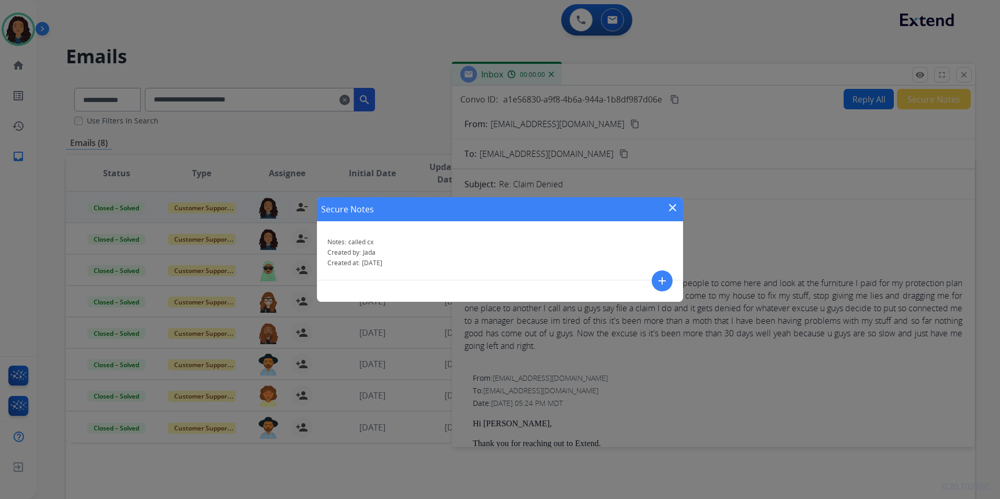
click at [676, 211] on mat-icon "close" at bounding box center [672, 207] width 13 height 13
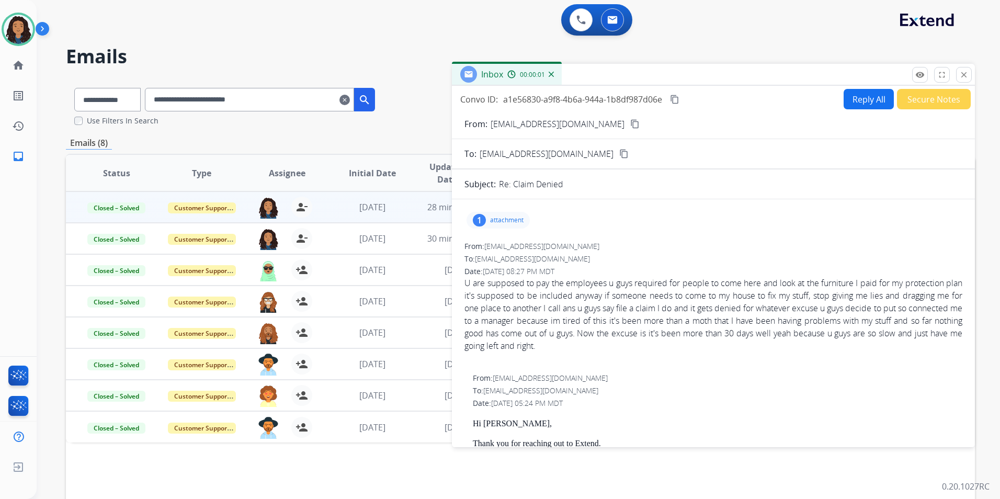
click at [972, 73] on div "Inbox 00:00:01" at bounding box center [713, 75] width 523 height 22
click at [966, 73] on mat-icon "close" at bounding box center [963, 74] width 9 height 9
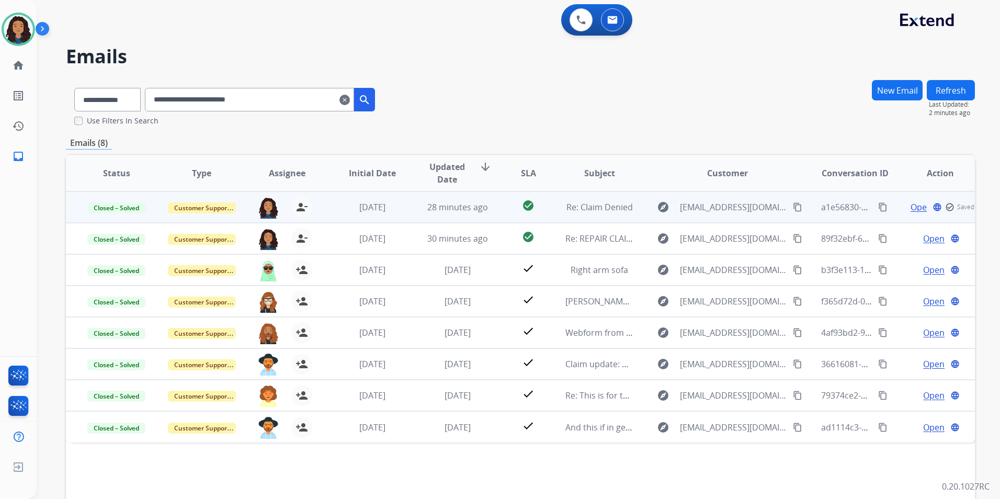
click at [948, 90] on button "Refresh" at bounding box center [951, 90] width 48 height 20
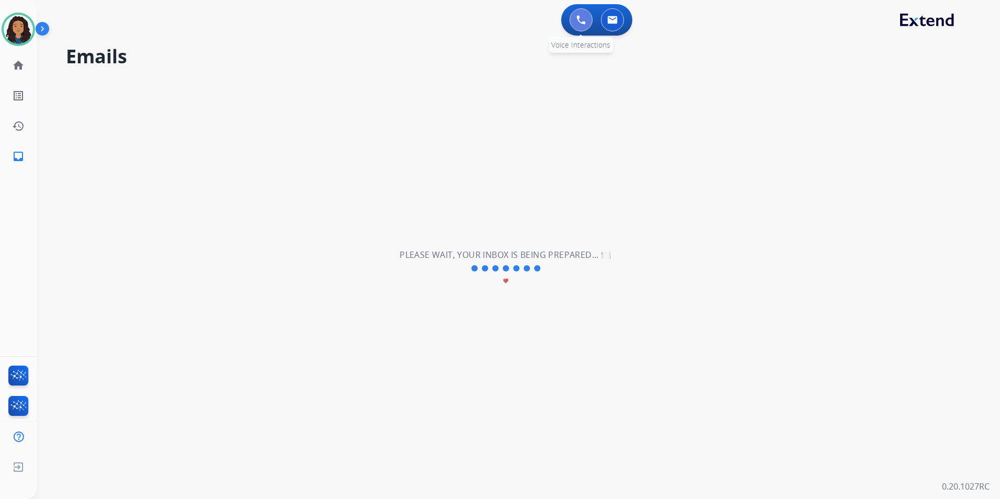
click at [589, 20] on button at bounding box center [580, 19] width 23 height 23
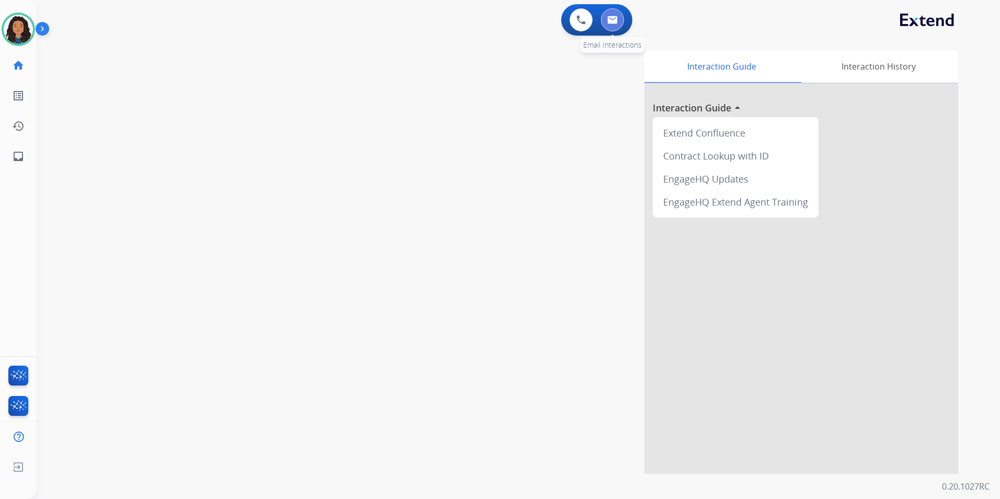
click at [612, 17] on img at bounding box center [612, 20] width 10 height 8
select select "**********"
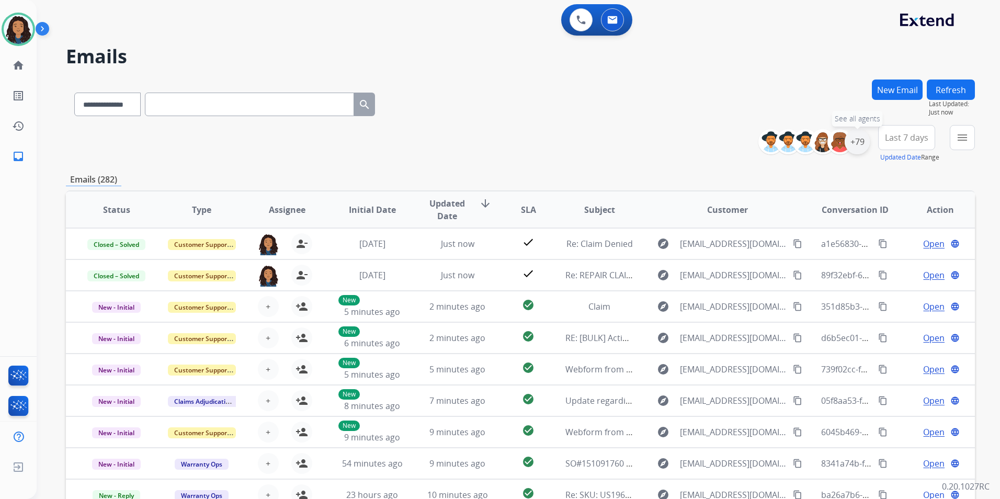
click at [856, 144] on div "+79" at bounding box center [856, 141] width 25 height 25
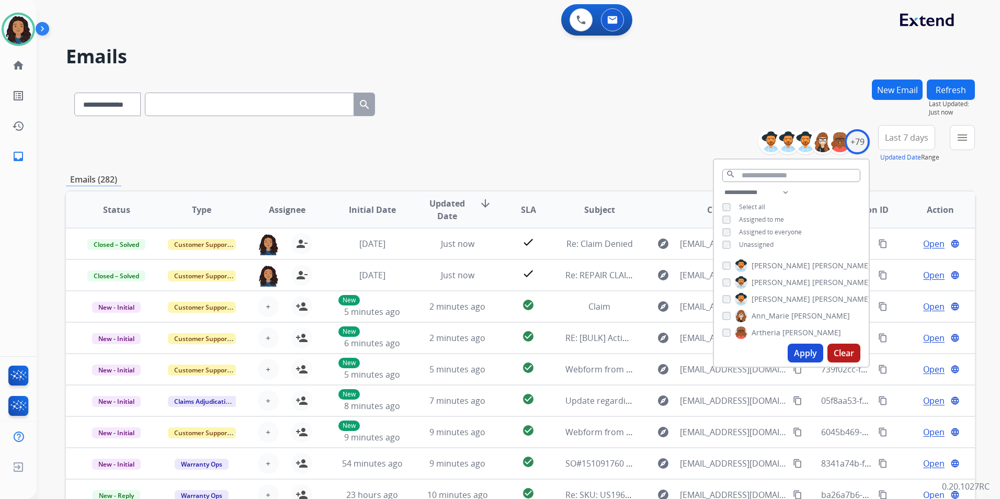
click at [757, 244] on span "Unassigned" at bounding box center [756, 244] width 35 height 9
click at [804, 351] on button "Apply" at bounding box center [805, 353] width 36 height 19
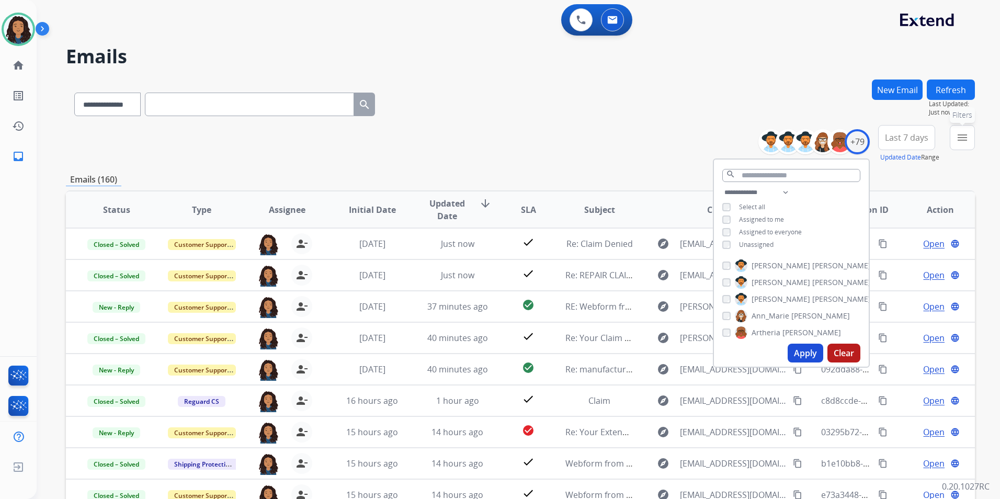
click at [964, 146] on button "menu Filters" at bounding box center [962, 137] width 25 height 25
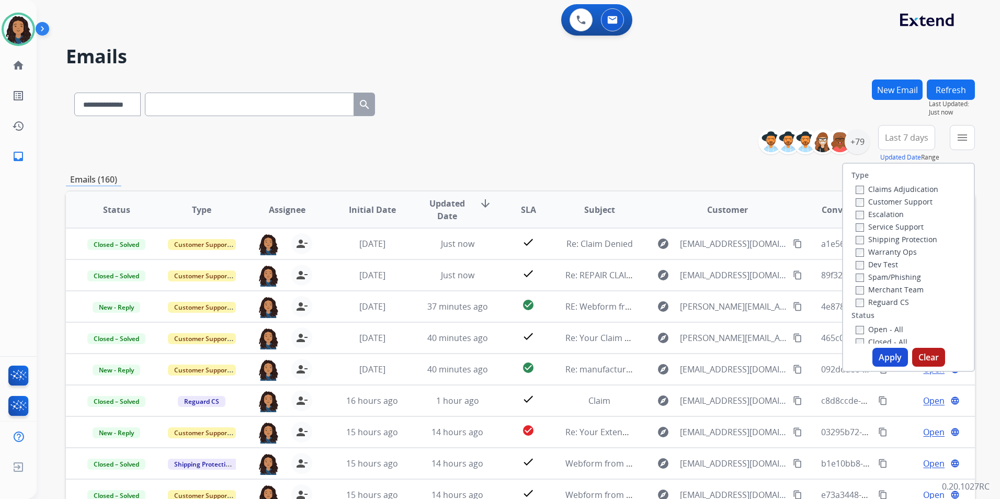
click at [907, 203] on label "Customer Support" at bounding box center [893, 202] width 77 height 10
click at [920, 244] on label "Shipping Protection" at bounding box center [896, 239] width 82 height 10
click at [887, 304] on label "Reguard CS" at bounding box center [881, 302] width 53 height 10
drag, startPoint x: 881, startPoint y: 331, endPoint x: 879, endPoint y: 344, distance: 12.6
click at [880, 331] on label "Open - All" at bounding box center [879, 329] width 48 height 10
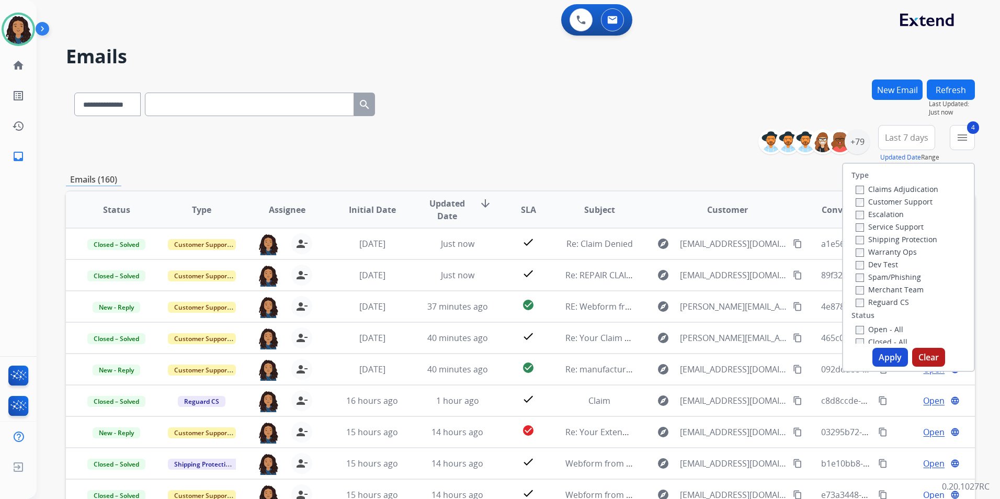
click at [881, 357] on button "Apply" at bounding box center [890, 357] width 36 height 19
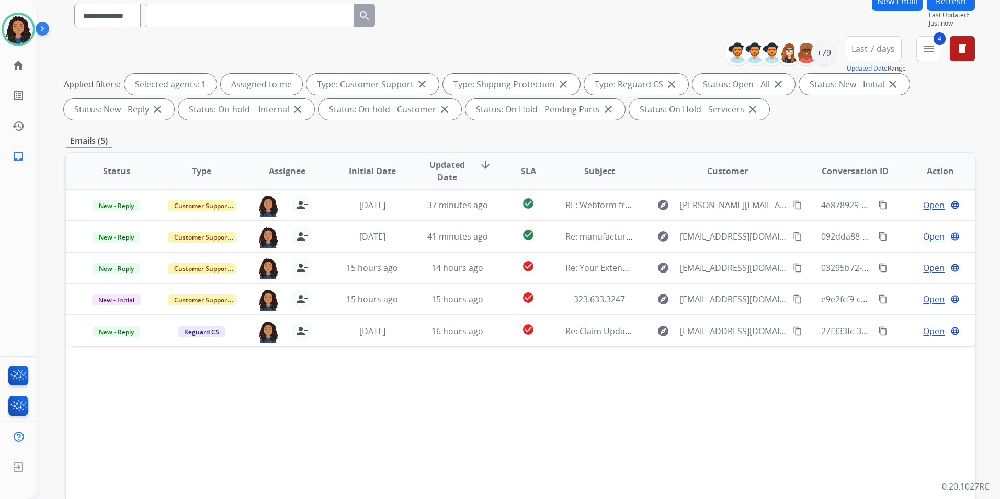
scroll to position [146, 0]
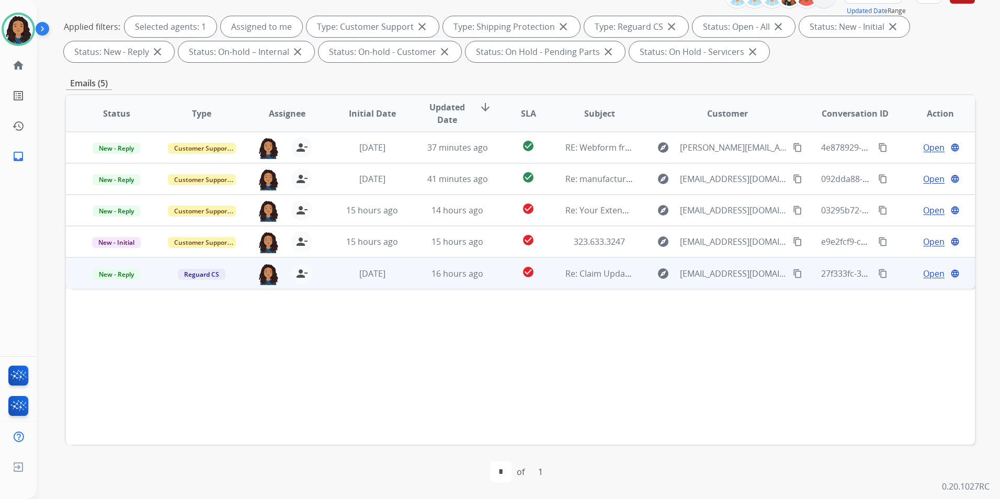
click at [927, 272] on span "Open" at bounding box center [933, 273] width 21 height 13
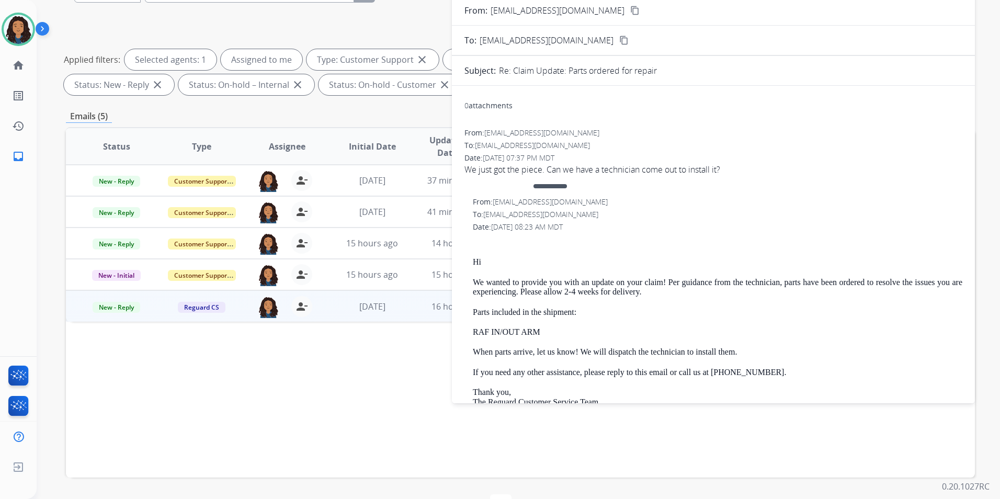
scroll to position [42, 0]
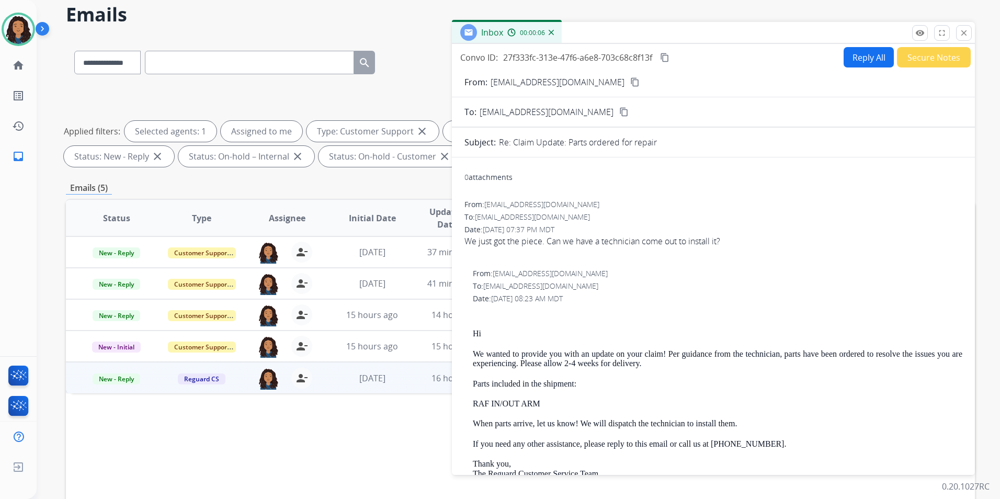
click at [630, 82] on mat-icon "content_copy" at bounding box center [634, 81] width 9 height 9
click at [669, 54] on mat-icon "content_copy" at bounding box center [664, 57] width 9 height 9
click at [121, 376] on span "New - Reply" at bounding box center [117, 378] width 48 height 11
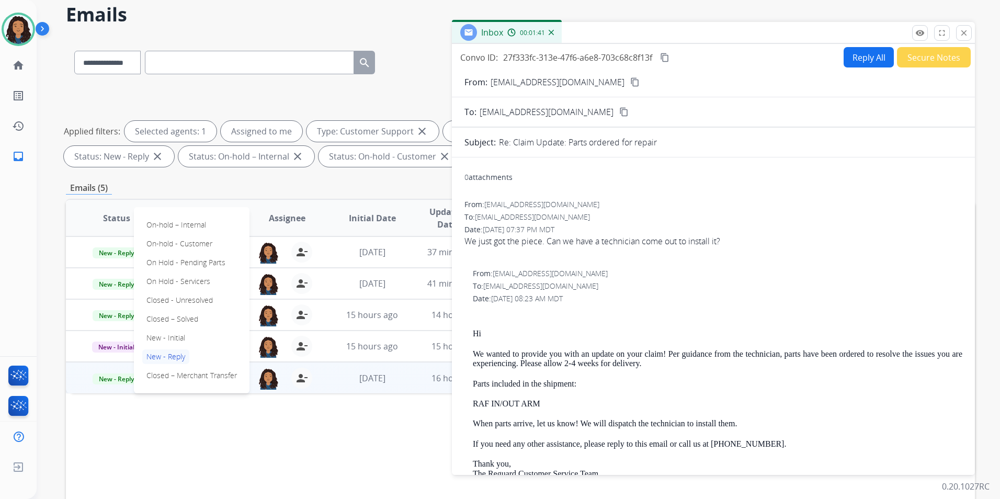
click at [183, 310] on div "On-hold – Internal On-hold - Customer On Hold - Pending Parts On Hold - Service…" at bounding box center [192, 300] width 116 height 186
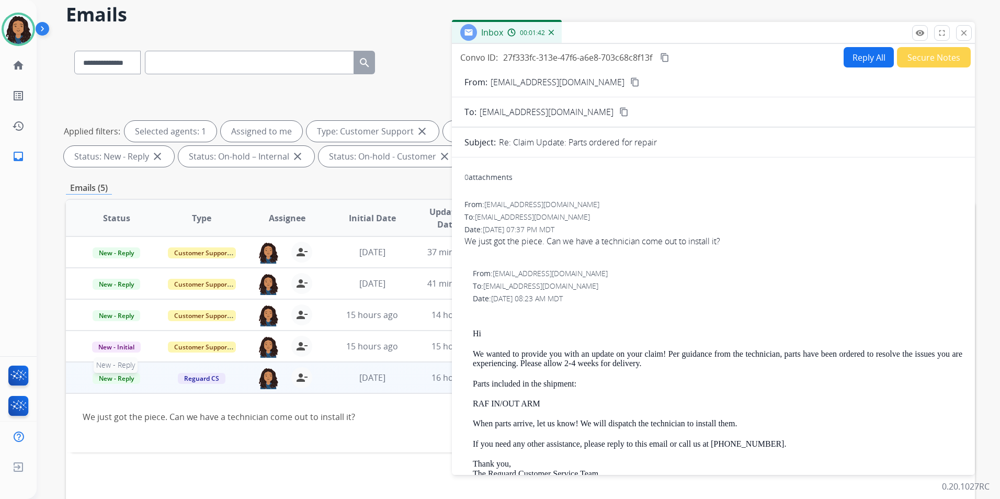
click at [129, 378] on span "New - Reply" at bounding box center [117, 378] width 48 height 11
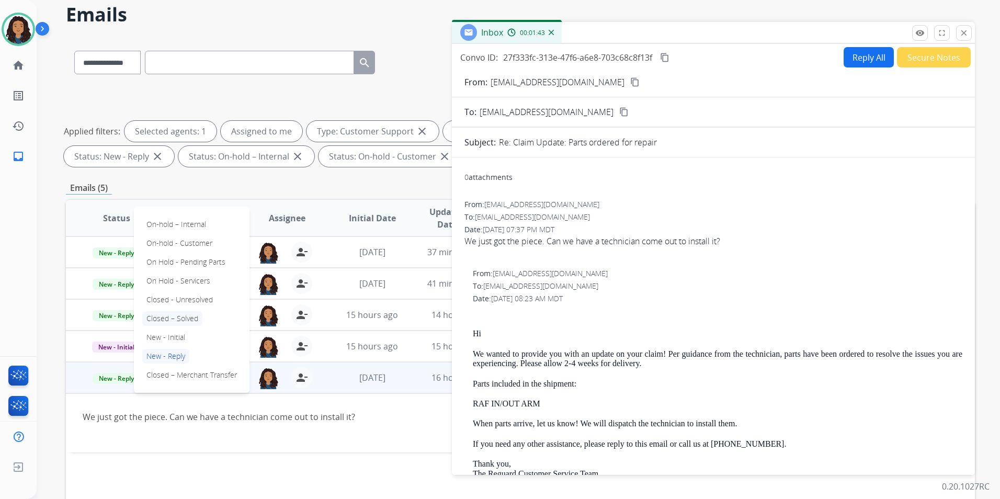
click at [181, 314] on p "Closed – Solved" at bounding box center [172, 318] width 60 height 15
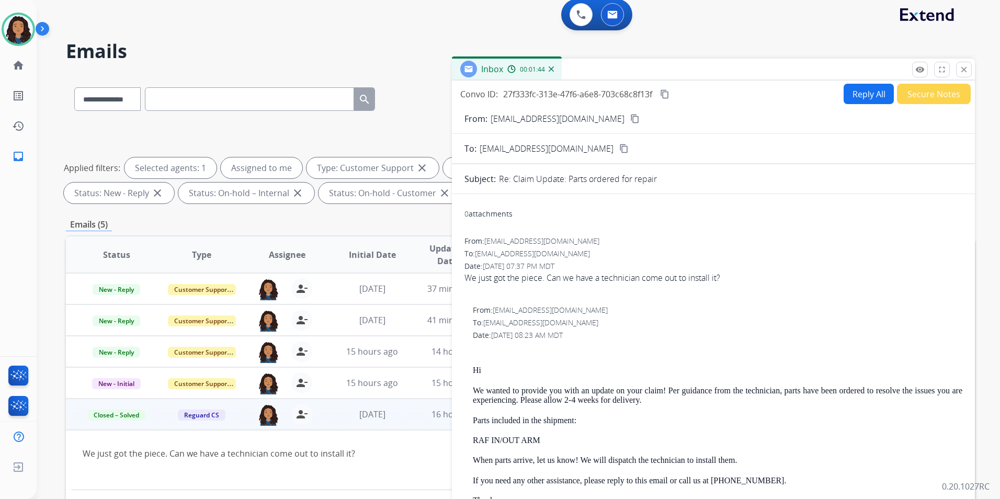
scroll to position [0, 0]
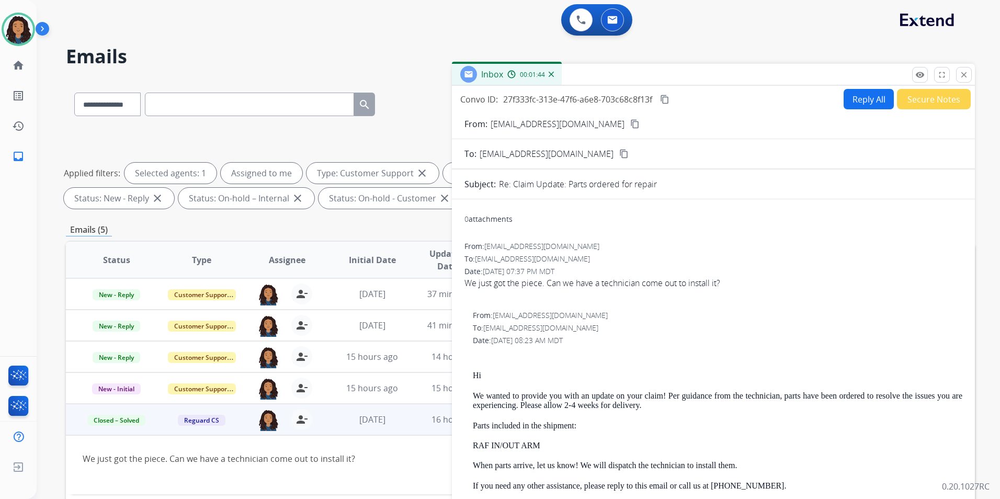
click at [854, 105] on button "Reply All" at bounding box center [868, 99] width 50 height 20
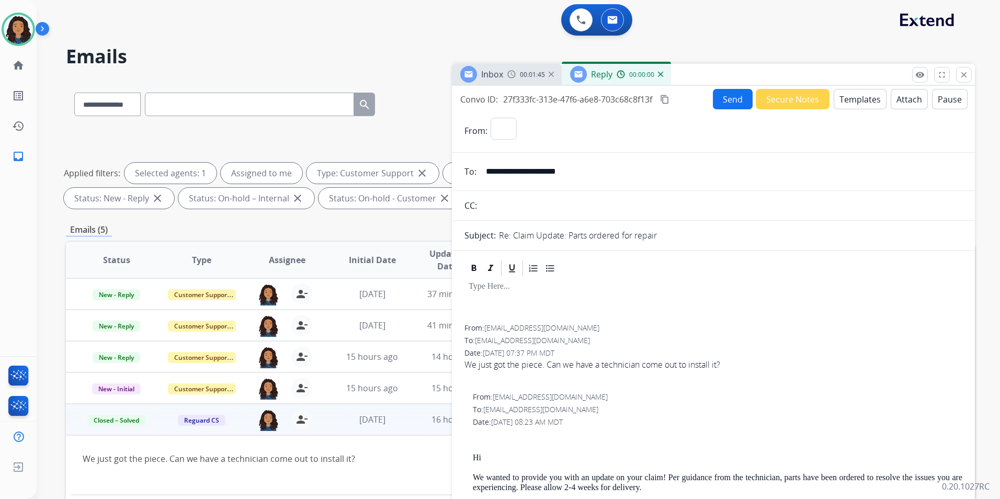
click at [854, 103] on button "Templates" at bounding box center [859, 99] width 53 height 20
select select "**********"
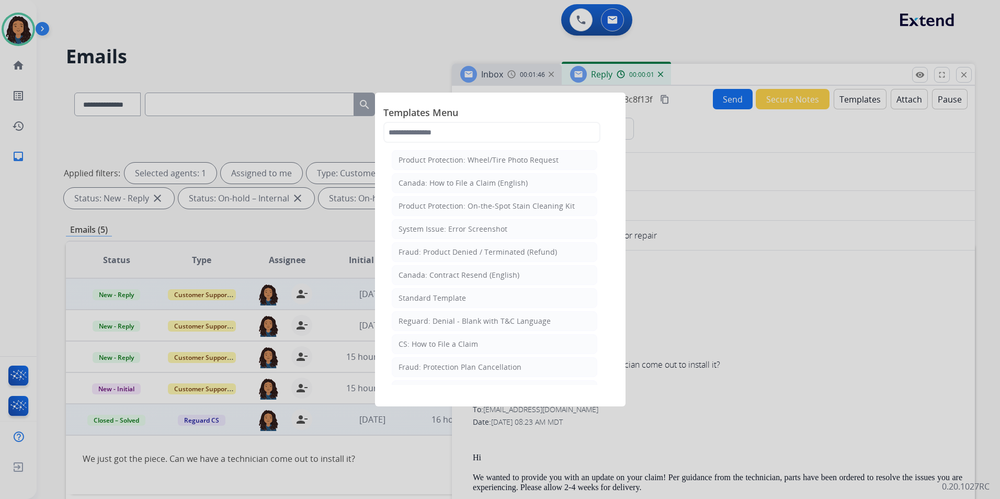
click at [411, 298] on div "Standard Template" at bounding box center [431, 298] width 67 height 10
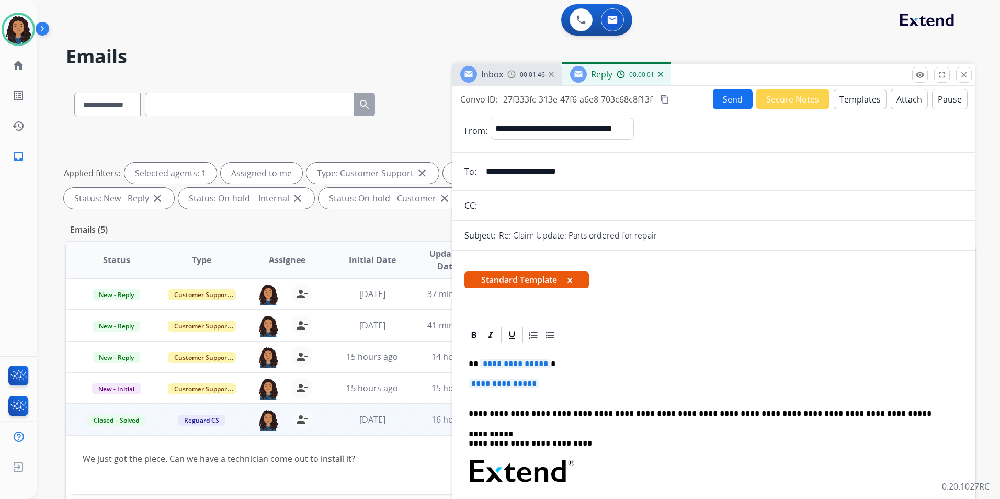
click at [519, 72] on div "00:01:46" at bounding box center [530, 74] width 46 height 9
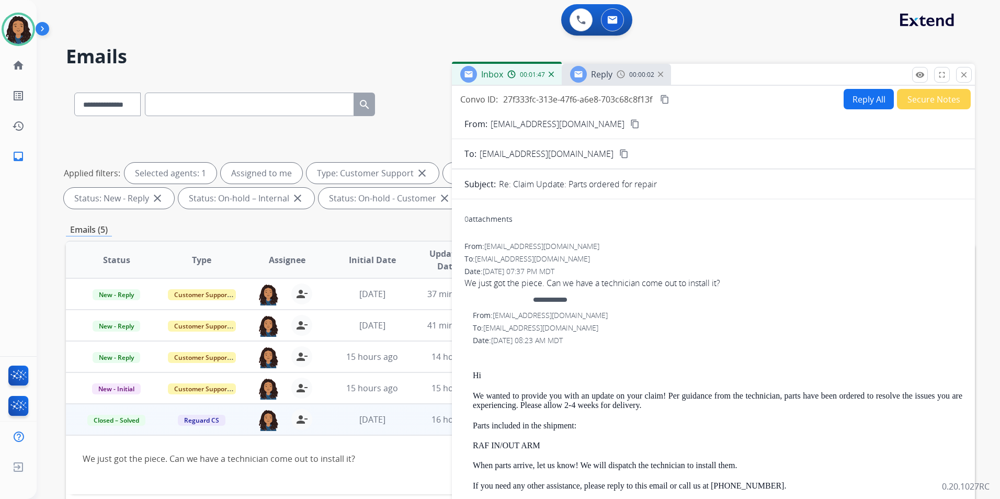
scroll to position [92, 0]
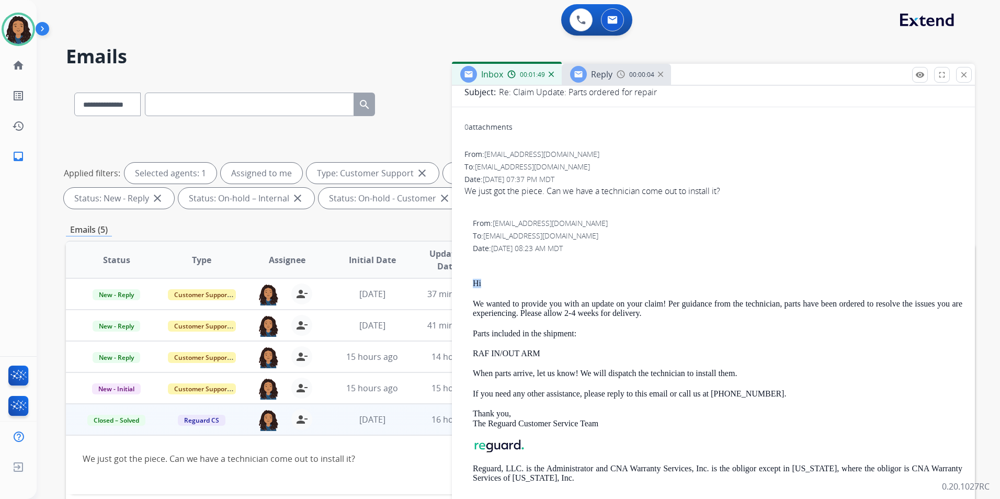
drag, startPoint x: 475, startPoint y: 278, endPoint x: 494, endPoint y: 281, distance: 19.5
click at [494, 281] on div "Hi We wanted to provide you with an update on your claim! Per guidance from the…" at bounding box center [717, 379] width 489 height 241
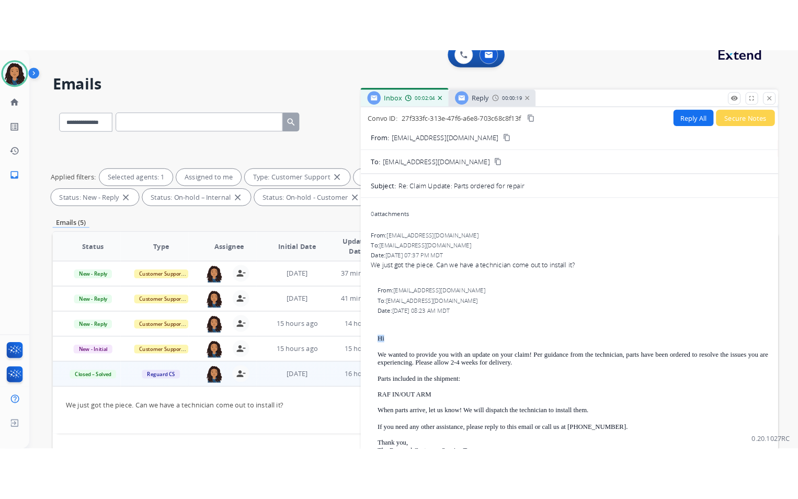
scroll to position [0, 0]
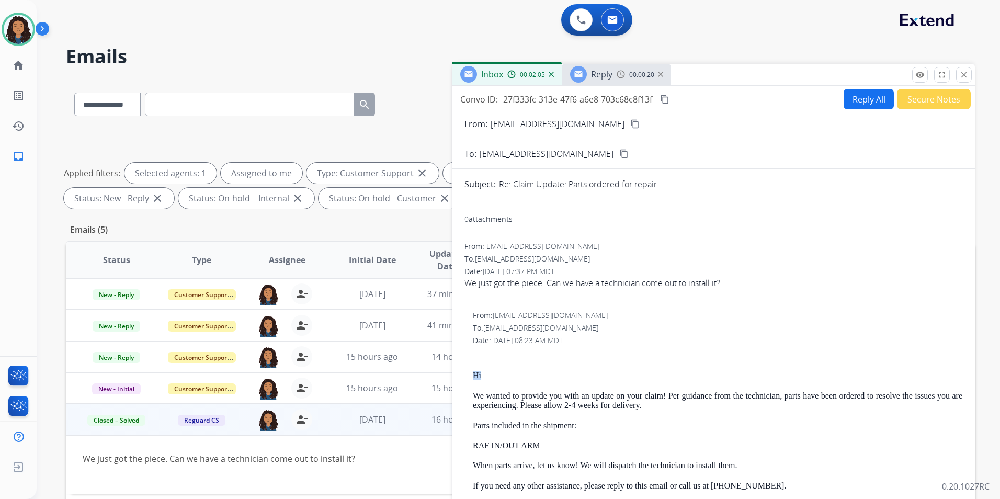
click at [613, 77] on div "Reply 00:00:20" at bounding box center [616, 74] width 109 height 21
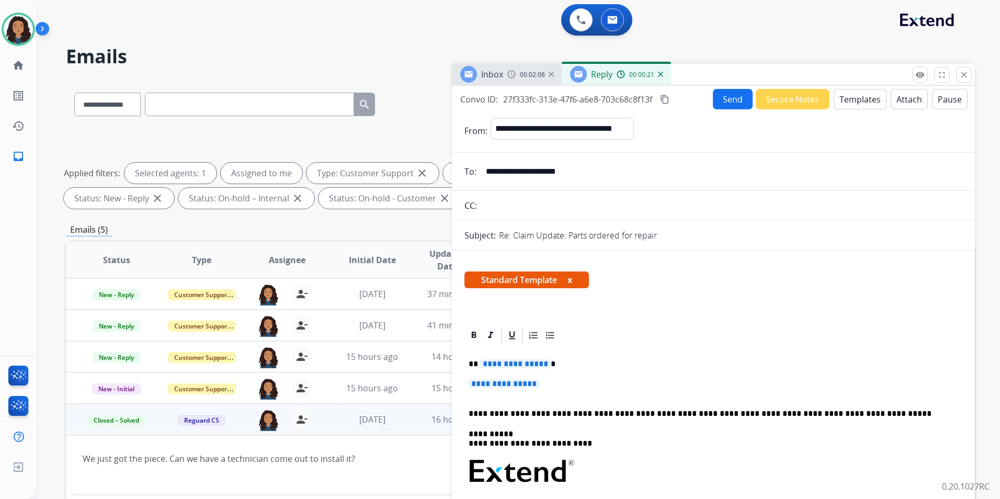
click at [549, 377] on div "**********" at bounding box center [713, 496] width 498 height 303
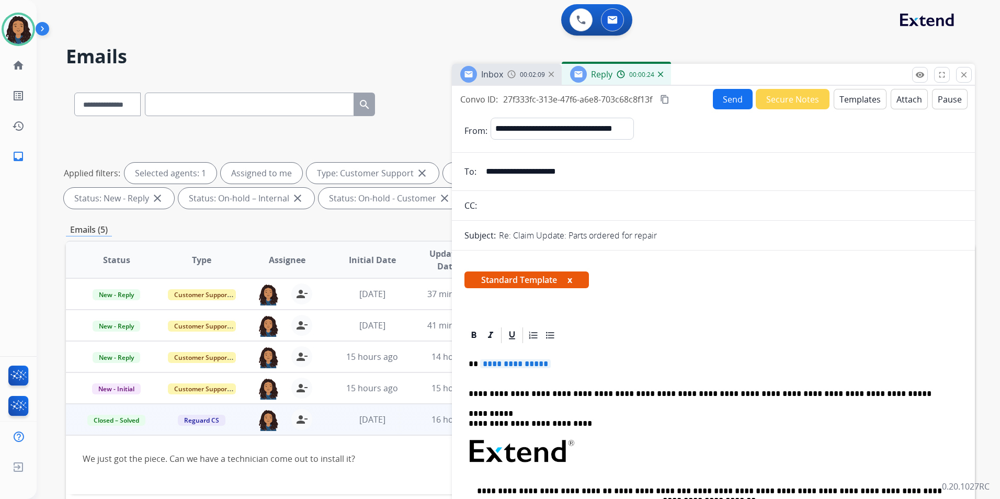
click at [849, 100] on button "Templates" at bounding box center [859, 99] width 53 height 20
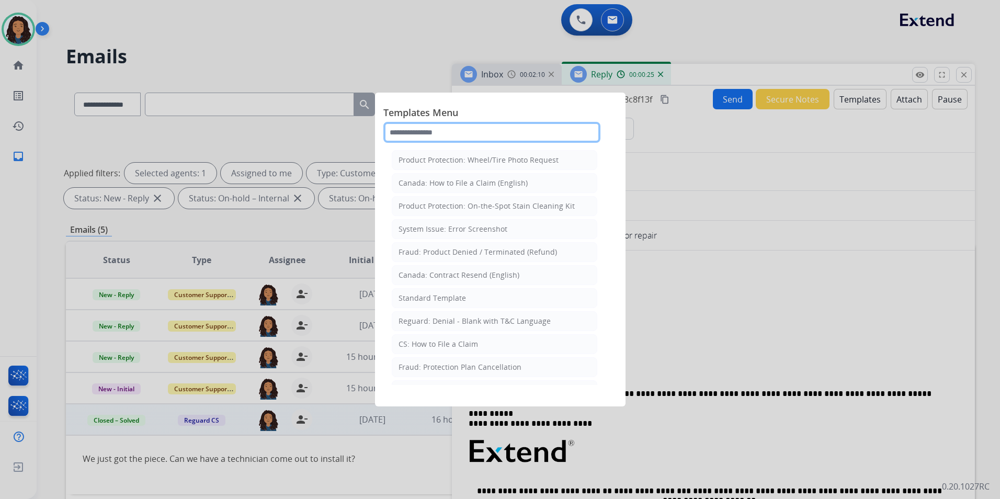
click at [542, 134] on input "text" at bounding box center [491, 132] width 217 height 21
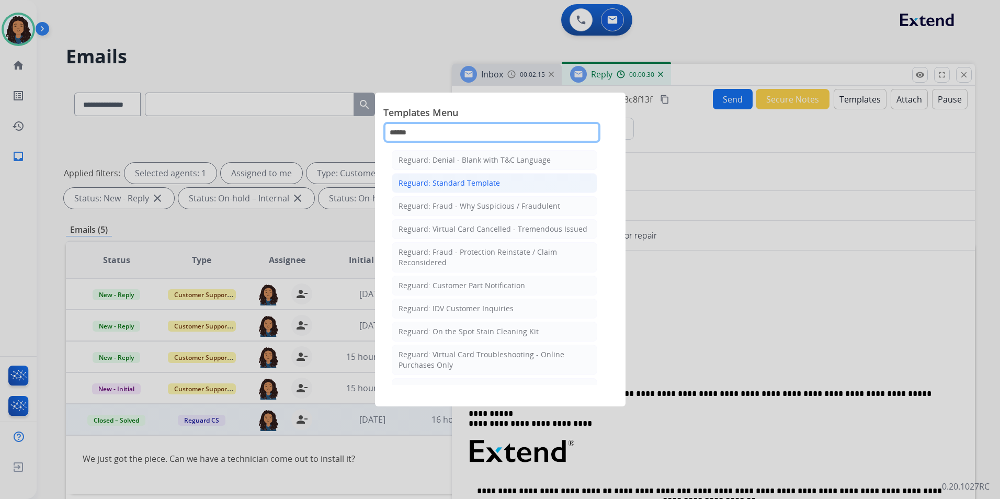
type input "******"
click at [530, 178] on li "Reguard: Standard Template" at bounding box center [494, 183] width 205 height 20
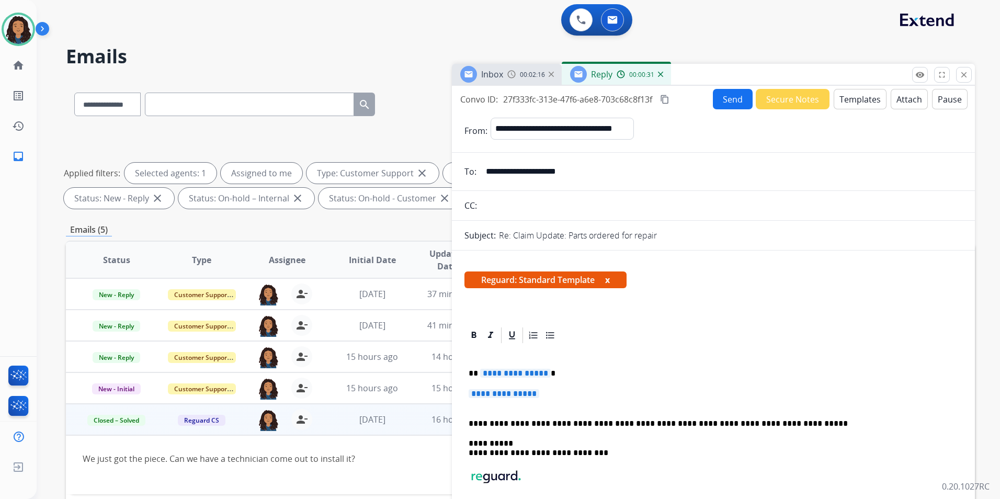
click at [572, 394] on p "**********" at bounding box center [713, 398] width 489 height 19
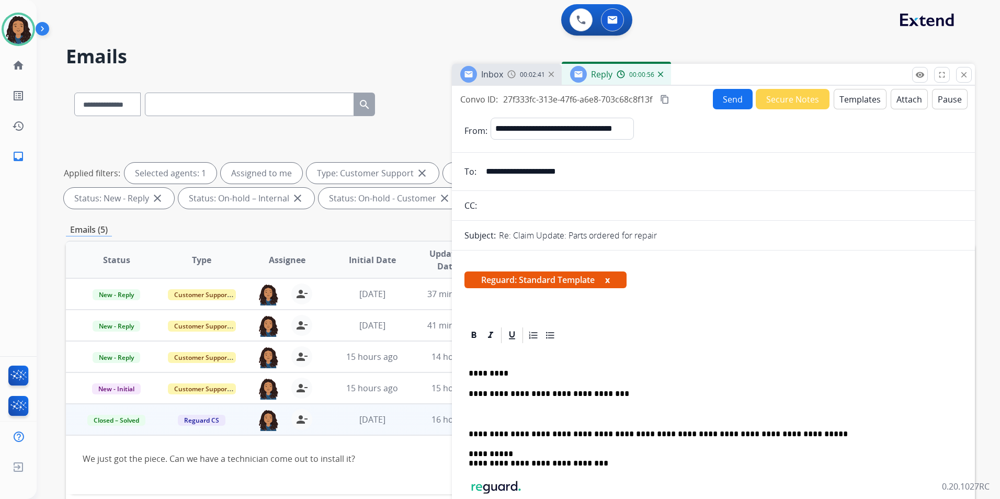
click at [516, 410] on p at bounding box center [713, 413] width 489 height 9
click at [729, 104] on button "Send" at bounding box center [733, 99] width 40 height 20
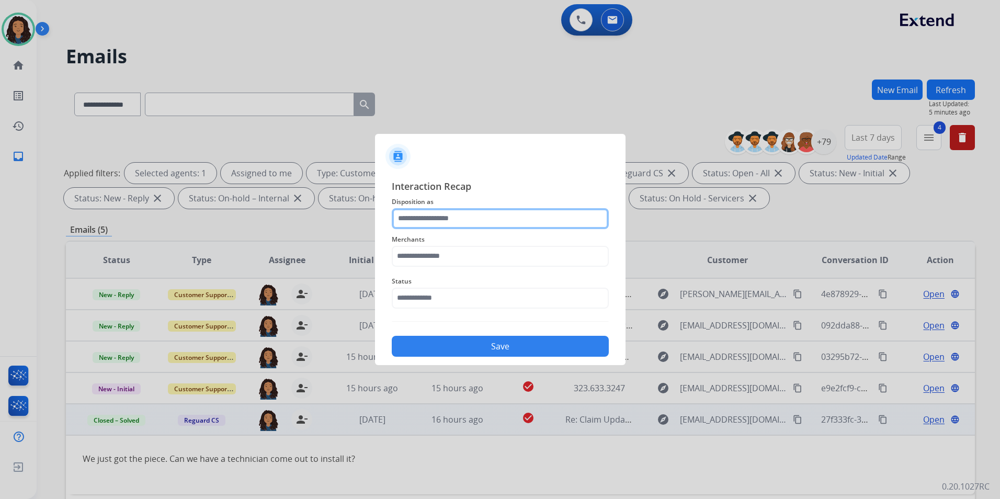
click at [424, 221] on input "text" at bounding box center [500, 218] width 217 height 21
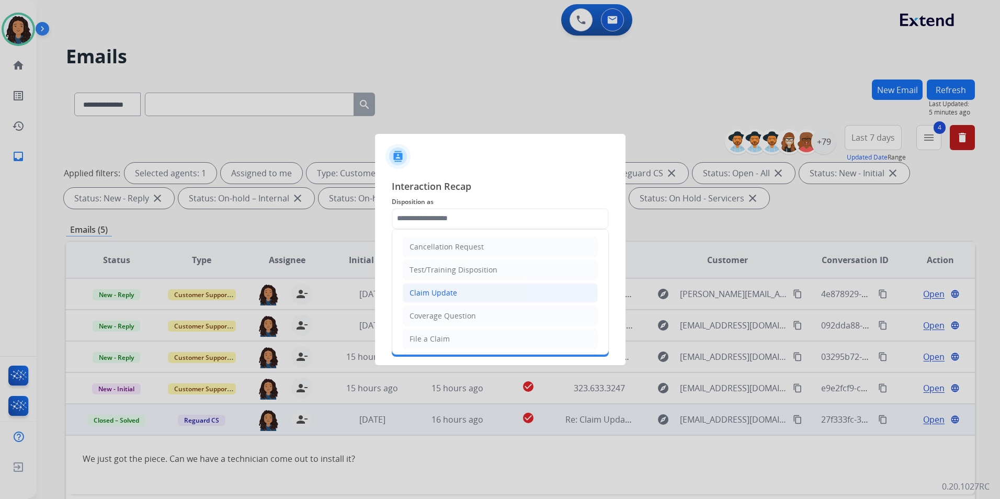
click at [437, 298] on li "Claim Update" at bounding box center [500, 293] width 195 height 20
type input "**********"
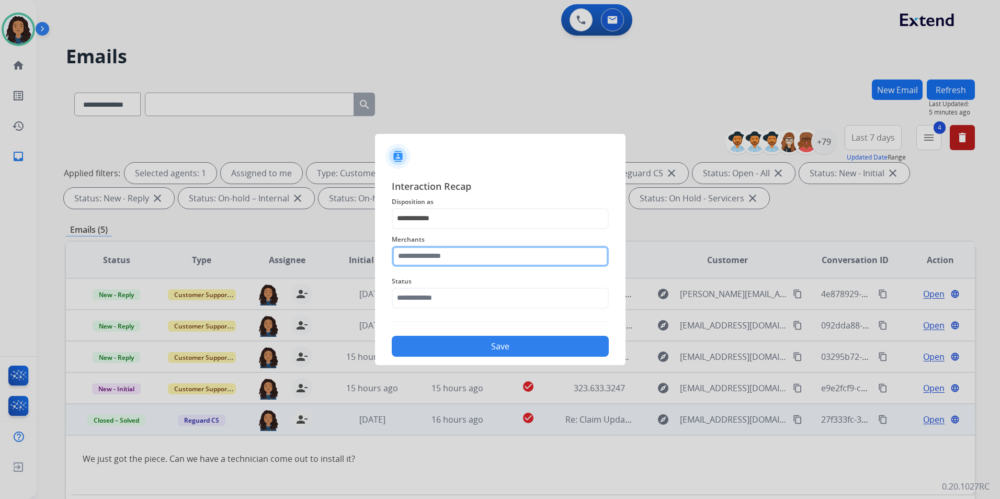
click at [414, 255] on input "text" at bounding box center [500, 256] width 217 height 21
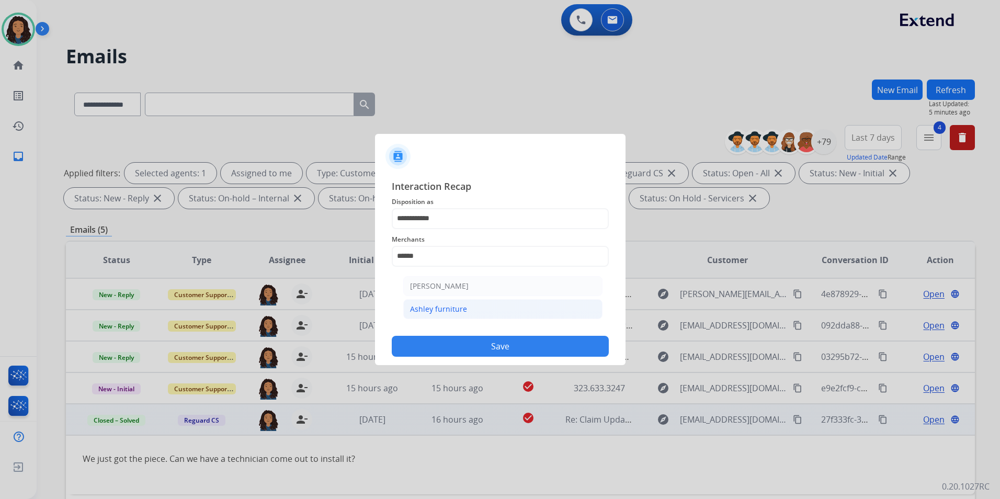
click at [429, 311] on div "Ashley furniture" at bounding box center [438, 309] width 57 height 10
type input "**********"
click at [429, 310] on div "Status" at bounding box center [500, 292] width 217 height 42
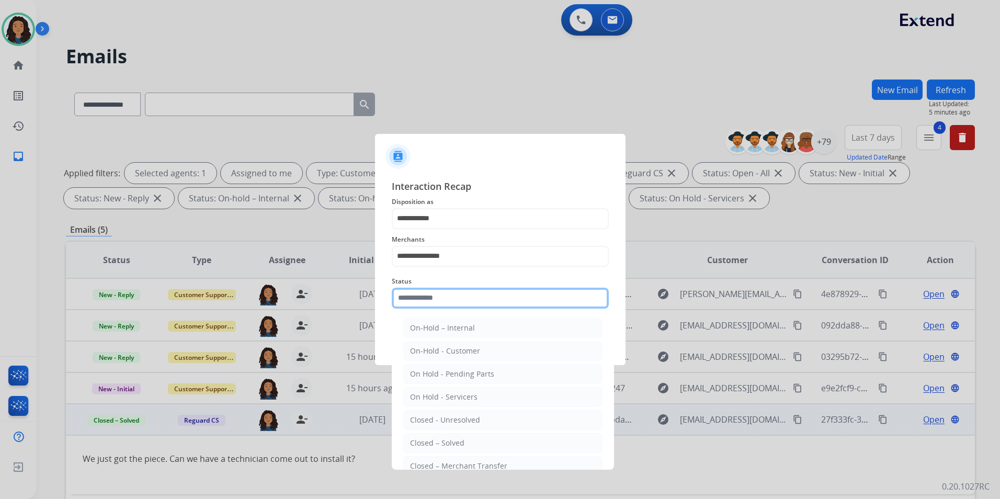
click at [422, 299] on input "text" at bounding box center [500, 298] width 217 height 21
click at [426, 450] on li "Closed – Solved" at bounding box center [502, 443] width 199 height 20
type input "**********"
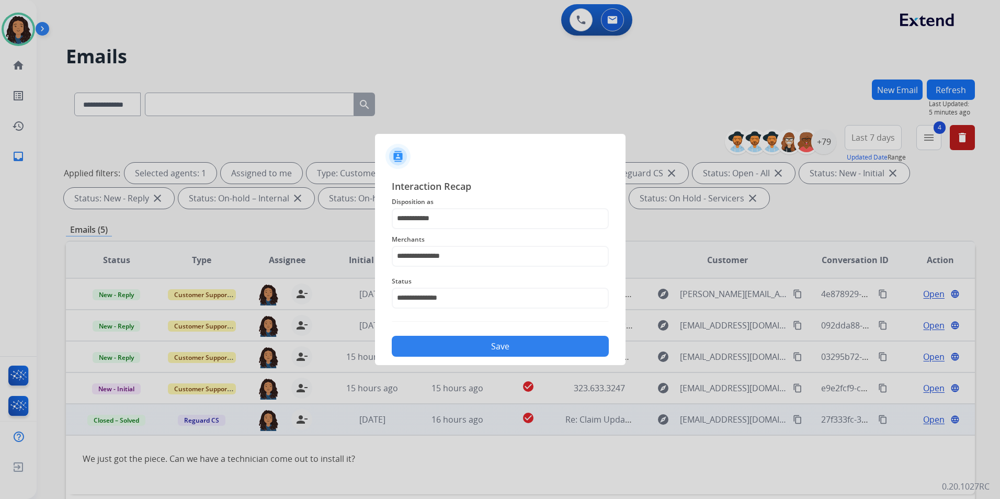
click at [478, 336] on div "Save" at bounding box center [500, 342] width 217 height 27
click at [495, 341] on button "Save" at bounding box center [500, 346] width 217 height 21
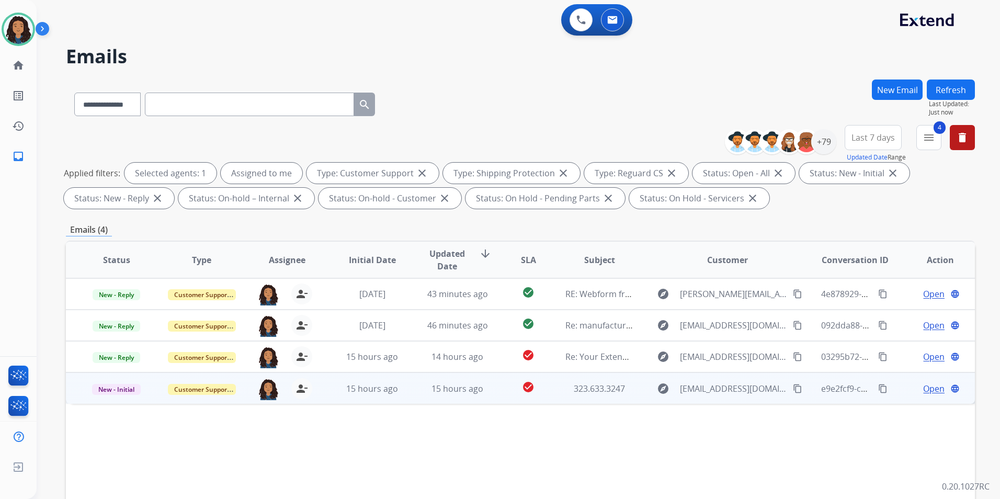
click at [923, 387] on span "Open" at bounding box center [933, 388] width 21 height 13
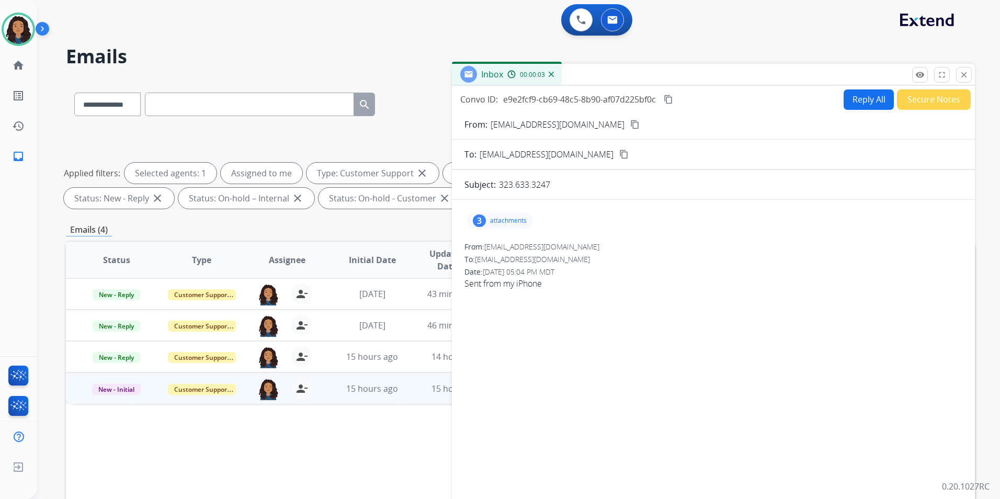
click at [630, 126] on mat-icon "content_copy" at bounding box center [634, 124] width 9 height 9
click at [518, 219] on p "attachments" at bounding box center [508, 220] width 37 height 8
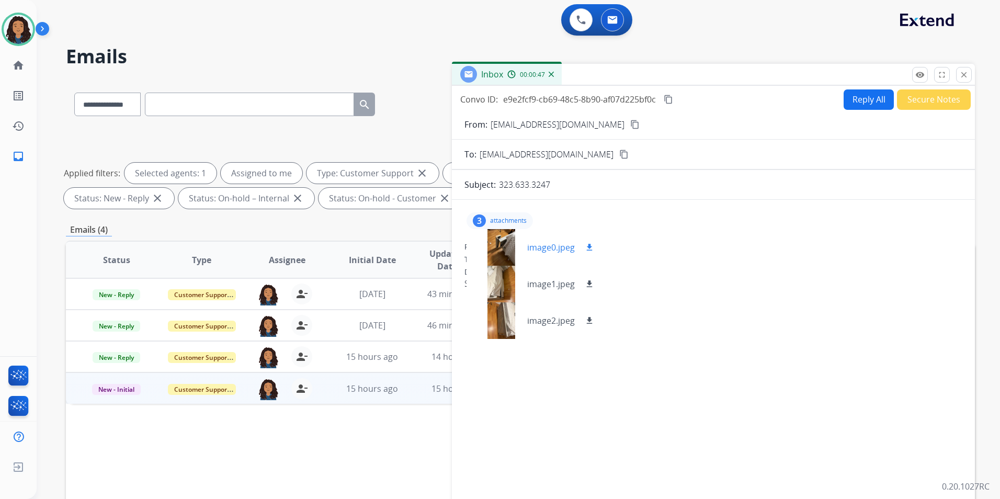
click at [502, 240] on div at bounding box center [501, 247] width 52 height 37
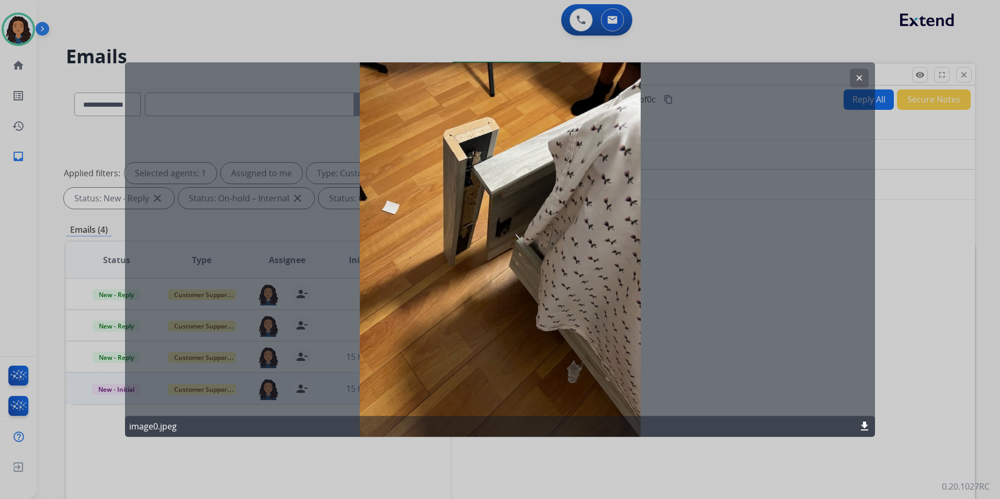
click at [856, 77] on mat-icon "clear" at bounding box center [858, 77] width 9 height 9
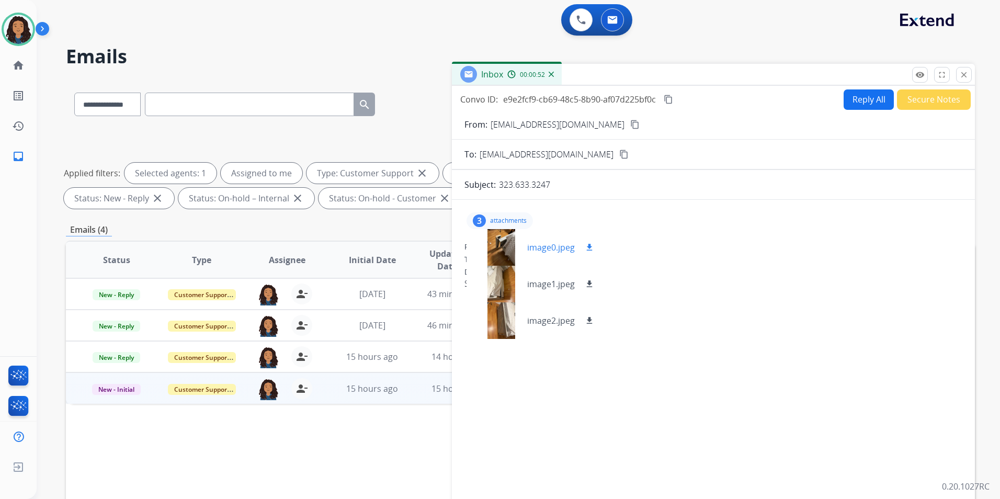
click at [592, 244] on mat-icon "download" at bounding box center [589, 247] width 9 height 9
click at [515, 273] on div at bounding box center [501, 284] width 52 height 37
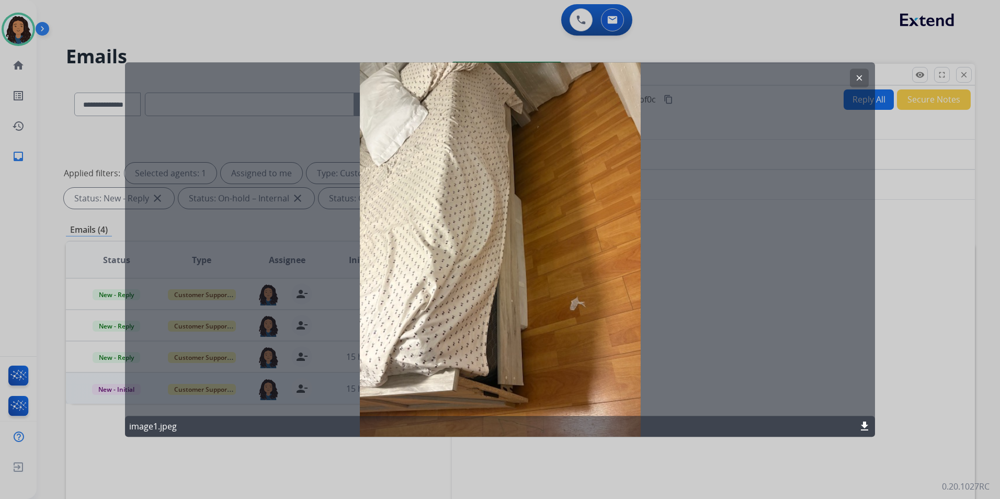
click at [864, 84] on button "clear" at bounding box center [859, 77] width 19 height 19
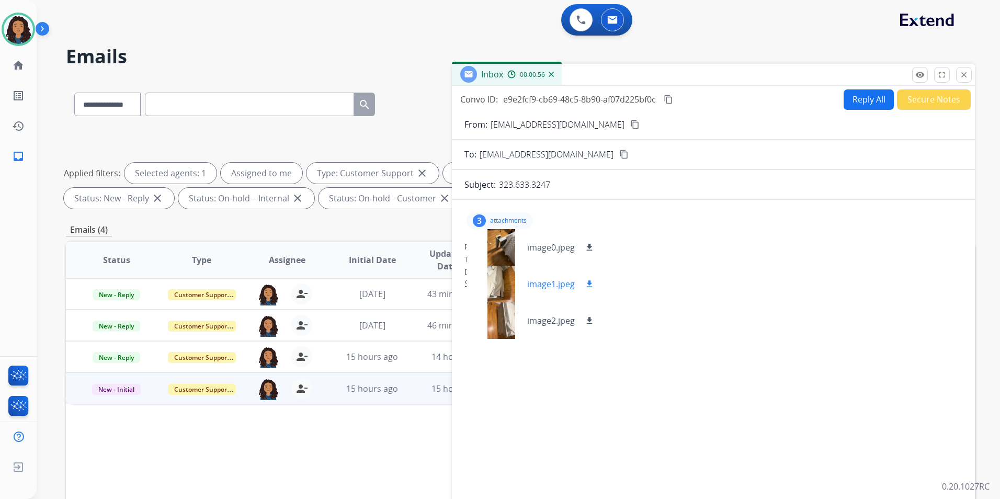
click at [589, 280] on mat-icon "download" at bounding box center [589, 283] width 9 height 9
click at [508, 321] on div at bounding box center [501, 320] width 52 height 37
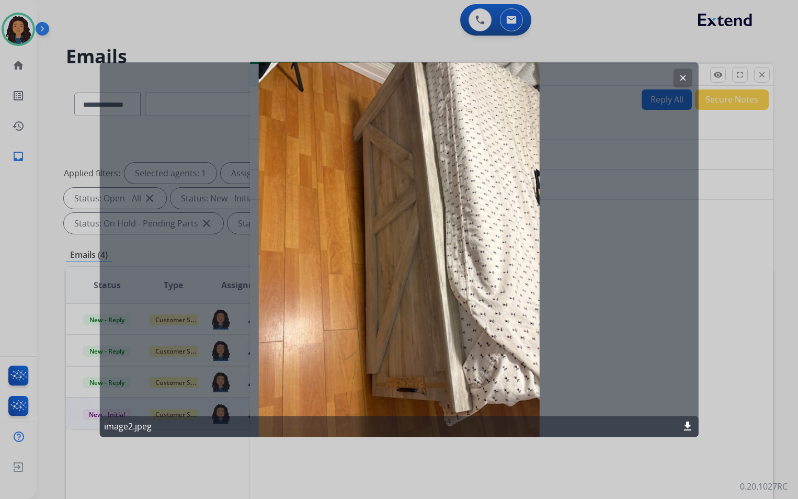
click at [683, 424] on mat-icon "download" at bounding box center [687, 426] width 13 height 13
click at [683, 74] on mat-icon "clear" at bounding box center [682, 77] width 9 height 9
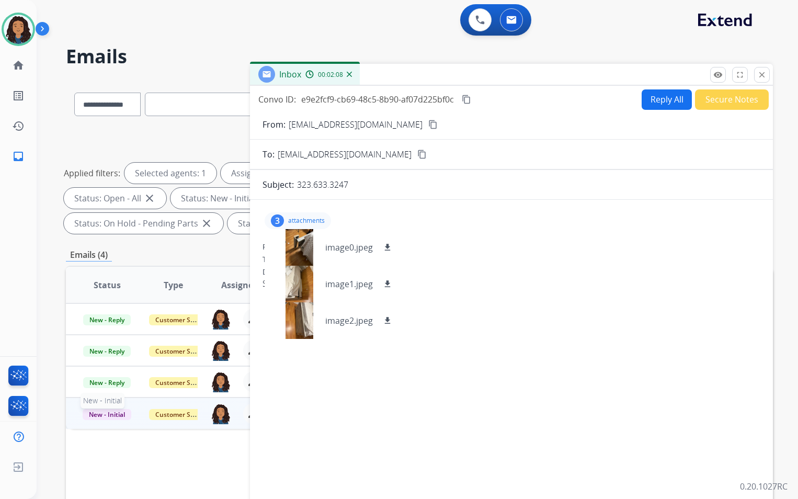
click at [121, 416] on span "New - Initial" at bounding box center [107, 414] width 49 height 11
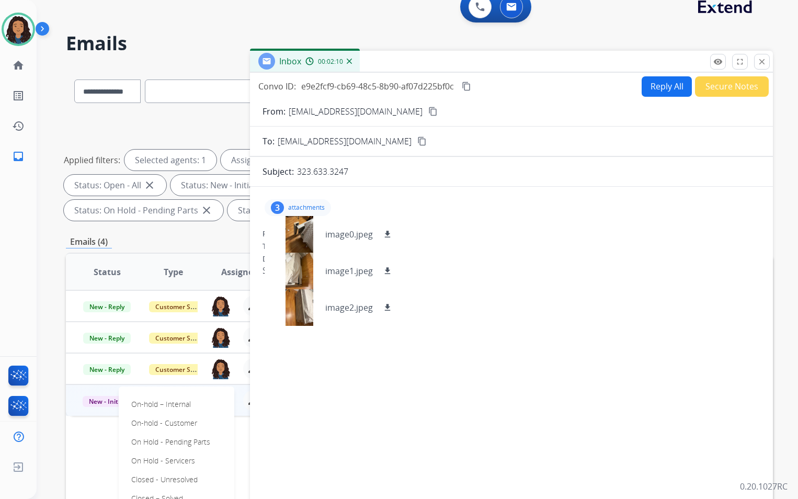
scroll to position [105, 0]
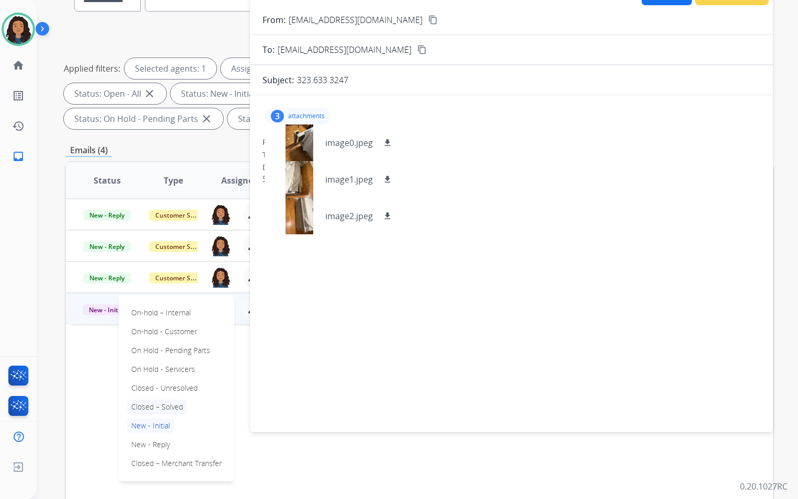
click at [173, 406] on p "Closed – Solved" at bounding box center [157, 406] width 60 height 15
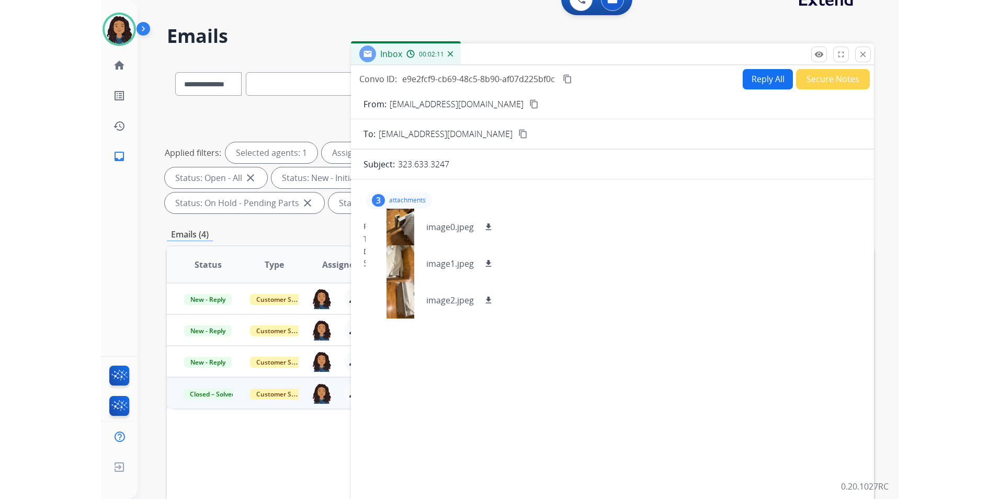
scroll to position [0, 0]
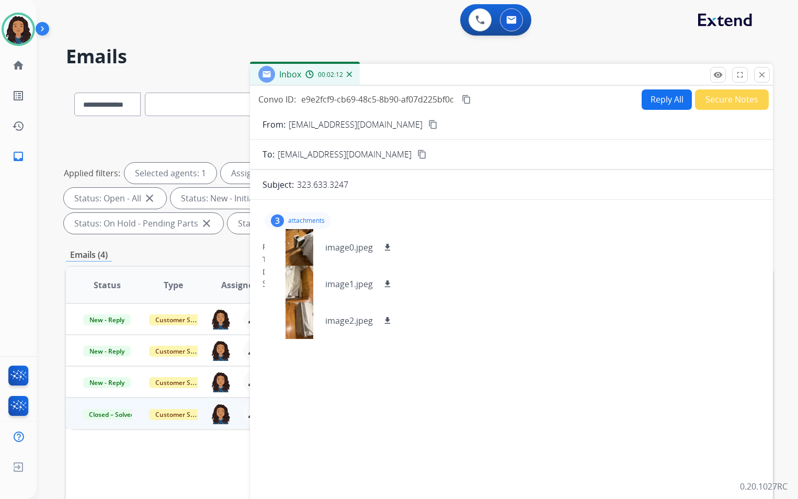
click at [738, 98] on button "Secure Notes" at bounding box center [732, 99] width 74 height 20
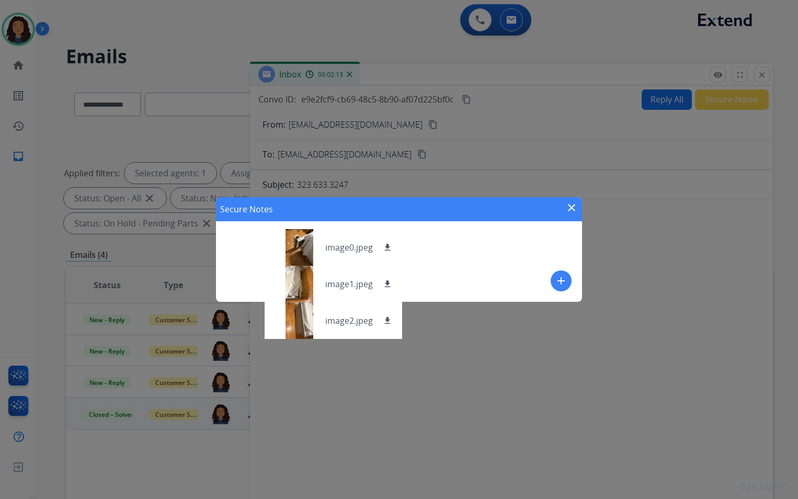
click at [562, 288] on button "add" at bounding box center [561, 280] width 21 height 21
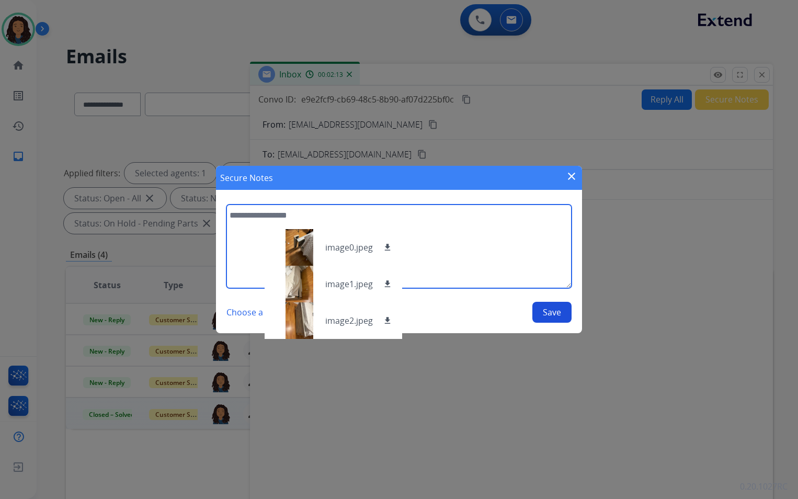
click at [476, 267] on textarea at bounding box center [398, 246] width 345 height 84
type textarea "**********"
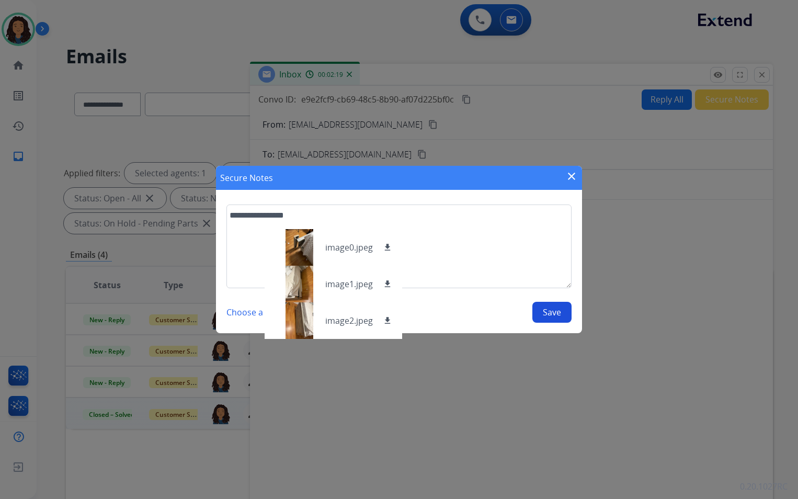
click at [566, 315] on button "Save" at bounding box center [551, 312] width 39 height 21
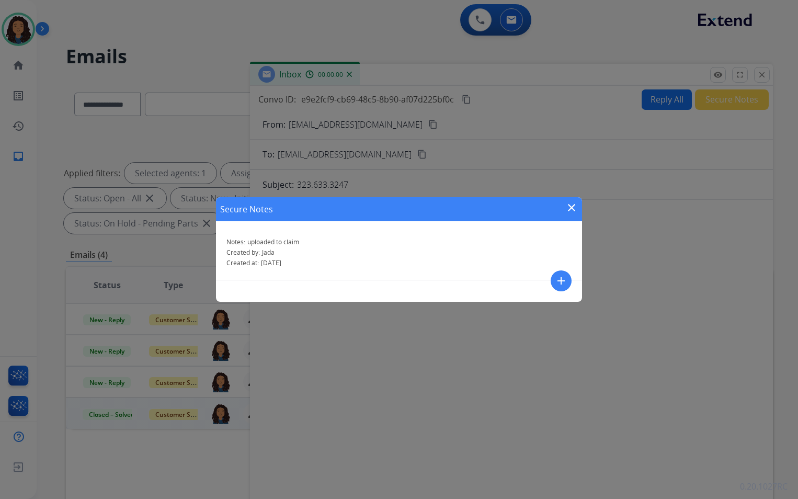
click at [761, 71] on div "Secure Notes close Notes: uploaded to claim Created by: Jada Created at: 09/11/…" at bounding box center [399, 249] width 798 height 499
click at [761, 71] on mat-icon "close" at bounding box center [761, 74] width 9 height 9
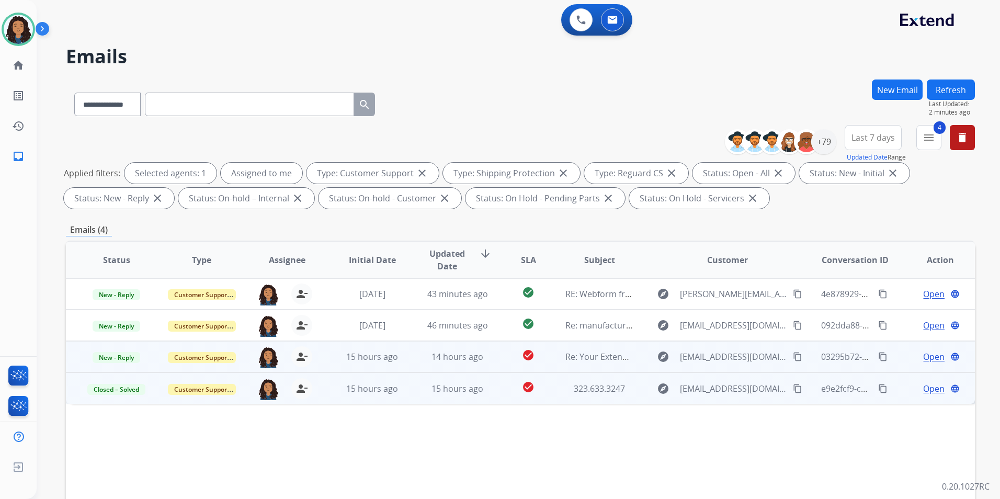
click at [926, 356] on span "Open" at bounding box center [933, 356] width 21 height 13
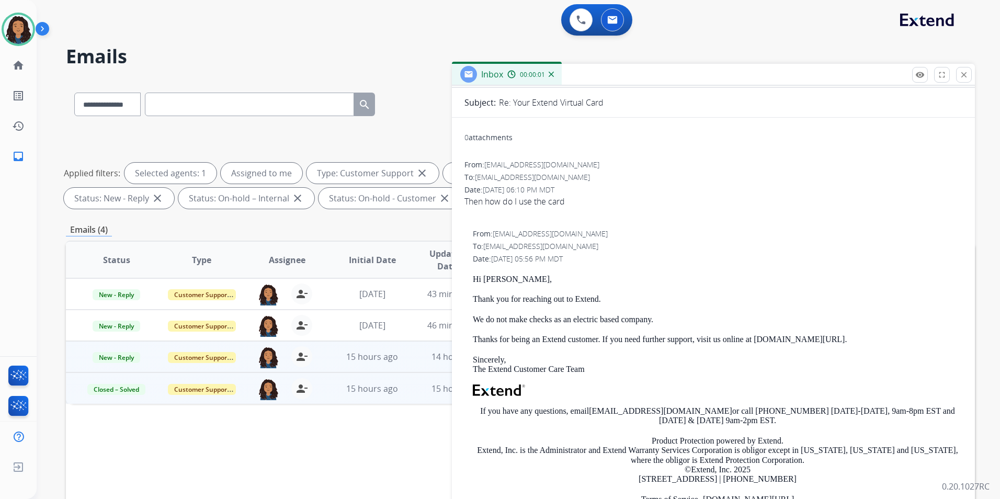
scroll to position [105, 0]
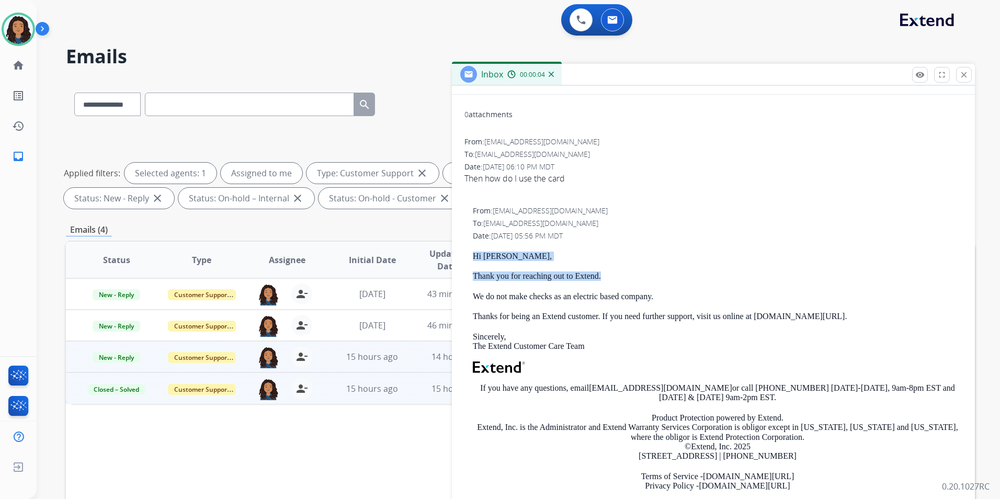
drag, startPoint x: 470, startPoint y: 253, endPoint x: 623, endPoint y: 277, distance: 155.0
click at [623, 277] on div "From: support@extend.com To: florboy79@gmail.com Date: 09/10/2025 - 05:56 PM MD…" at bounding box center [713, 356] width 498 height 302
drag, startPoint x: 623, startPoint y: 277, endPoint x: 587, endPoint y: 274, distance: 35.7
copy div "Hi BRIAN, Thank you for reaching out to Extend."
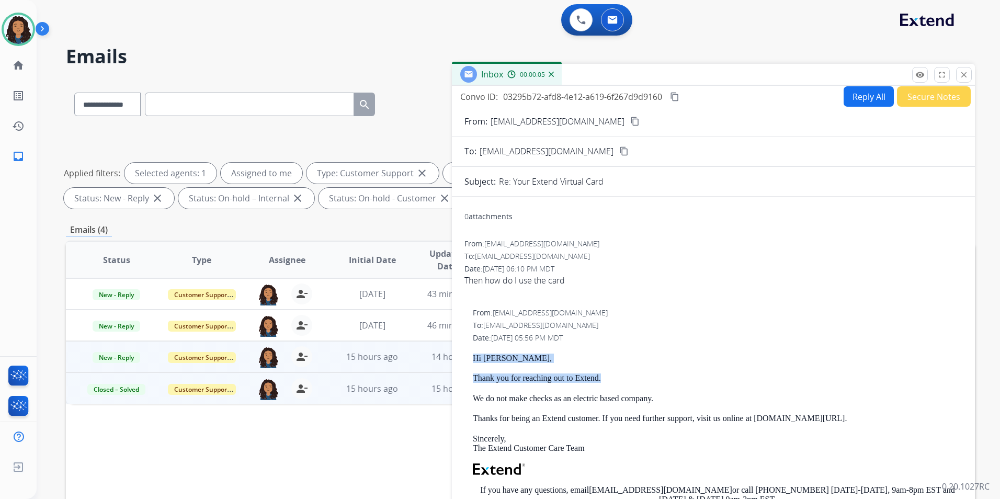
scroll to position [0, 0]
click at [854, 105] on button "Reply All" at bounding box center [868, 99] width 50 height 20
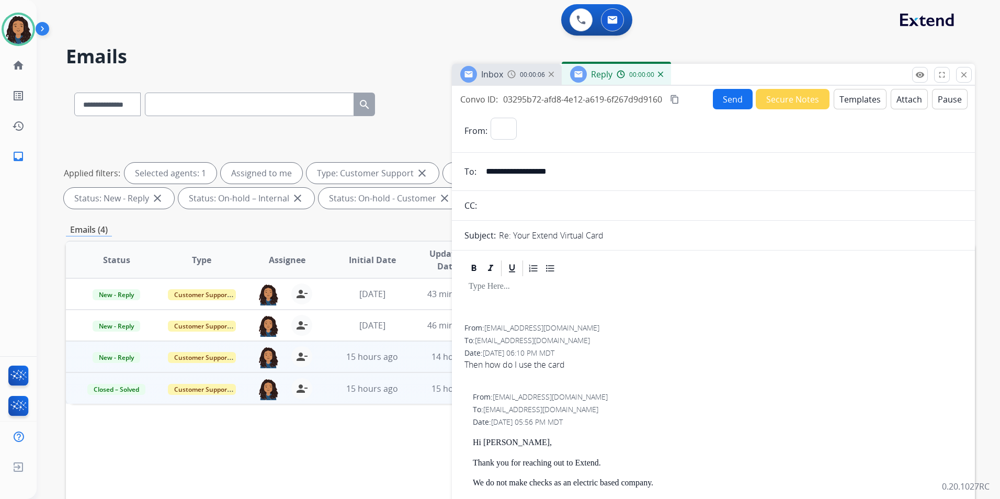
click at [854, 105] on button "Templates" at bounding box center [859, 99] width 53 height 20
select select "**********"
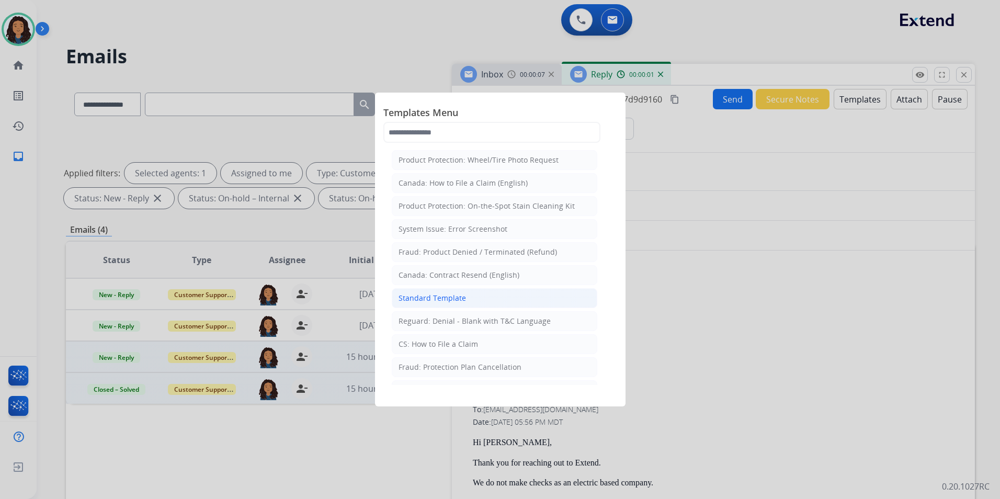
click at [445, 299] on div "Standard Template" at bounding box center [431, 298] width 67 height 10
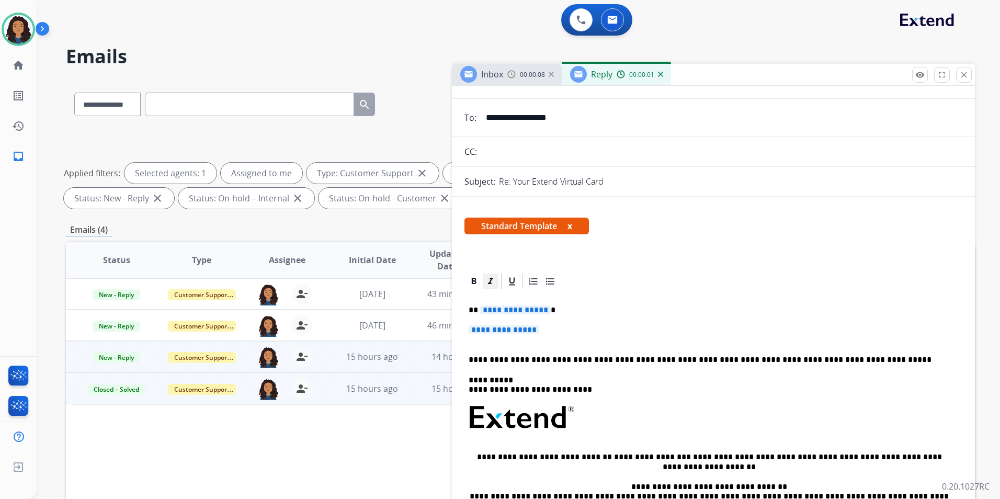
scroll to position [105, 0]
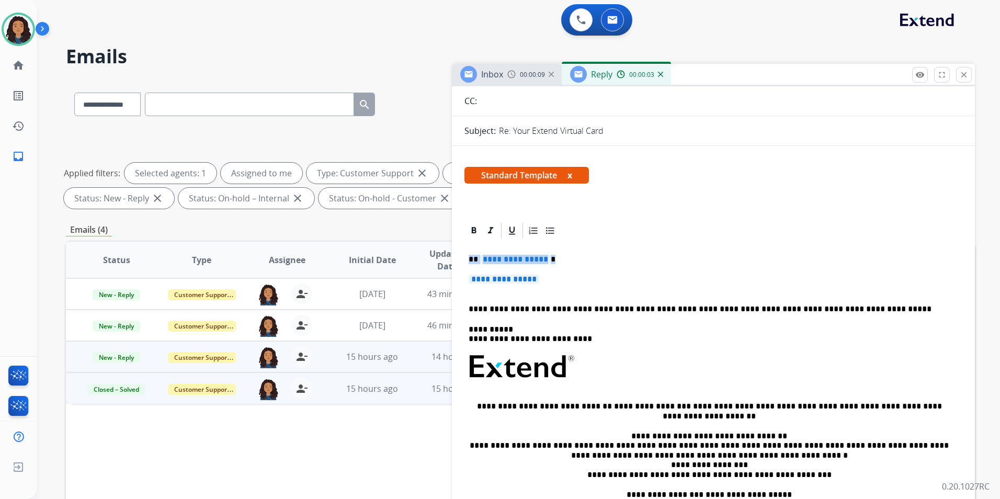
drag, startPoint x: 465, startPoint y: 260, endPoint x: 567, endPoint y: 282, distance: 104.4
click at [567, 282] on div "**********" at bounding box center [713, 391] width 498 height 303
paste div
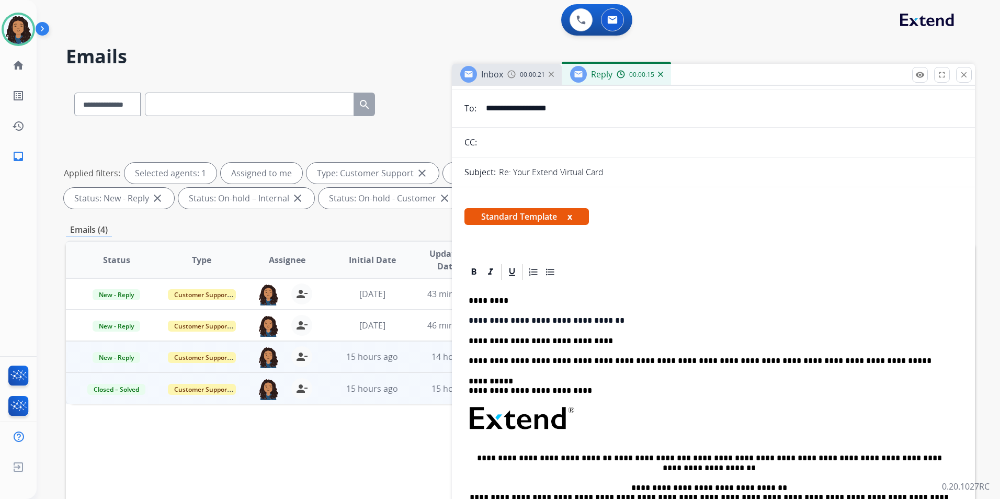
scroll to position [0, 0]
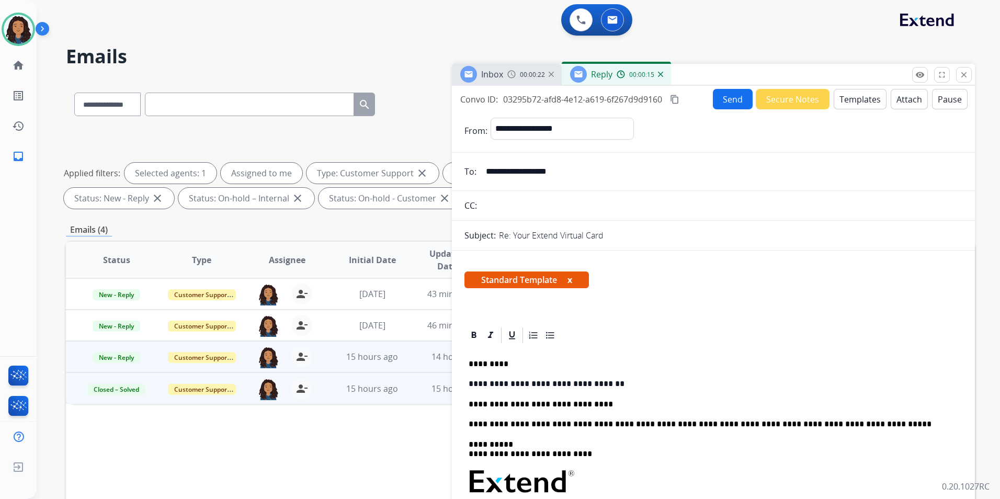
click at [740, 102] on button "Send" at bounding box center [733, 99] width 40 height 20
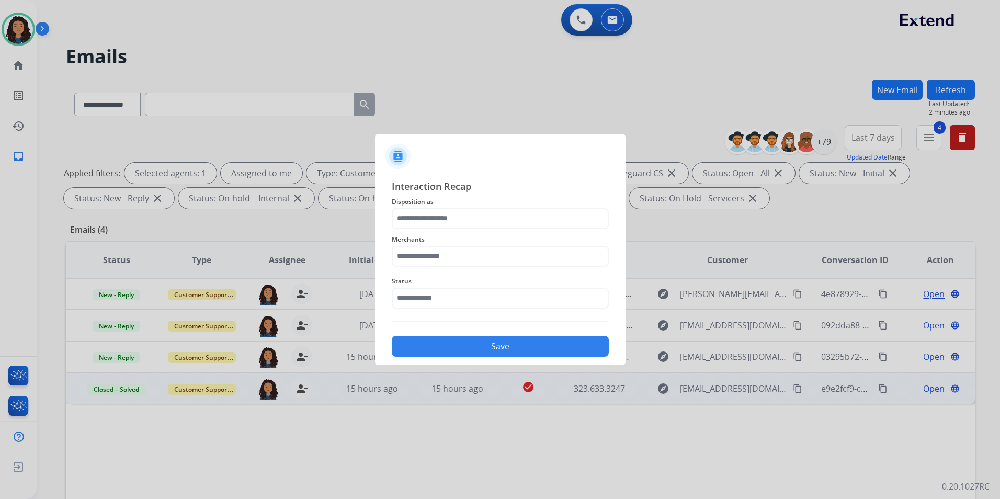
click at [426, 207] on span "Disposition as" at bounding box center [500, 202] width 217 height 13
click at [451, 220] on input "text" at bounding box center [500, 218] width 217 height 21
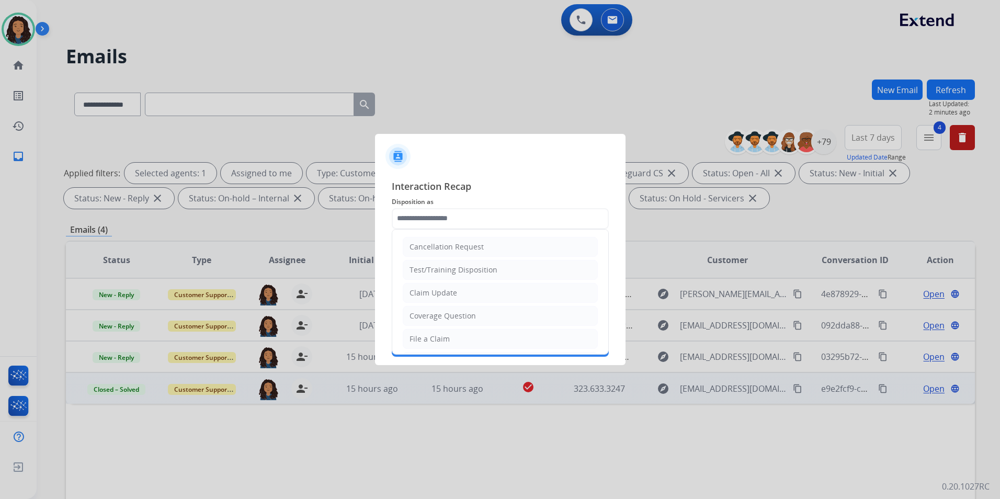
drag, startPoint x: 447, startPoint y: 290, endPoint x: 445, endPoint y: 284, distance: 5.6
click at [447, 288] on div "Claim Update" at bounding box center [433, 293] width 48 height 10
type input "**********"
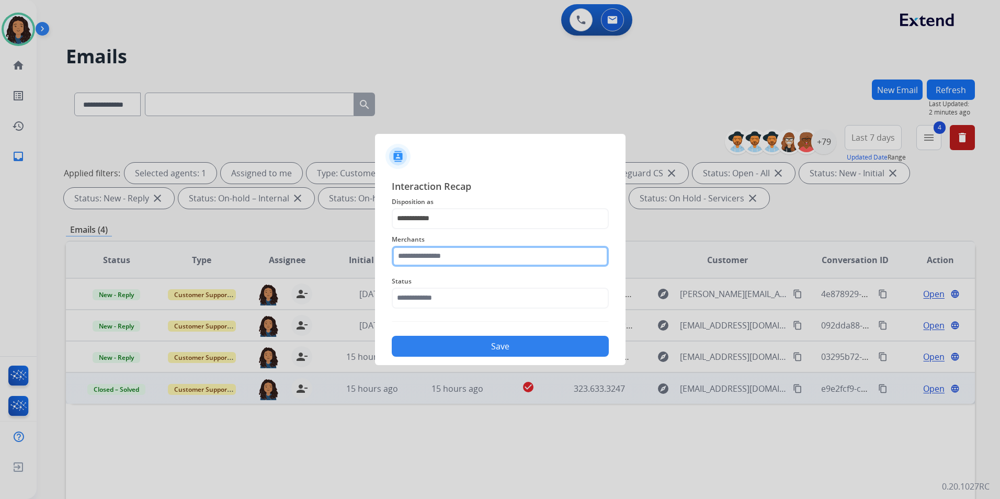
click at [447, 260] on input "text" at bounding box center [500, 256] width 217 height 21
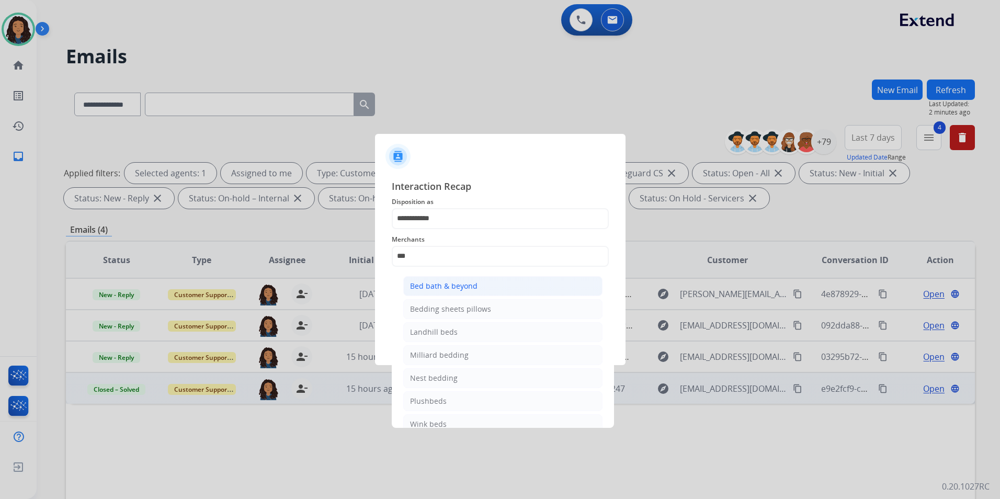
click at [444, 284] on div "Bed bath & beyond" at bounding box center [443, 286] width 67 height 10
type input "**********"
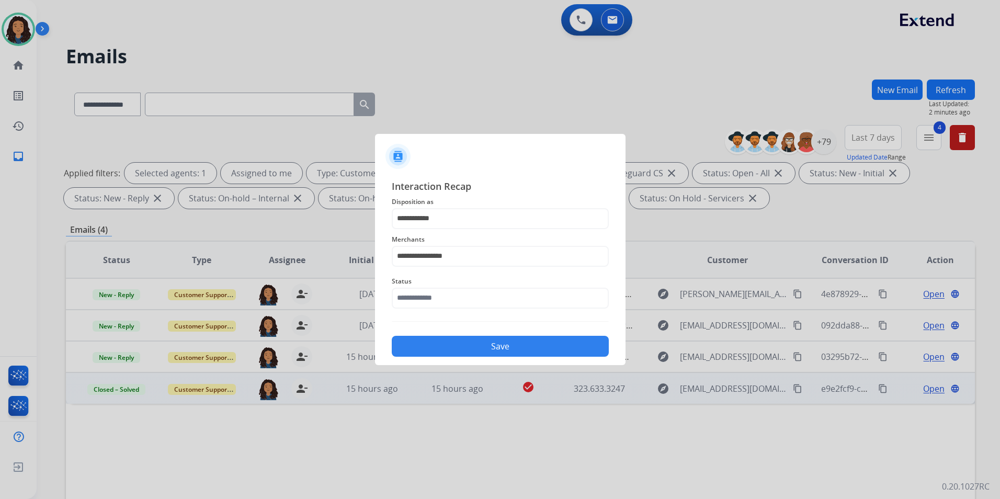
drag, startPoint x: 452, startPoint y: 319, endPoint x: 455, endPoint y: 300, distance: 19.7
click at [452, 319] on div "**********" at bounding box center [500, 268] width 217 height 178
click at [455, 293] on input "text" at bounding box center [500, 298] width 217 height 21
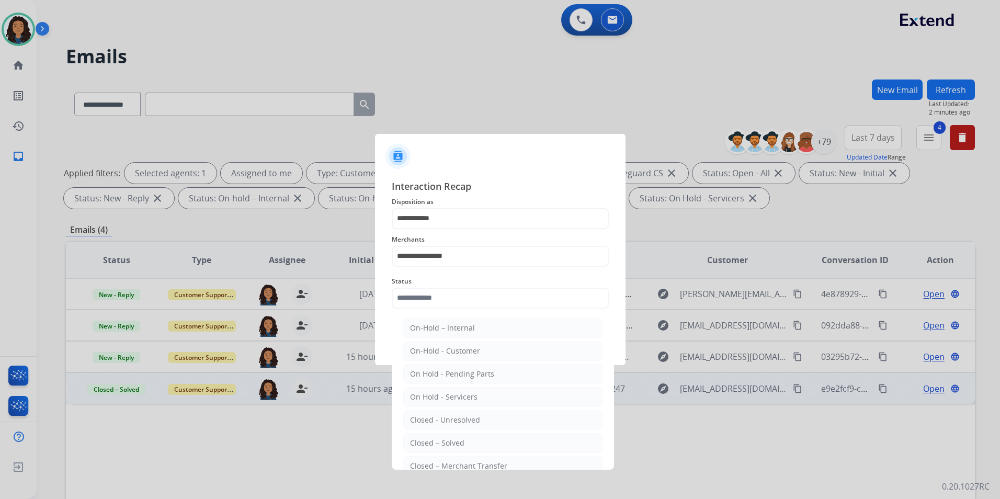
click at [460, 441] on div "Closed – Solved" at bounding box center [437, 443] width 54 height 10
type input "**********"
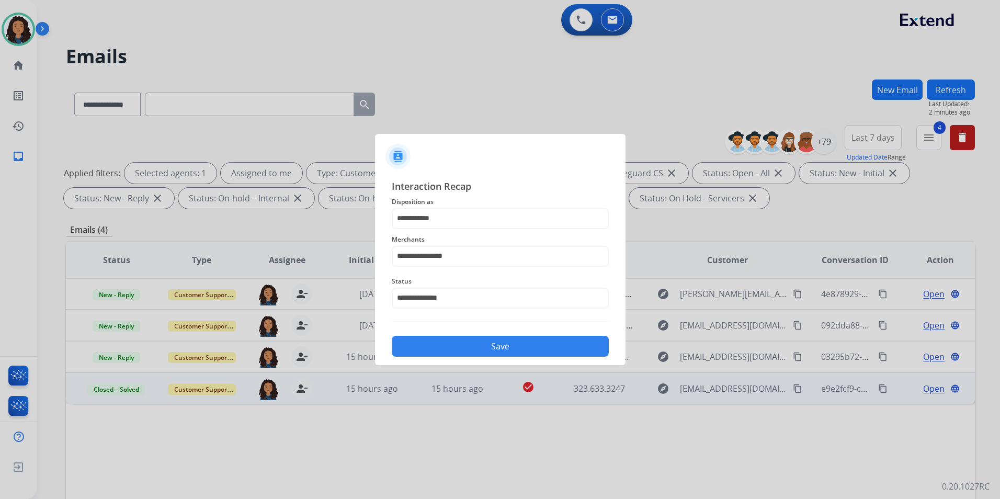
click at [478, 343] on button "Save" at bounding box center [500, 346] width 217 height 21
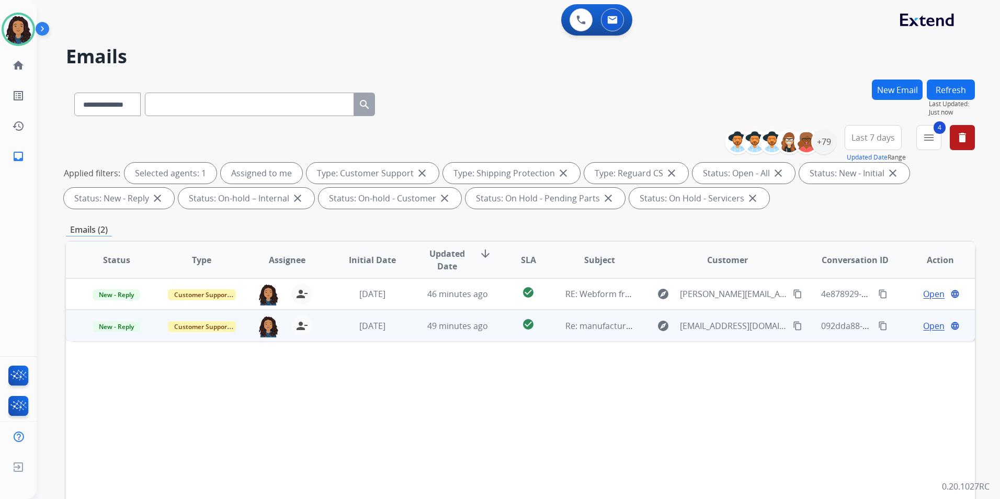
click at [923, 325] on span "Open" at bounding box center [933, 325] width 21 height 13
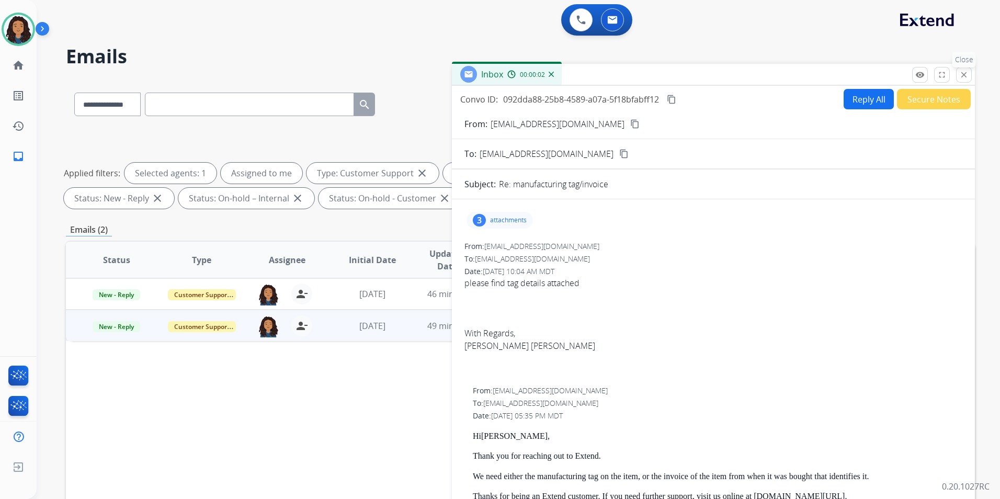
click at [967, 77] on mat-icon "close" at bounding box center [963, 74] width 9 height 9
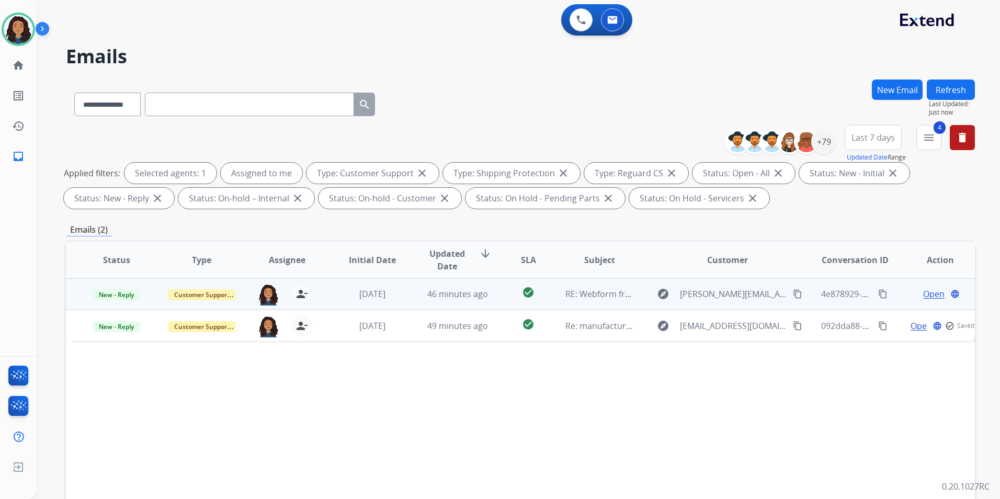
click at [926, 295] on span "Open" at bounding box center [933, 294] width 21 height 13
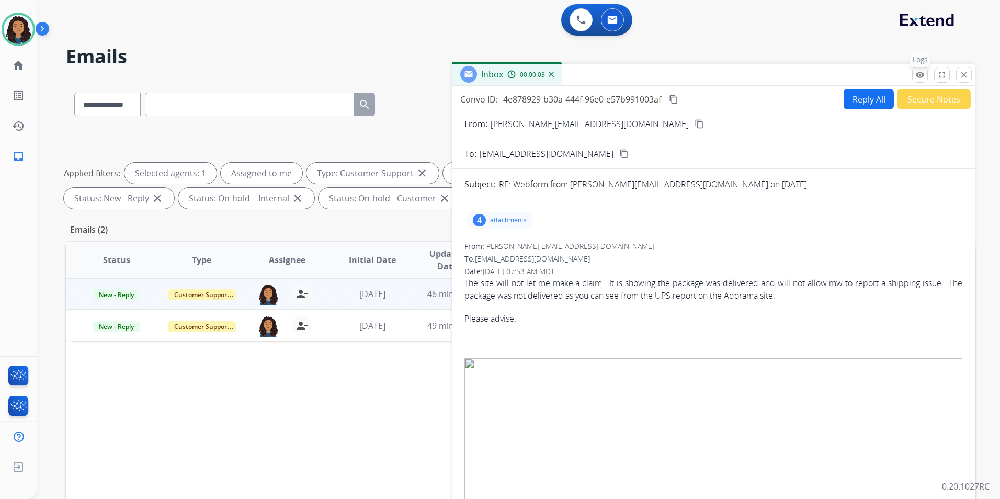
click at [917, 76] on mat-icon "remove_red_eye" at bounding box center [919, 74] width 9 height 9
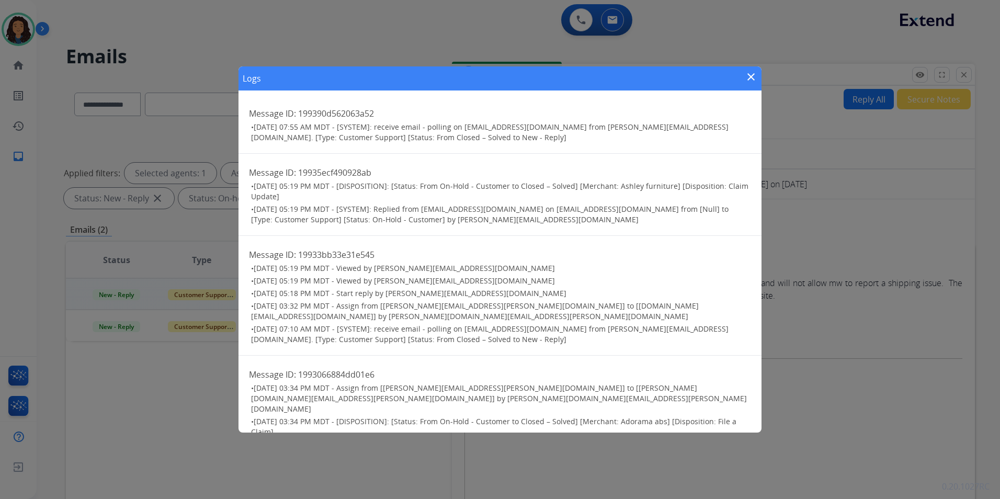
click at [748, 75] on mat-icon "close" at bounding box center [751, 77] width 13 height 13
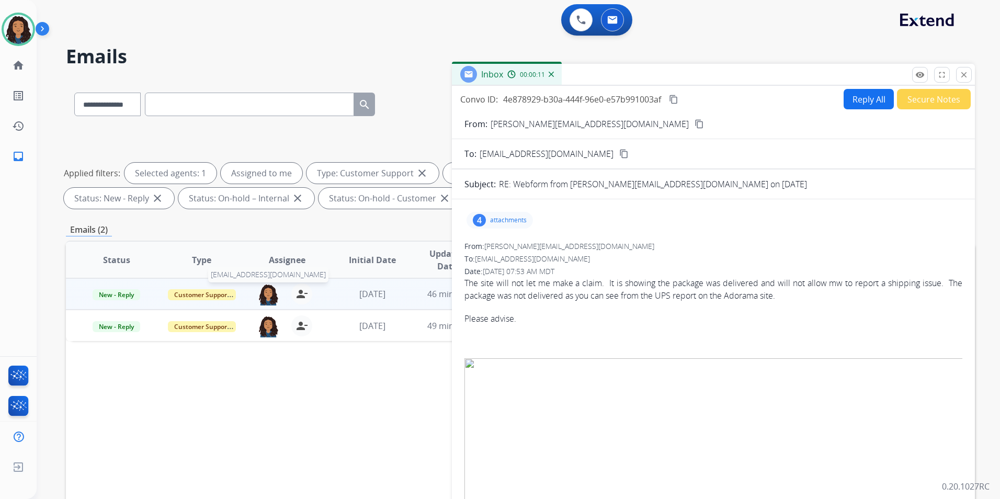
click at [269, 295] on img at bounding box center [268, 294] width 21 height 22
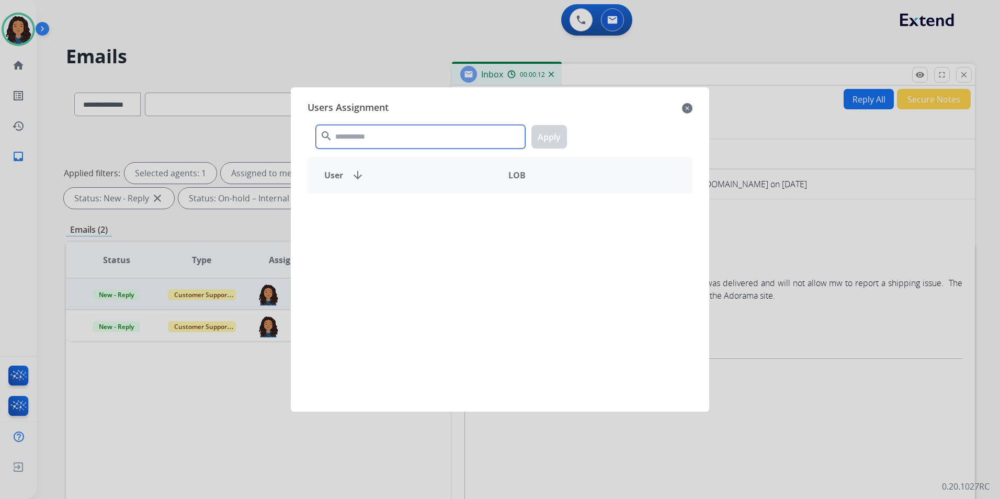
click at [408, 140] on input "text" at bounding box center [420, 137] width 209 height 24
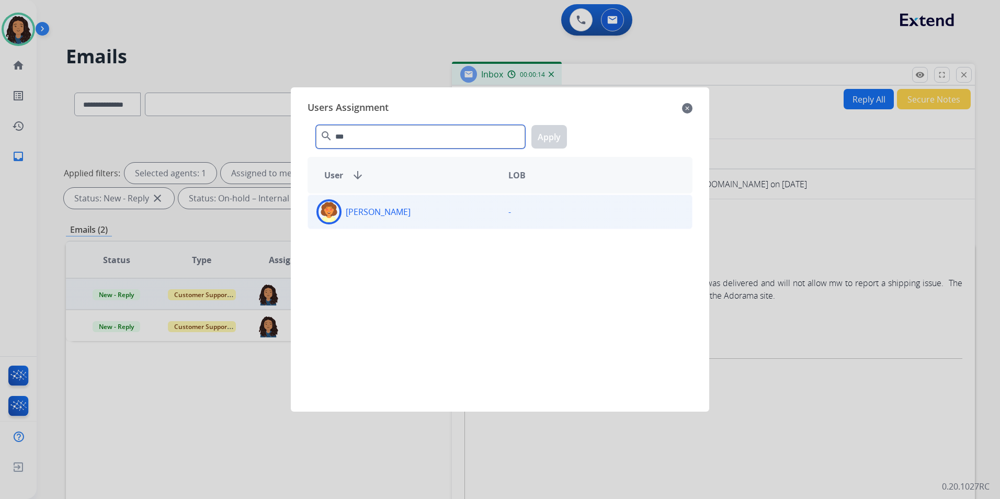
type input "***"
click at [483, 210] on div "Deidra Radford" at bounding box center [404, 211] width 192 height 25
click at [562, 136] on button "Apply" at bounding box center [549, 137] width 36 height 24
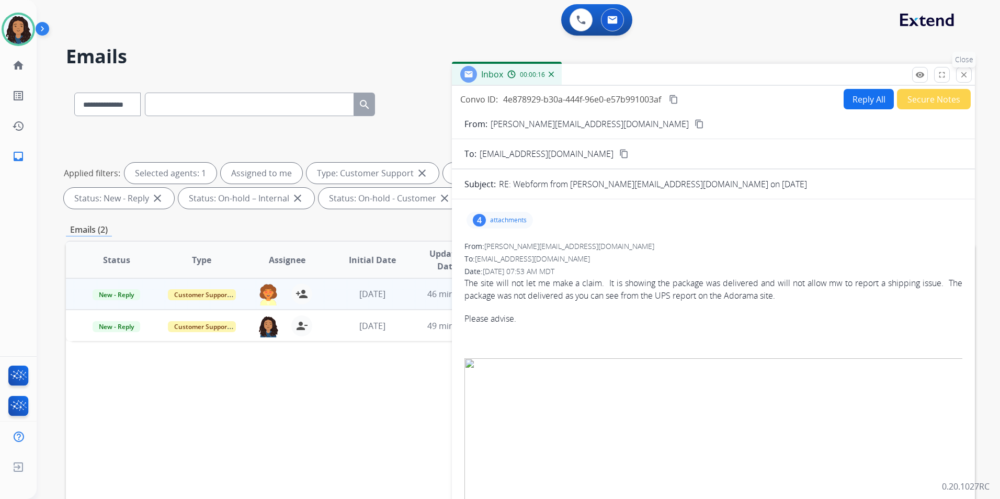
click at [963, 71] on mat-icon "close" at bounding box center [963, 74] width 9 height 9
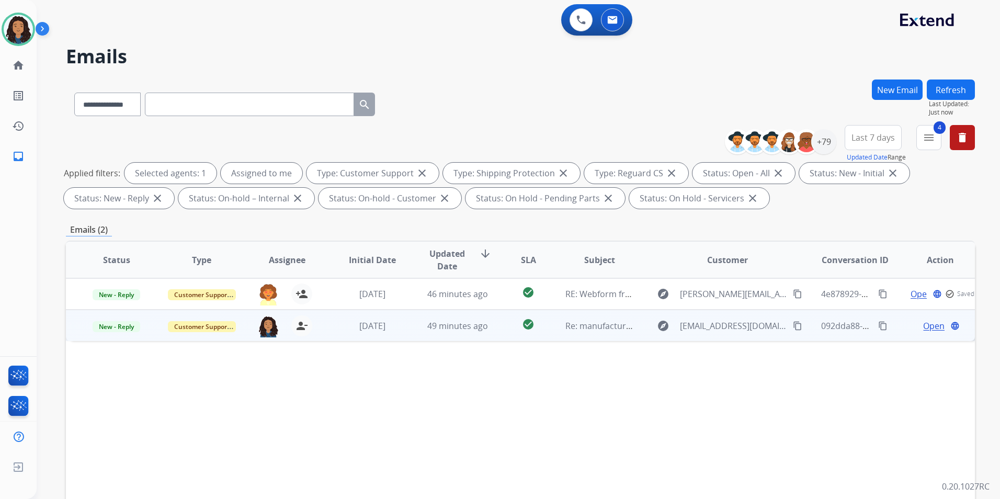
click at [927, 326] on span "Open" at bounding box center [933, 325] width 21 height 13
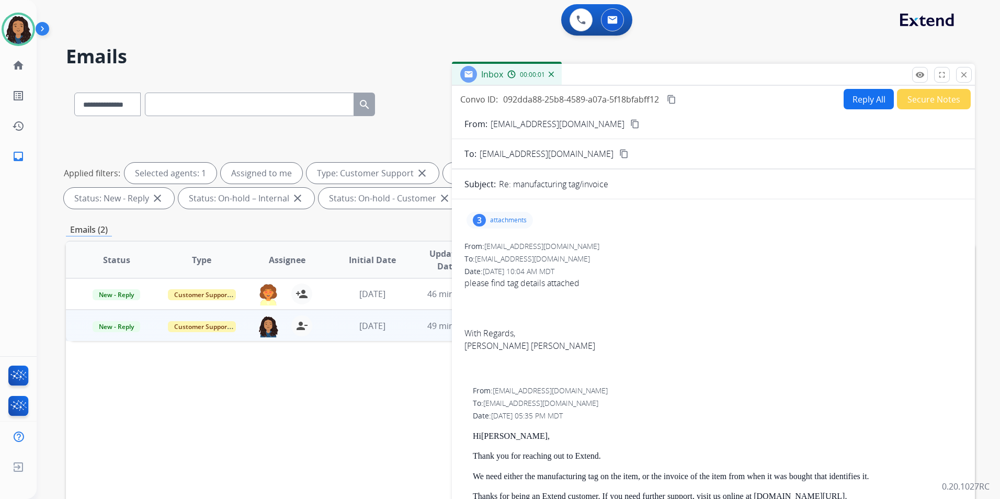
click at [629, 123] on button "content_copy" at bounding box center [635, 124] width 13 height 13
click at [18, 31] on img at bounding box center [18, 29] width 29 height 29
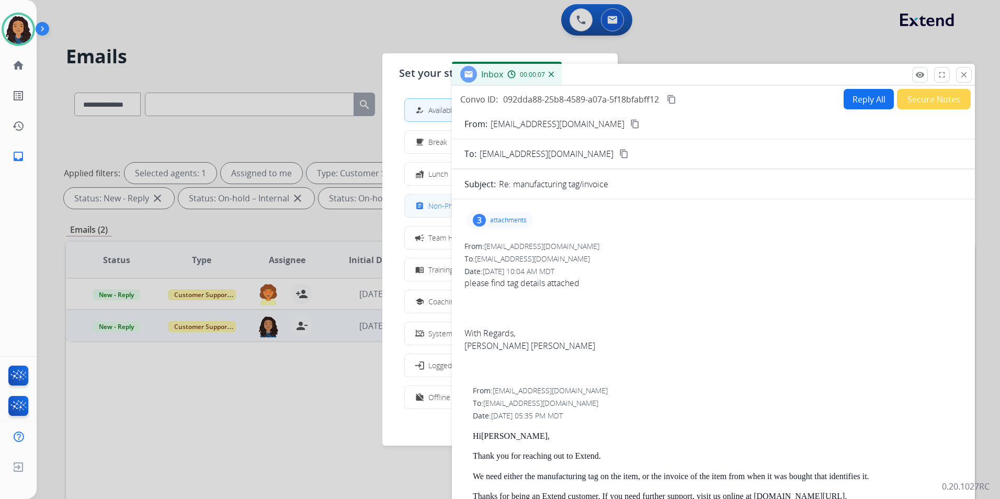
click at [431, 208] on div "assignment Non-Phone Queue" at bounding box center [451, 206] width 77 height 13
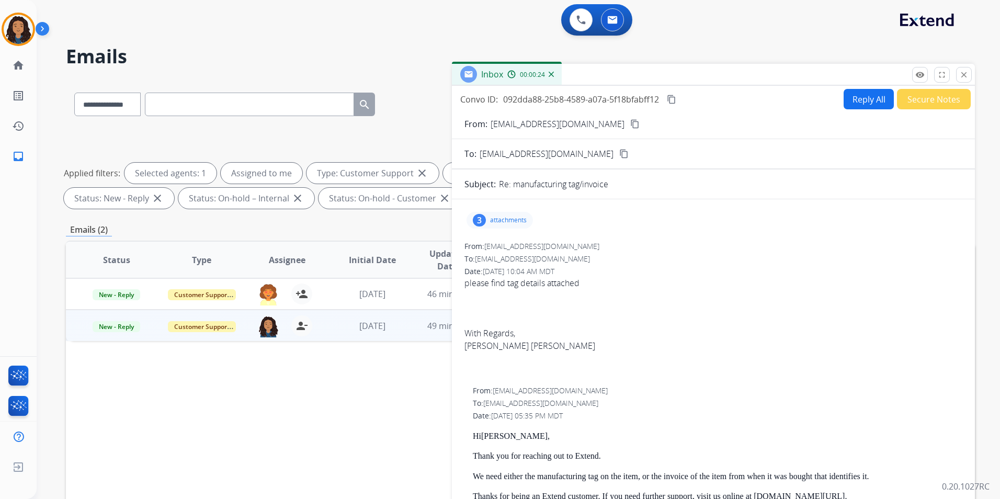
click at [519, 220] on p "attachments" at bounding box center [508, 220] width 37 height 8
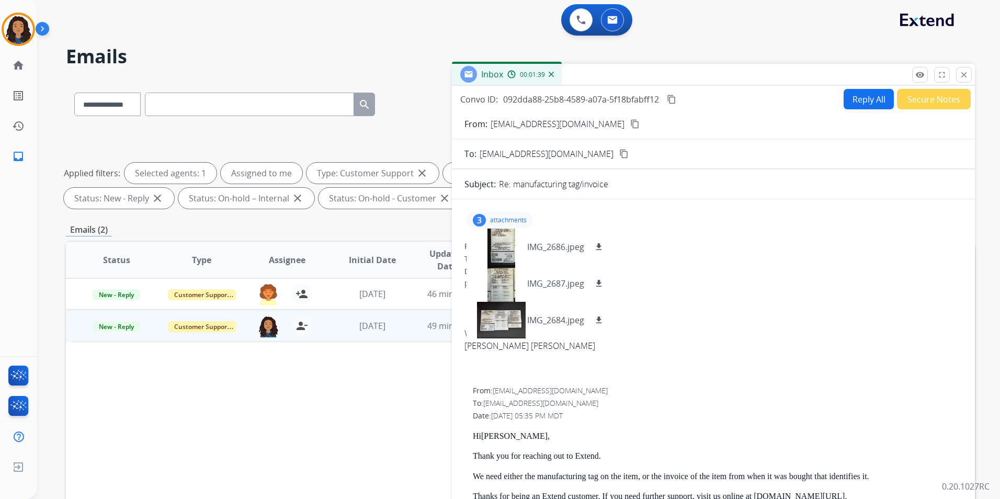
click at [517, 221] on p "attachments" at bounding box center [508, 220] width 37 height 8
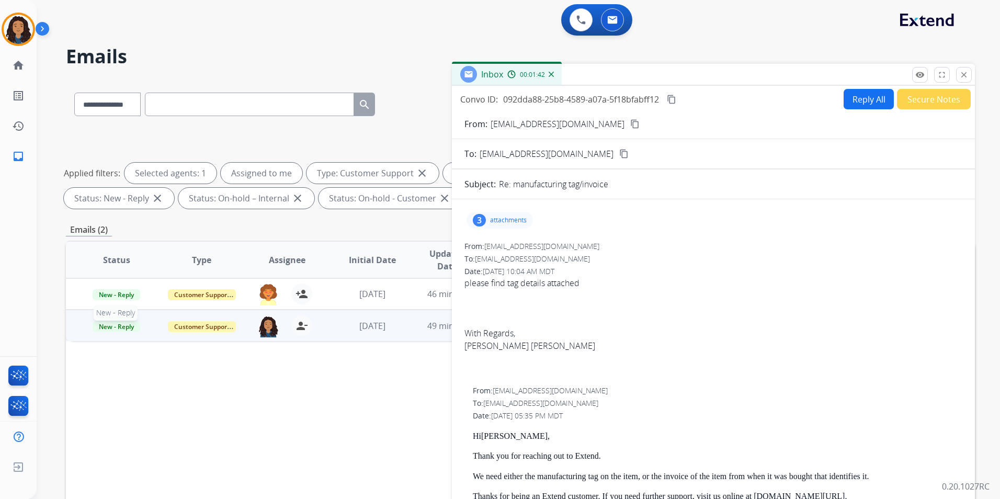
click at [125, 325] on span "New - Reply" at bounding box center [117, 326] width 48 height 11
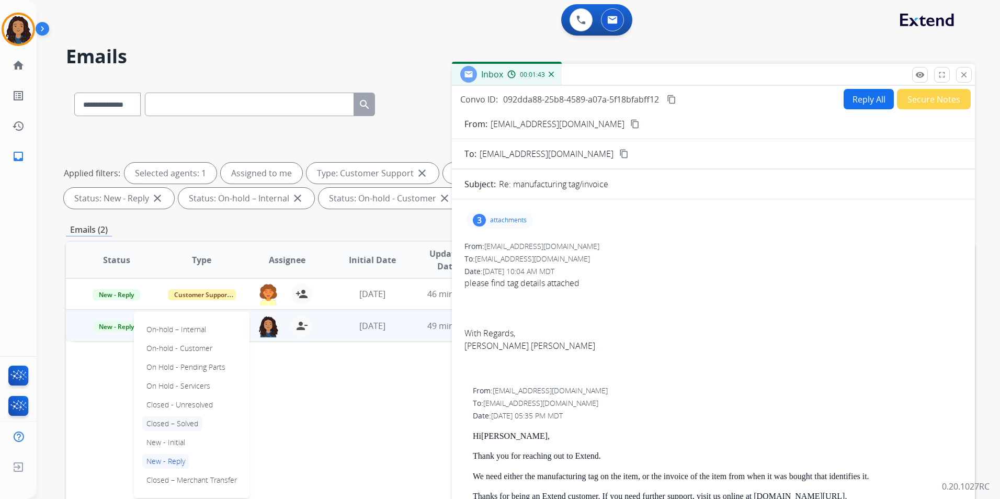
click at [174, 425] on p "Closed – Solved" at bounding box center [172, 423] width 60 height 15
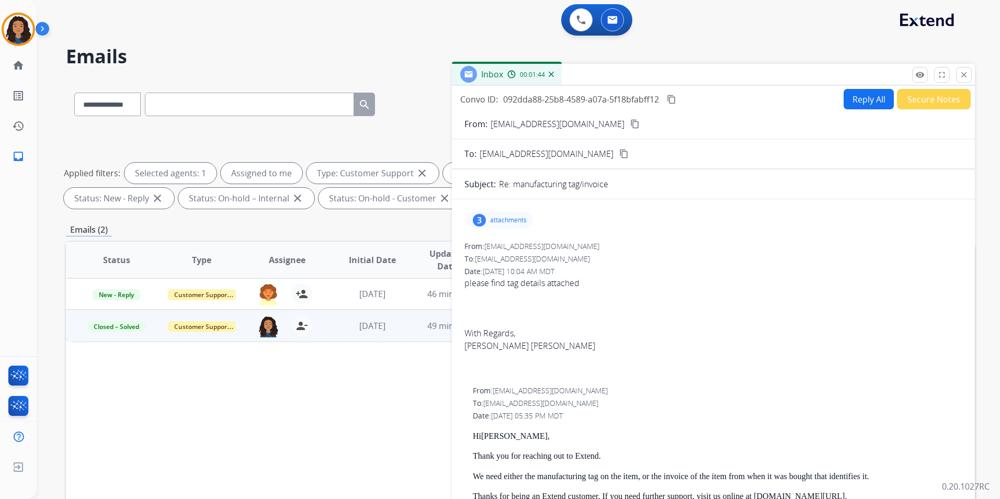
click at [933, 102] on button "Secure Notes" at bounding box center [934, 99] width 74 height 20
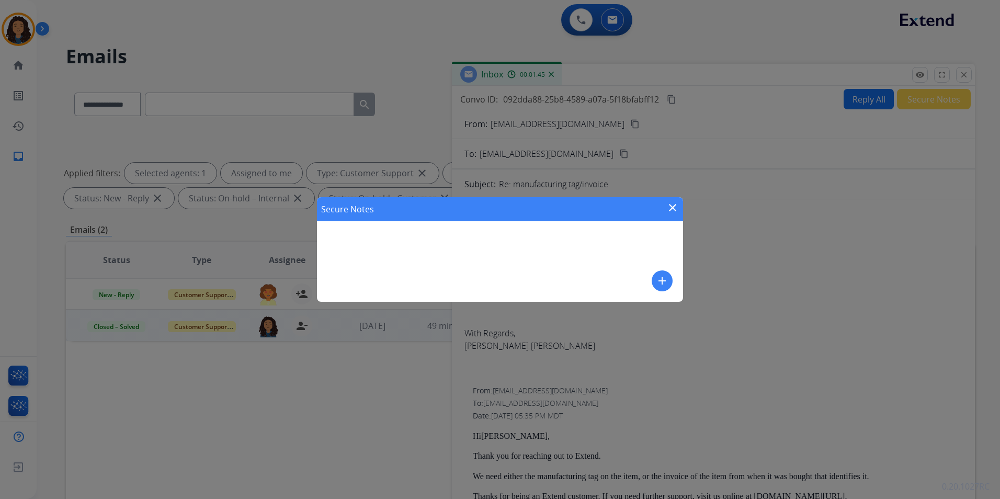
click at [660, 282] on mat-icon "add" at bounding box center [662, 281] width 13 height 13
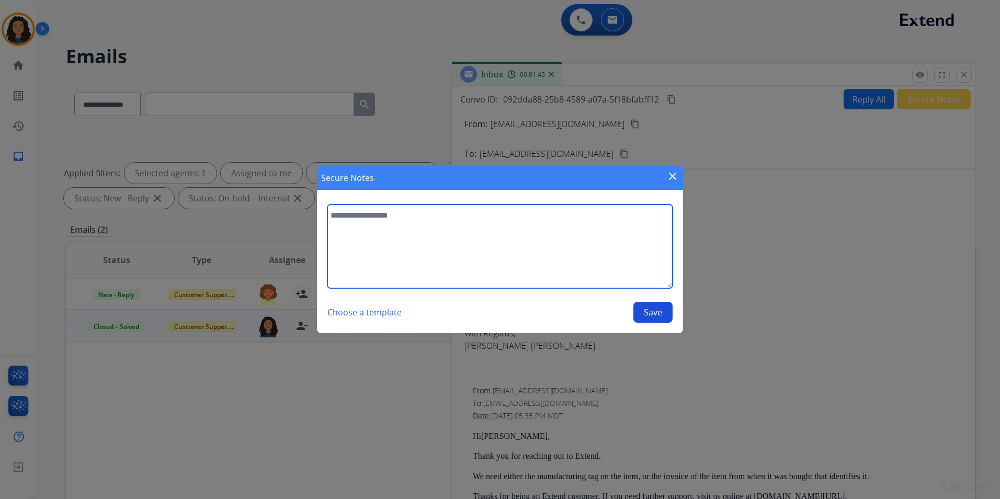
click at [569, 264] on textarea at bounding box center [499, 246] width 345 height 84
type textarea "**********"
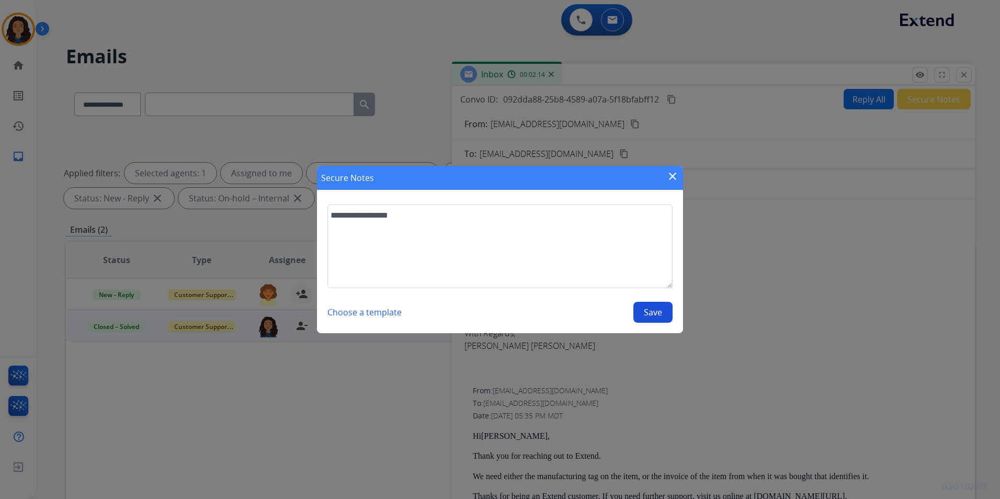
click at [649, 313] on button "Save" at bounding box center [652, 312] width 39 height 21
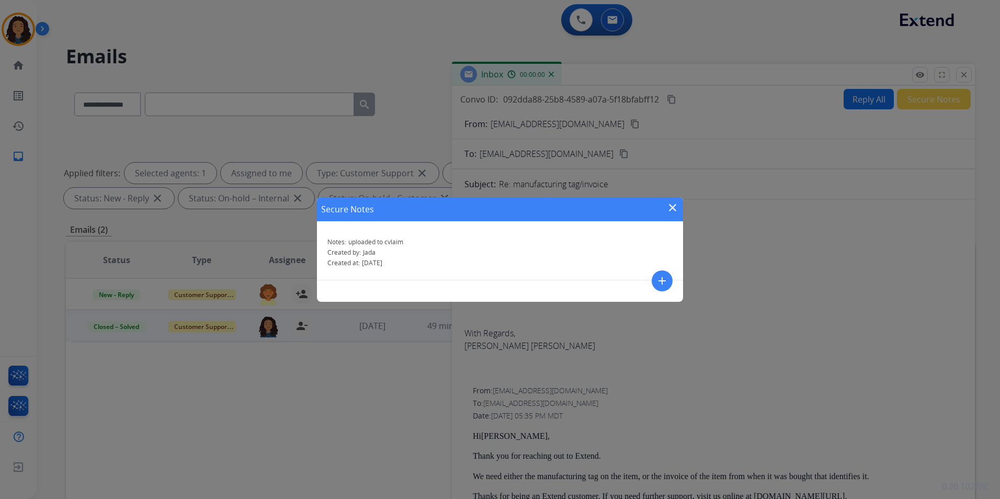
click at [673, 205] on mat-icon "close" at bounding box center [672, 207] width 13 height 13
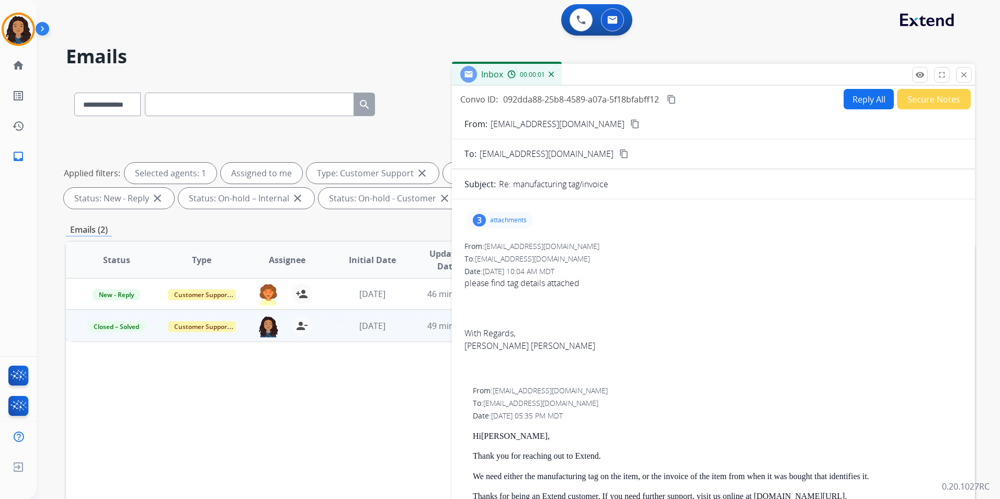
click at [966, 78] on mat-icon "close" at bounding box center [963, 74] width 9 height 9
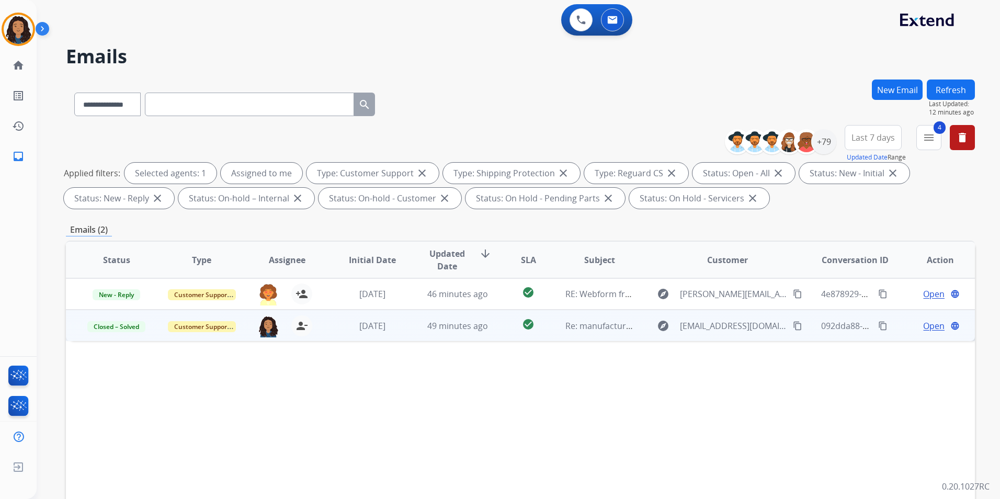
click at [952, 87] on button "Refresh" at bounding box center [951, 89] width 48 height 20
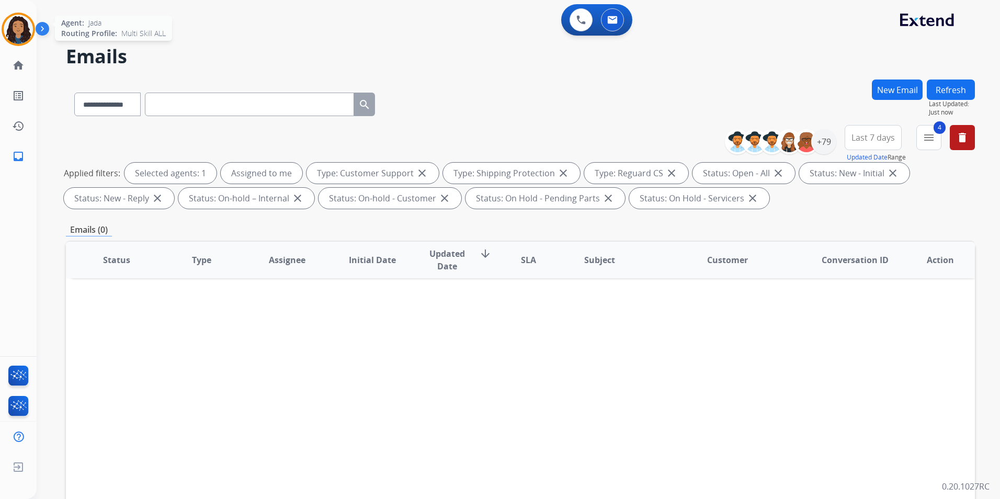
drag, startPoint x: 7, startPoint y: 27, endPoint x: 56, endPoint y: 27, distance: 49.2
click at [7, 28] on img at bounding box center [18, 29] width 29 height 29
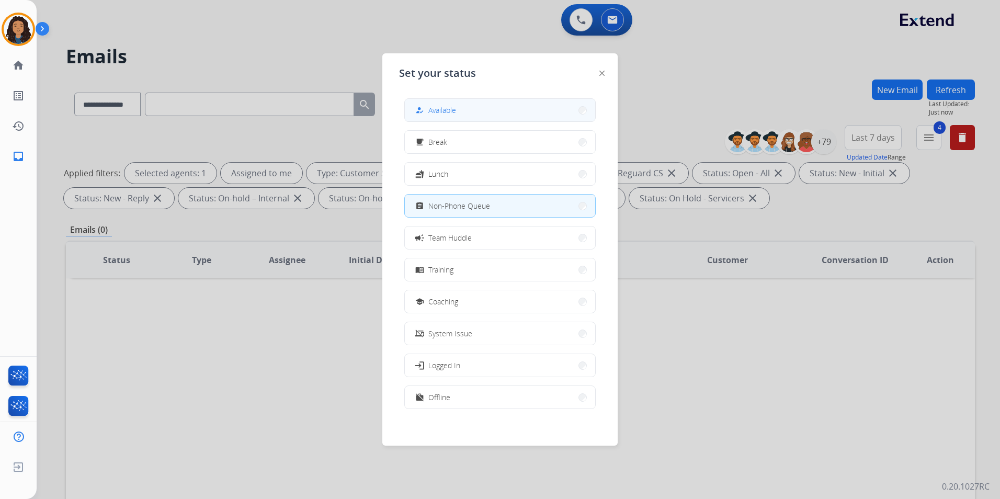
click at [477, 107] on button "how_to_reg Available" at bounding box center [500, 110] width 190 height 22
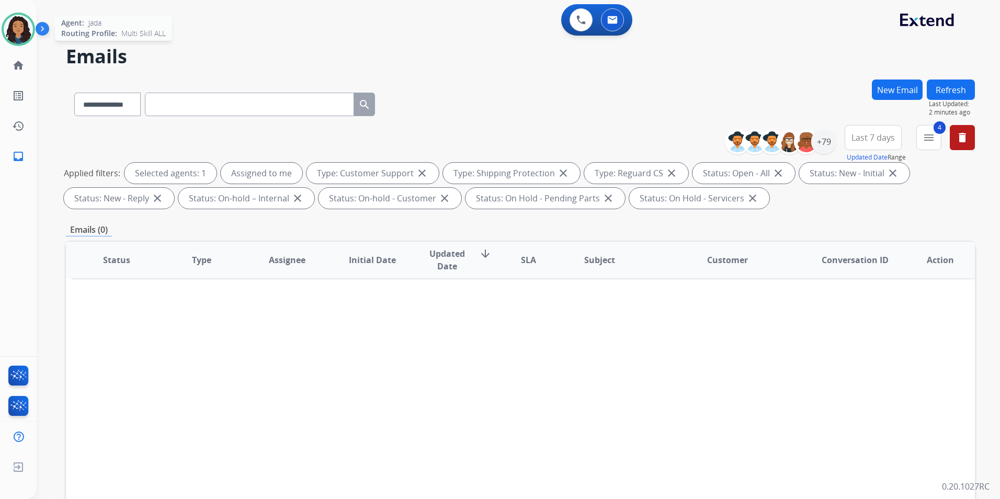
click at [22, 31] on img at bounding box center [18, 29] width 29 height 29
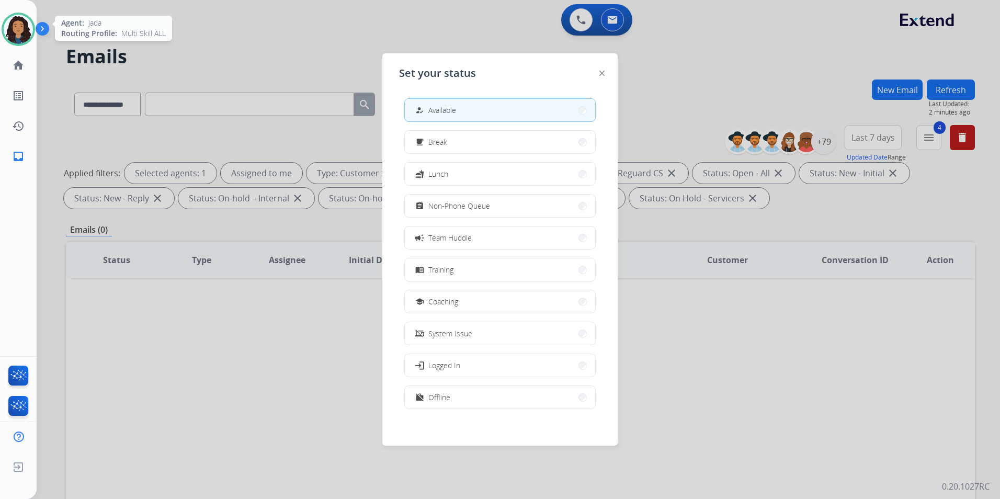
click at [22, 31] on img at bounding box center [18, 29] width 29 height 29
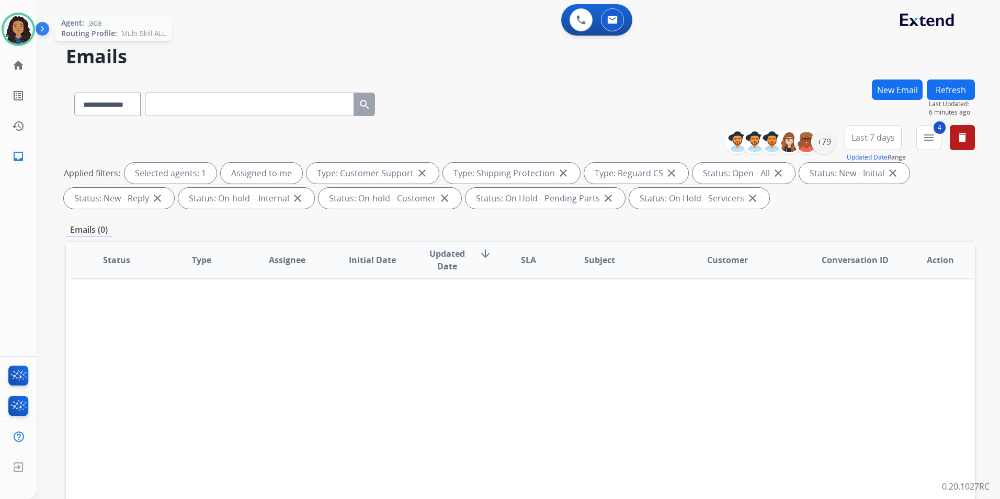
click at [11, 29] on img at bounding box center [18, 29] width 29 height 29
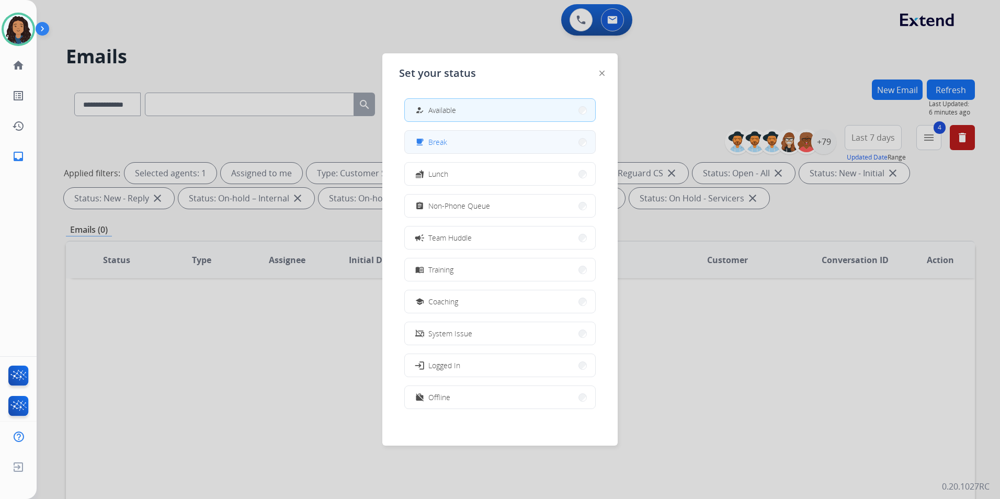
click at [502, 137] on button "free_breakfast Break" at bounding box center [500, 142] width 190 height 22
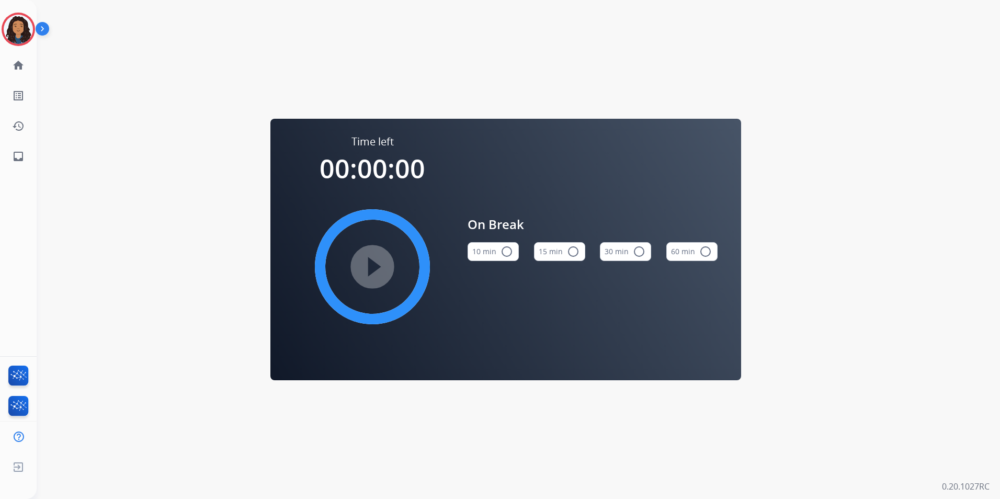
click at [556, 255] on button "15 min radio_button_unchecked" at bounding box center [559, 251] width 51 height 19
click at [379, 266] on mat-icon "play_circle_filled" at bounding box center [372, 266] width 13 height 13
click at [8, 20] on img at bounding box center [18, 29] width 29 height 29
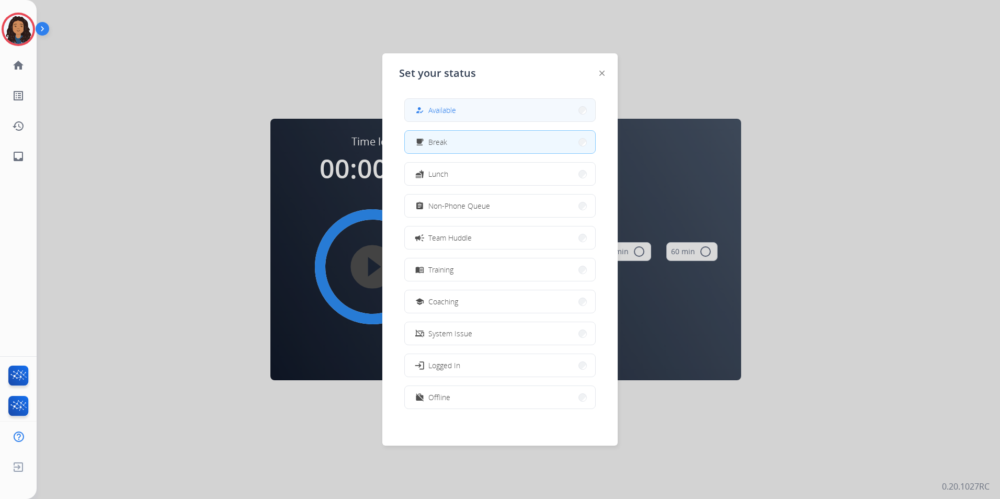
click at [447, 113] on span "Available" at bounding box center [442, 110] width 28 height 11
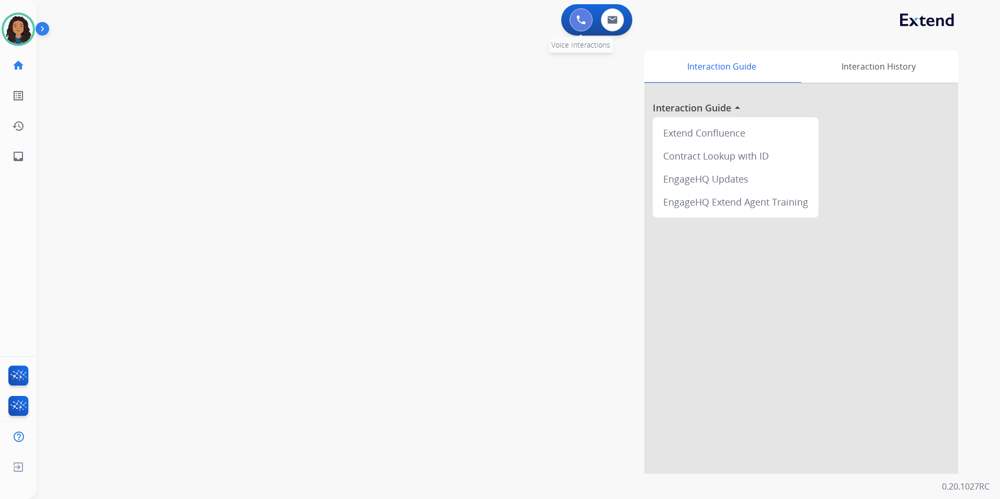
click at [583, 21] on img at bounding box center [580, 19] width 9 height 9
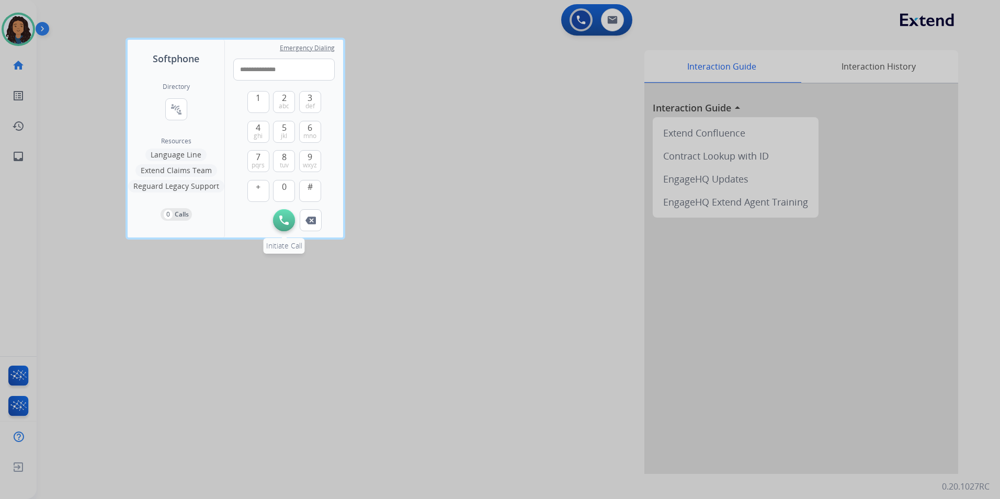
type input "**********"
click at [279, 221] on img at bounding box center [283, 219] width 9 height 9
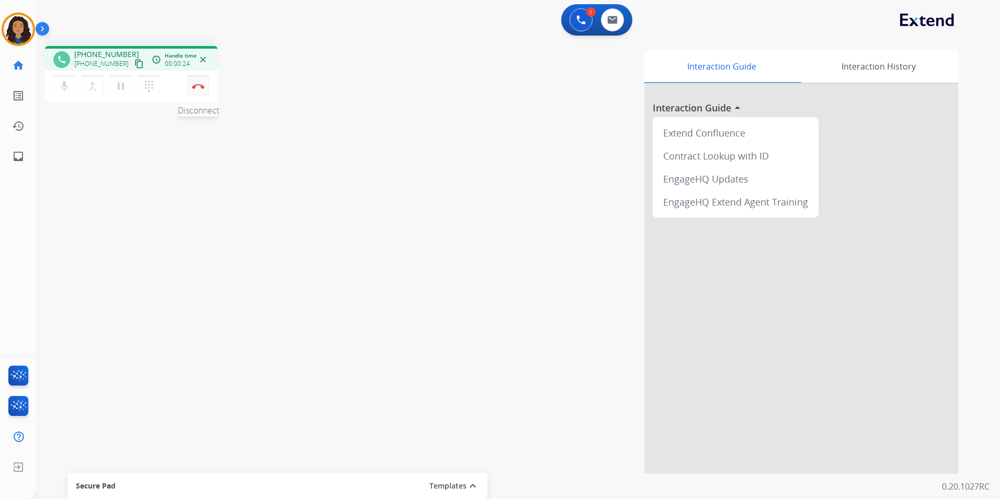
click at [195, 87] on img at bounding box center [198, 86] width 13 height 5
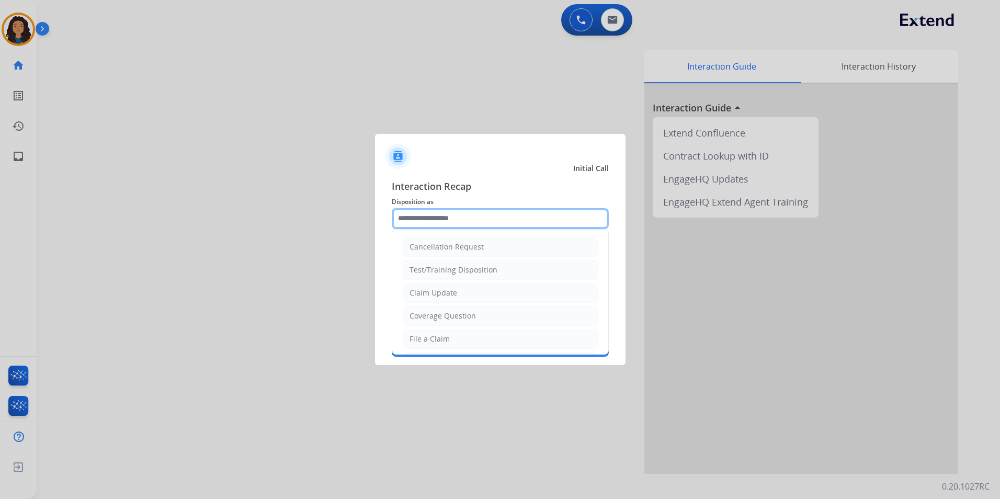
click at [522, 214] on input "text" at bounding box center [500, 218] width 217 height 21
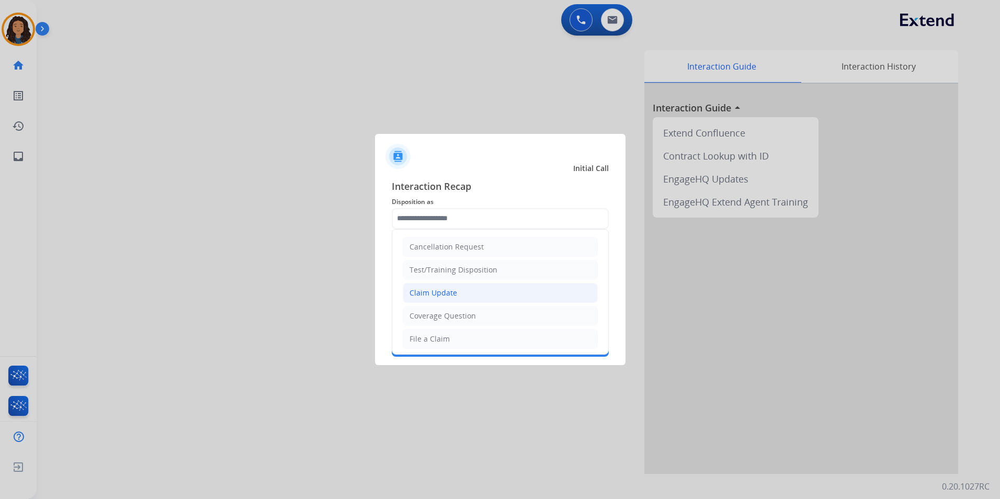
drag, startPoint x: 463, startPoint y: 292, endPoint x: 458, endPoint y: 283, distance: 10.1
click at [460, 289] on li "Claim Update" at bounding box center [500, 293] width 195 height 20
type input "**********"
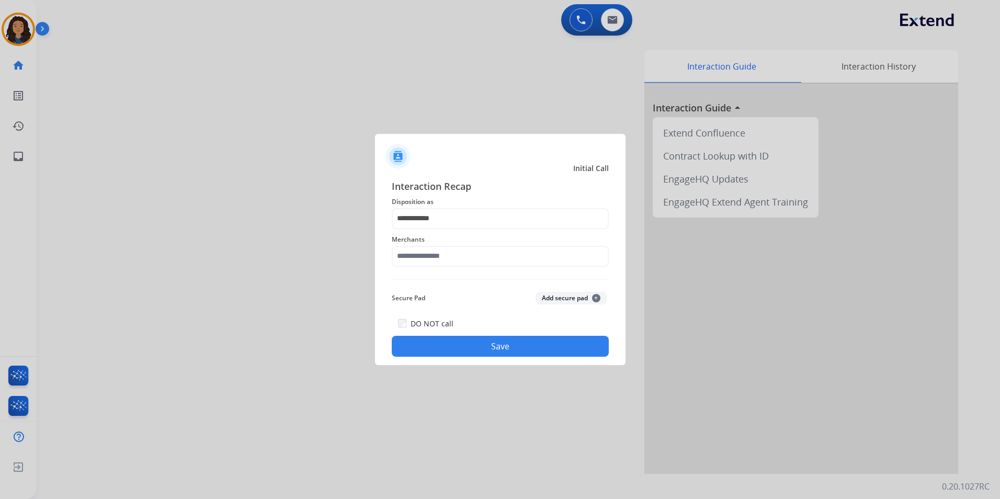
click at [440, 241] on span "Merchants" at bounding box center [500, 239] width 217 height 13
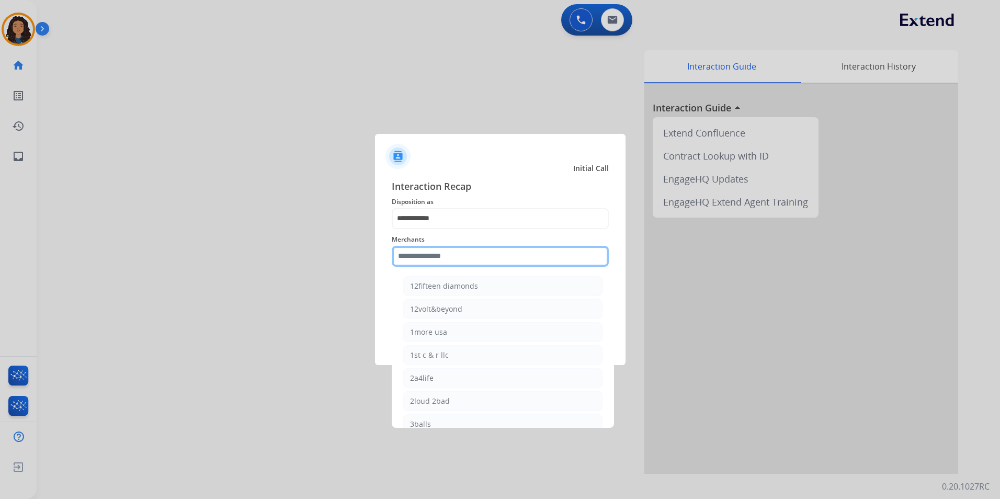
click at [431, 258] on input "text" at bounding box center [500, 256] width 217 height 21
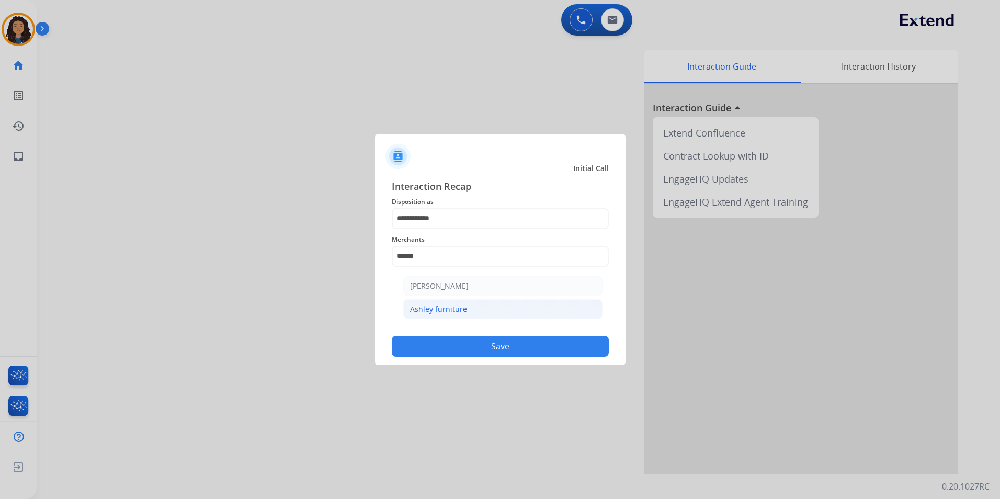
click at [447, 316] on li "Ashley furniture" at bounding box center [502, 309] width 199 height 20
type input "**********"
click at [443, 343] on button "Save" at bounding box center [500, 346] width 217 height 21
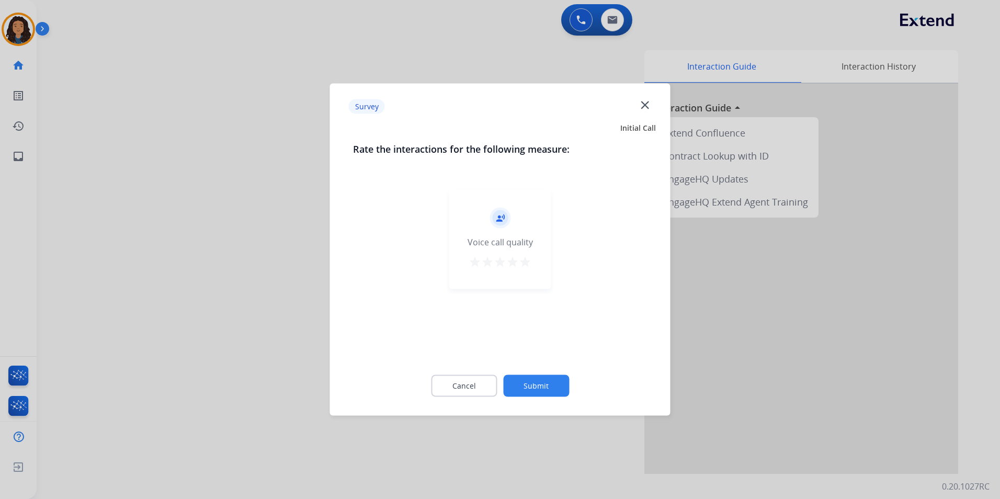
click at [227, 159] on div at bounding box center [500, 249] width 1000 height 499
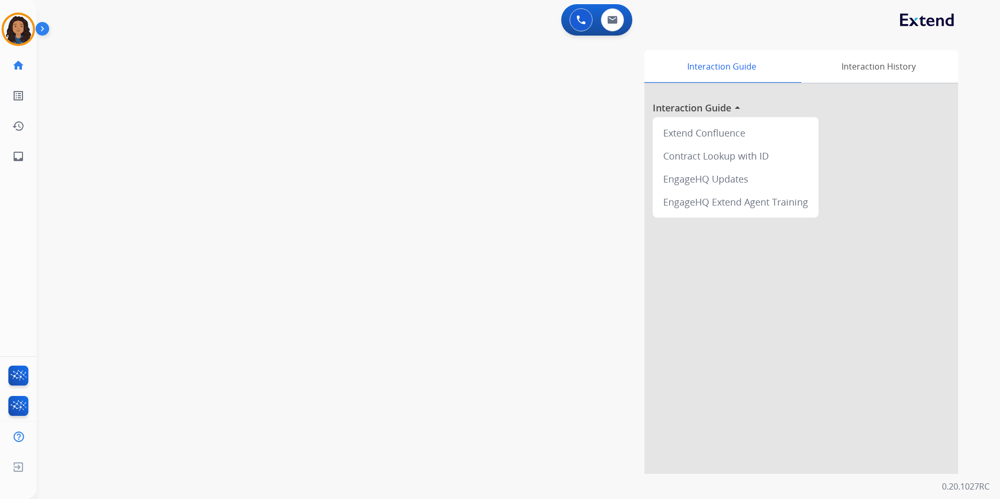
click at [226, 155] on div "swap_horiz Break voice bridge close_fullscreen Connect 3-Way Call merge_type Se…" at bounding box center [506, 256] width 938 height 436
click at [615, 21] on img at bounding box center [612, 20] width 10 height 8
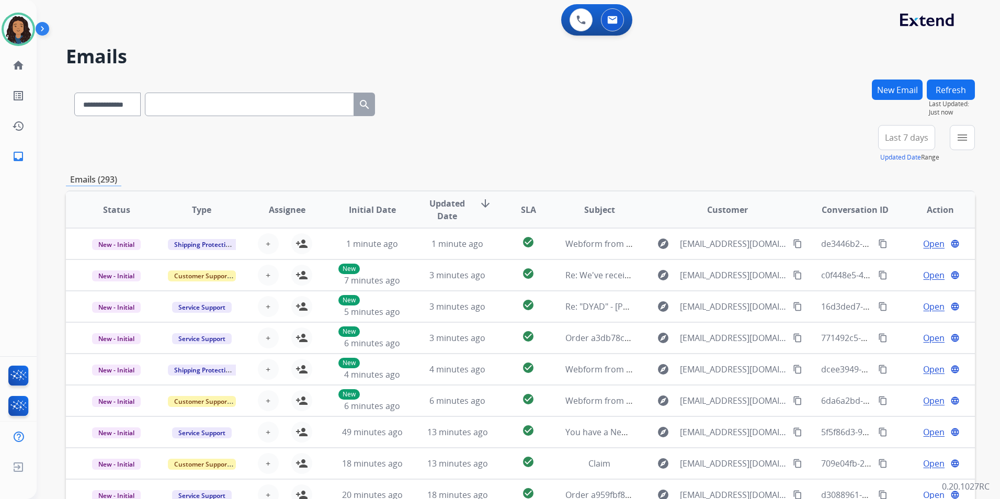
click at [898, 77] on div "**********" at bounding box center [506, 287] width 938 height 499
click at [897, 85] on button "New Email" at bounding box center [897, 89] width 51 height 20
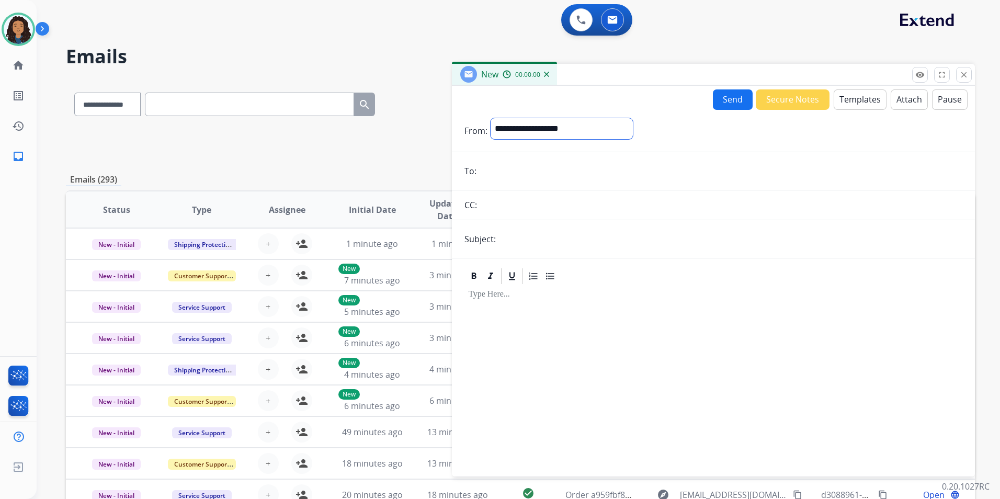
click at [564, 132] on select "**********" at bounding box center [561, 128] width 142 height 21
select select "**********"
click at [490, 118] on select "**********" at bounding box center [561, 128] width 142 height 21
click at [538, 132] on select "**********" at bounding box center [561, 128] width 142 height 21
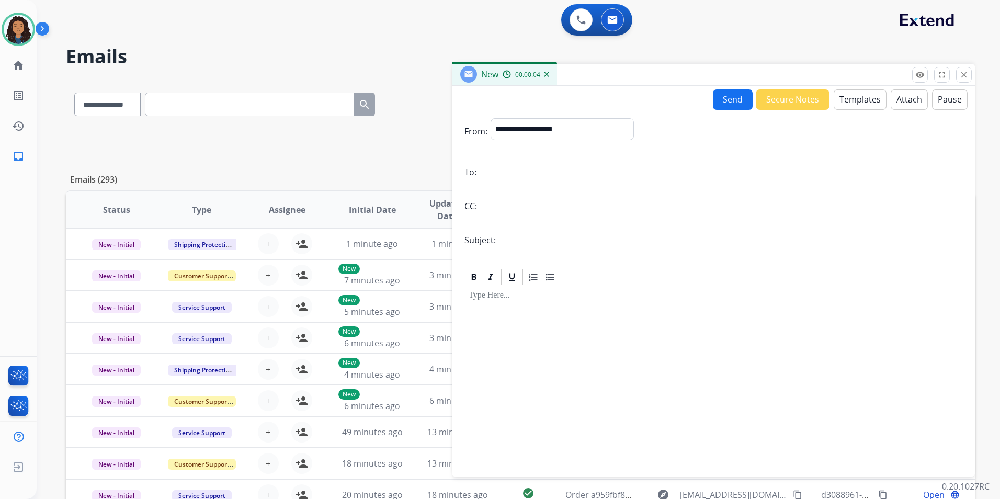
paste input "**********"
type input "**********"
click at [564, 238] on input "text" at bounding box center [730, 240] width 463 height 21
type input "**********"
click at [855, 98] on button "Templates" at bounding box center [859, 99] width 53 height 20
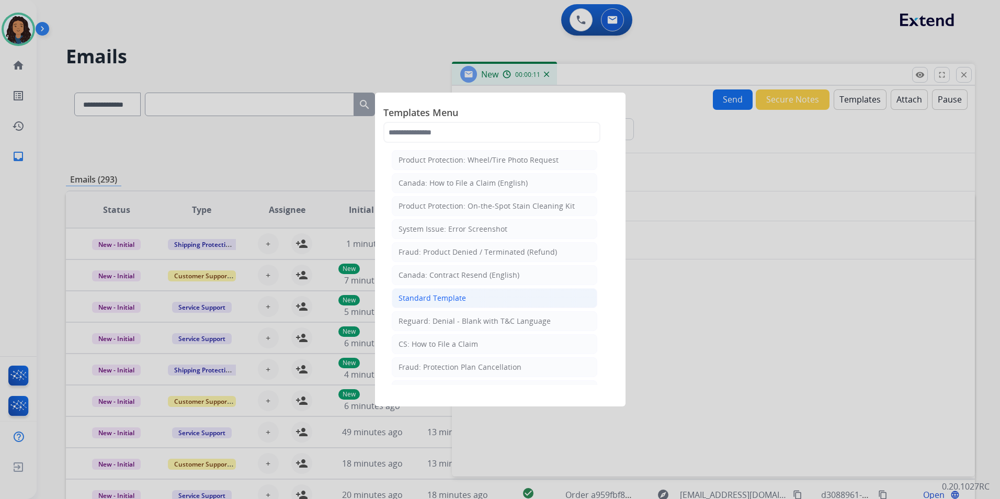
click at [449, 299] on div "Standard Template" at bounding box center [431, 298] width 67 height 10
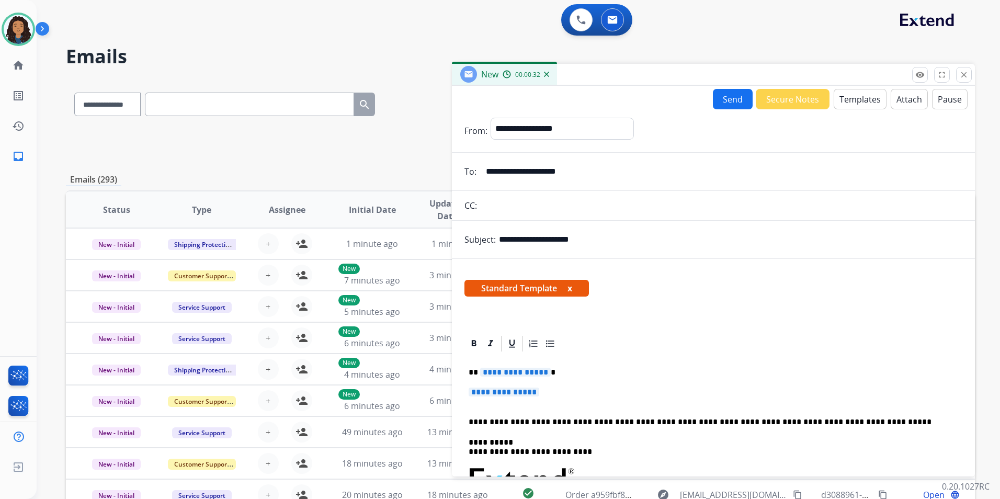
click at [551, 397] on p "**********" at bounding box center [713, 396] width 489 height 19
click at [546, 388] on p "**********" at bounding box center [713, 396] width 489 height 19
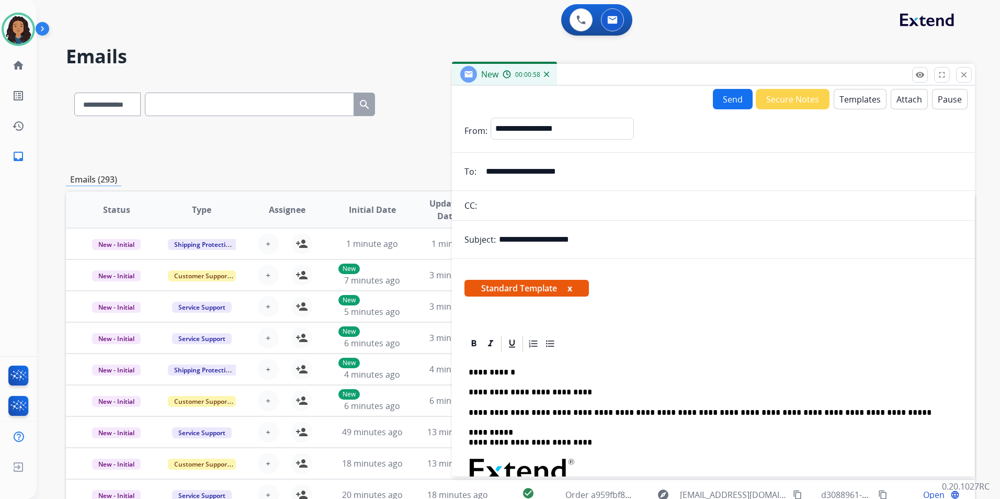
click at [601, 383] on div "**********" at bounding box center [713, 499] width 498 height 293
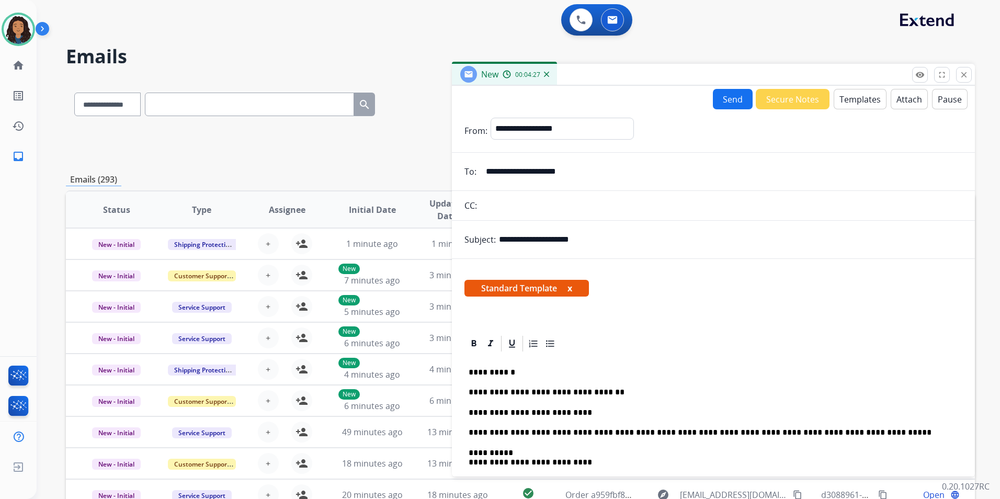
click at [719, 103] on button "Send" at bounding box center [733, 99] width 40 height 20
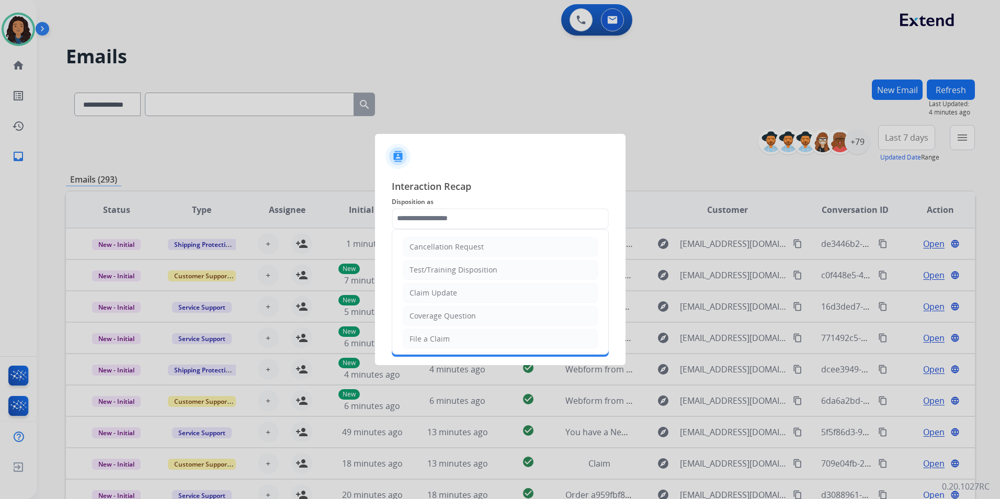
click at [471, 219] on input "text" at bounding box center [500, 218] width 217 height 21
click at [456, 287] on li "Claim Update" at bounding box center [500, 293] width 195 height 20
type input "**********"
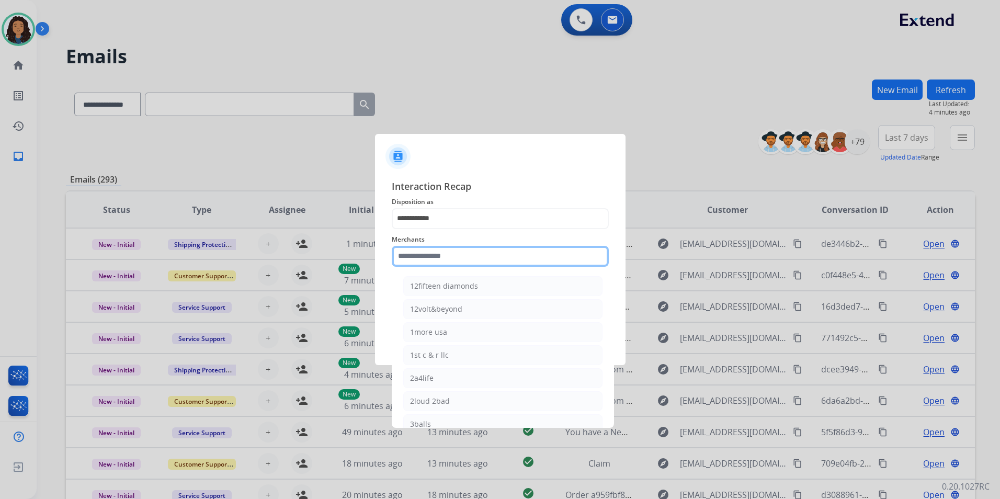
click at [450, 266] on input "text" at bounding box center [500, 256] width 217 height 21
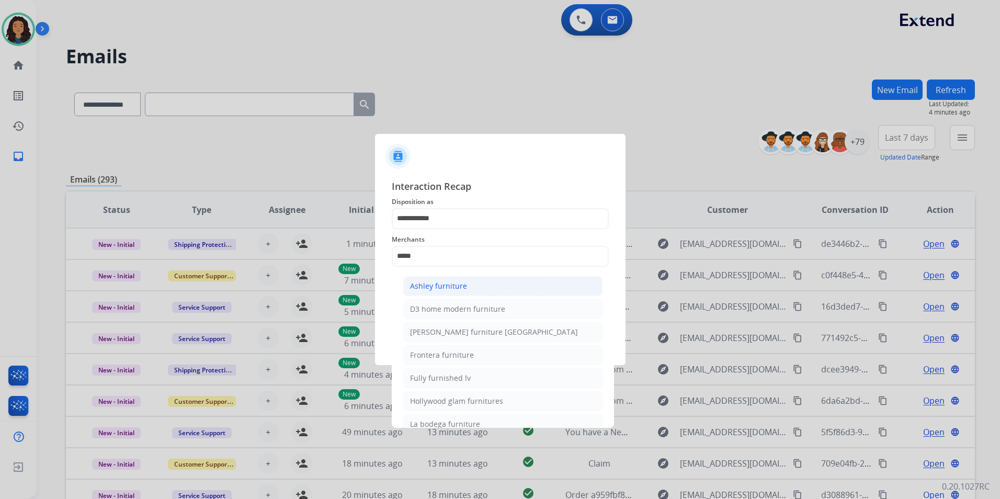
click at [460, 287] on div "Ashley furniture" at bounding box center [438, 286] width 57 height 10
type input "**********"
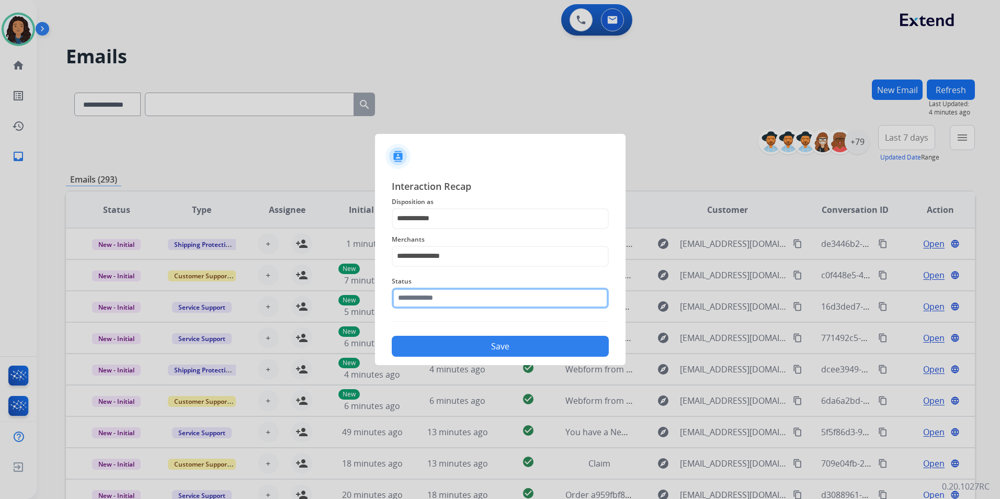
click at [447, 289] on input "text" at bounding box center [500, 298] width 217 height 21
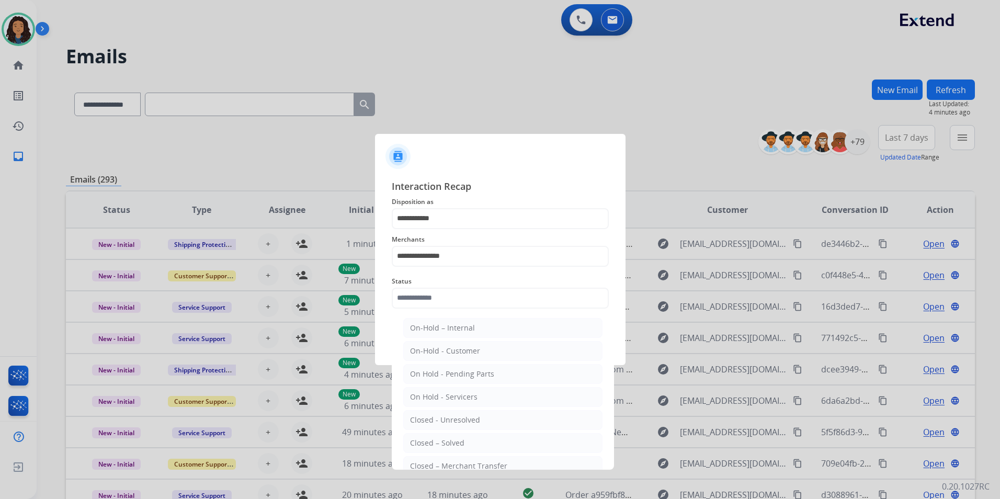
drag, startPoint x: 465, startPoint y: 437, endPoint x: 459, endPoint y: 418, distance: 19.3
click at [463, 433] on li "Closed – Solved" at bounding box center [502, 443] width 199 height 20
type input "**********"
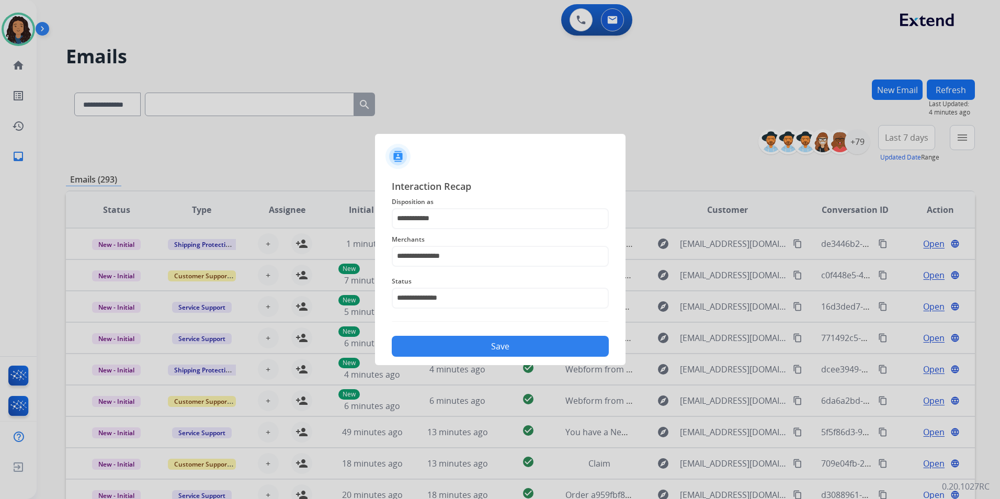
click at [453, 342] on button "Save" at bounding box center [500, 346] width 217 height 21
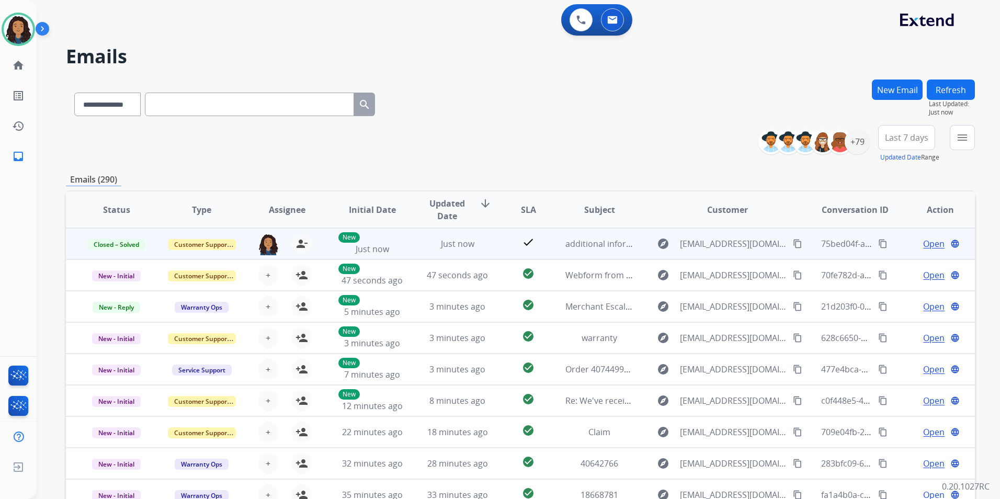
click at [876, 244] on button "content_copy" at bounding box center [882, 243] width 13 height 13
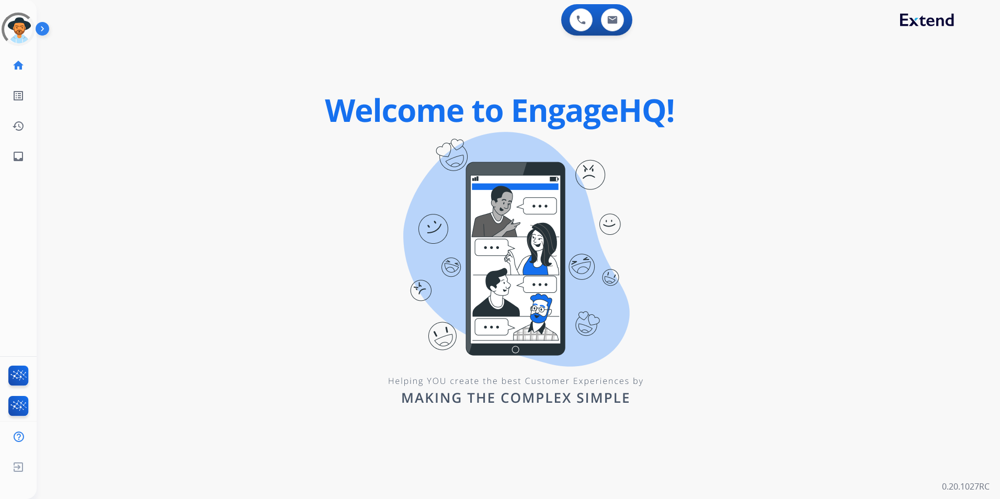
click at [405, 398] on div "0 Voice Interactions 0 Email Interactions swap_horiz Break voice bridge close_f…" at bounding box center [518, 249] width 963 height 499
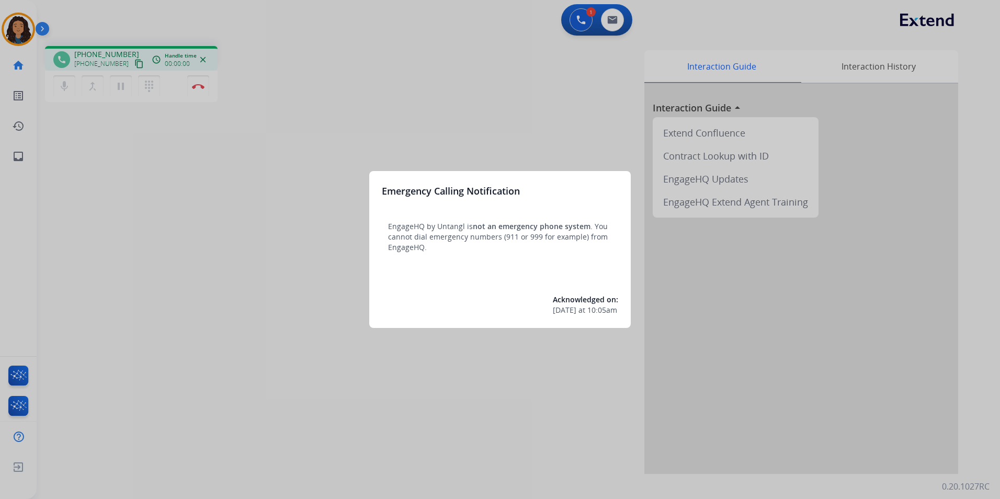
click at [199, 222] on div at bounding box center [500, 249] width 1000 height 499
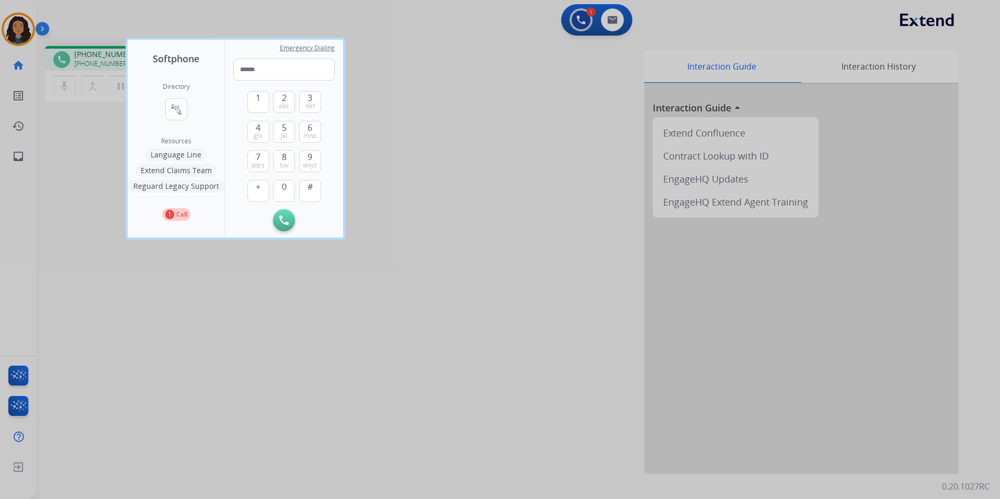
click at [206, 294] on div at bounding box center [500, 249] width 1000 height 499
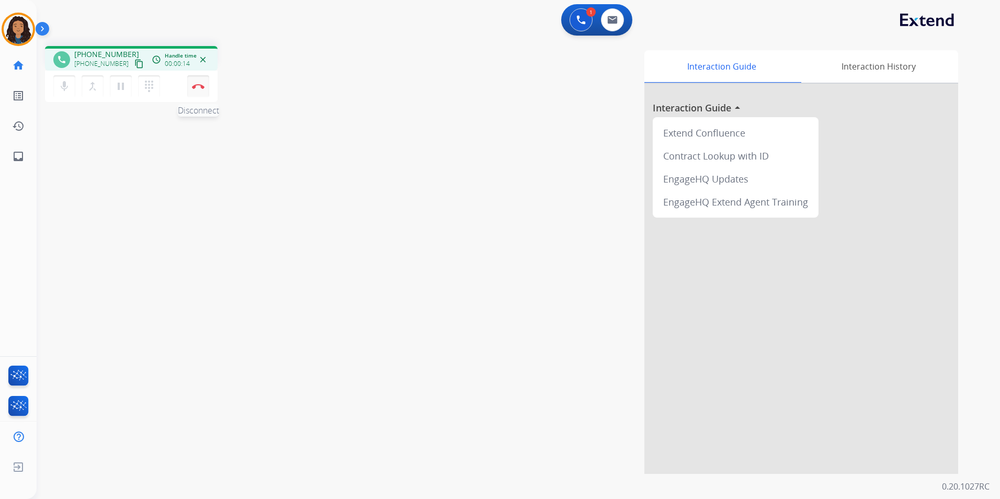
click at [206, 88] on button "Disconnect" at bounding box center [198, 86] width 22 height 22
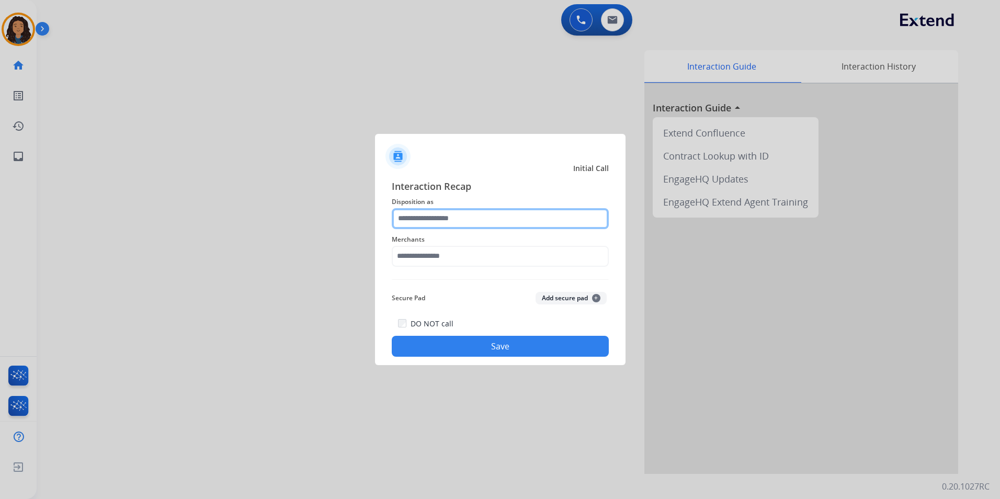
click at [515, 212] on input "text" at bounding box center [500, 218] width 217 height 21
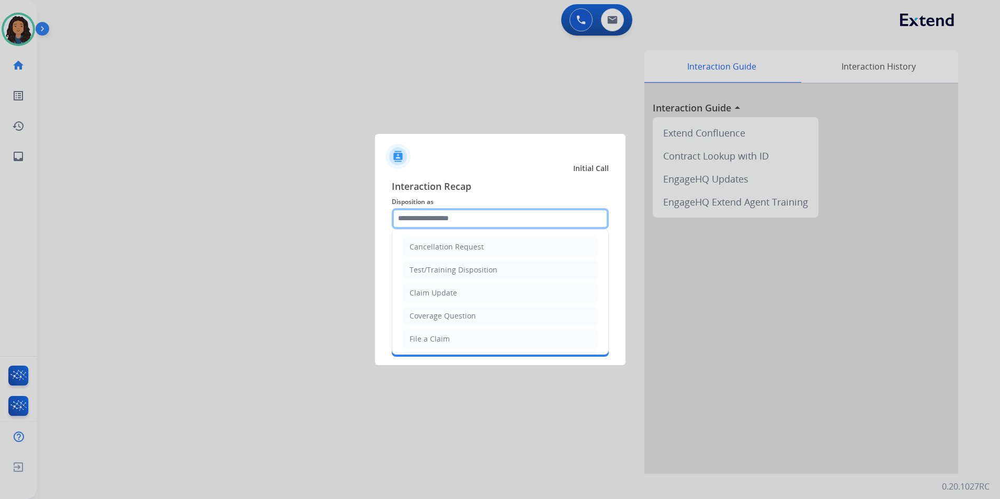
click at [517, 221] on input "text" at bounding box center [500, 218] width 217 height 21
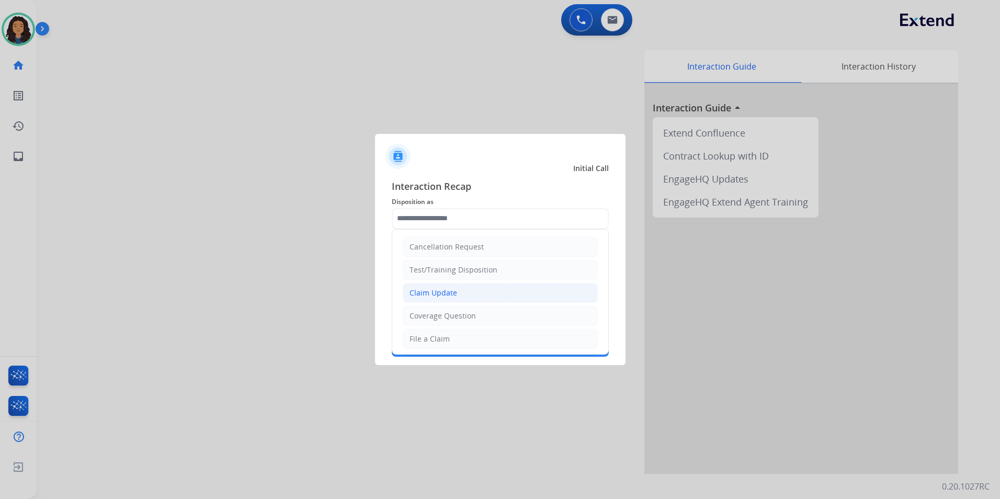
click at [470, 287] on li "Claim Update" at bounding box center [500, 293] width 195 height 20
type input "**********"
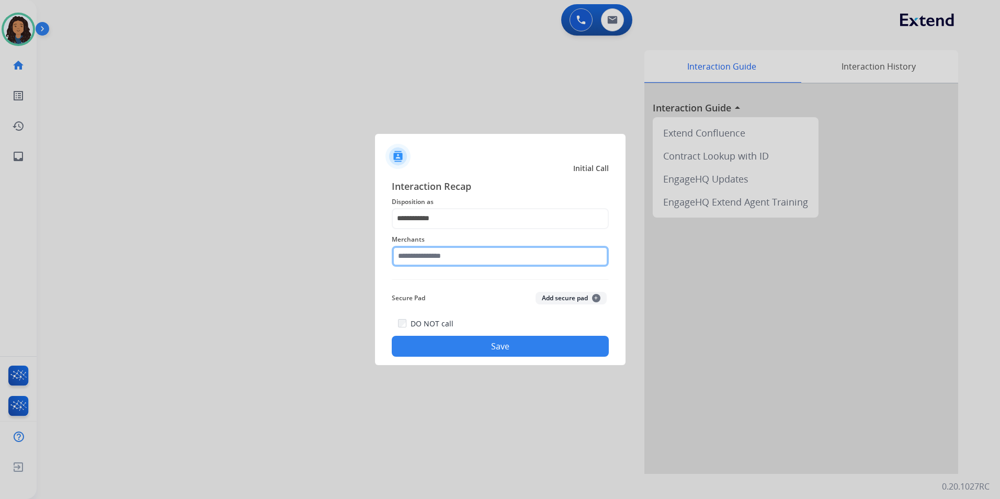
click at [454, 260] on input "text" at bounding box center [500, 256] width 217 height 21
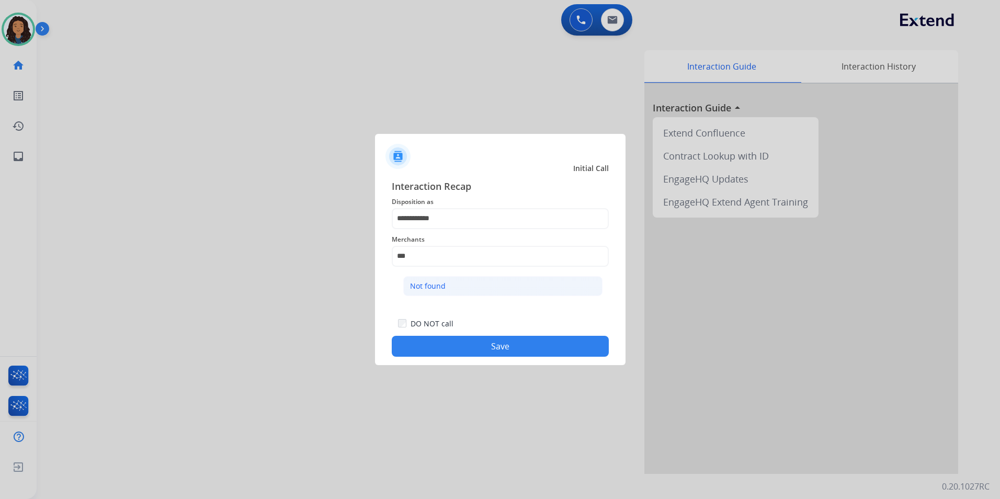
click at [456, 283] on li "Not found" at bounding box center [502, 286] width 199 height 20
type input "*********"
click at [457, 346] on button "Save" at bounding box center [500, 346] width 217 height 21
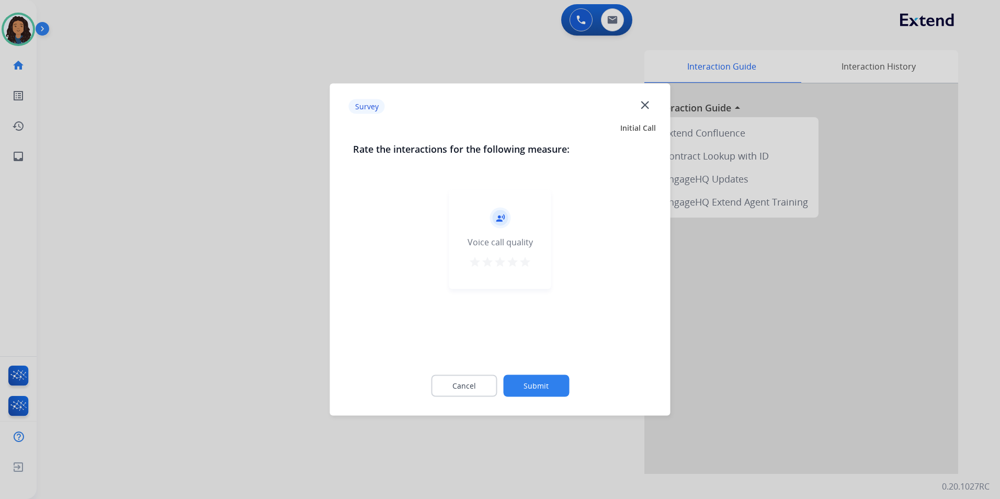
click at [186, 239] on div at bounding box center [500, 249] width 1000 height 499
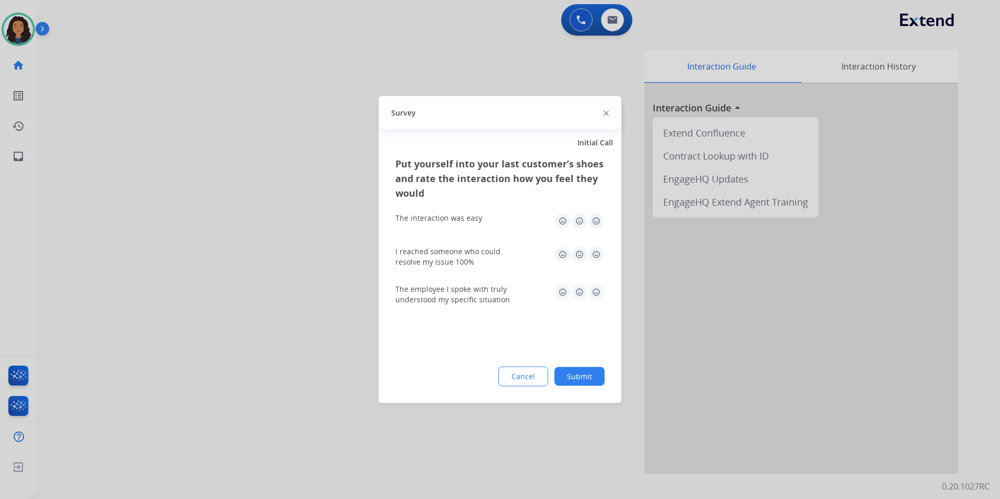
click at [186, 238] on div at bounding box center [500, 249] width 1000 height 499
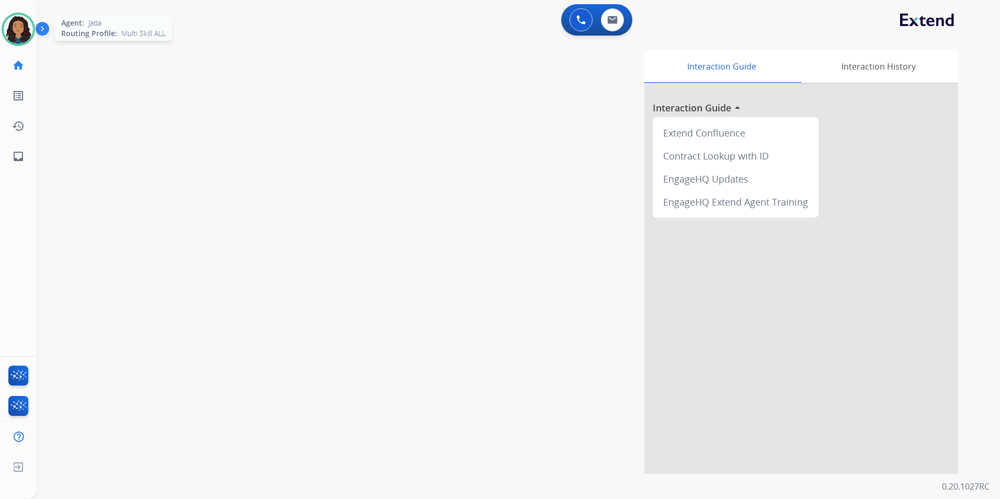
drag, startPoint x: 11, startPoint y: 35, endPoint x: 28, endPoint y: 35, distance: 16.7
click at [11, 34] on img at bounding box center [18, 29] width 29 height 29
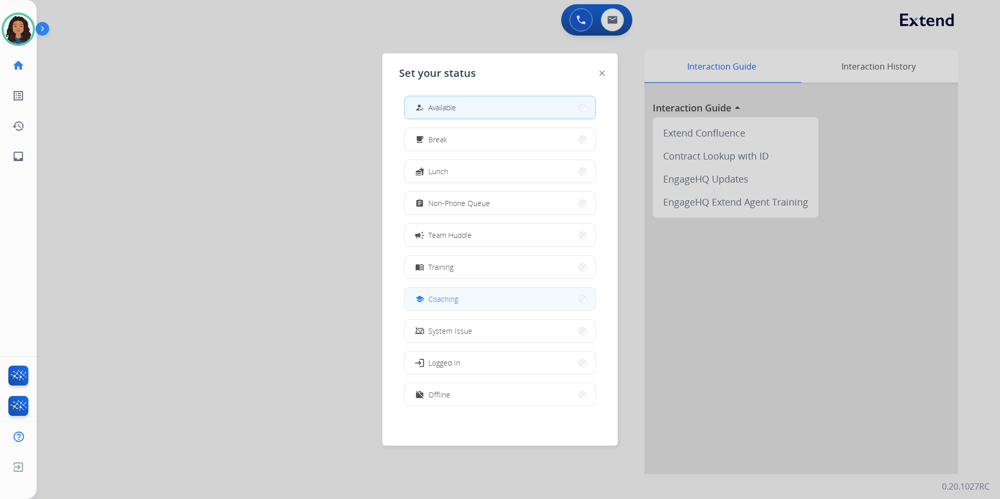
scroll to position [3, 0]
click at [494, 206] on button "assignment Non-Phone Queue" at bounding box center [500, 202] width 190 height 22
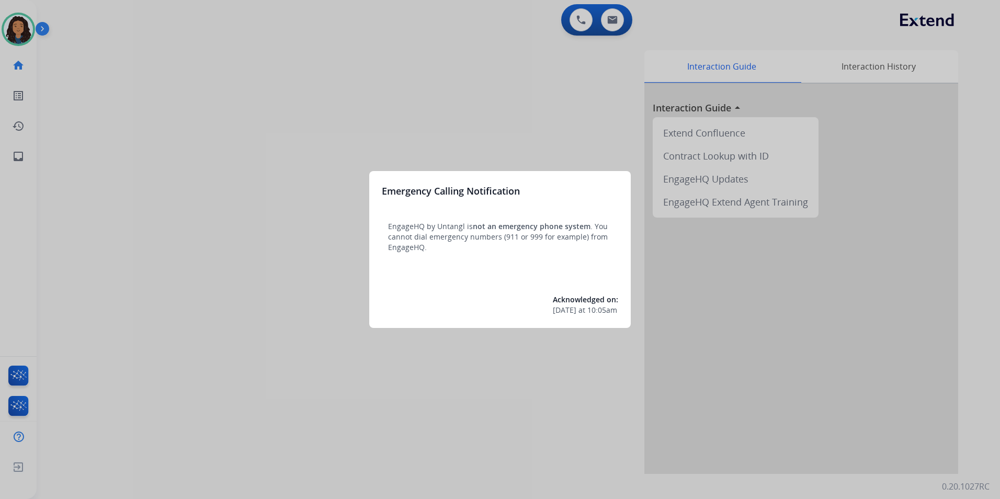
drag, startPoint x: 460, startPoint y: 218, endPoint x: 437, endPoint y: 185, distance: 40.6
click at [437, 185] on div "Emergency Calling Notification EngageHQ by Untangl is not an emergency phone sy…" at bounding box center [499, 249] width 261 height 157
click at [235, 77] on div at bounding box center [500, 249] width 1000 height 499
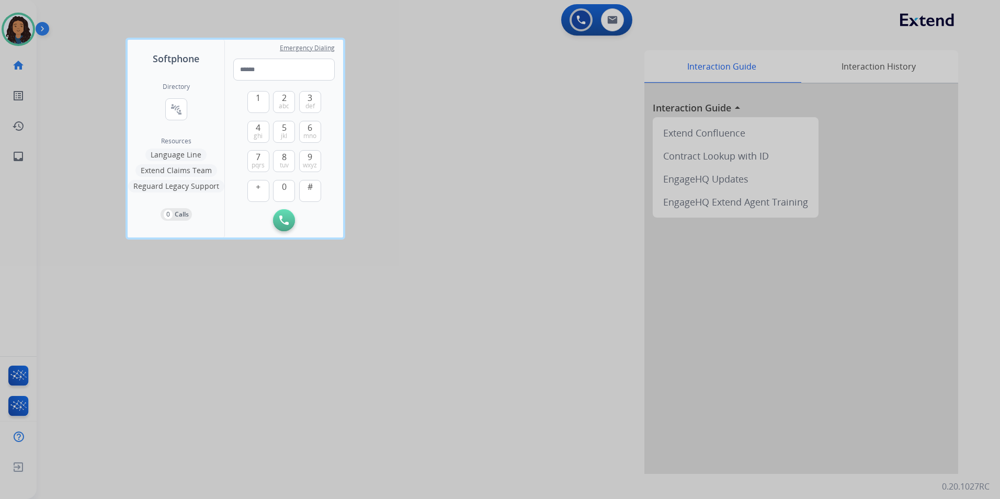
click at [56, 41] on div at bounding box center [500, 249] width 1000 height 499
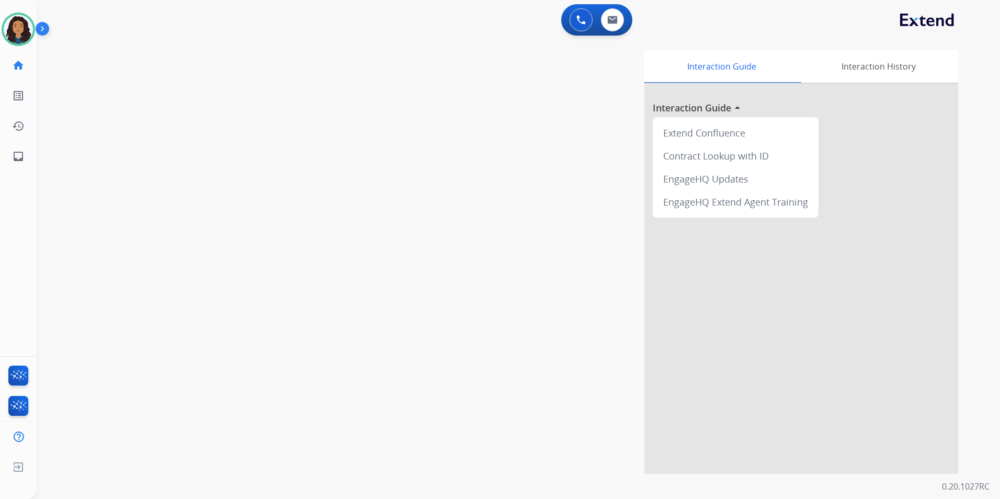
drag, startPoint x: 9, startPoint y: 33, endPoint x: 47, endPoint y: 34, distance: 37.7
click at [9, 33] on img at bounding box center [18, 29] width 29 height 29
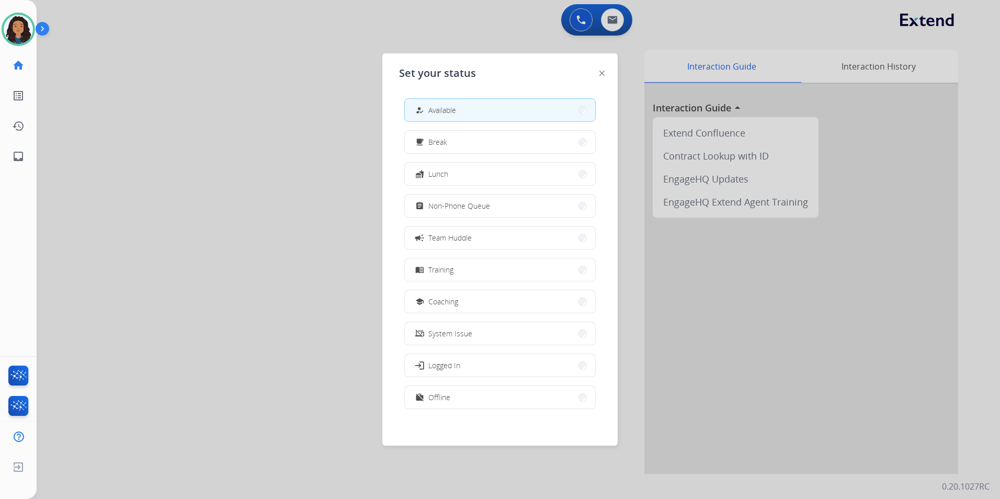
click at [288, 92] on div at bounding box center [500, 249] width 1000 height 499
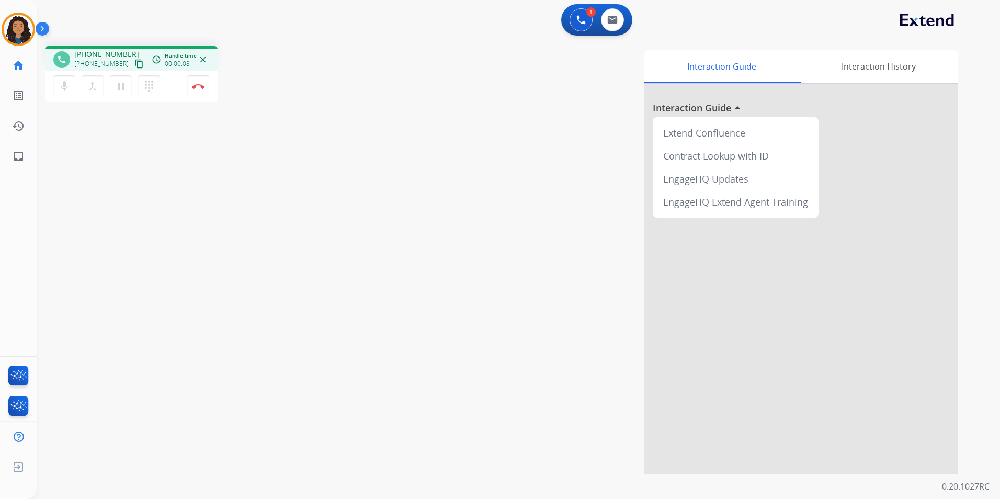
click at [134, 61] on mat-icon "content_copy" at bounding box center [138, 63] width 9 height 9
click at [195, 91] on button "Disconnect" at bounding box center [198, 86] width 22 height 22
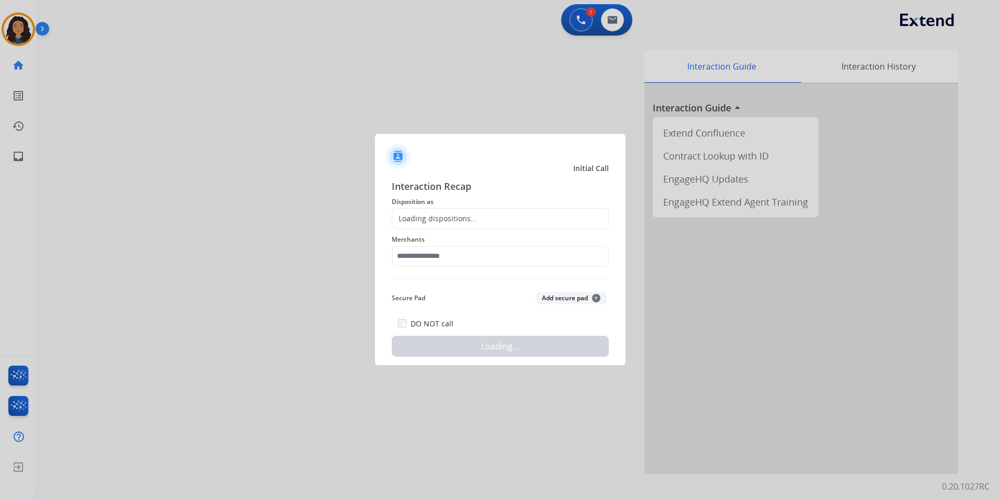
click at [551, 225] on div "Loading dispositions..." at bounding box center [500, 218] width 217 height 21
click at [545, 210] on div "Loading dispositions..." at bounding box center [500, 218] width 217 height 21
click at [536, 215] on div "Loading dispositions..." at bounding box center [500, 218] width 217 height 21
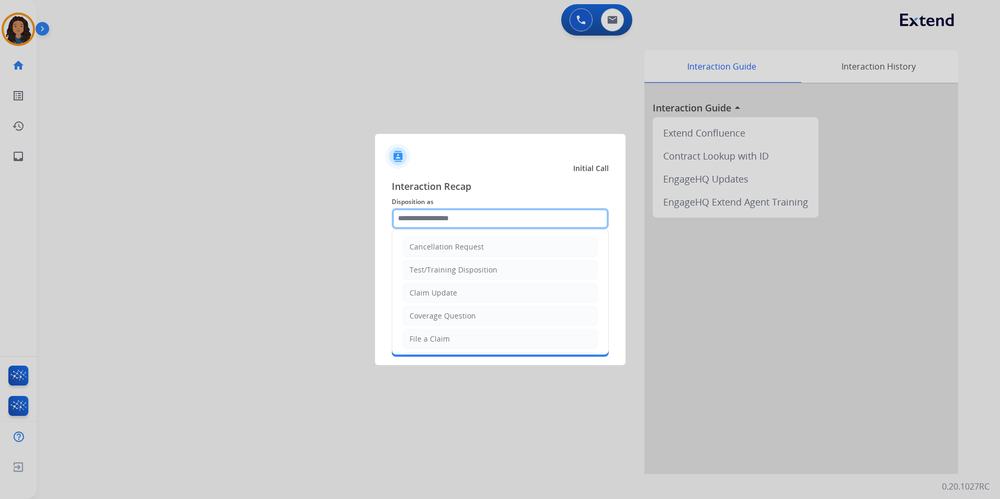
click at [465, 218] on input "text" at bounding box center [500, 218] width 217 height 21
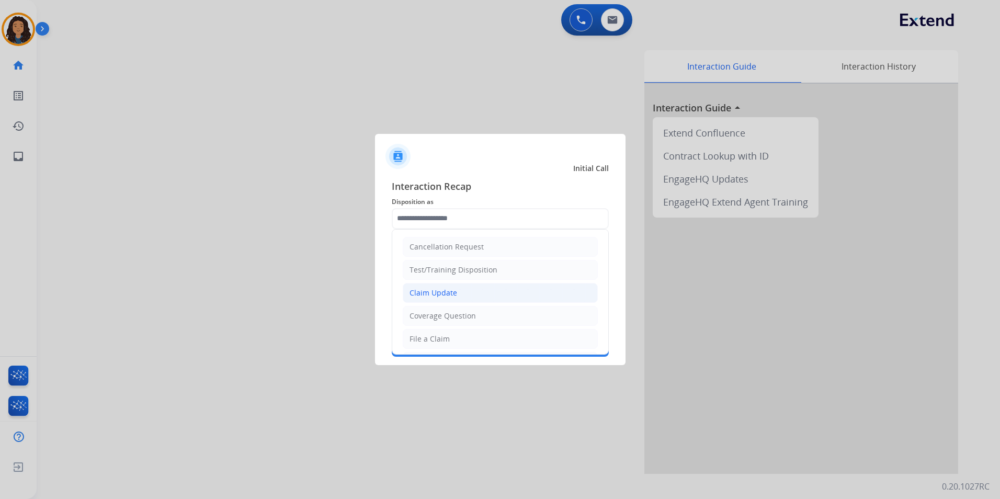
click at [459, 295] on li "Claim Update" at bounding box center [500, 293] width 195 height 20
type input "**********"
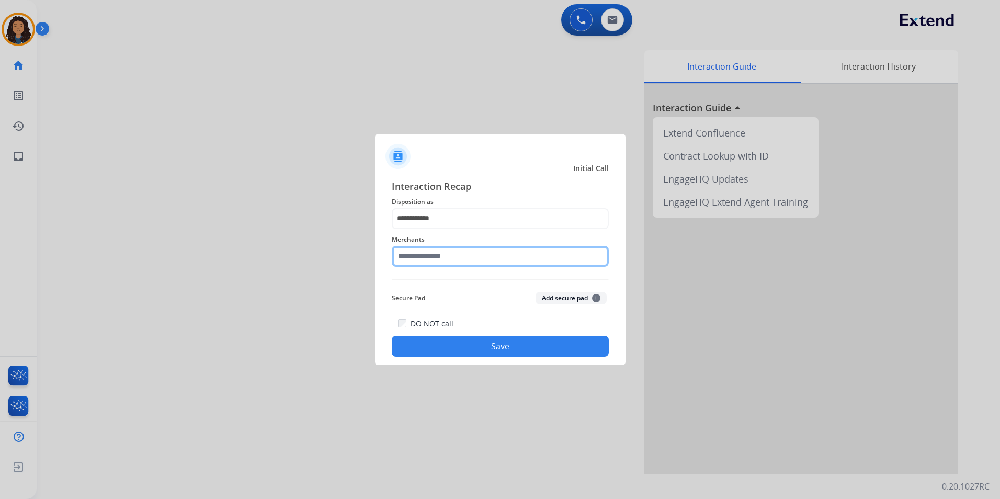
click at [451, 255] on input "text" at bounding box center [500, 256] width 217 height 21
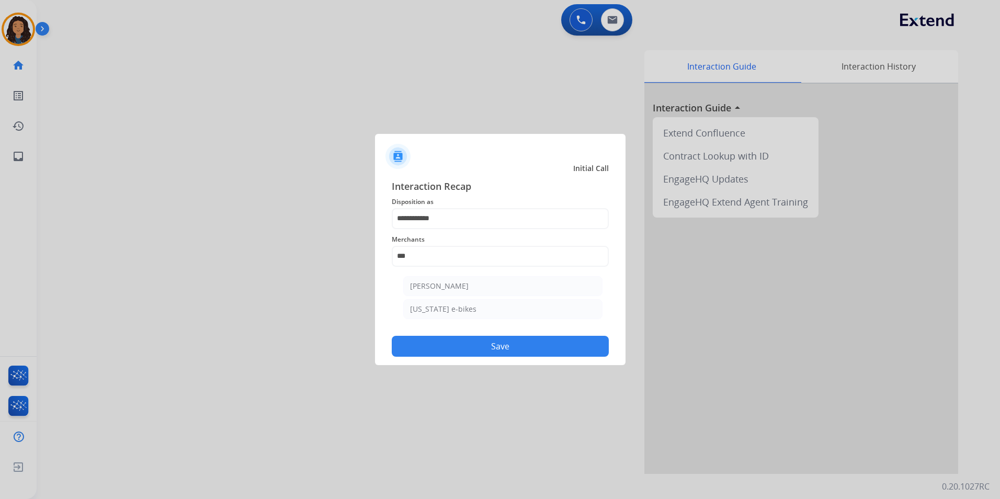
click at [452, 274] on ul "Ashley - Reguard Oregon e-bikes" at bounding box center [502, 300] width 205 height 59
drag, startPoint x: 452, startPoint y: 274, endPoint x: 442, endPoint y: 300, distance: 27.5
click at [447, 285] on div "Ashley - Reguard" at bounding box center [439, 286] width 59 height 10
type input "**********"
drag, startPoint x: 445, startPoint y: 331, endPoint x: 401, endPoint y: 328, distance: 45.1
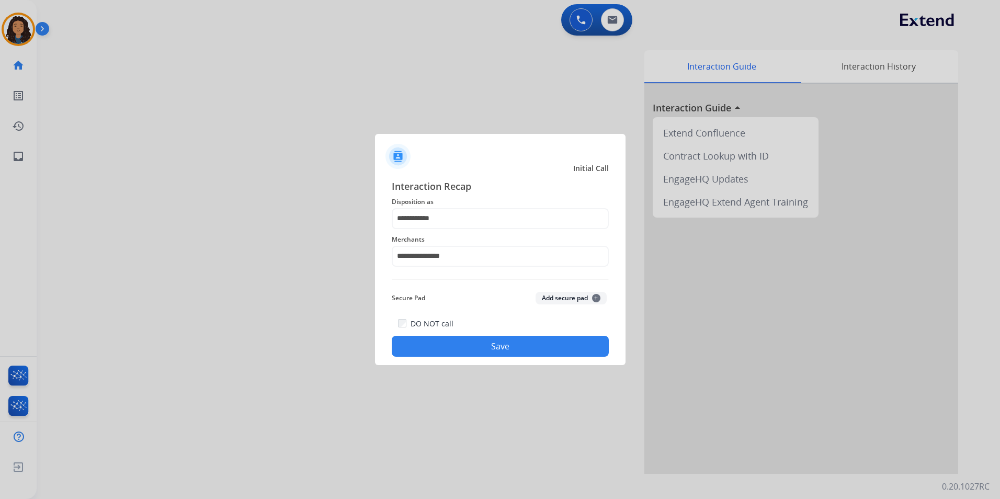
click at [445, 332] on div "DO NOT call Save" at bounding box center [500, 337] width 217 height 40
click at [297, 300] on div at bounding box center [500, 249] width 1000 height 499
click at [452, 344] on button "Save" at bounding box center [500, 346] width 217 height 21
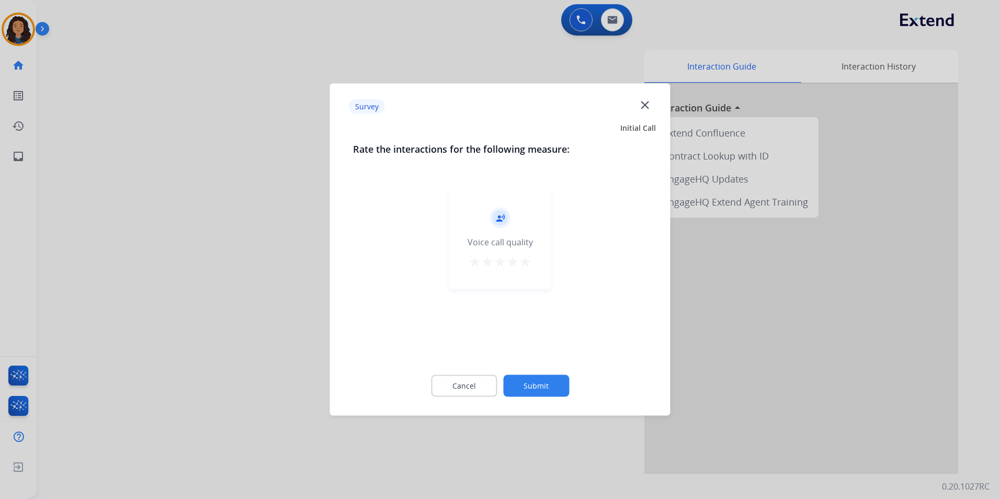
click at [215, 280] on div at bounding box center [500, 249] width 1000 height 499
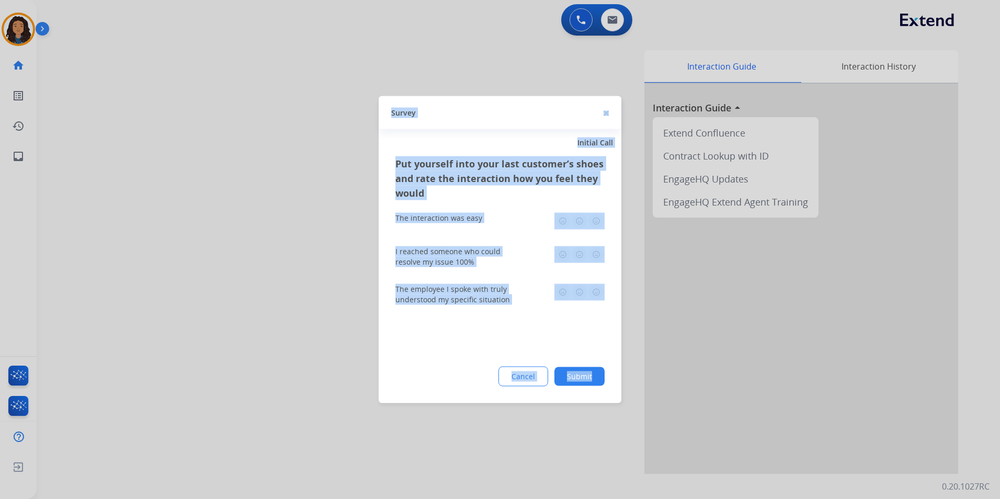
click at [215, 279] on div at bounding box center [500, 249] width 1000 height 499
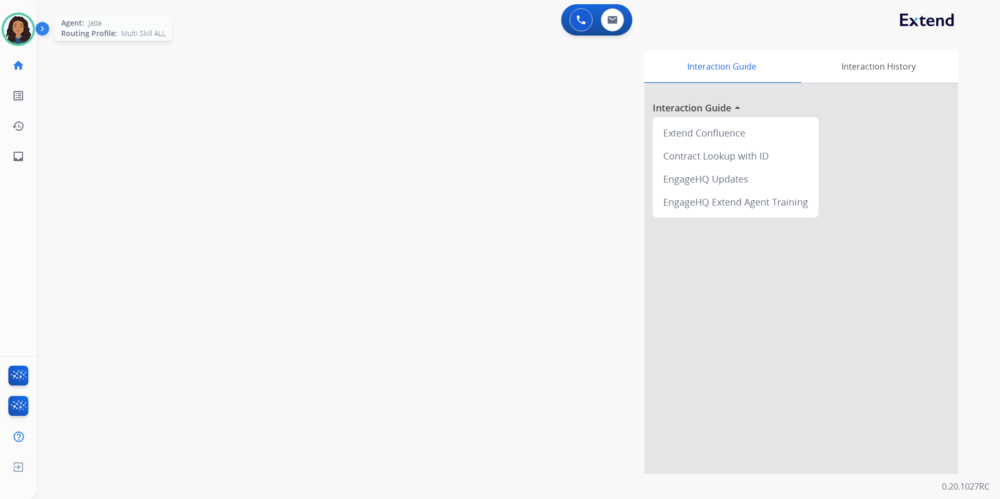
click at [13, 31] on img at bounding box center [18, 29] width 29 height 29
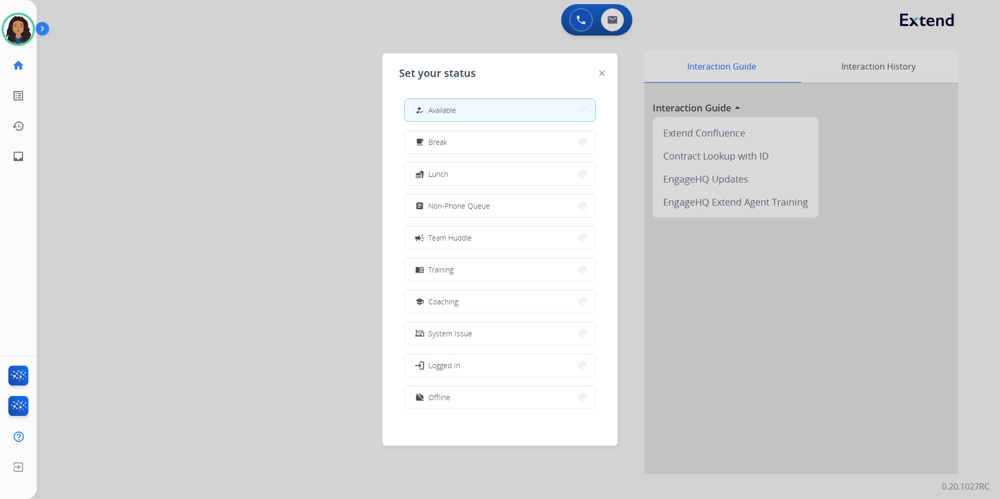
click at [480, 213] on button "assignment Non-Phone Queue" at bounding box center [500, 206] width 190 height 22
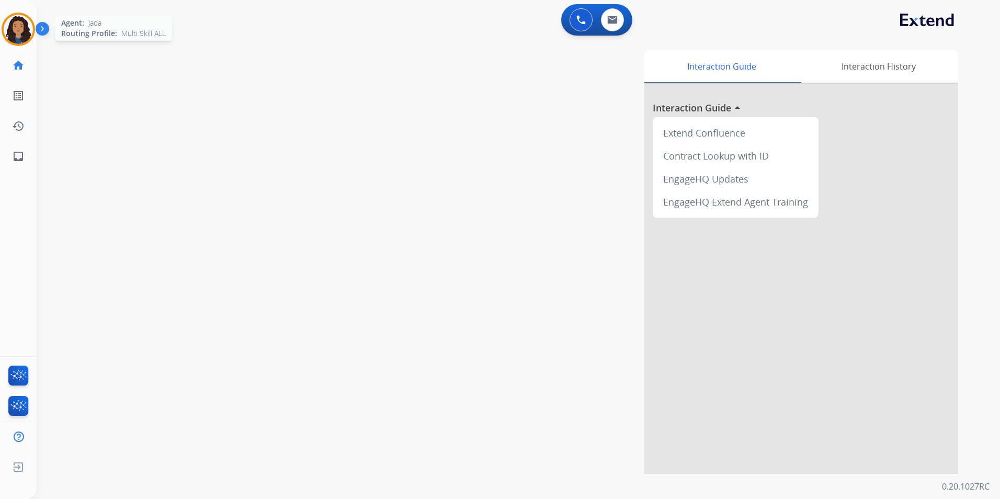
click at [19, 30] on img at bounding box center [18, 29] width 29 height 29
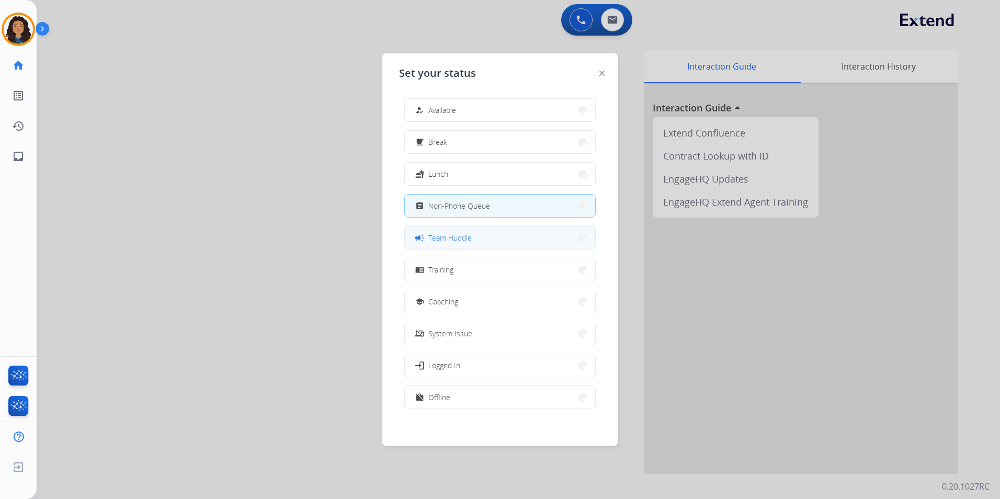
click at [501, 247] on button "campaign Team Huddle" at bounding box center [500, 237] width 190 height 22
